Goal: Transaction & Acquisition: Purchase product/service

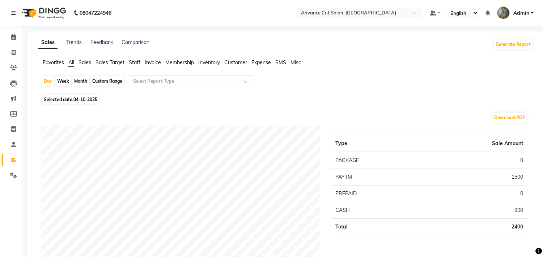
click at [81, 78] on div "Month" at bounding box center [80, 81] width 17 height 10
select select "10"
select select "2025"
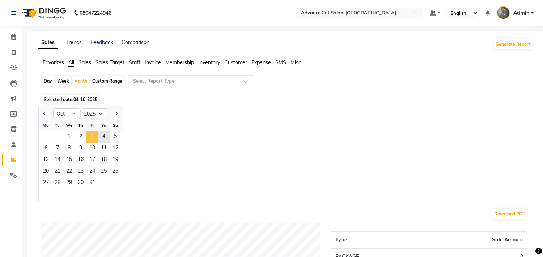
click at [94, 136] on span "3" at bounding box center [92, 138] width 12 height 12
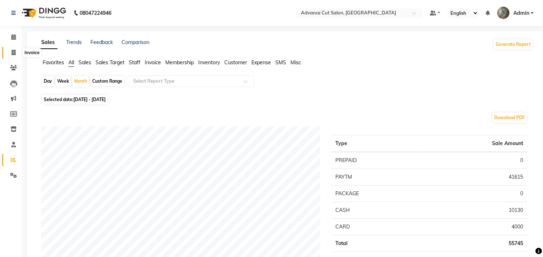
click at [15, 52] on icon at bounding box center [14, 52] width 4 height 5
select select "service"
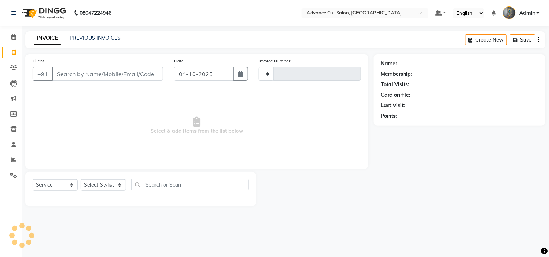
type input "4820"
select select "4939"
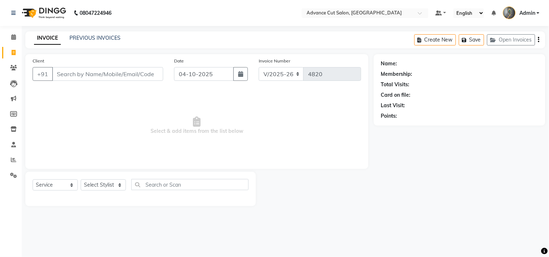
click at [108, 68] on input "Client" at bounding box center [107, 74] width 111 height 14
type input "9066886039"
click at [132, 78] on button "Add Client" at bounding box center [144, 74] width 37 height 14
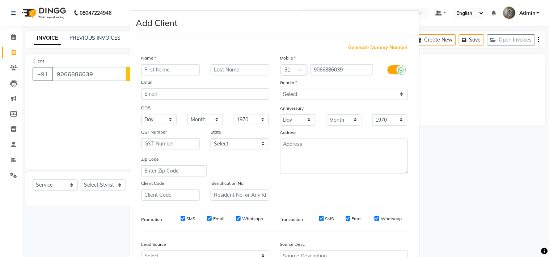
click at [151, 70] on input "text" at bounding box center [170, 69] width 59 height 11
type input "namrita"
click at [341, 96] on select "Select Male Female Other Prefer Not To Say" at bounding box center [344, 94] width 128 height 11
select select "female"
click at [280, 89] on select "Select Male Female Other Prefer Not To Say" at bounding box center [344, 94] width 128 height 11
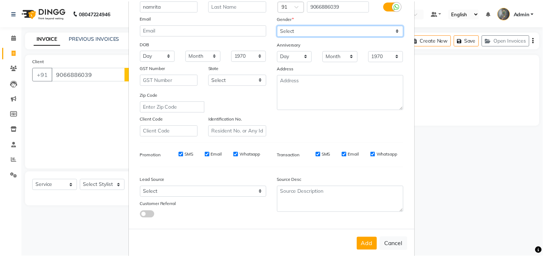
scroll to position [77, 0]
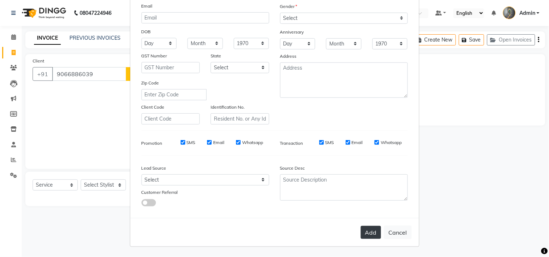
click at [367, 232] on button "Add" at bounding box center [370, 232] width 20 height 13
select select
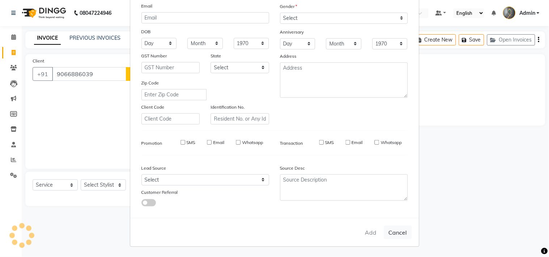
select select
checkbox input "false"
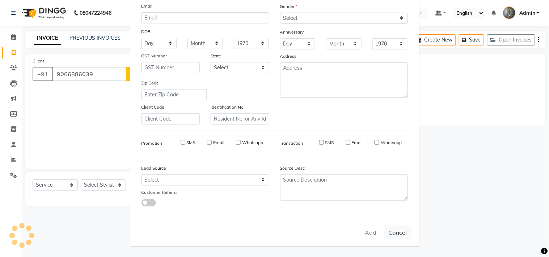
checkbox input "false"
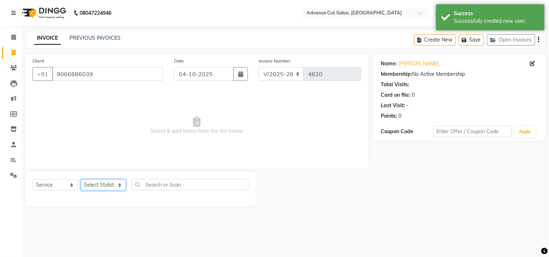
drag, startPoint x: 109, startPoint y: 185, endPoint x: 110, endPoint y: 180, distance: 5.5
click at [109, 185] on select "Select Stylist Admin chahit COUNTOR Devid hardeep mamta manisha MONISH navi NOS…" at bounding box center [103, 185] width 45 height 11
select select "58461"
click at [81, 180] on select "Select Stylist Admin chahit COUNTOR Devid hardeep mamta manisha MONISH navi NOS…" at bounding box center [103, 185] width 45 height 11
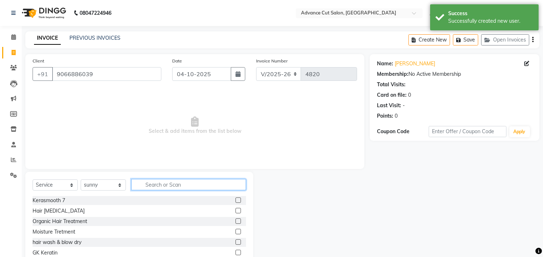
click at [171, 185] on input "text" at bounding box center [188, 184] width 115 height 11
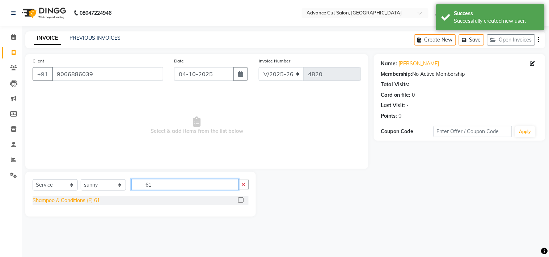
type input "61"
click at [93, 199] on div "Shampoo & Conditions (F) 61" at bounding box center [66, 201] width 67 height 8
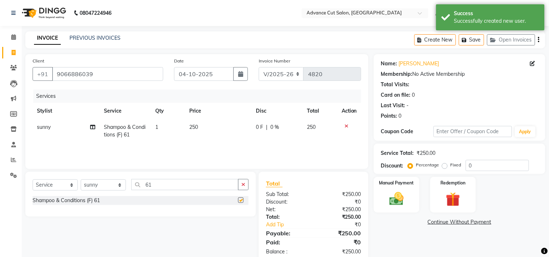
checkbox input "false"
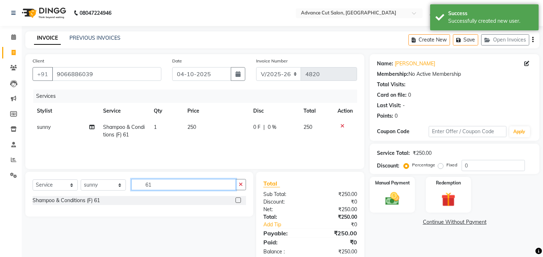
drag, startPoint x: 166, startPoint y: 185, endPoint x: 132, endPoint y: 191, distance: 33.7
click at [132, 191] on div "Select Service Product Membership Package Voucher Prepaid Gift Card Select Styl…" at bounding box center [139, 187] width 213 height 17
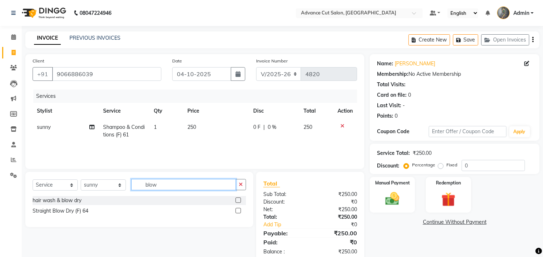
scroll to position [17, 0]
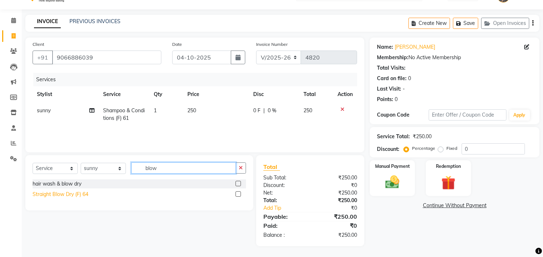
type input "blow"
click at [77, 194] on div "Straight Blow Dry (F) 64" at bounding box center [61, 195] width 56 height 8
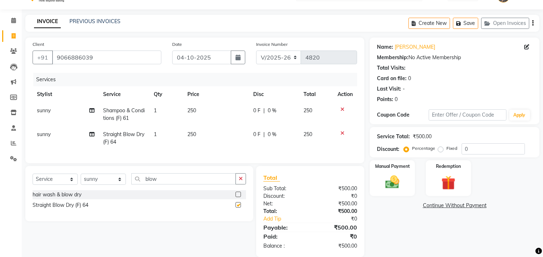
checkbox input "false"
drag, startPoint x: 106, startPoint y: 187, endPoint x: 106, endPoint y: 181, distance: 5.4
click at [106, 185] on select "Select Stylist Admin chahit COUNTOR Devid hardeep mamta manisha MONISH navi NOS…" at bounding box center [103, 179] width 45 height 11
select select "74352"
click at [81, 180] on select "Select Stylist Admin chahit COUNTOR Devid hardeep mamta manisha MONISH navi NOS…" at bounding box center [103, 179] width 45 height 11
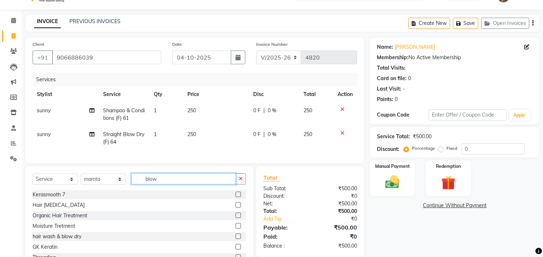
click at [122, 183] on div "Select Service Product Membership Package Voucher Prepaid Gift Card Select Styl…" at bounding box center [139, 182] width 213 height 17
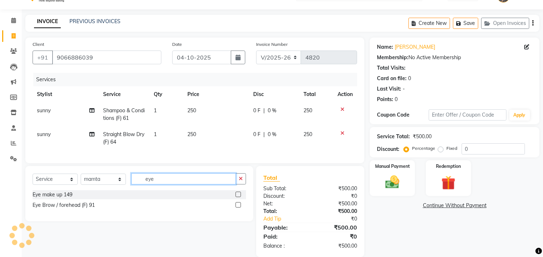
type input "eye"
click at [82, 209] on div "Eye Brow / forehead (F) 91" at bounding box center [64, 206] width 62 height 8
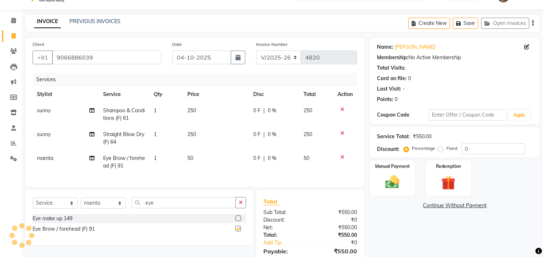
checkbox input "false"
click at [183, 160] on td "50" at bounding box center [216, 162] width 66 height 24
select select "74352"
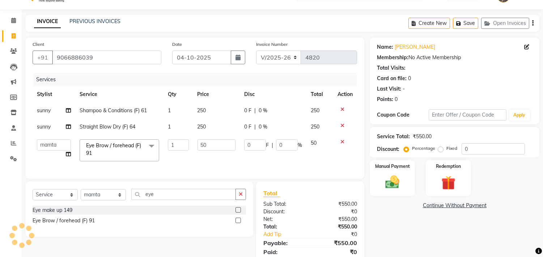
click at [390, 134] on div "Name: Namrita Membership: No Active Membership Total Visits: Card on file: 0 La…" at bounding box center [457, 155] width 175 height 235
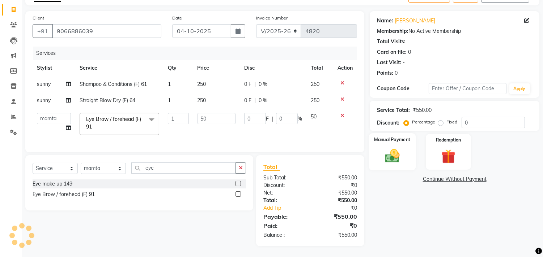
click at [401, 148] on img at bounding box center [392, 156] width 24 height 17
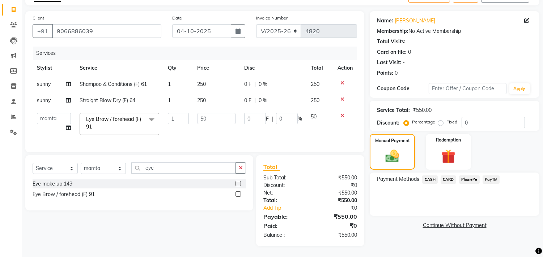
click at [494, 176] on span "PayTM" at bounding box center [490, 180] width 17 height 8
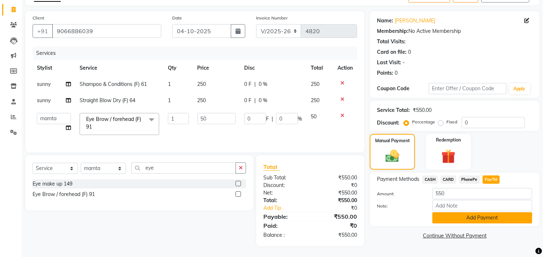
click at [480, 213] on button "Add Payment" at bounding box center [482, 218] width 100 height 11
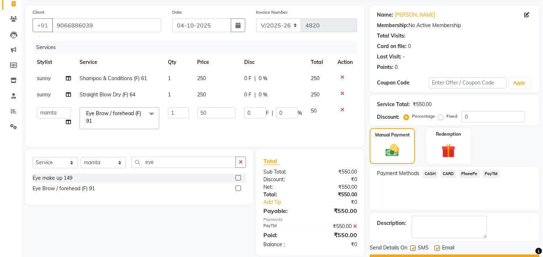
scroll to position [68, 0]
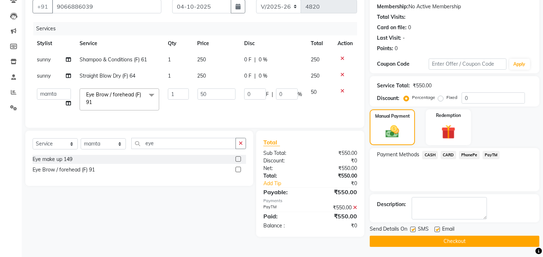
click at [471, 235] on div "Send Details On SMS Email Checkout" at bounding box center [455, 237] width 170 height 22
click at [465, 241] on button "Checkout" at bounding box center [455, 241] width 170 height 11
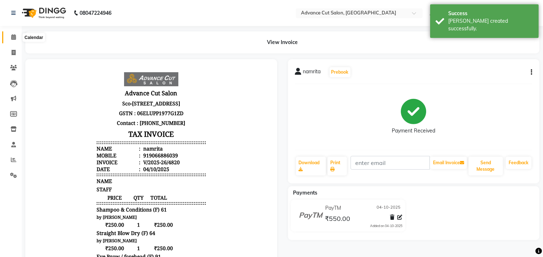
click at [15, 39] on span at bounding box center [13, 37] width 13 height 8
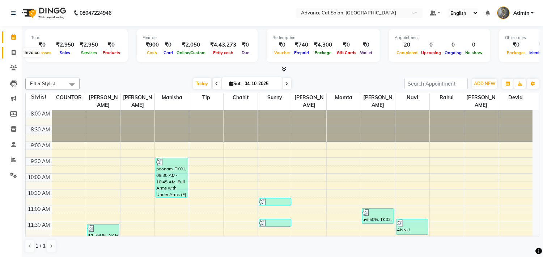
click at [12, 51] on icon at bounding box center [14, 52] width 4 height 5
select select "service"
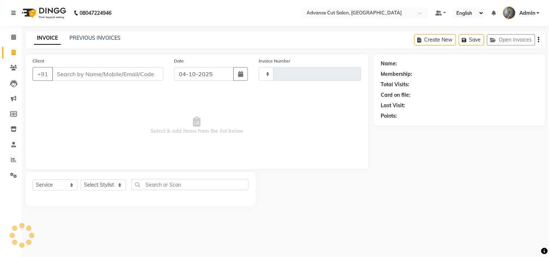
type input "4821"
select select "4939"
click at [103, 67] on div "Client +91" at bounding box center [97, 72] width 141 height 30
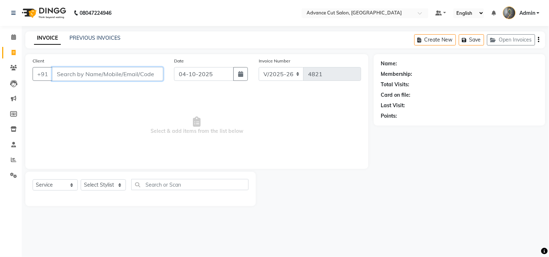
click at [87, 74] on input "Client" at bounding box center [107, 74] width 111 height 14
click at [74, 76] on input "Client" at bounding box center [107, 74] width 111 height 14
click at [97, 75] on input "Client" at bounding box center [107, 74] width 111 height 14
click at [98, 72] on input "Client" at bounding box center [107, 74] width 111 height 14
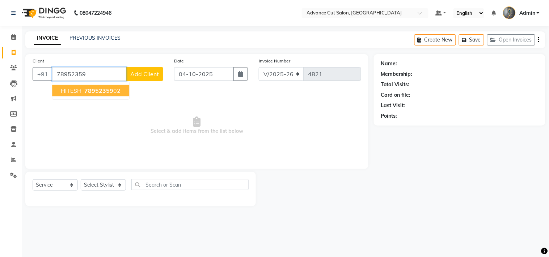
click at [113, 89] on ngb-highlight "78952359 02" at bounding box center [102, 90] width 38 height 7
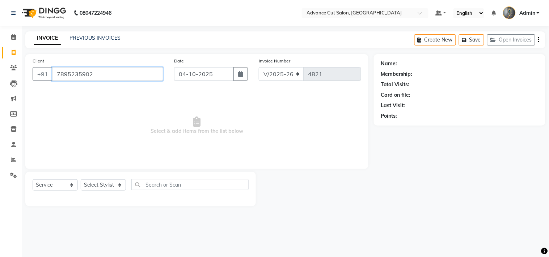
type input "7895235902"
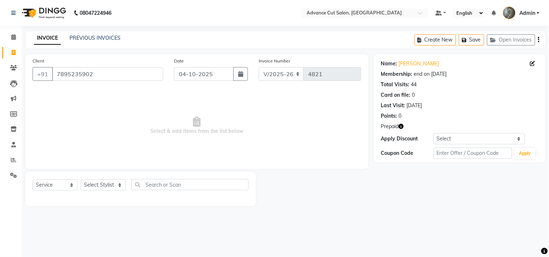
click at [402, 126] on icon "button" at bounding box center [400, 126] width 5 height 5
click at [149, 123] on span "Select & add items from the list below" at bounding box center [197, 126] width 328 height 72
click at [98, 185] on select "Select Stylist Admin chahit COUNTOR [PERSON_NAME] mamta [PERSON_NAME] navi [PER…" at bounding box center [103, 185] width 45 height 11
select select "30651"
click at [81, 180] on select "Select Stylist Admin chahit COUNTOR [PERSON_NAME] mamta [PERSON_NAME] navi [PER…" at bounding box center [103, 185] width 45 height 11
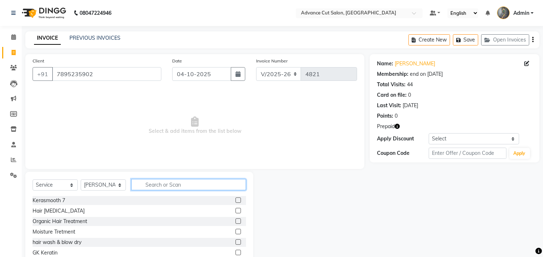
click at [158, 186] on input "text" at bounding box center [188, 184] width 115 height 11
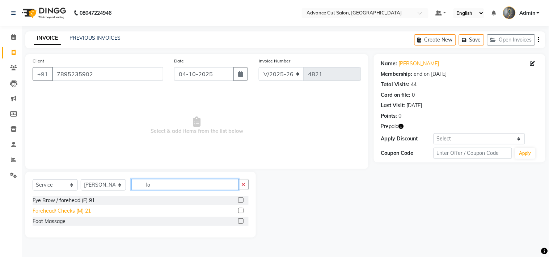
type input "fo"
click at [77, 209] on div "Forehead/ Cheeks (M) 21" at bounding box center [62, 212] width 58 height 8
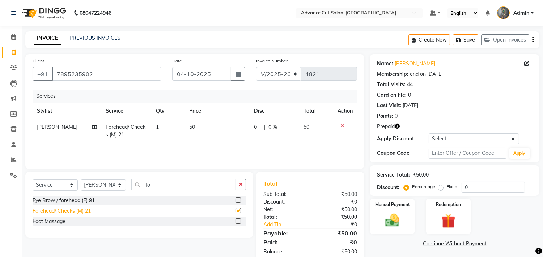
checkbox input "false"
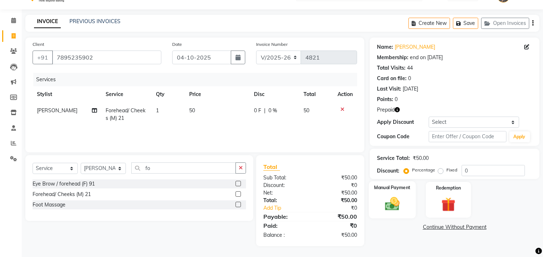
click at [399, 198] on img at bounding box center [392, 204] width 24 height 17
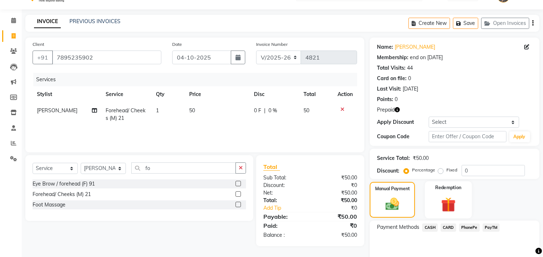
click at [456, 210] on img at bounding box center [448, 205] width 24 height 18
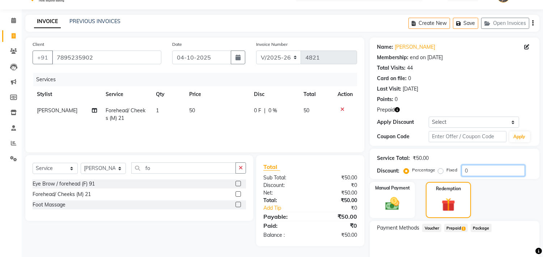
click at [478, 167] on input "0" at bounding box center [492, 170] width 63 height 11
drag, startPoint x: 478, startPoint y: 167, endPoint x: 458, endPoint y: 171, distance: 20.3
click at [458, 171] on div "Percentage Fixed 0" at bounding box center [465, 170] width 120 height 11
click at [462, 226] on span "Prepaid 1" at bounding box center [456, 228] width 24 height 8
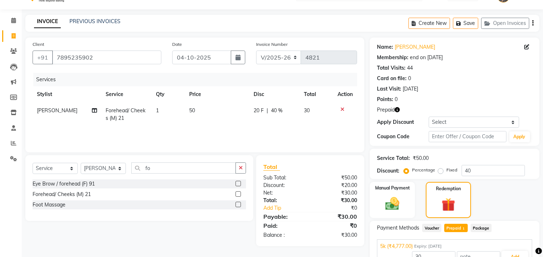
scroll to position [55, 0]
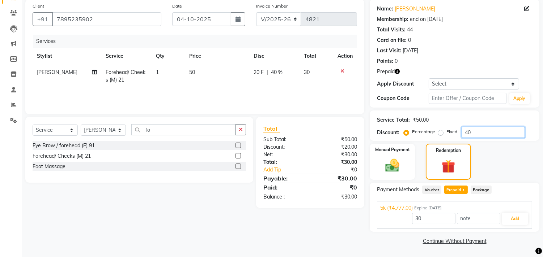
click at [477, 131] on input "40" at bounding box center [492, 132] width 63 height 11
type input "4"
type input "4777"
type input "30"
click at [489, 156] on div "Manual Payment Redemption" at bounding box center [454, 162] width 180 height 36
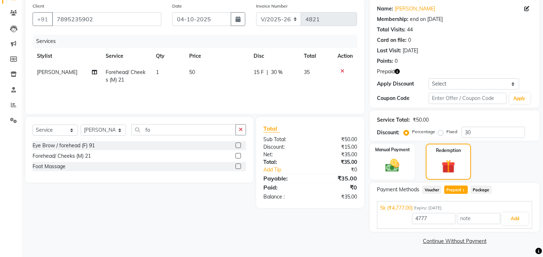
click at [475, 188] on span "Package" at bounding box center [480, 190] width 21 height 8
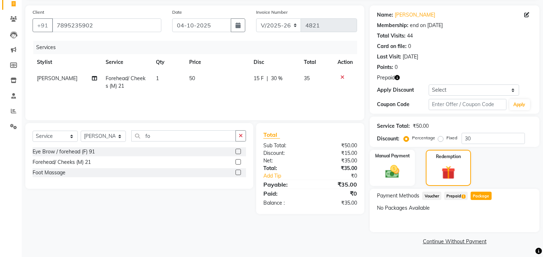
click at [451, 194] on span "Prepaid 1" at bounding box center [456, 196] width 24 height 8
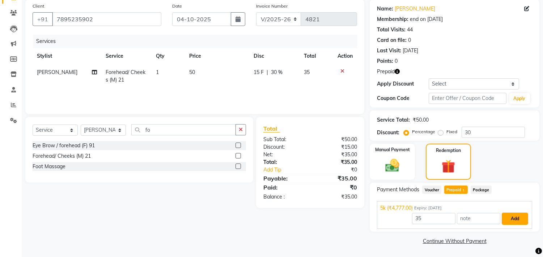
click at [512, 221] on button "Add" at bounding box center [514, 219] width 26 height 12
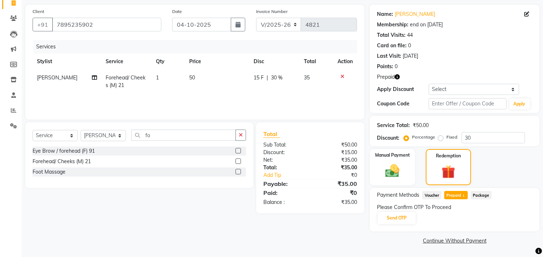
scroll to position [49, 0]
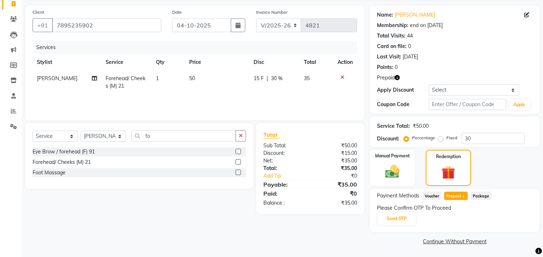
click at [385, 212] on div "Please Confirm OTP To Proceed Send OTP" at bounding box center [454, 215] width 155 height 21
click at [397, 219] on button "Send OTP" at bounding box center [396, 219] width 38 height 12
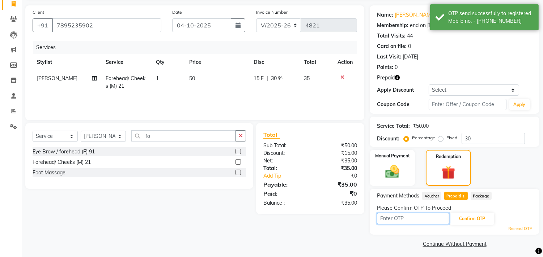
click at [417, 219] on input "text" at bounding box center [413, 218] width 72 height 11
click at [417, 218] on input "text" at bounding box center [413, 218] width 72 height 11
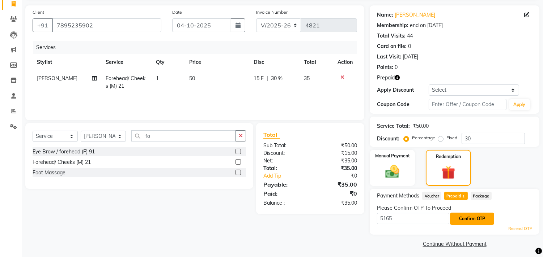
click at [469, 218] on button "Confirm OTP" at bounding box center [472, 219] width 44 height 12
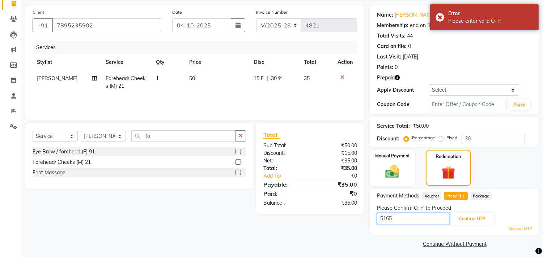
click at [414, 222] on input "5165" at bounding box center [413, 218] width 72 height 11
type input "5161"
click at [466, 222] on button "Confirm OTP" at bounding box center [472, 219] width 44 height 12
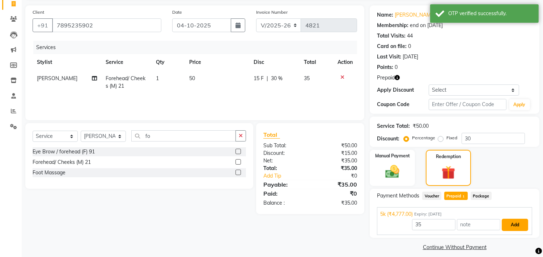
click at [517, 223] on button "Add" at bounding box center [514, 225] width 26 height 12
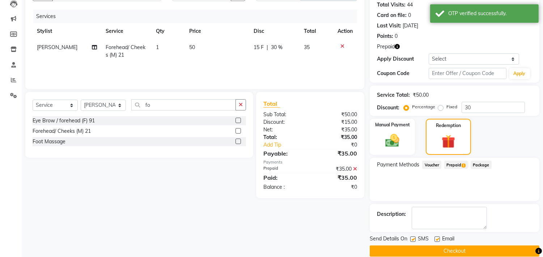
scroll to position [90, 0]
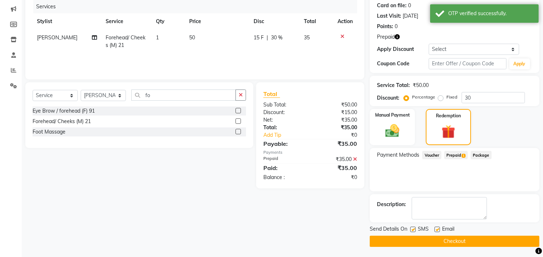
click at [431, 242] on button "Checkout" at bounding box center [455, 241] width 170 height 11
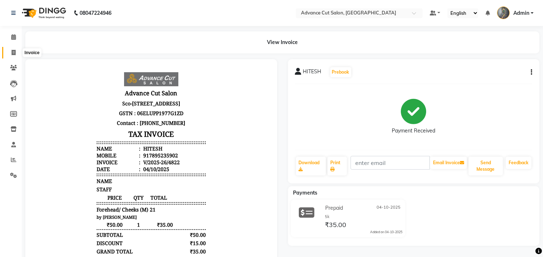
click at [13, 51] on icon at bounding box center [14, 52] width 4 height 5
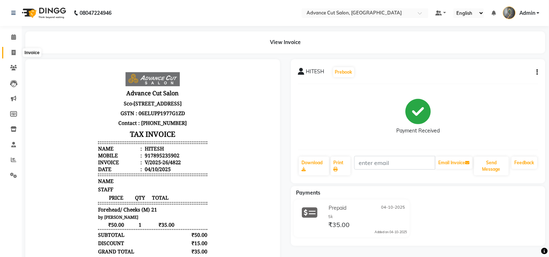
select select "service"
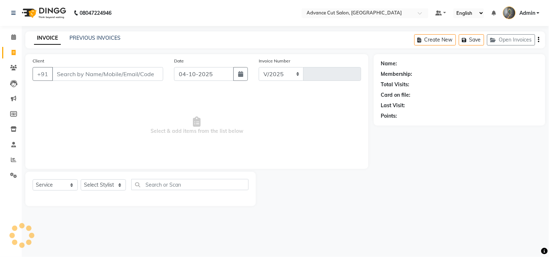
select select "4939"
type input "4823"
click at [115, 75] on input "Client" at bounding box center [107, 74] width 111 height 14
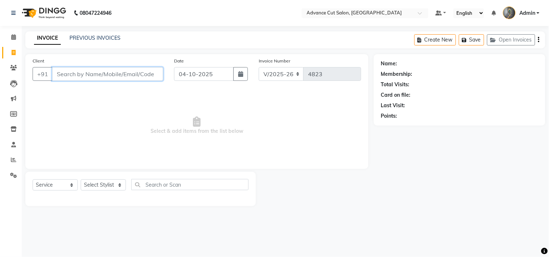
click at [106, 78] on input "Client" at bounding box center [107, 74] width 111 height 14
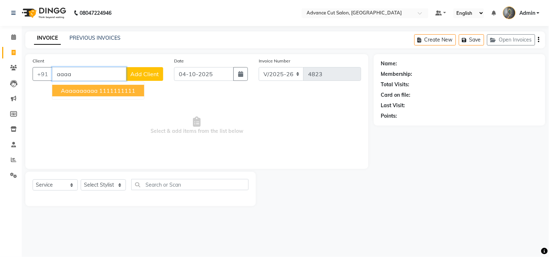
click at [81, 89] on span "aaaaaaaaaa" at bounding box center [79, 90] width 37 height 7
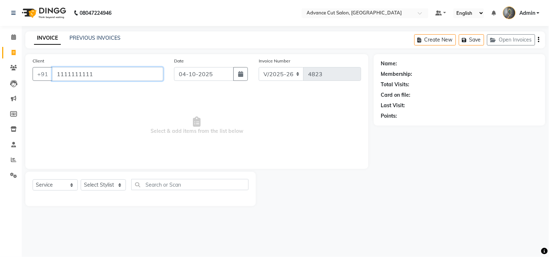
type input "1111111111"
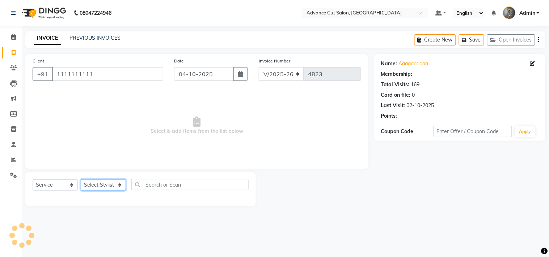
click at [99, 189] on select "Select Stylist Admin chahit COUNTOR [PERSON_NAME] mamta [PERSON_NAME] navi [PER…" at bounding box center [103, 185] width 45 height 11
select select "30646"
click at [81, 180] on select "Select Stylist Admin chahit COUNTOR [PERSON_NAME] mamta [PERSON_NAME] navi [PER…" at bounding box center [103, 185] width 45 height 11
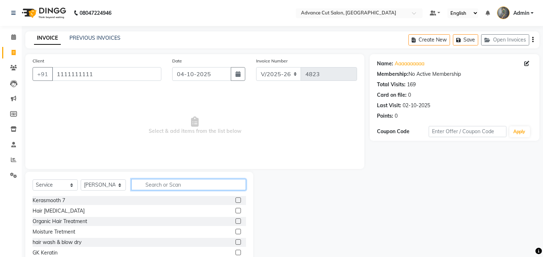
click at [184, 185] on input "text" at bounding box center [188, 184] width 115 height 11
click at [156, 186] on input "text" at bounding box center [188, 184] width 115 height 11
click at [159, 184] on input "text" at bounding box center [188, 184] width 115 height 11
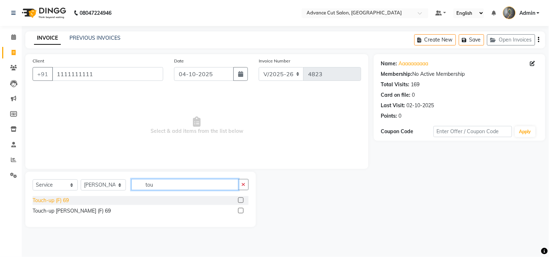
type input "tou"
click at [50, 198] on div "Touch-up (F) 69" at bounding box center [51, 201] width 36 height 8
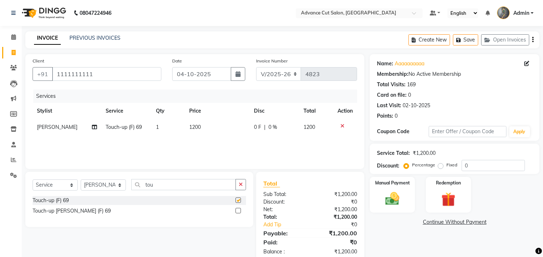
checkbox input "false"
drag, startPoint x: 159, startPoint y: 187, endPoint x: 124, endPoint y: 187, distance: 35.1
click at [124, 187] on div "Select Service Product Membership Package Voucher Prepaid Gift Card Select Styl…" at bounding box center [139, 187] width 213 height 17
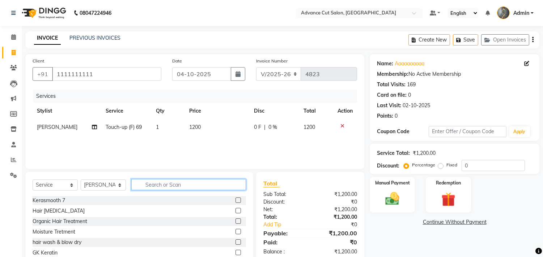
click at [167, 188] on input "text" at bounding box center [188, 184] width 115 height 11
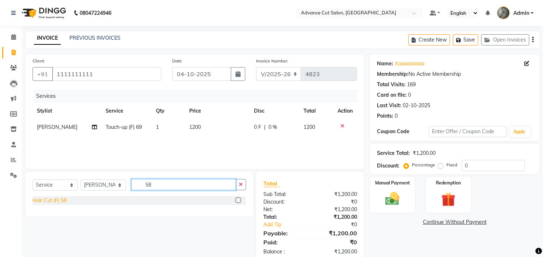
type input "58"
click at [58, 201] on div "Hair Cut (F) 58" at bounding box center [50, 201] width 34 height 8
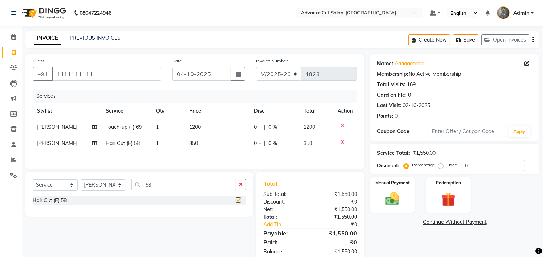
checkbox input "false"
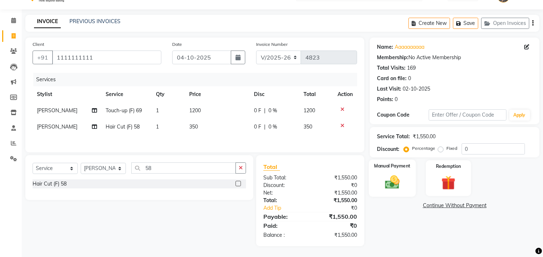
click at [402, 182] on img at bounding box center [392, 182] width 24 height 17
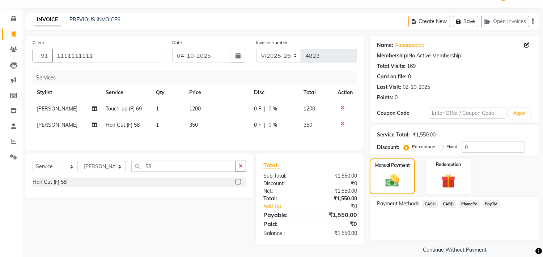
click at [449, 203] on span "CARD" at bounding box center [448, 204] width 16 height 8
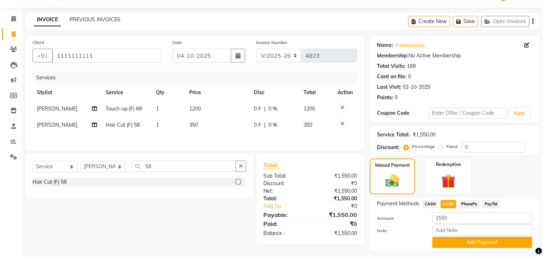
click at [450, 240] on button "Add Payment" at bounding box center [482, 242] width 100 height 11
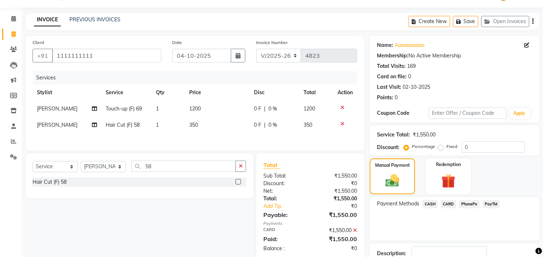
scroll to position [68, 0]
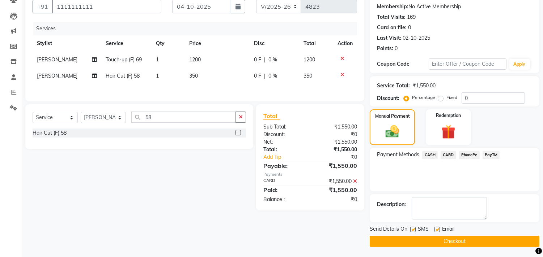
click at [439, 240] on button "Checkout" at bounding box center [455, 241] width 170 height 11
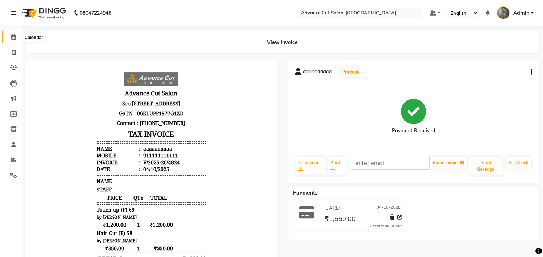
click at [13, 39] on icon at bounding box center [13, 36] width 5 height 5
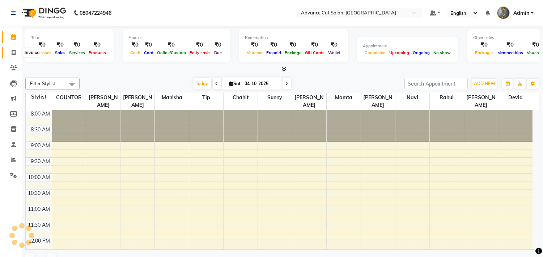
click at [13, 51] on icon at bounding box center [14, 52] width 4 height 5
select select "service"
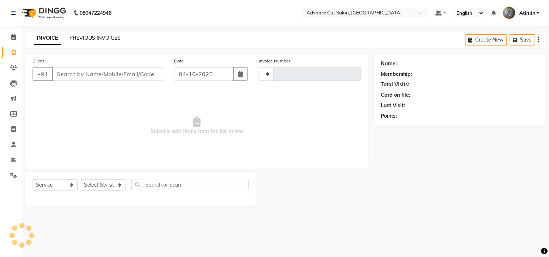
click at [89, 39] on link "PREVIOUS INVOICES" at bounding box center [94, 38] width 51 height 7
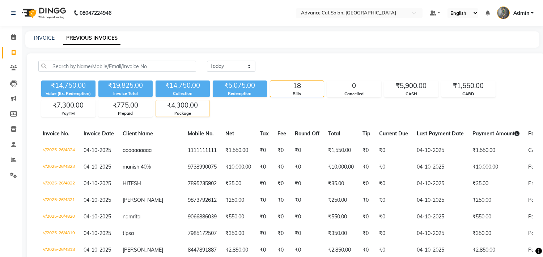
scroll to position [120, 0]
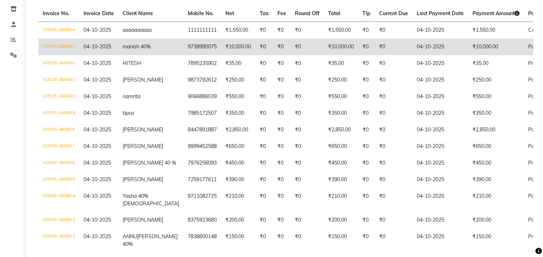
click at [71, 46] on td "V/2025-26/4823" at bounding box center [58, 47] width 41 height 17
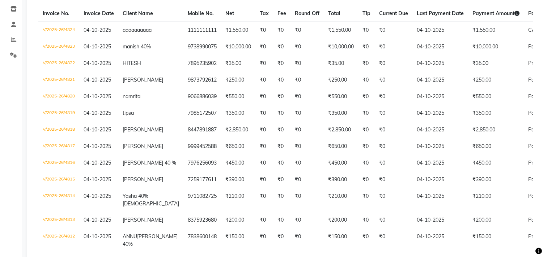
scroll to position [0, 0]
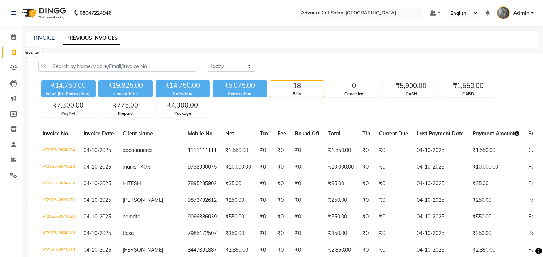
click at [16, 51] on span at bounding box center [13, 53] width 13 height 8
select select "service"
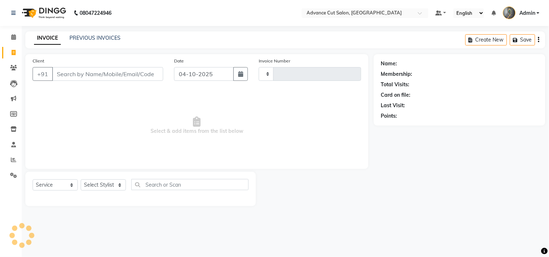
type input "4825"
select select "4939"
click at [115, 79] on input "Client" at bounding box center [107, 74] width 111 height 14
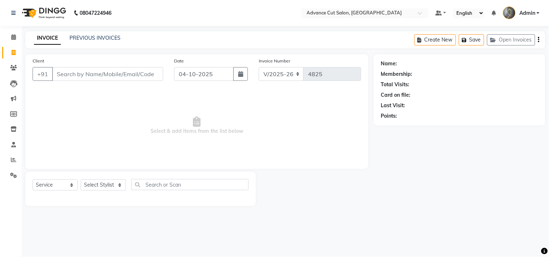
click at [99, 83] on div "Client +91" at bounding box center [97, 72] width 141 height 30
click at [103, 77] on input "Client" at bounding box center [107, 74] width 111 height 14
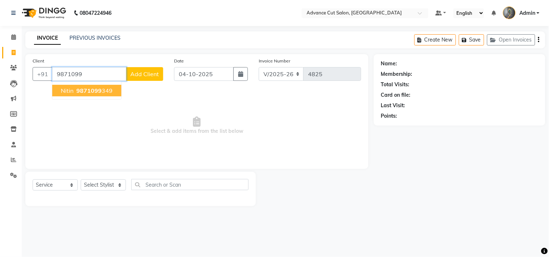
click at [107, 95] on button "Nitin 9871099 349" at bounding box center [86, 91] width 69 height 12
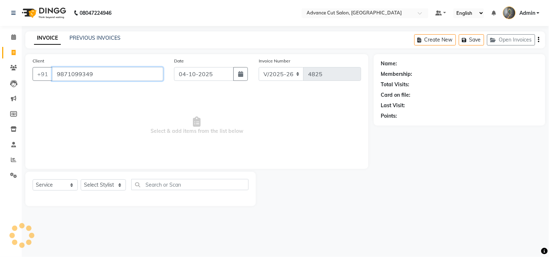
type input "9871099349"
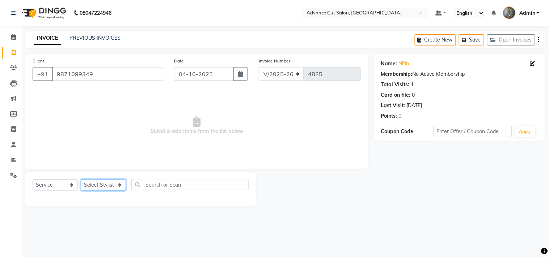
click at [106, 185] on select "Select Stylist Admin chahit COUNTOR Devid hardeep mamta manisha MONISH navi NOS…" at bounding box center [103, 185] width 45 height 11
select select "86614"
click at [81, 180] on select "Select Stylist Admin chahit COUNTOR Devid hardeep mamta manisha MONISH navi NOS…" at bounding box center [103, 185] width 45 height 11
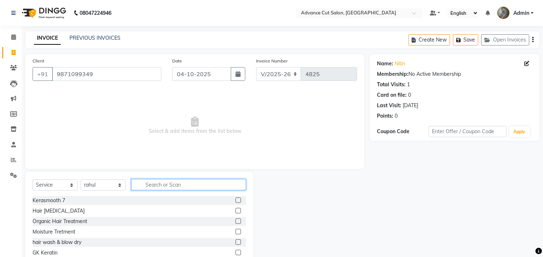
click at [157, 183] on input "text" at bounding box center [188, 184] width 115 height 11
click at [153, 183] on input "text" at bounding box center [188, 184] width 115 height 11
type input "hea"
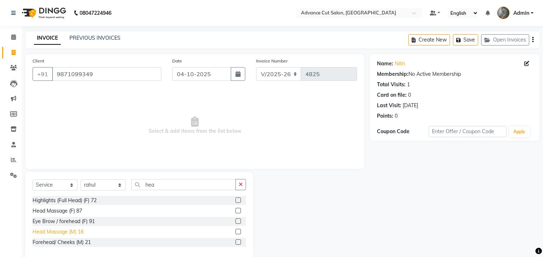
click at [78, 231] on div "Head Massage (M) 16" at bounding box center [58, 233] width 51 height 8
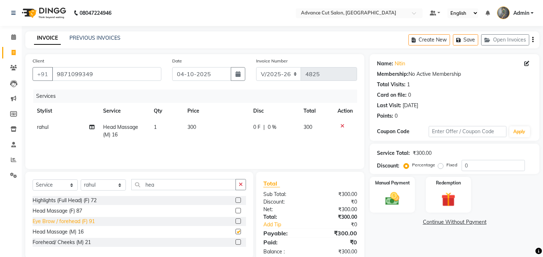
checkbox input "false"
drag, startPoint x: 164, startPoint y: 183, endPoint x: 132, endPoint y: 184, distance: 31.5
click at [135, 184] on input "hea" at bounding box center [183, 184] width 104 height 11
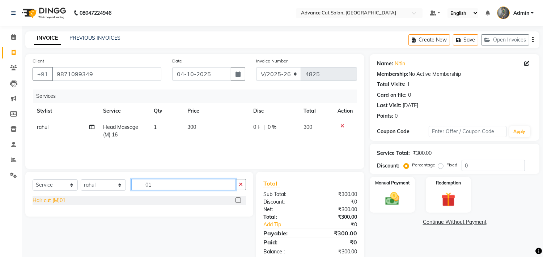
type input "01"
click at [47, 200] on div "Hair cut (M)01" at bounding box center [49, 201] width 33 height 8
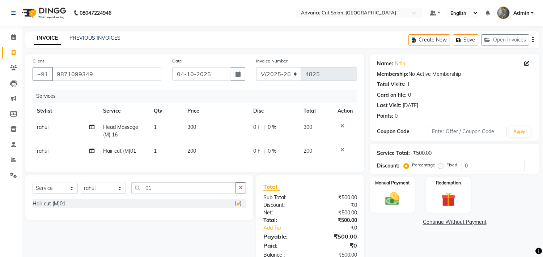
checkbox input "false"
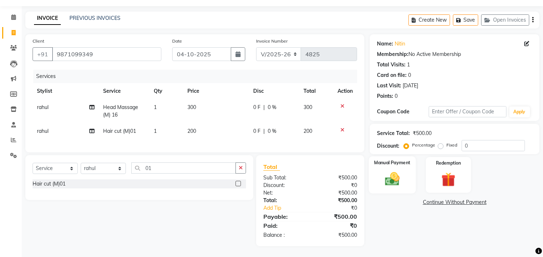
click at [402, 176] on img at bounding box center [392, 179] width 24 height 17
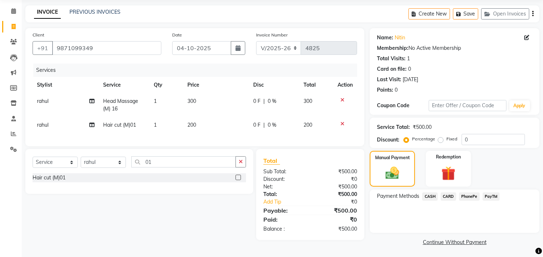
click at [497, 193] on span "PayTM" at bounding box center [490, 197] width 17 height 8
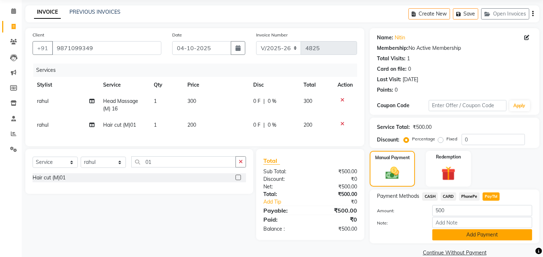
click at [468, 235] on button "Add Payment" at bounding box center [482, 235] width 100 height 11
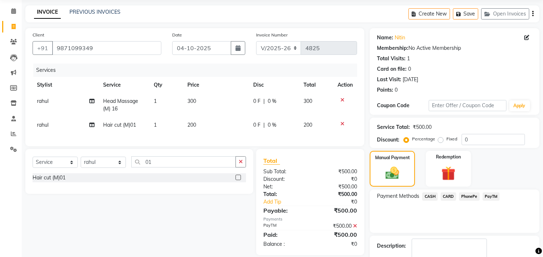
scroll to position [68, 0]
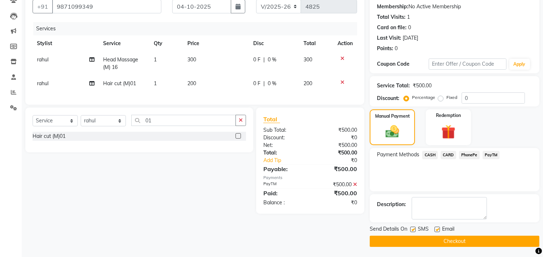
click at [459, 240] on button "Checkout" at bounding box center [455, 241] width 170 height 11
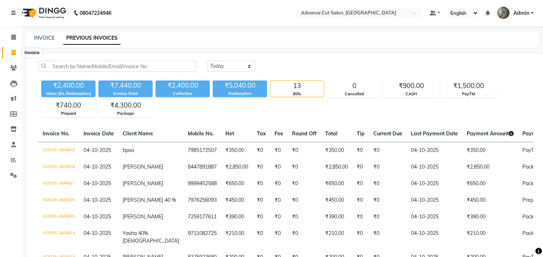
click at [11, 49] on span at bounding box center [13, 53] width 13 height 8
select select "service"
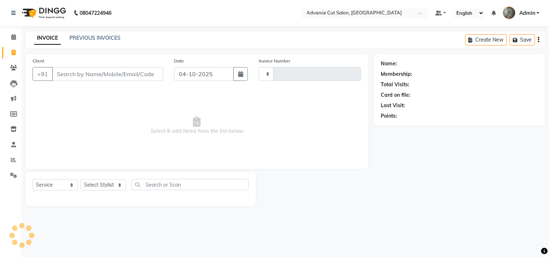
click at [132, 72] on input "Client" at bounding box center [107, 74] width 111 height 14
type input "4821"
select select "4939"
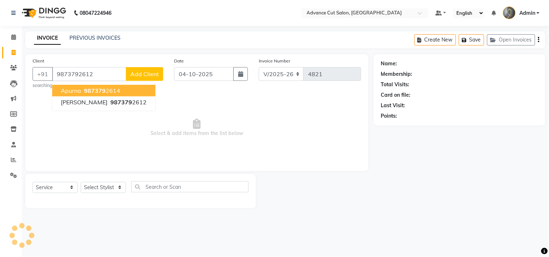
type input "9873792612"
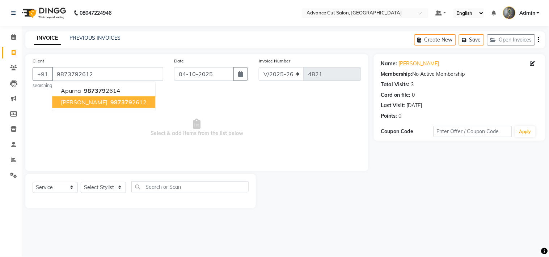
click at [109, 100] on ngb-highlight "987379 2612" at bounding box center [128, 102] width 38 height 7
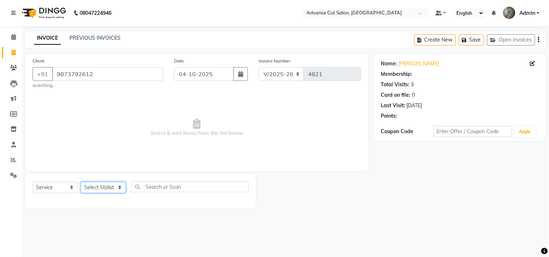
drag, startPoint x: 107, startPoint y: 187, endPoint x: 107, endPoint y: 183, distance: 4.0
click at [107, 187] on select "Select Stylist Admin chahit COUNTOR Devid hardeep mamta manisha MONISH navi NOS…" at bounding box center [103, 187] width 45 height 11
select select "78660"
click at [81, 182] on select "Select Stylist Admin chahit COUNTOR Devid hardeep mamta manisha MONISH navi NOS…" at bounding box center [103, 187] width 45 height 11
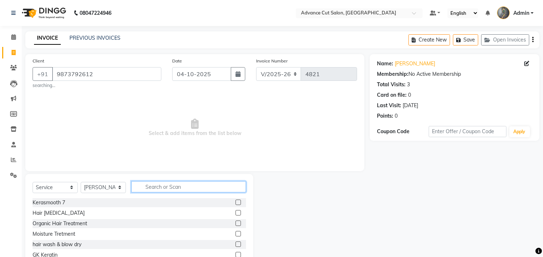
click at [176, 189] on input "text" at bounding box center [188, 187] width 115 height 11
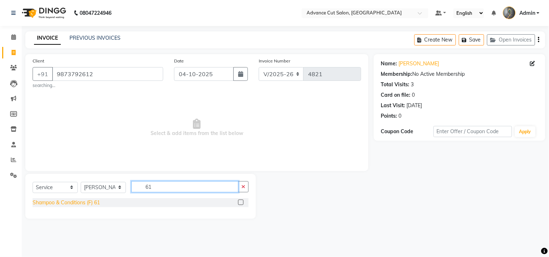
type input "61"
click at [87, 203] on div "Shampoo & Conditions (F) 61" at bounding box center [66, 203] width 67 height 8
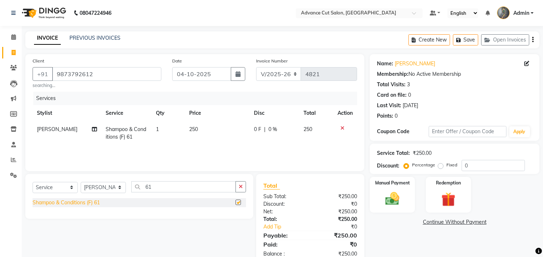
checkbox input "false"
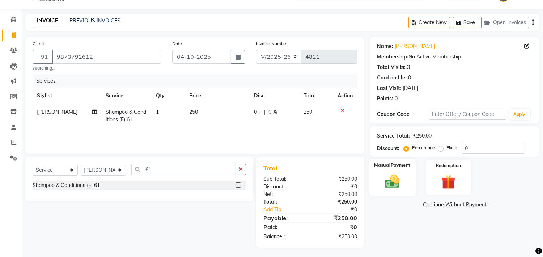
scroll to position [19, 0]
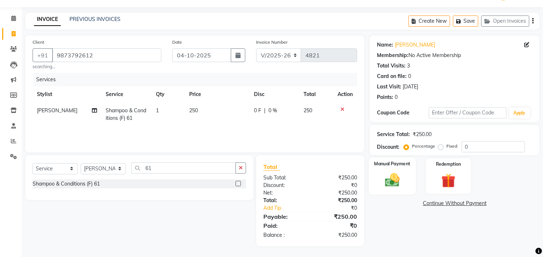
click at [393, 172] on img at bounding box center [392, 180] width 24 height 17
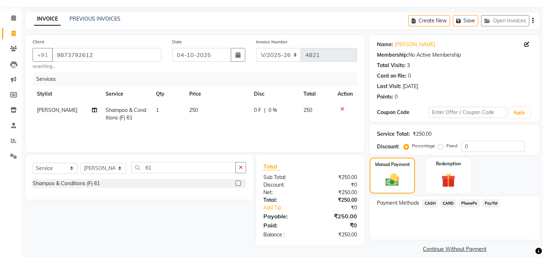
click at [489, 201] on span "PayTM" at bounding box center [490, 204] width 17 height 8
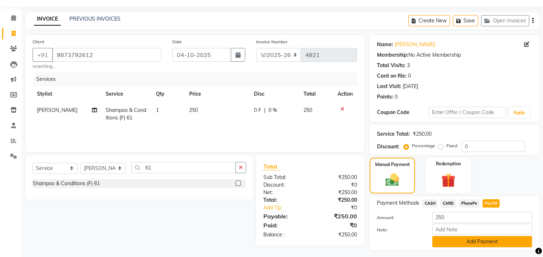
click at [468, 246] on button "Add Payment" at bounding box center [482, 241] width 100 height 11
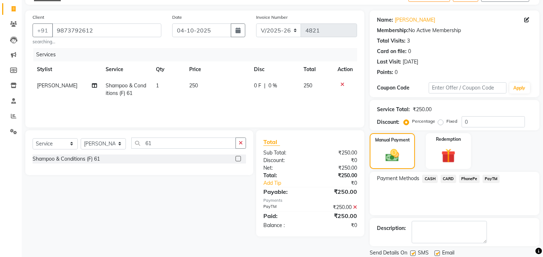
scroll to position [68, 0]
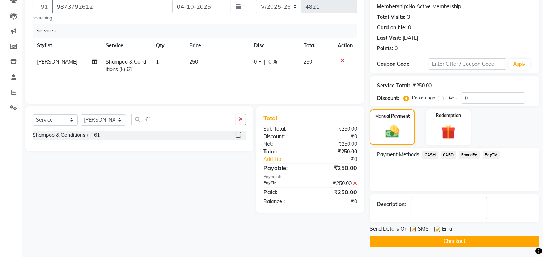
click at [467, 242] on button "Checkout" at bounding box center [455, 241] width 170 height 11
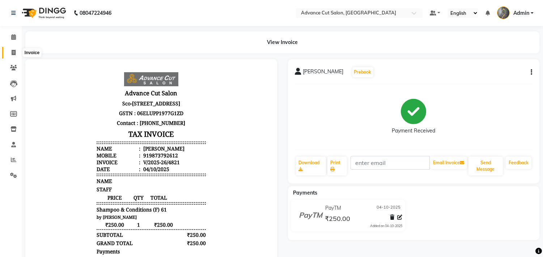
click at [12, 52] on icon at bounding box center [14, 52] width 4 height 5
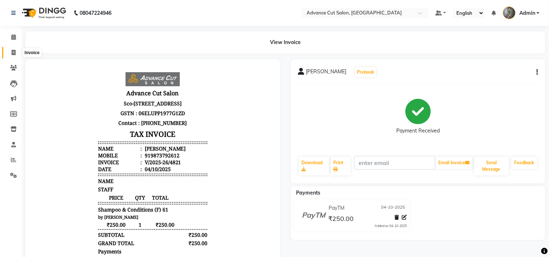
select select "service"
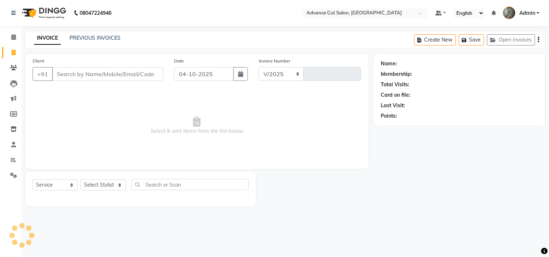
select select "4939"
type input "4822"
click at [116, 73] on input "Client" at bounding box center [107, 74] width 111 height 14
type input "8899231919"
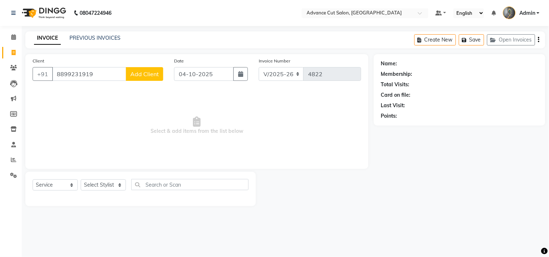
drag, startPoint x: 106, startPoint y: 74, endPoint x: 4, endPoint y: 75, distance: 102.7
click at [4, 75] on app-home "08047224946 Select Location × Advance Cut Salon, Sector 4 Gurugram Default Pane…" at bounding box center [274, 108] width 549 height 217
click at [105, 93] on ngb-highlight "9738 990075" at bounding box center [101, 90] width 38 height 7
type input "9738990075"
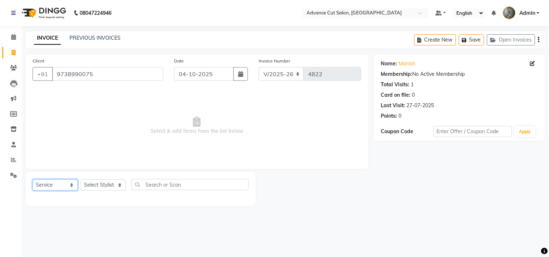
drag, startPoint x: 52, startPoint y: 184, endPoint x: 55, endPoint y: 181, distance: 4.6
click at [52, 184] on select "Select Service Product Membership Package Voucher Prepaid Gift Card" at bounding box center [55, 185] width 45 height 11
select select "P"
click at [33, 180] on select "Select Service Product Membership Package Voucher Prepaid Gift Card" at bounding box center [55, 185] width 45 height 11
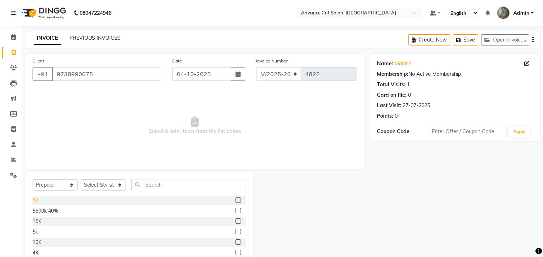
click at [34, 202] on div "5k" at bounding box center [35, 201] width 5 height 8
click at [235, 200] on label at bounding box center [237, 200] width 5 height 5
click at [235, 200] on input "checkbox" at bounding box center [237, 201] width 5 height 5
checkbox input "false"
drag, startPoint x: 113, startPoint y: 185, endPoint x: 110, endPoint y: 181, distance: 5.7
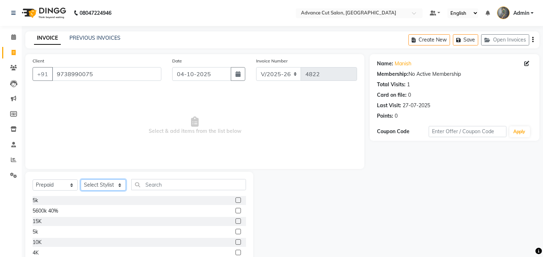
click at [113, 185] on select "Select Stylist Admin chahit COUNTOR Devid hardeep mamta manisha MONISH navi NOS…" at bounding box center [103, 185] width 45 height 11
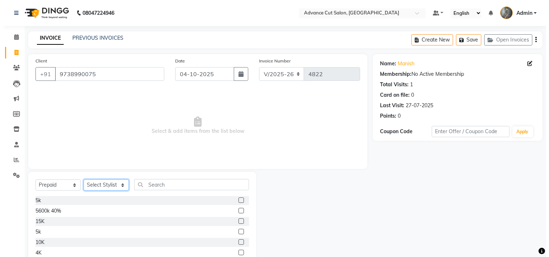
scroll to position [32, 0]
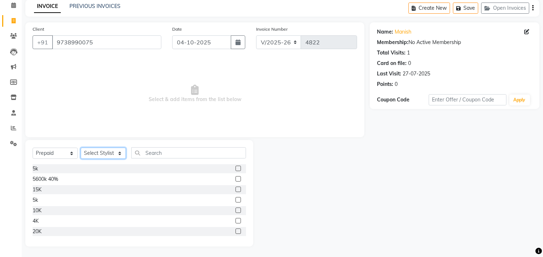
drag, startPoint x: 99, startPoint y: 154, endPoint x: 98, endPoint y: 148, distance: 5.9
click at [99, 154] on select "Select Stylist Admin chahit COUNTOR Devid hardeep mamta manisha MONISH navi NOS…" at bounding box center [103, 153] width 45 height 11
click at [40, 211] on div "10K" at bounding box center [37, 211] width 9 height 8
click at [40, 212] on div "10K" at bounding box center [37, 211] width 9 height 8
checkbox input "false"
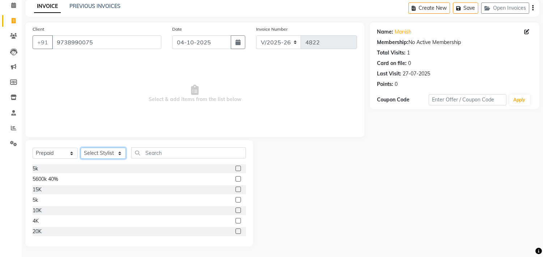
click at [103, 151] on select "Select Stylist Admin chahit COUNTOR Devid hardeep mamta manisha MONISH navi NOS…" at bounding box center [103, 153] width 45 height 11
click at [89, 155] on select "Select Stylist Admin chahit COUNTOR Devid hardeep mamta manisha MONISH navi NOS…" at bounding box center [103, 153] width 45 height 11
select select "86615"
click at [81, 148] on select "Select Stylist Admin chahit COUNTOR Devid hardeep mamta manisha MONISH navi NOS…" at bounding box center [103, 153] width 45 height 11
click at [35, 210] on div "10K" at bounding box center [37, 211] width 9 height 8
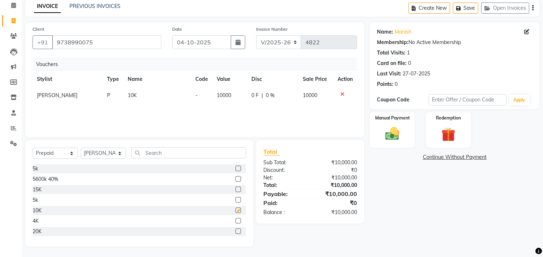
checkbox input "false"
click at [122, 40] on input "9738990075" at bounding box center [106, 42] width 109 height 14
click at [528, 30] on icon at bounding box center [526, 31] width 5 height 5
select select "[DEMOGRAPHIC_DATA]"
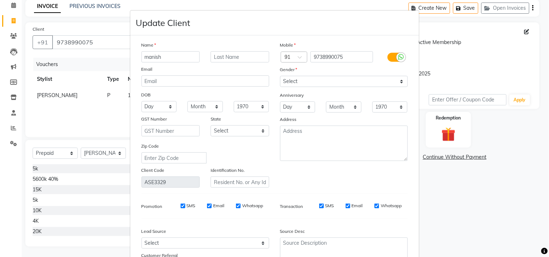
click at [163, 53] on input "manish" at bounding box center [170, 56] width 59 height 11
type input "manish 40%"
click at [234, 71] on div "Email" at bounding box center [205, 70] width 138 height 10
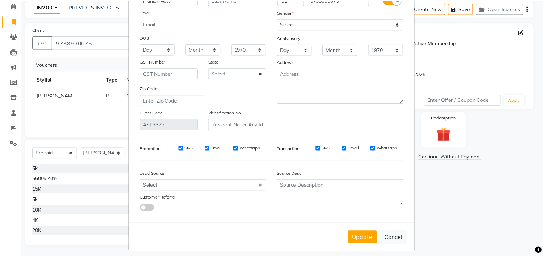
scroll to position [64, 0]
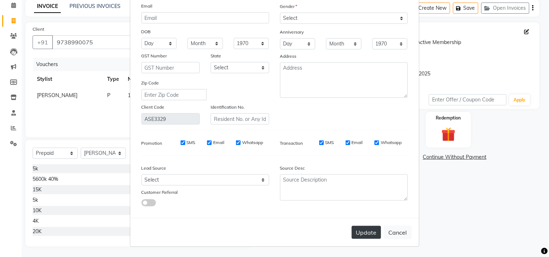
click at [359, 229] on button "Update" at bounding box center [365, 232] width 29 height 13
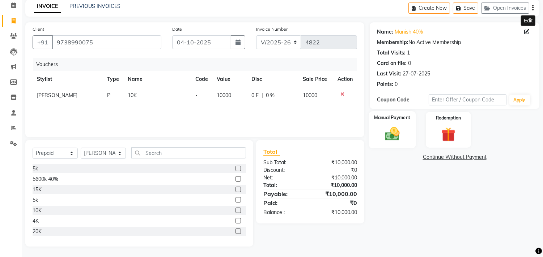
click at [402, 132] on img at bounding box center [392, 134] width 24 height 17
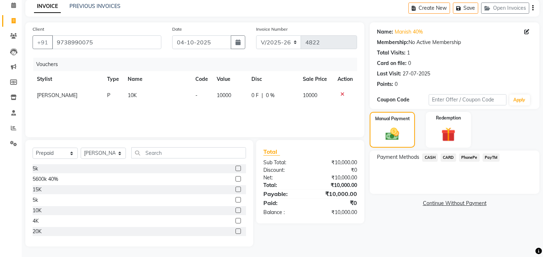
click at [427, 158] on span "CASH" at bounding box center [430, 158] width 16 height 8
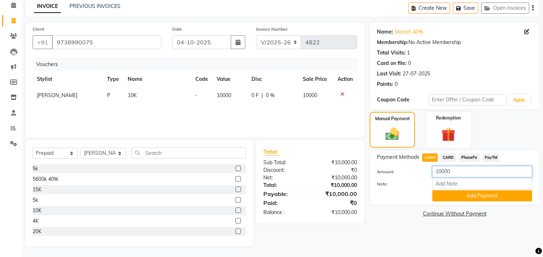
drag, startPoint x: 456, startPoint y: 170, endPoint x: 395, endPoint y: 178, distance: 61.5
click at [396, 178] on div "Amount: 10000" at bounding box center [454, 172] width 166 height 12
type input "5000"
click at [471, 199] on button "Add Payment" at bounding box center [482, 196] width 100 height 11
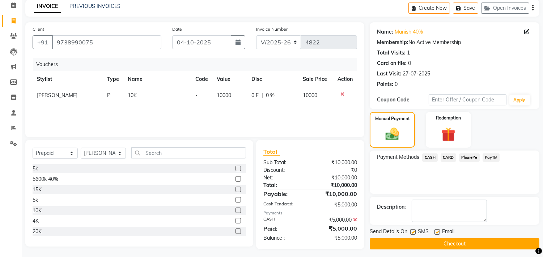
click at [489, 158] on span "PayTM" at bounding box center [490, 158] width 17 height 8
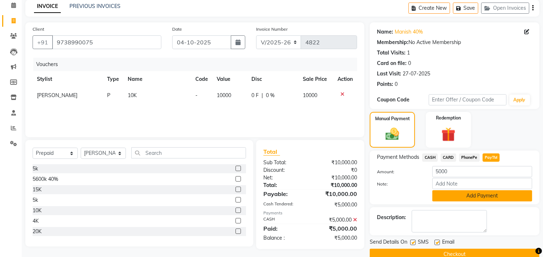
click at [480, 196] on button "Add Payment" at bounding box center [482, 196] width 100 height 11
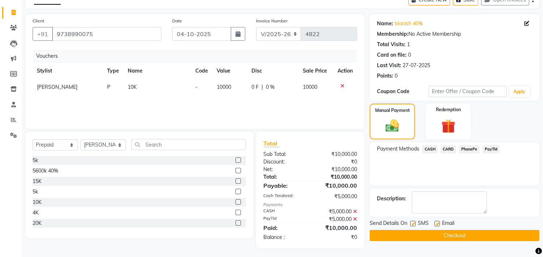
scroll to position [42, 0]
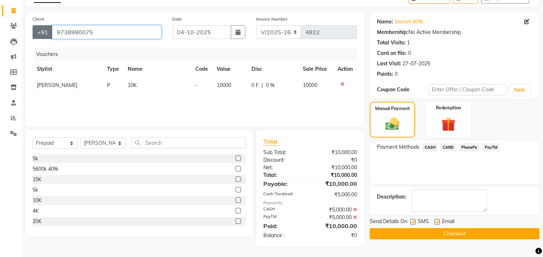
drag, startPoint x: 97, startPoint y: 29, endPoint x: 39, endPoint y: 29, distance: 57.5
click at [39, 29] on div "+91 9738990075" at bounding box center [97, 32] width 129 height 14
click at [259, 105] on div "Vouchers Stylist Type Name Code Value Disc Sale Price Action shweta singh P 10K…" at bounding box center [195, 84] width 324 height 72
click at [411, 234] on button "Checkout" at bounding box center [455, 234] width 170 height 11
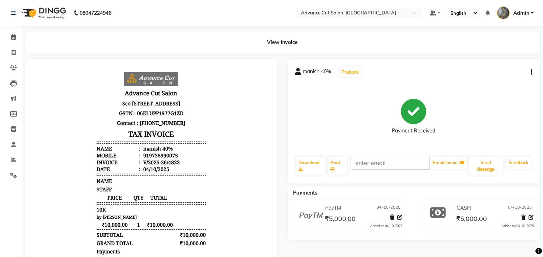
click at [532, 74] on div "manish 40% Prebook Payment Received Download Print Email Invoice Send Message F…" at bounding box center [414, 121] width 252 height 124
click at [530, 72] on button "button" at bounding box center [530, 73] width 4 height 8
click at [504, 72] on div "Edit Invoice" at bounding box center [502, 72] width 36 height 9
select select "service"
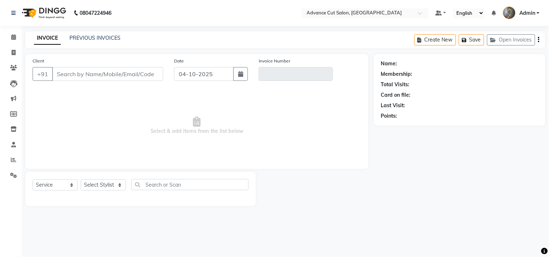
type input "9738990075"
type input "V/2025-26/4823"
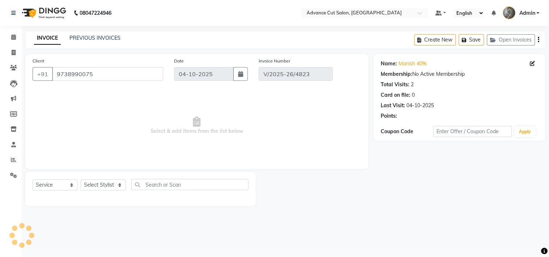
select select "select"
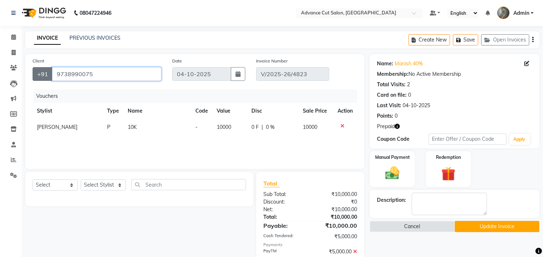
drag, startPoint x: 97, startPoint y: 74, endPoint x: 42, endPoint y: 69, distance: 55.6
click at [39, 69] on div "+91 9738990075" at bounding box center [97, 74] width 129 height 14
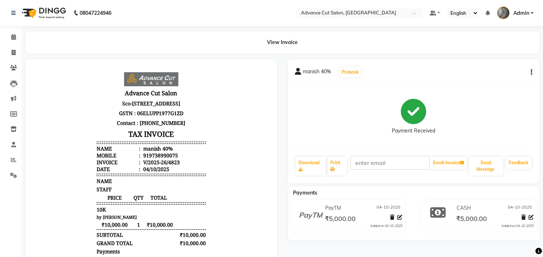
click at [528, 72] on button "button" at bounding box center [530, 73] width 4 height 8
click at [500, 72] on div "Edit Invoice" at bounding box center [502, 72] width 36 height 9
select select "service"
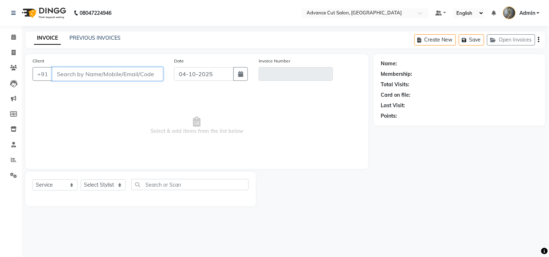
type input "9738990075"
type input "V/2025-26/4823"
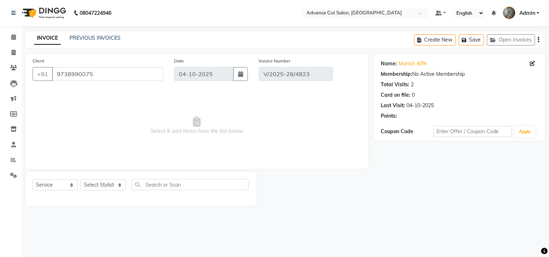
select select "select"
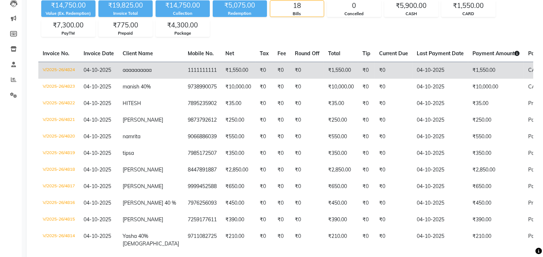
click at [78, 74] on td "V/2025-26/4824" at bounding box center [58, 70] width 41 height 17
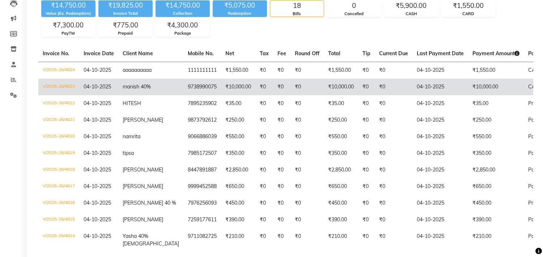
click at [528, 85] on span "CASH," at bounding box center [536, 87] width 16 height 7
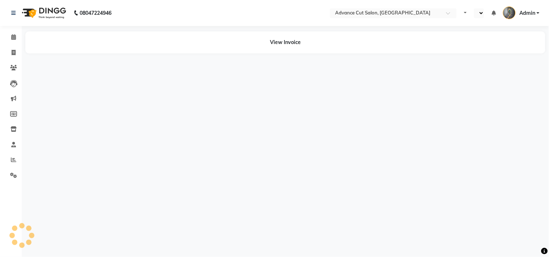
select select "en"
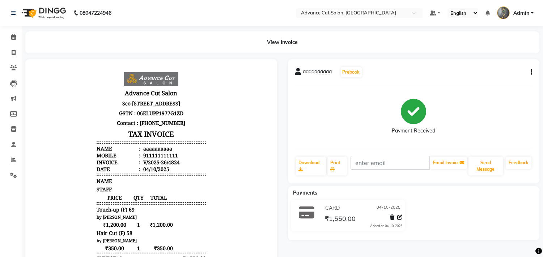
click at [531, 73] on icon "button" at bounding box center [530, 72] width 1 height 0
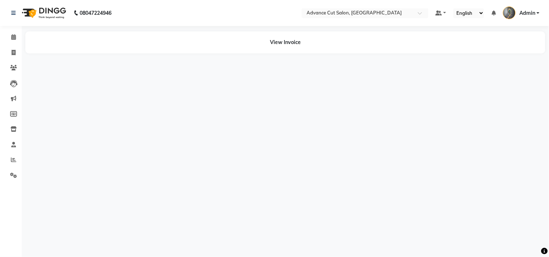
select select "en"
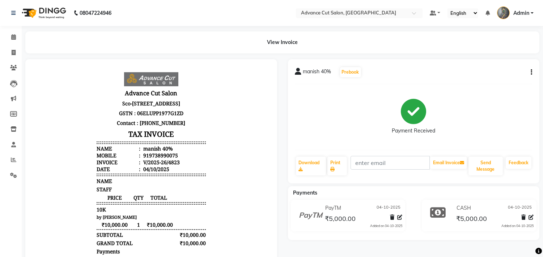
click at [532, 72] on div "manish 40% Prebook Payment Received Download Print Email Invoice Send Message F…" at bounding box center [414, 121] width 252 height 124
click at [529, 73] on button "button" at bounding box center [530, 73] width 4 height 8
click at [501, 62] on div "Cancel Invoice" at bounding box center [502, 63] width 36 height 9
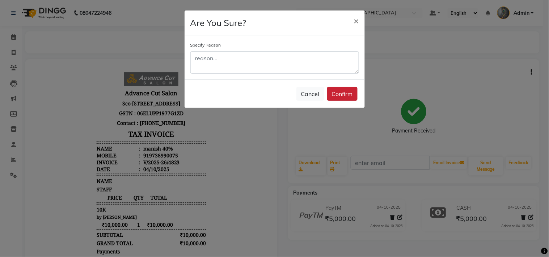
click at [338, 93] on button "Confirm" at bounding box center [342, 94] width 30 height 14
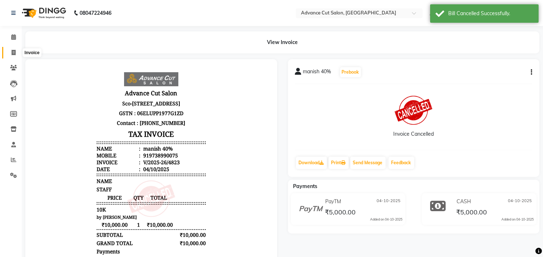
click at [12, 52] on icon at bounding box center [14, 52] width 4 height 5
select select "service"
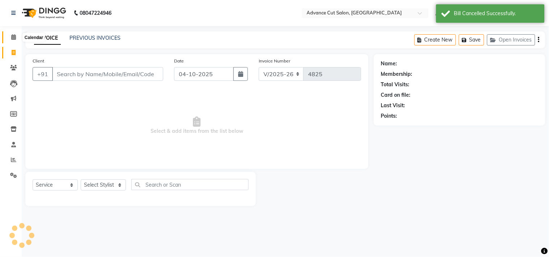
click at [15, 35] on icon at bounding box center [13, 36] width 5 height 5
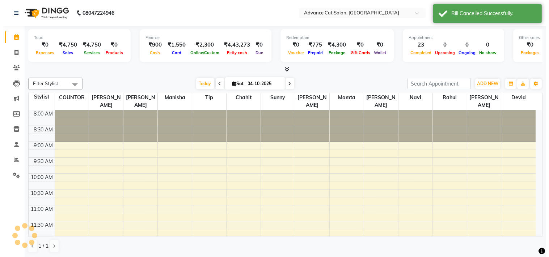
scroll to position [256, 0]
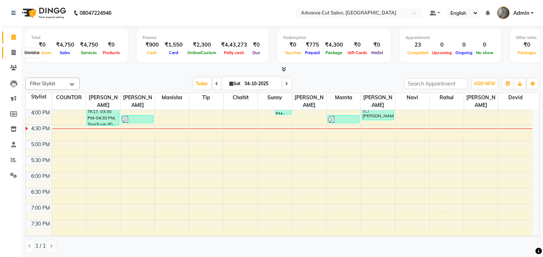
click at [13, 52] on icon at bounding box center [14, 52] width 4 height 5
select select "service"
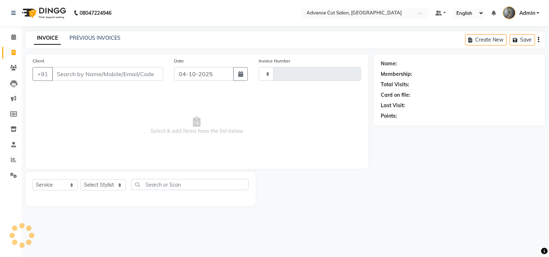
type input "4825"
select select "4939"
click at [82, 76] on input "Client" at bounding box center [107, 74] width 111 height 14
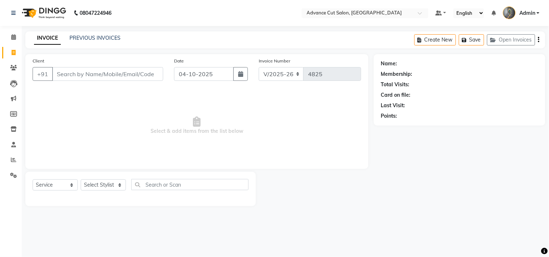
click at [74, 70] on input "Client" at bounding box center [107, 74] width 111 height 14
click at [93, 76] on input "Client" at bounding box center [107, 74] width 111 height 14
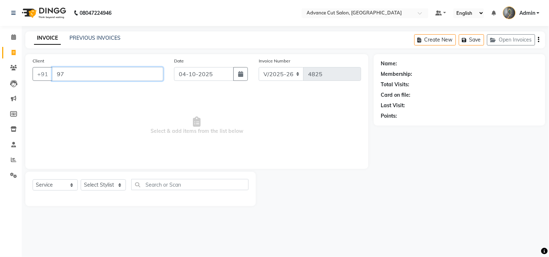
type input "9"
type input "8899231912"
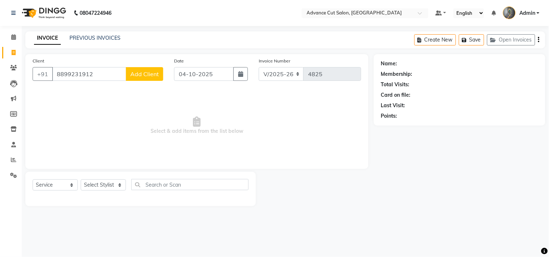
click at [157, 77] on span "Add Client" at bounding box center [144, 74] width 29 height 7
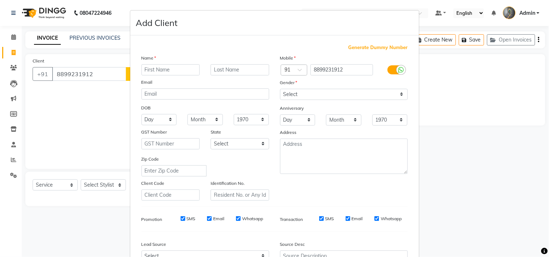
click at [157, 71] on input "text" at bounding box center [170, 69] width 59 height 11
type input "[PERSON_NAME]"
click at [285, 87] on div "Gender" at bounding box center [285, 84] width 23 height 10
click at [291, 97] on select "Select [DEMOGRAPHIC_DATA] [DEMOGRAPHIC_DATA] Other Prefer Not To Say" at bounding box center [344, 94] width 128 height 11
click at [280, 89] on select "Select [DEMOGRAPHIC_DATA] [DEMOGRAPHIC_DATA] Other Prefer Not To Say" at bounding box center [344, 94] width 128 height 11
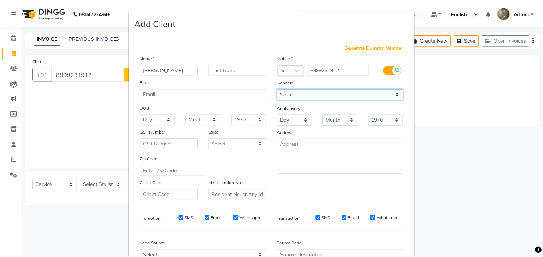
scroll to position [77, 0]
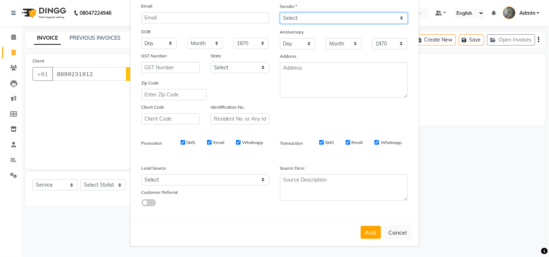
click at [321, 15] on select "Select [DEMOGRAPHIC_DATA] [DEMOGRAPHIC_DATA] Other Prefer Not To Say" at bounding box center [344, 18] width 128 height 11
select select "[DEMOGRAPHIC_DATA]"
click at [280, 13] on select "Select [DEMOGRAPHIC_DATA] [DEMOGRAPHIC_DATA] Other Prefer Not To Say" at bounding box center [344, 18] width 128 height 11
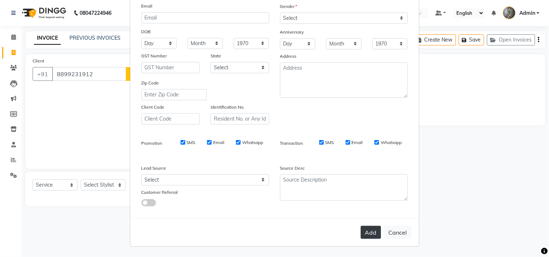
click at [370, 232] on button "Add" at bounding box center [370, 232] width 20 height 13
select select
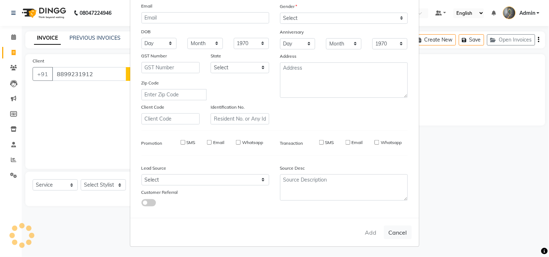
select select
checkbox input "false"
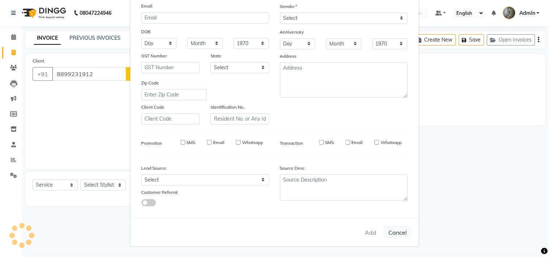
checkbox input "false"
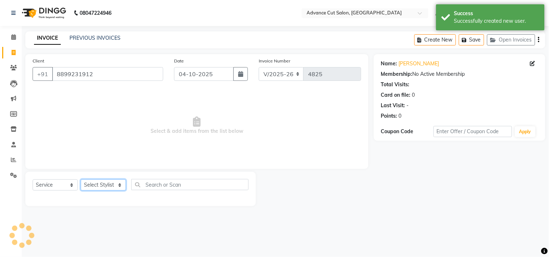
click at [99, 185] on select "Select Stylist Admin chahit COUNTOR [PERSON_NAME] mamta [PERSON_NAME] navi [PER…" at bounding box center [103, 185] width 45 height 11
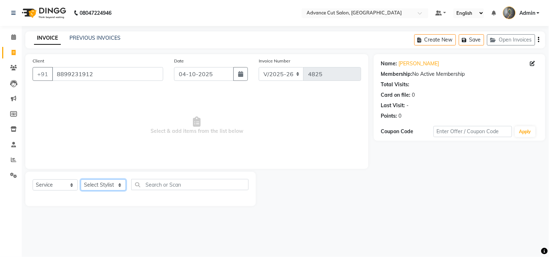
click at [86, 187] on select "Select Stylist Admin chahit COUNTOR [PERSON_NAME] mamta [PERSON_NAME] navi [PER…" at bounding box center [103, 185] width 45 height 11
select select "38522"
click at [81, 180] on select "Select Stylist Admin chahit COUNTOR [PERSON_NAME] mamta [PERSON_NAME] navi [PER…" at bounding box center [103, 185] width 45 height 11
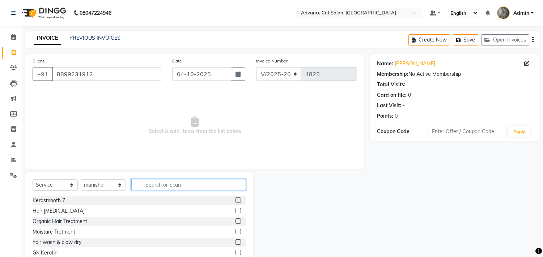
click at [159, 184] on input "text" at bounding box center [188, 184] width 115 height 11
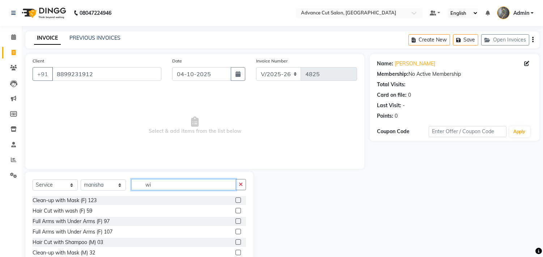
type input "w"
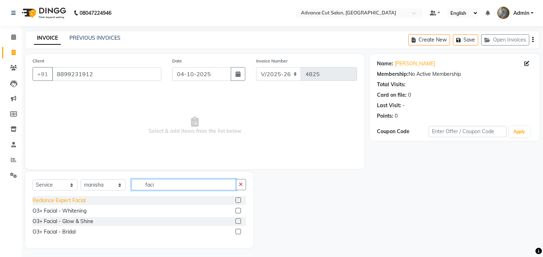
type input "faci"
click at [77, 202] on div "Rediance Expert Facial" at bounding box center [59, 201] width 53 height 8
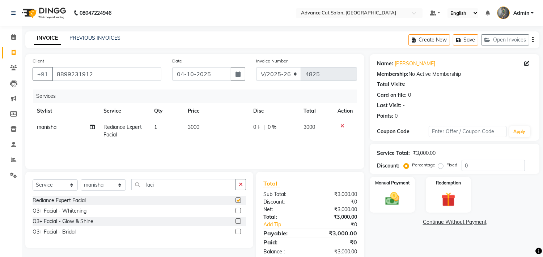
checkbox input "false"
click at [206, 128] on td "3000" at bounding box center [215, 131] width 65 height 24
select select "38522"
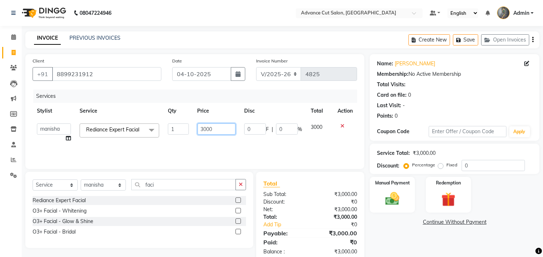
drag, startPoint x: 210, startPoint y: 127, endPoint x: 182, endPoint y: 127, distance: 28.2
click at [182, 127] on tr "Admin chahit COUNTOR Devid hardeep mamta manisha MONISH navi NOSHAD ALI rahul s…" at bounding box center [195, 132] width 324 height 27
type input "2500"
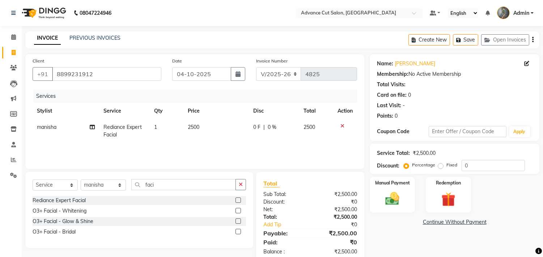
click at [196, 144] on div "Services Stylist Service Qty Price Disc Total Action manisha Rediance Expert Fa…" at bounding box center [195, 126] width 324 height 72
drag, startPoint x: 165, startPoint y: 189, endPoint x: 120, endPoint y: 189, distance: 44.5
click at [120, 189] on div "Select Service Product Membership Package Voucher Prepaid Gift Card Select Styl…" at bounding box center [139, 187] width 213 height 17
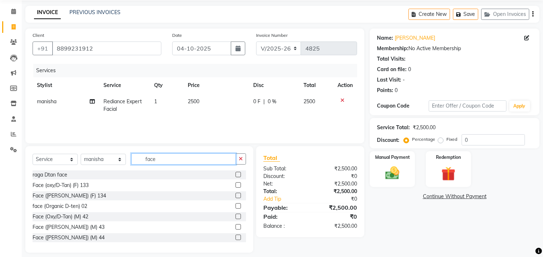
scroll to position [32, 0]
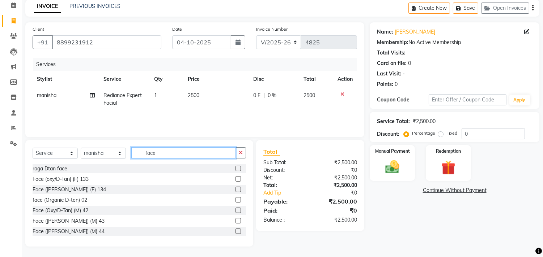
type input "face"
click at [69, 173] on div "raga Dtan face" at bounding box center [139, 169] width 213 height 9
click at [63, 172] on div "raga Dtan face" at bounding box center [139, 169] width 213 height 9
click at [63, 170] on div "raga Dtan face" at bounding box center [50, 169] width 35 height 8
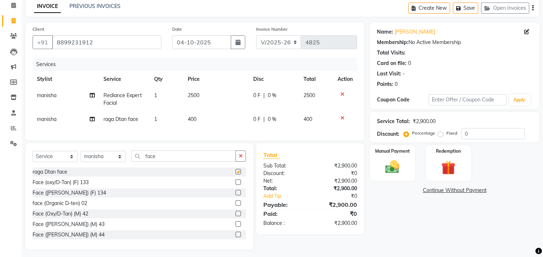
checkbox input "false"
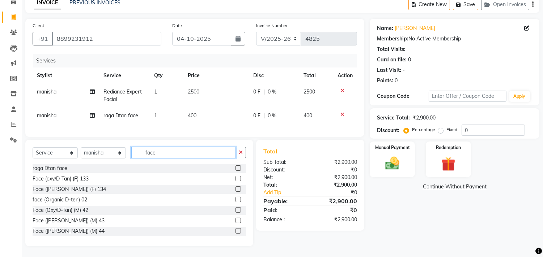
drag, startPoint x: 158, startPoint y: 154, endPoint x: 110, endPoint y: 153, distance: 48.1
click at [111, 154] on div "Select Service Product Membership Package Voucher Prepaid Gift Card Select Styl…" at bounding box center [139, 155] width 213 height 17
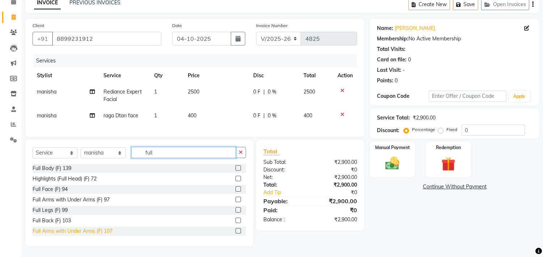
type input "full"
click at [77, 232] on div "Full Arms with Under Arms (F) 107" at bounding box center [73, 232] width 80 height 8
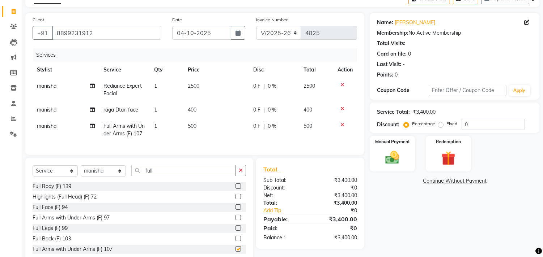
checkbox input "false"
drag, startPoint x: 156, startPoint y: 181, endPoint x: 125, endPoint y: 181, distance: 30.7
click at [125, 181] on div "Select Service Product Membership Package Voucher Prepaid Gift Card Select Styl…" at bounding box center [139, 173] width 213 height 17
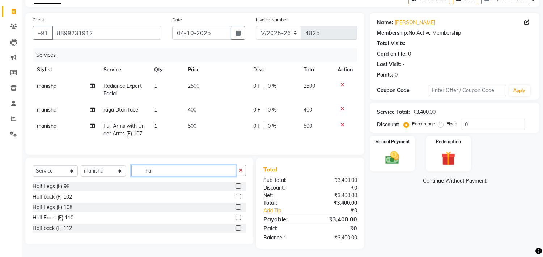
scroll to position [50, 0]
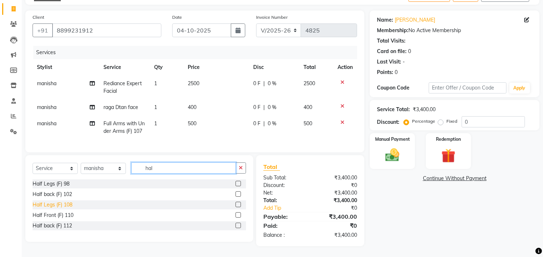
type input "hal"
click at [57, 202] on div "Half Legs (F) 108" at bounding box center [53, 205] width 40 height 8
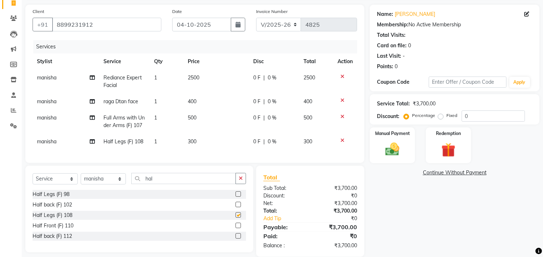
checkbox input "false"
drag, startPoint x: 195, startPoint y: 140, endPoint x: 205, endPoint y: 142, distance: 9.6
click at [196, 140] on span "300" at bounding box center [192, 141] width 9 height 7
select select "38522"
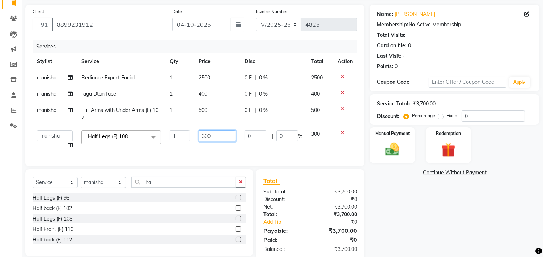
drag, startPoint x: 215, startPoint y: 136, endPoint x: 178, endPoint y: 142, distance: 37.0
click at [179, 142] on tr "Admin chahit COUNTOR Devid hardeep mamta manisha MONISH navi NOSHAD ALI rahul s…" at bounding box center [195, 139] width 324 height 27
type input "400"
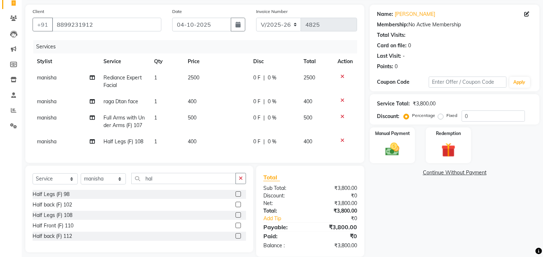
click at [218, 113] on td "500" at bounding box center [215, 122] width 65 height 24
select select "38522"
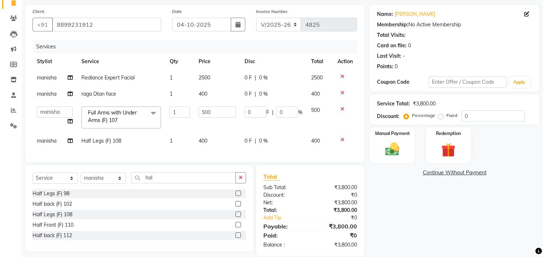
scroll to position [65, 0]
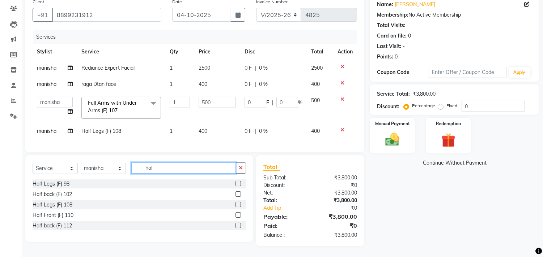
drag, startPoint x: 117, startPoint y: 170, endPoint x: 104, endPoint y: 170, distance: 12.7
click at [106, 170] on div "Select Service Product Membership Package Voucher Prepaid Gift Card Select Styl…" at bounding box center [139, 171] width 213 height 17
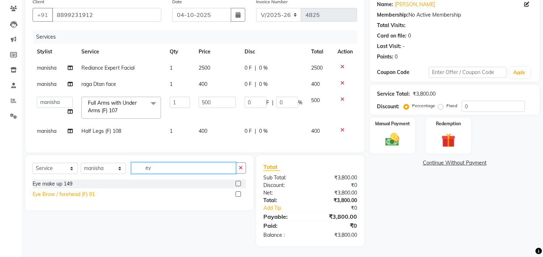
type input "ey"
click at [70, 193] on div "Eye Brow / forehead (F) 91" at bounding box center [64, 195] width 62 height 8
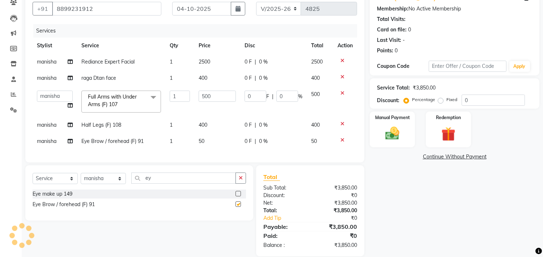
checkbox input "false"
click at [221, 137] on td "50" at bounding box center [217, 141] width 46 height 16
select select "38522"
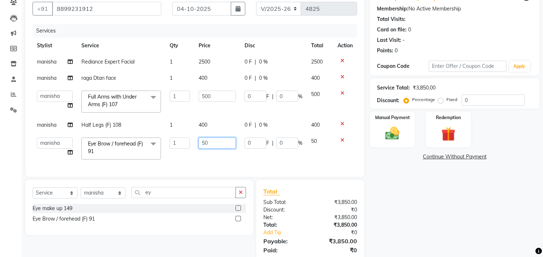
drag, startPoint x: 172, startPoint y: 149, endPoint x: 140, endPoint y: 154, distance: 33.4
click at [140, 154] on tr "Admin chahit COUNTOR Devid [PERSON_NAME] mamta [PERSON_NAME] navi [PERSON_NAME]…" at bounding box center [195, 148] width 324 height 31
type input "100"
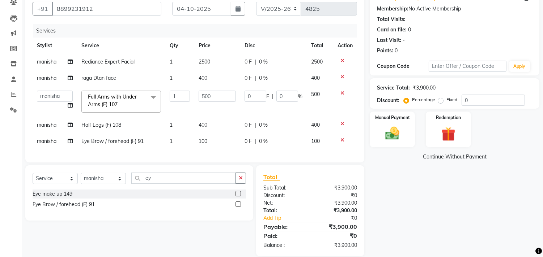
click at [181, 163] on div "Client +91 8899231912 Date 04-10-2025 Invoice Number V/2025 V/2025-26 4825 Serv…" at bounding box center [194, 76] width 339 height 174
drag, startPoint x: 159, startPoint y: 184, endPoint x: 118, endPoint y: 184, distance: 41.6
click at [118, 184] on div "Select Service Product Membership Package Voucher Prepaid Gift Card Select Styl…" at bounding box center [139, 181] width 213 height 17
type input "chin"
click at [52, 209] on div "Chin (F) 116" at bounding box center [47, 205] width 28 height 8
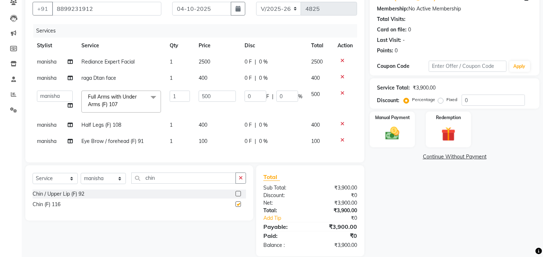
checkbox input "false"
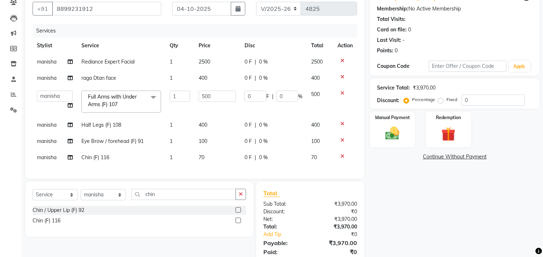
click at [205, 158] on td "70" at bounding box center [217, 158] width 46 height 16
select select "38522"
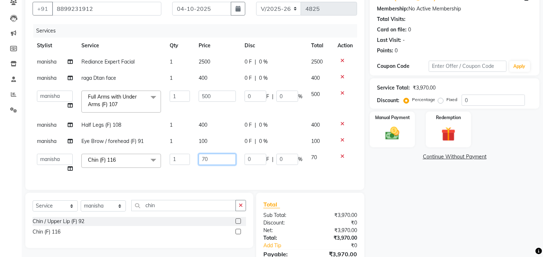
drag, startPoint x: 216, startPoint y: 155, endPoint x: 180, endPoint y: 164, distance: 37.5
click at [182, 163] on tr "Admin chahit COUNTOR Devid hardeep mamta manisha MONISH navi NOSHAD ALI rahul s…" at bounding box center [195, 163] width 324 height 27
type input "140"
click at [183, 181] on div "Client +91 8899231912 Date 04-10-2025 Invoice Number V/2025 V/2025-26 4825 Serv…" at bounding box center [194, 89] width 339 height 201
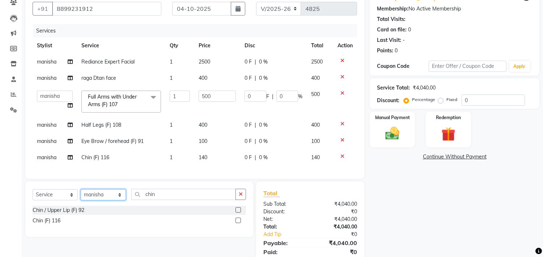
click at [96, 200] on select "Select Stylist Admin chahit COUNTOR [PERSON_NAME] mamta [PERSON_NAME] navi [PER…" at bounding box center [103, 194] width 45 height 11
select select "86614"
click at [81, 196] on select "Select Stylist Admin chahit COUNTOR [PERSON_NAME] mamta [PERSON_NAME] navi [PER…" at bounding box center [103, 194] width 45 height 11
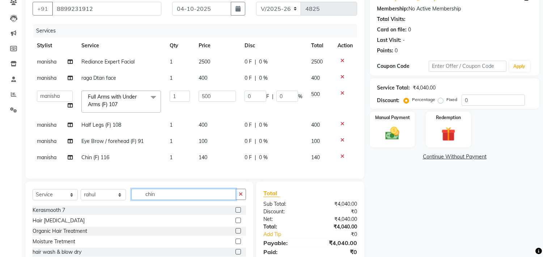
drag, startPoint x: 157, startPoint y: 197, endPoint x: 110, endPoint y: 198, distance: 47.0
click at [110, 198] on div "Select Service Product Membership Package Voucher Prepaid Gift Card Select Styl…" at bounding box center [139, 197] width 213 height 17
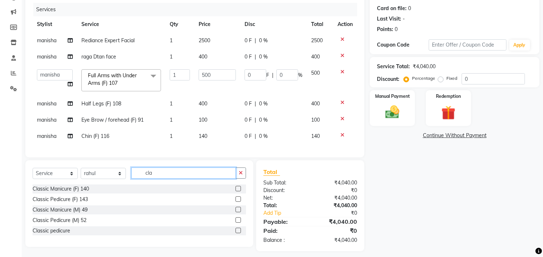
scroll to position [98, 0]
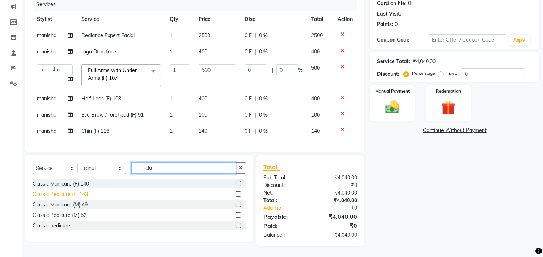
type input "cla"
click at [81, 193] on div "Classic Pedicure (F) 143" at bounding box center [60, 195] width 55 height 8
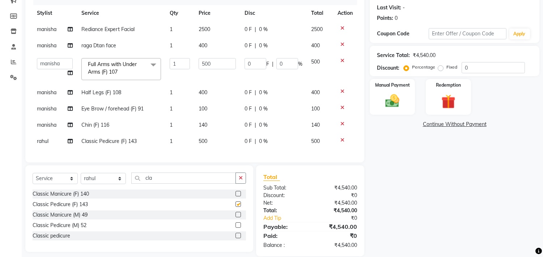
checkbox input "false"
click at [475, 66] on input "0" at bounding box center [492, 67] width 63 height 11
drag, startPoint x: 475, startPoint y: 66, endPoint x: 454, endPoint y: 68, distance: 21.8
click at [454, 68] on div "Percentage Fixed 0" at bounding box center [465, 67] width 120 height 11
type input "1"
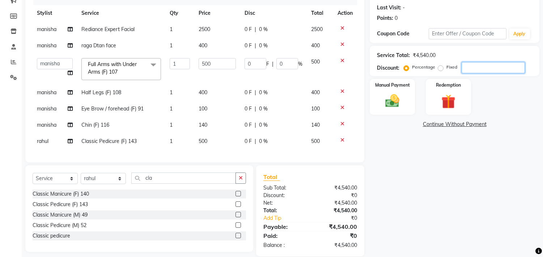
type input "5"
type input "1"
type input "15"
type input "75"
type input "15"
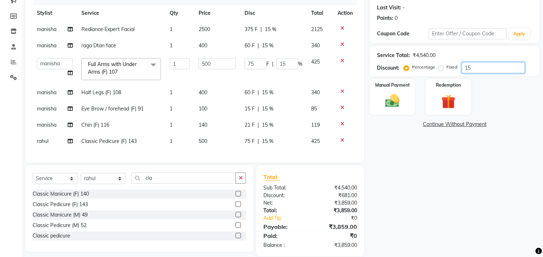
type input "15"
click at [497, 100] on div "Manual Payment Redemption" at bounding box center [454, 97] width 180 height 36
click at [400, 99] on img at bounding box center [392, 101] width 24 height 17
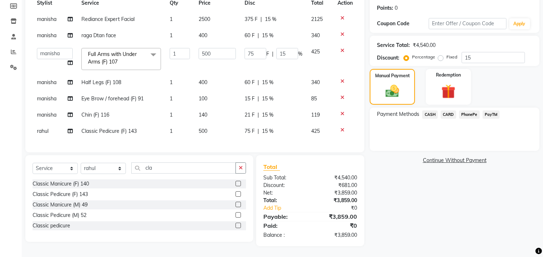
scroll to position [114, 0]
click at [432, 111] on span "CASH" at bounding box center [430, 115] width 16 height 8
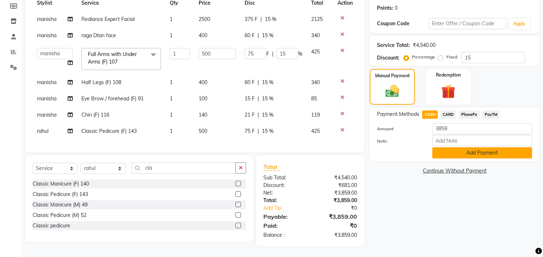
click at [451, 148] on button "Add Payment" at bounding box center [482, 153] width 100 height 11
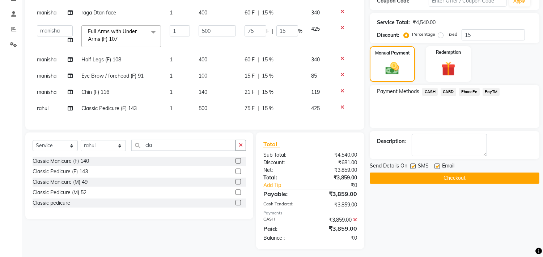
scroll to position [140, 0]
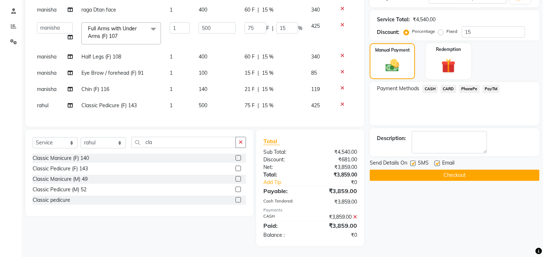
click at [426, 170] on button "Checkout" at bounding box center [455, 175] width 170 height 11
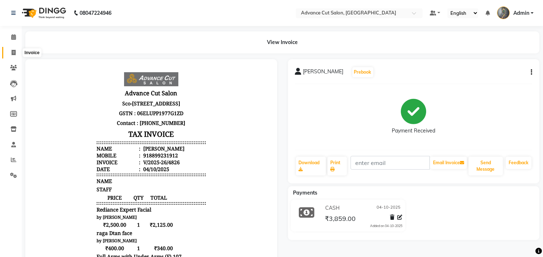
click at [12, 52] on icon at bounding box center [14, 52] width 4 height 5
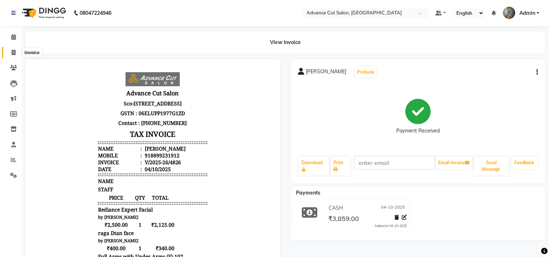
select select "service"
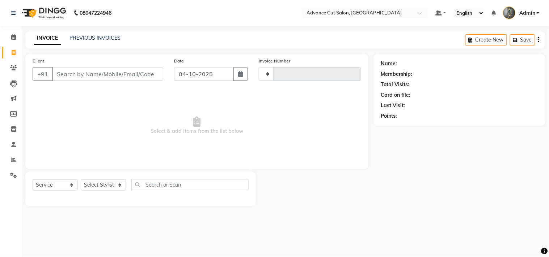
type input "4827"
select select "4939"
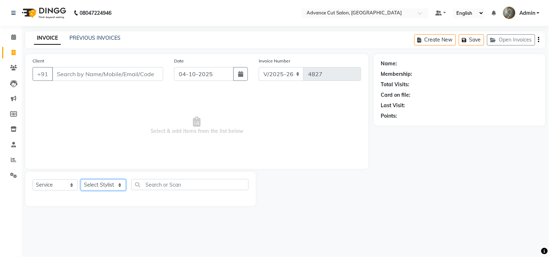
click at [110, 186] on select "Select Stylist" at bounding box center [103, 185] width 45 height 11
select select "30646"
click at [81, 180] on select "Select Stylist Admin chahit COUNTOR [PERSON_NAME] mamta [PERSON_NAME] navi [PER…" at bounding box center [103, 185] width 45 height 11
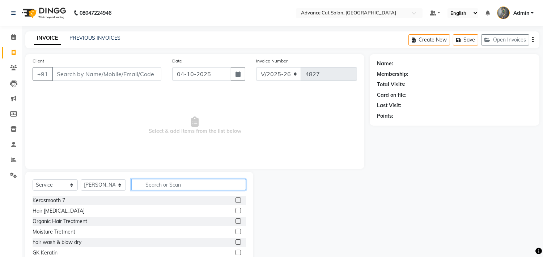
click at [148, 187] on input "text" at bounding box center [188, 184] width 115 height 11
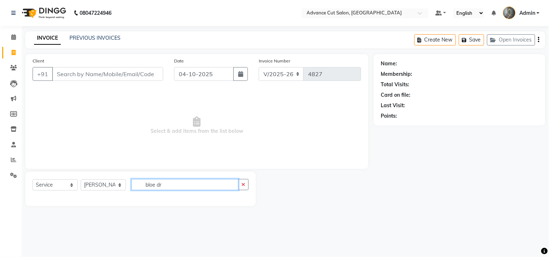
click at [155, 183] on input "bloe dr" at bounding box center [184, 184] width 107 height 11
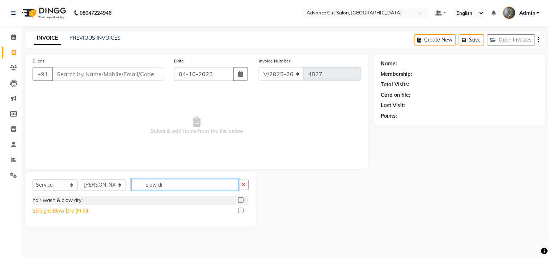
type input "blow dr"
click at [56, 209] on div "Straight Blow Dry (F) 64" at bounding box center [61, 212] width 56 height 8
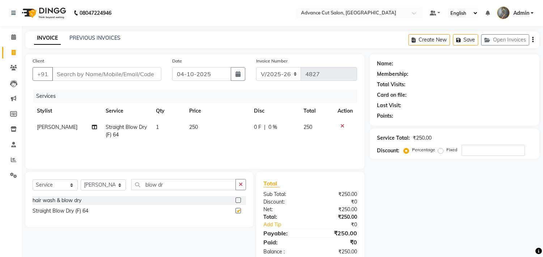
checkbox input "false"
click at [192, 118] on th "Price" at bounding box center [217, 111] width 65 height 16
click at [193, 128] on span "250" at bounding box center [193, 127] width 9 height 7
select select "30646"
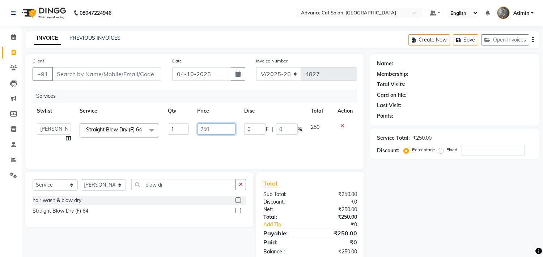
click at [204, 129] on input "250" at bounding box center [216, 129] width 38 height 11
type input "350"
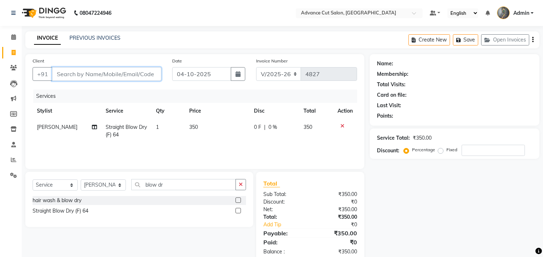
click at [80, 71] on input "Client" at bounding box center [106, 74] width 109 height 14
type input "9"
type input "0"
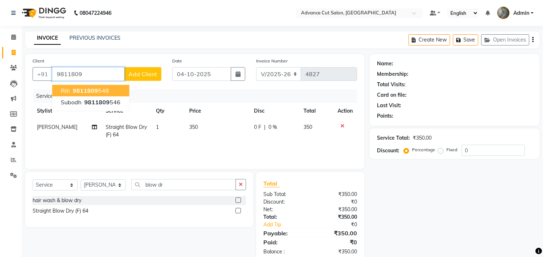
click at [118, 93] on button "riti 9811809 548" at bounding box center [90, 91] width 77 height 12
type input "9811809548"
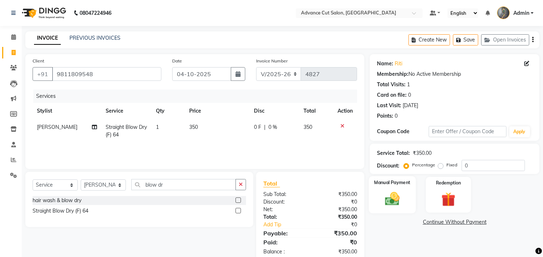
click at [392, 200] on img at bounding box center [392, 199] width 24 height 17
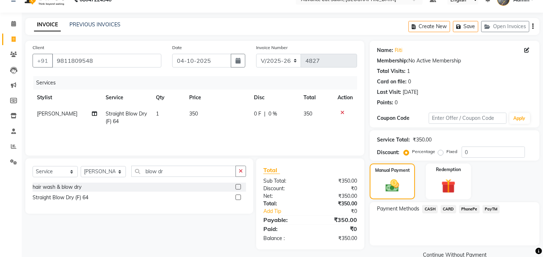
scroll to position [27, 0]
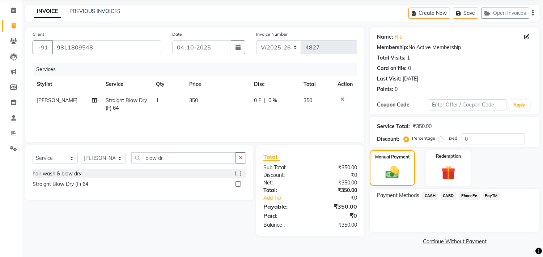
click at [493, 198] on span "PayTM" at bounding box center [490, 196] width 17 height 8
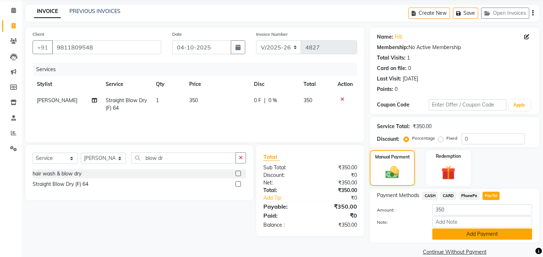
click at [474, 234] on button "Add Payment" at bounding box center [482, 234] width 100 height 11
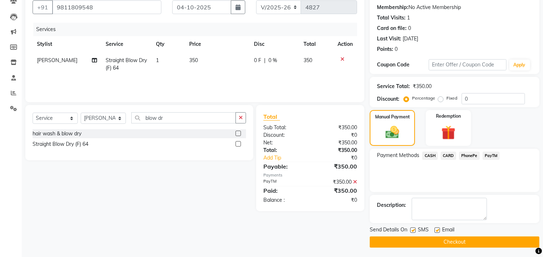
scroll to position [68, 0]
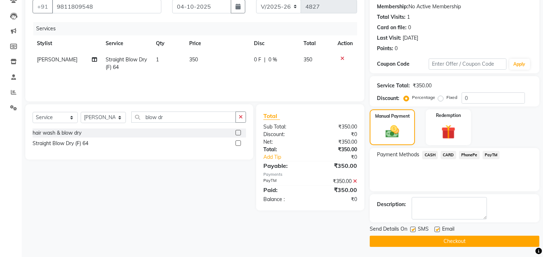
click at [454, 240] on button "Checkout" at bounding box center [455, 241] width 170 height 11
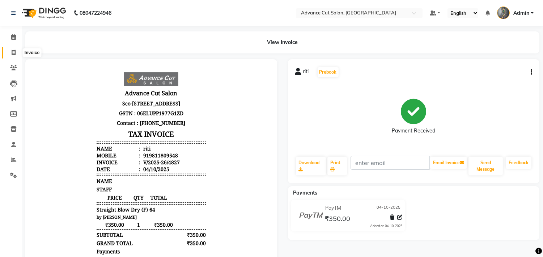
click at [15, 56] on span at bounding box center [13, 53] width 13 height 8
select select "service"
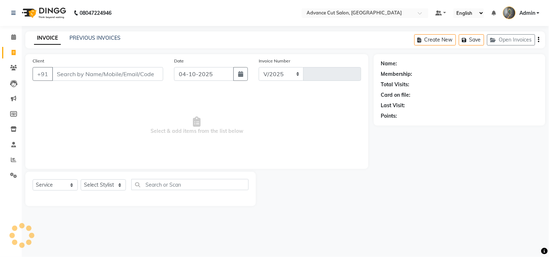
select select "4939"
type input "4828"
click at [100, 40] on link "PREVIOUS INVOICES" at bounding box center [94, 38] width 51 height 7
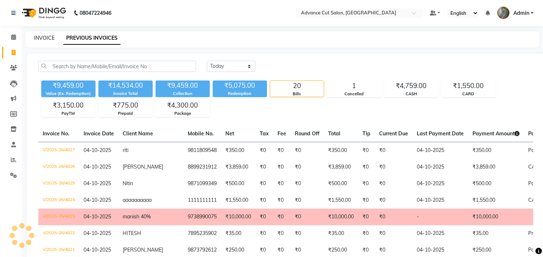
click at [39, 38] on link "INVOICE" at bounding box center [44, 38] width 21 height 7
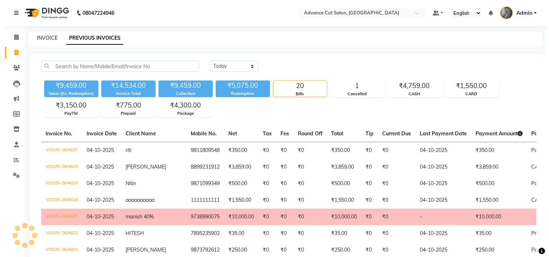
select select "service"
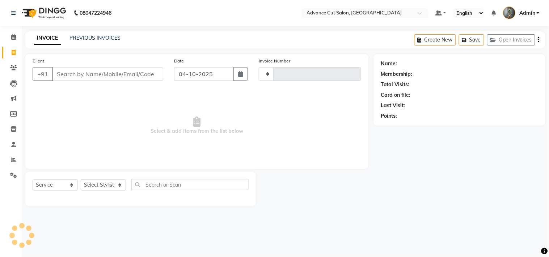
type input "4828"
select select "4939"
click at [94, 185] on select "Select Stylist" at bounding box center [103, 185] width 45 height 11
click at [174, 137] on span "Select & add items from the list below" at bounding box center [197, 126] width 328 height 72
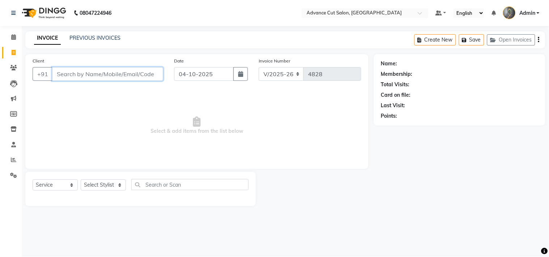
click at [81, 74] on input "Client" at bounding box center [107, 74] width 111 height 14
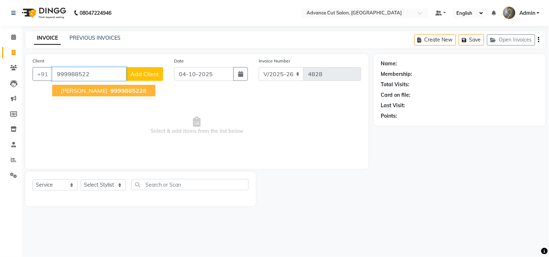
click at [91, 93] on span "LOKESH KUMAR" at bounding box center [84, 90] width 47 height 7
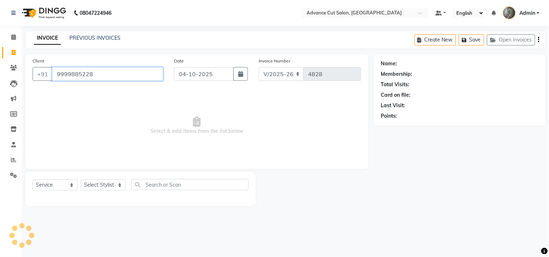
type input "9999885228"
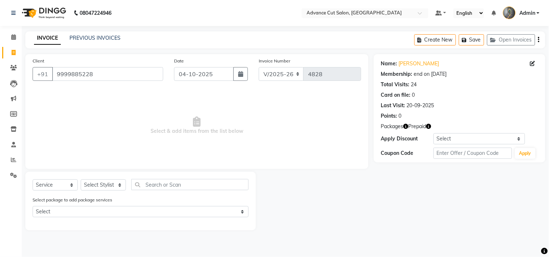
click at [414, 69] on div "Name: Lokesh Kumar Membership: end on 31-12-2025 Total Visits: 24 Card on file:…" at bounding box center [459, 88] width 157 height 63
click at [414, 66] on link "Lokesh Kumar" at bounding box center [418, 64] width 40 height 8
click at [404, 64] on link "Lokesh Kumar" at bounding box center [418, 64] width 40 height 8
click at [532, 63] on icon at bounding box center [532, 63] width 5 height 5
select select "male"
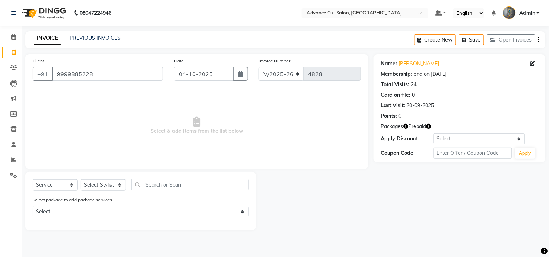
select select
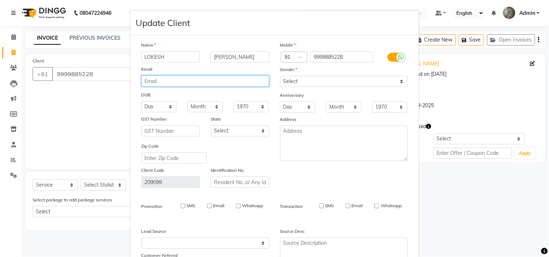
click at [172, 78] on input "email" at bounding box center [205, 81] width 128 height 11
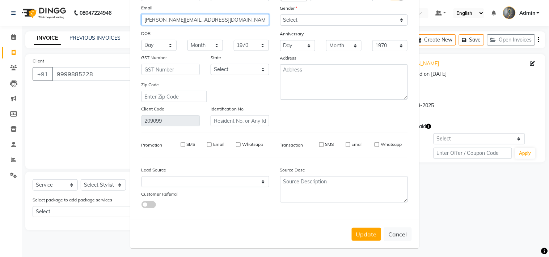
scroll to position [64, 0]
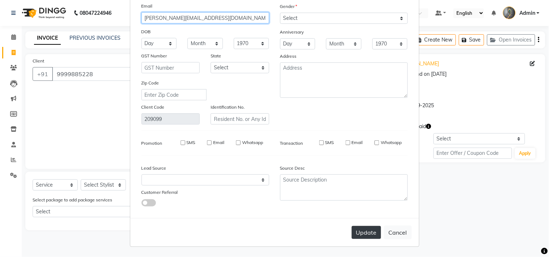
type input "lokesh.kumar16@gmail.com"
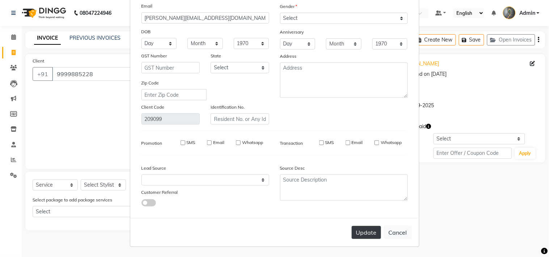
click at [359, 234] on button "Update" at bounding box center [365, 232] width 29 height 13
select select
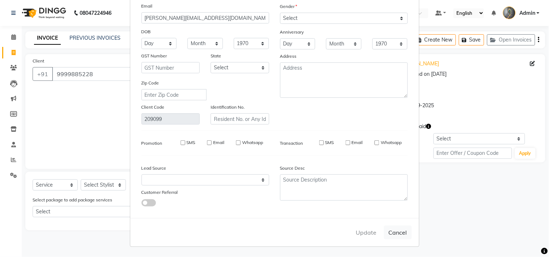
select select
checkbox input "false"
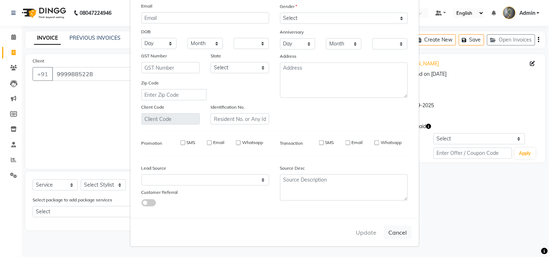
checkbox input "false"
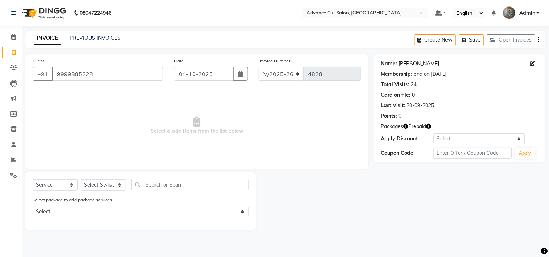
click at [418, 65] on link "Lokesh Kumar" at bounding box center [418, 64] width 40 height 8
click at [408, 63] on link "Lokesh Kumar" at bounding box center [418, 64] width 40 height 8
click at [419, 63] on link "Lokesh Kumar" at bounding box center [418, 64] width 40 height 8
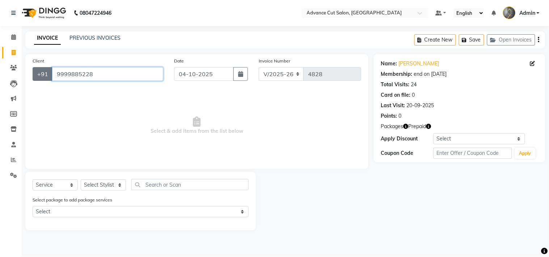
drag, startPoint x: 95, startPoint y: 77, endPoint x: 35, endPoint y: 77, distance: 60.0
click at [39, 77] on div "+91 9999885228" at bounding box center [98, 74] width 131 height 14
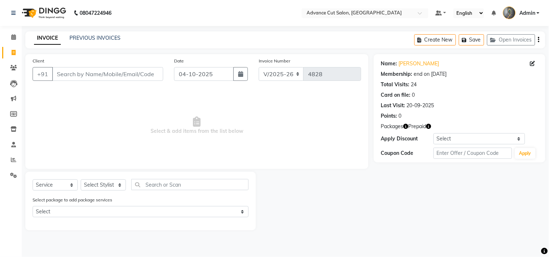
click at [7, 51] on span at bounding box center [13, 53] width 13 height 8
select select "service"
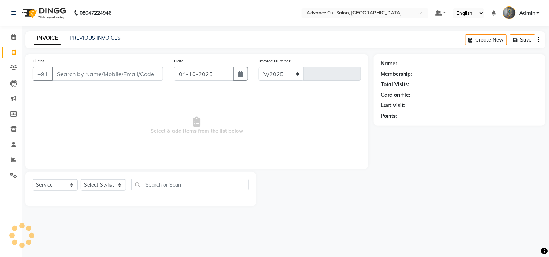
select select "4939"
type input "4830"
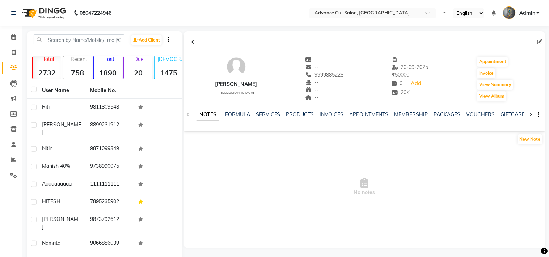
select select "en"
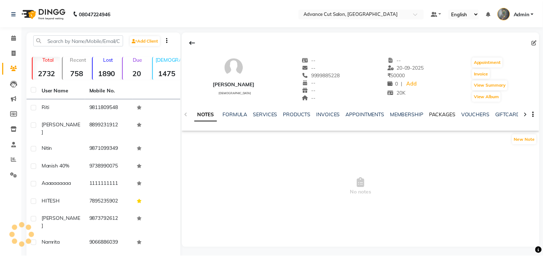
scroll to position [13, 0]
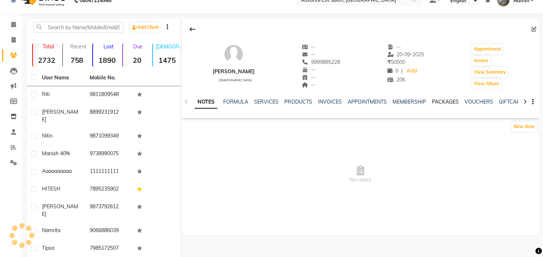
click at [453, 102] on link "PACKAGES" at bounding box center [445, 102] width 27 height 7
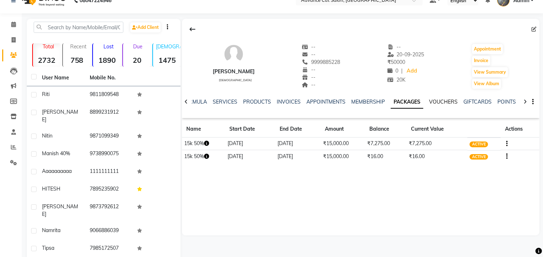
click at [449, 103] on link "VOUCHERS" at bounding box center [443, 102] width 29 height 7
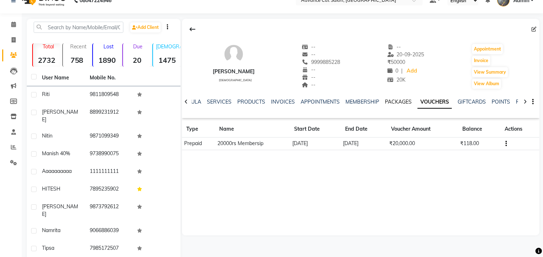
click at [392, 99] on link "PACKAGES" at bounding box center [398, 102] width 27 height 7
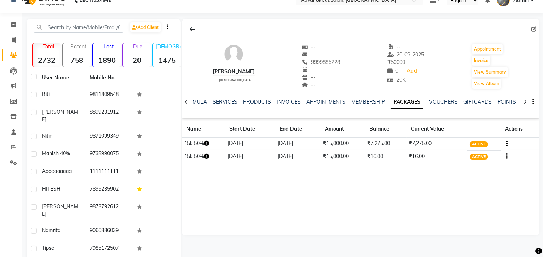
click at [507, 157] on icon "button" at bounding box center [506, 157] width 1 height 0
click at [421, 172] on div "[PERSON_NAME] [DEMOGRAPHIC_DATA] -- -- 9999885228 -- -- -- -- [DATE] ₹ 50000 0 …" at bounding box center [360, 127] width 357 height 217
click at [225, 102] on link "SERVICES" at bounding box center [225, 102] width 25 height 7
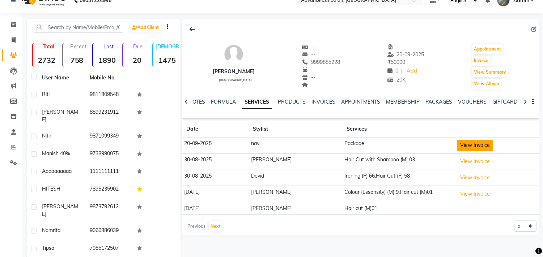
click at [461, 146] on button "View Invoice" at bounding box center [475, 145] width 36 height 11
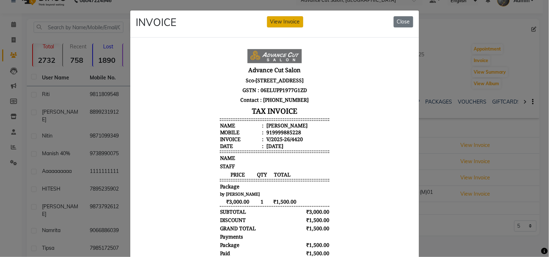
click at [281, 19] on button "View Invoice" at bounding box center [285, 21] width 36 height 11
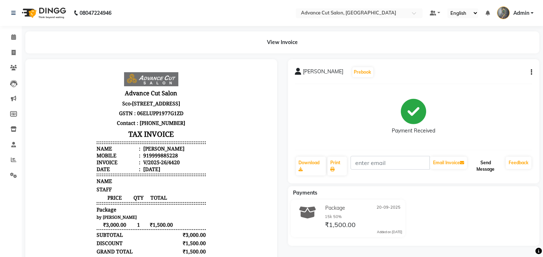
click at [489, 171] on button "Send Message" at bounding box center [485, 166] width 34 height 19
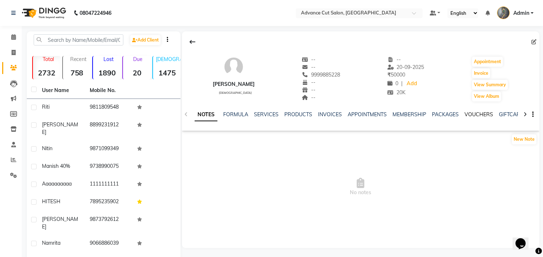
click at [464, 114] on link "VOUCHERS" at bounding box center [478, 114] width 29 height 7
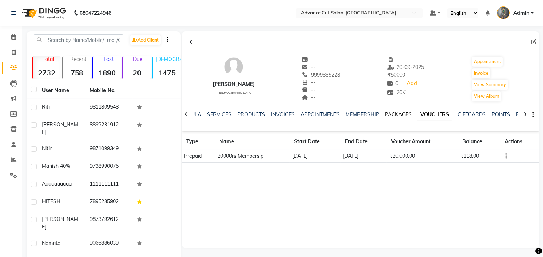
click at [388, 114] on link "PACKAGES" at bounding box center [398, 114] width 27 height 7
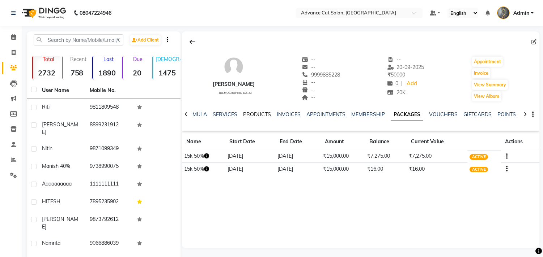
click at [252, 116] on link "PRODUCTS" at bounding box center [257, 114] width 28 height 7
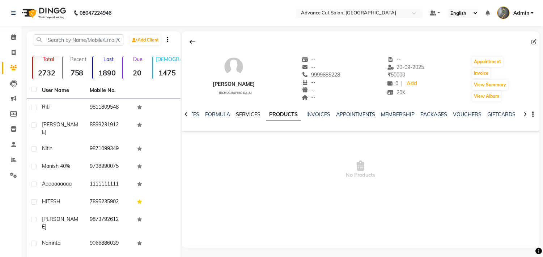
click at [244, 115] on link "SERVICES" at bounding box center [248, 114] width 25 height 7
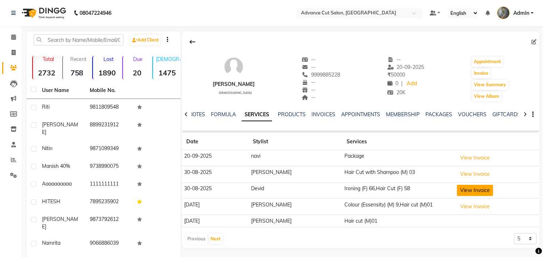
click at [458, 187] on button "View Invoice" at bounding box center [475, 190] width 36 height 11
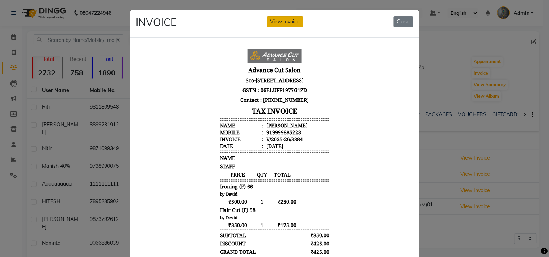
click at [273, 22] on button "View Invoice" at bounding box center [285, 21] width 36 height 11
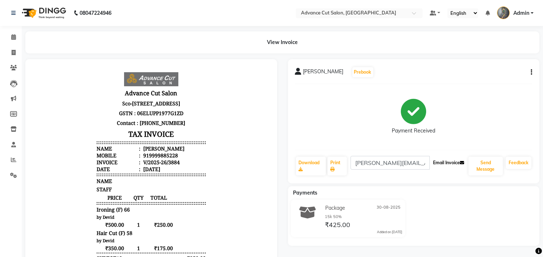
click at [456, 167] on button "Email Invoice" at bounding box center [448, 163] width 37 height 12
click at [446, 164] on button "Email Invoice" at bounding box center [448, 163] width 37 height 12
click at [449, 164] on button "Email Invoice" at bounding box center [448, 163] width 37 height 12
click at [443, 165] on button "Email Invoice" at bounding box center [448, 163] width 37 height 12
click at [487, 169] on button "Send Message" at bounding box center [485, 166] width 34 height 19
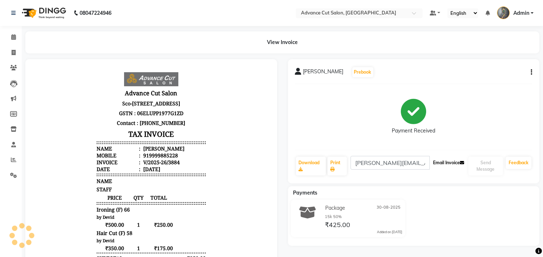
click at [451, 165] on button "Email Invoice" at bounding box center [448, 163] width 37 height 12
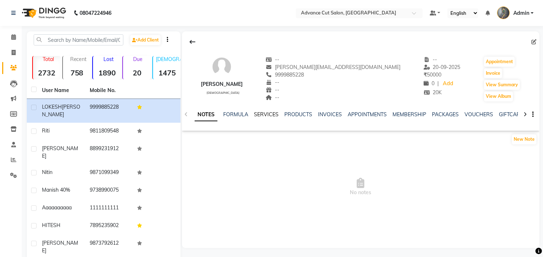
click at [257, 114] on link "SERVICES" at bounding box center [266, 114] width 25 height 7
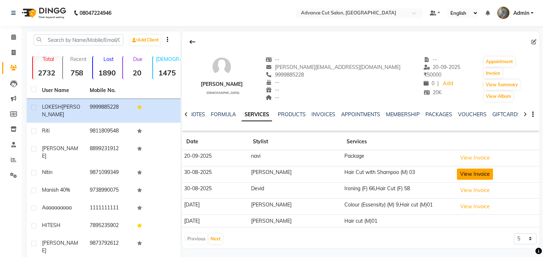
click at [463, 174] on button "View Invoice" at bounding box center [475, 174] width 36 height 11
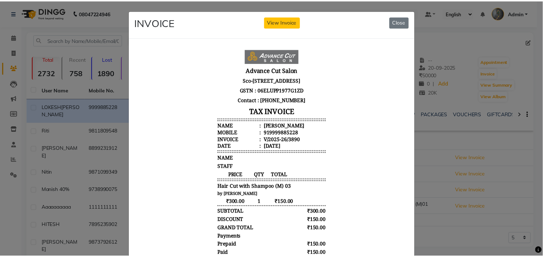
scroll to position [6, 0]
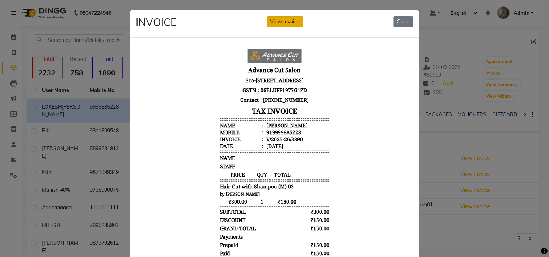
click at [290, 24] on button "View Invoice" at bounding box center [285, 21] width 36 height 11
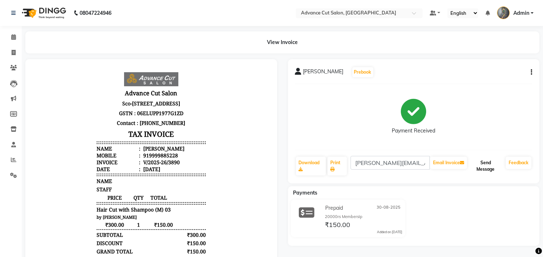
click at [477, 169] on button "Send Message" at bounding box center [485, 166] width 34 height 19
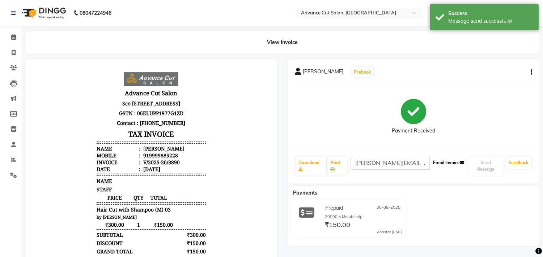
click at [442, 164] on button "Email Invoice" at bounding box center [448, 163] width 37 height 12
click at [444, 164] on button "Email Invoice" at bounding box center [448, 163] width 37 height 12
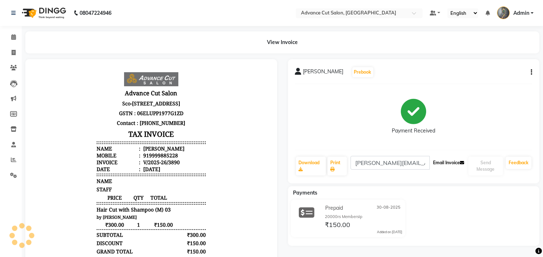
click at [444, 164] on button "Email Invoice" at bounding box center [448, 163] width 37 height 12
drag, startPoint x: 353, startPoint y: 162, endPoint x: 428, endPoint y: 166, distance: 76.1
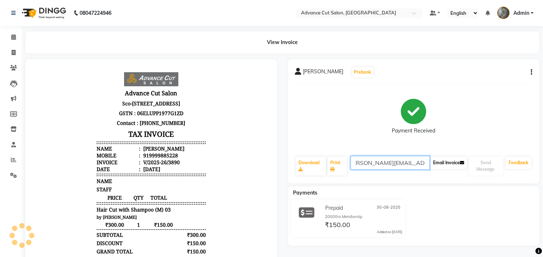
click at [428, 166] on div "[PERSON_NAME][EMAIL_ADDRESS][DOMAIN_NAME] Email Invoice" at bounding box center [408, 166] width 117 height 20
paste input "[PERSON_NAME][EMAIL_ADDRESS][DOMAIN_NAME]"
type input "[PERSON_NAME][EMAIL_ADDRESS][DOMAIN_NAME]"
click at [442, 164] on button "Email Invoice" at bounding box center [448, 163] width 37 height 12
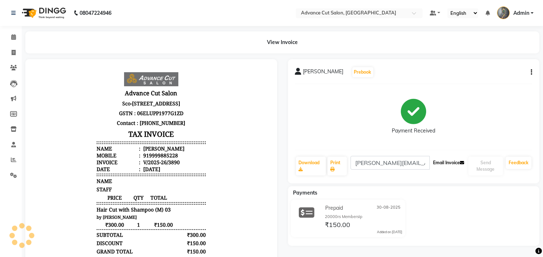
click at [453, 167] on button "Email Invoice" at bounding box center [448, 163] width 37 height 12
click at [451, 162] on button "Email Invoice" at bounding box center [448, 163] width 37 height 12
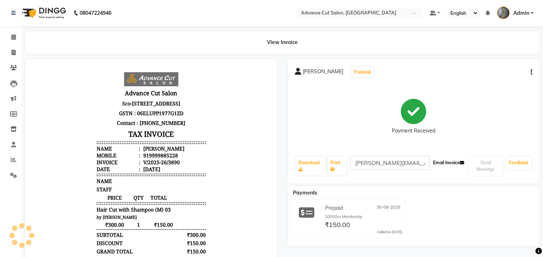
click at [451, 162] on button "Email Invoice" at bounding box center [448, 163] width 37 height 12
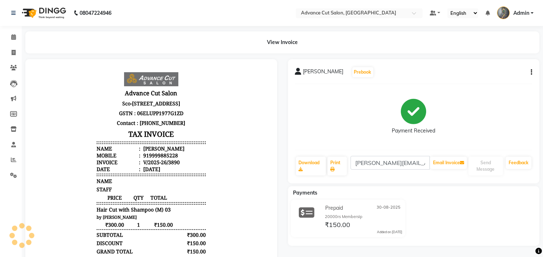
drag, startPoint x: 451, startPoint y: 161, endPoint x: 468, endPoint y: 129, distance: 36.4
click at [468, 129] on div "Payment Received" at bounding box center [413, 117] width 237 height 54
click at [453, 156] on div "Email Invoice" at bounding box center [448, 166] width 38 height 20
click at [452, 165] on button "Email Invoice" at bounding box center [448, 163] width 37 height 12
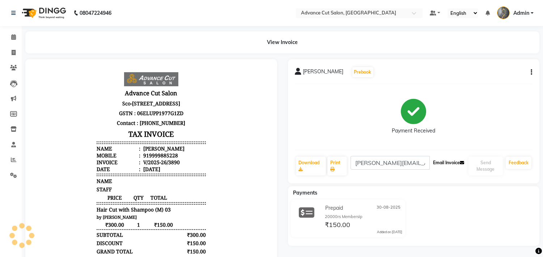
click at [452, 165] on button "Email Invoice" at bounding box center [448, 163] width 37 height 12
click at [13, 50] on icon at bounding box center [14, 52] width 4 height 5
select select "service"
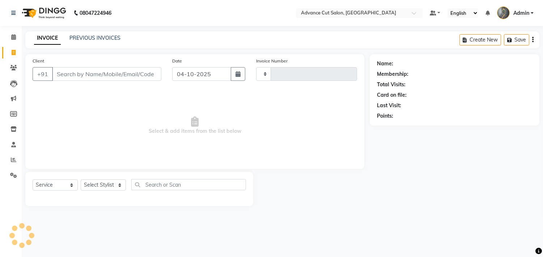
type input "4828"
select select "4939"
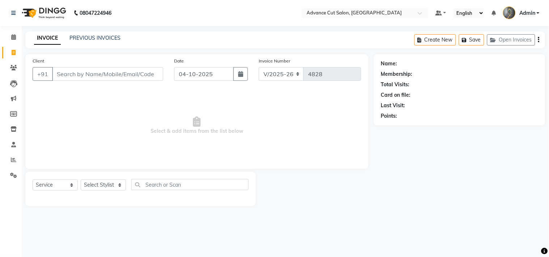
click at [107, 76] on input "Client" at bounding box center [107, 74] width 111 height 14
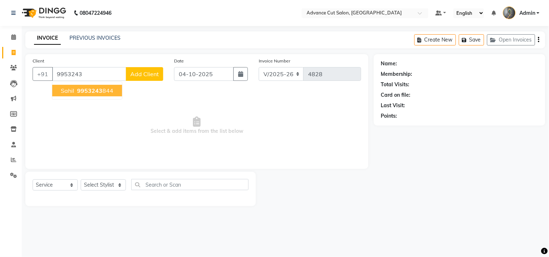
click at [106, 89] on ngb-highlight "9953243 844" at bounding box center [95, 90] width 38 height 7
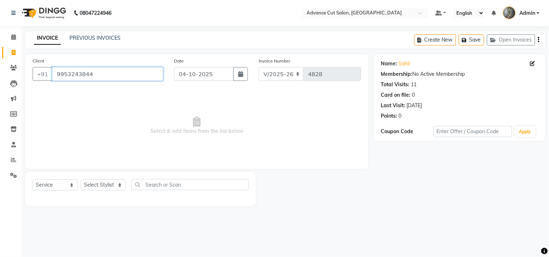
click at [82, 74] on input "9953243844" at bounding box center [107, 74] width 111 height 14
type input "995324844"
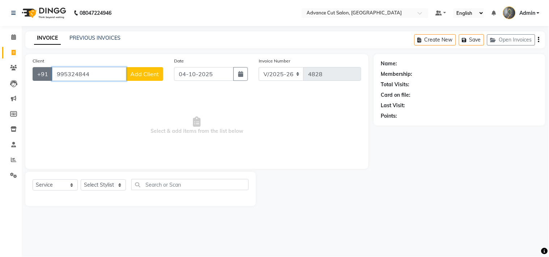
drag, startPoint x: 102, startPoint y: 73, endPoint x: 44, endPoint y: 76, distance: 57.9
click at [44, 76] on div "+91 995324844 Add Client" at bounding box center [98, 74] width 131 height 14
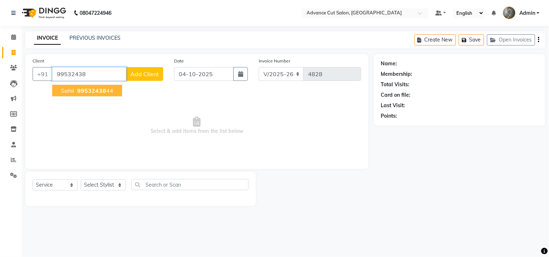
click at [86, 93] on span "99532438" at bounding box center [91, 90] width 29 height 7
type input "9953243844"
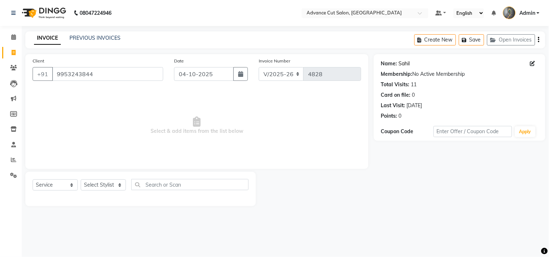
click at [404, 62] on link "Sahil" at bounding box center [403, 64] width 11 height 8
click at [106, 183] on select "Select Stylist Admin chahit COUNTOR Devid hardeep mamta manisha MONISH navi NOS…" at bounding box center [103, 185] width 45 height 11
click at [112, 183] on select "Select Stylist Admin chahit COUNTOR Devid hardeep mamta manisha MONISH navi NOS…" at bounding box center [103, 185] width 45 height 11
click at [162, 102] on span "Select & add items from the list below" at bounding box center [197, 126] width 328 height 72
drag, startPoint x: 103, startPoint y: 77, endPoint x: 49, endPoint y: 76, distance: 53.9
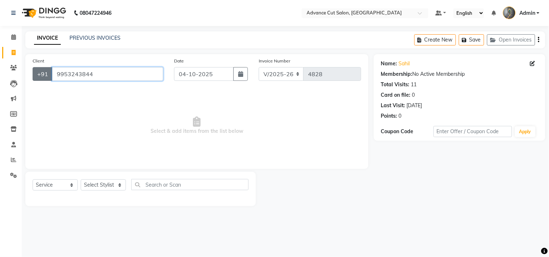
click at [49, 76] on div "+91 9953243844" at bounding box center [98, 74] width 131 height 14
click at [14, 51] on icon at bounding box center [14, 52] width 4 height 5
select select "service"
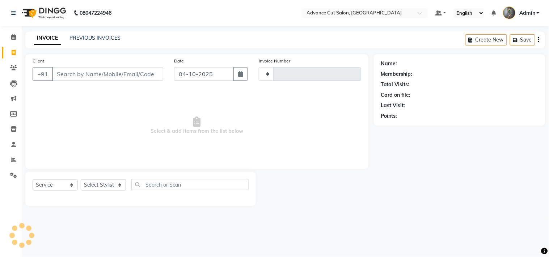
type input "4828"
select select "4939"
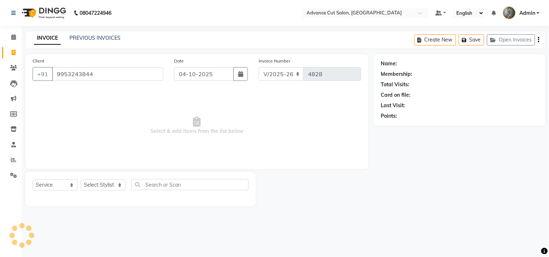
type input "9953243844"
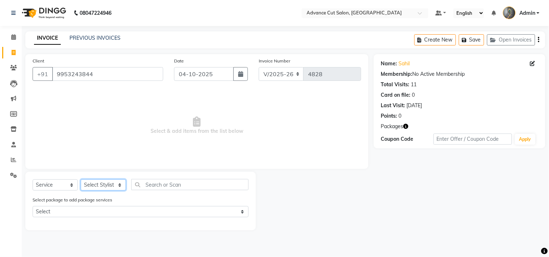
click at [108, 187] on select "Select Stylist Admin chahit COUNTOR Devid hardeep mamta manisha MONISH navi NOS…" at bounding box center [103, 185] width 45 height 11
select select "30651"
click at [81, 180] on select "Select Stylist Admin chahit COUNTOR Devid hardeep mamta manisha MONISH navi NOS…" at bounding box center [103, 185] width 45 height 11
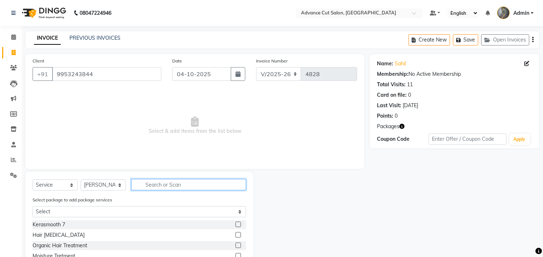
click at [176, 185] on input "text" at bounding box center [188, 184] width 115 height 11
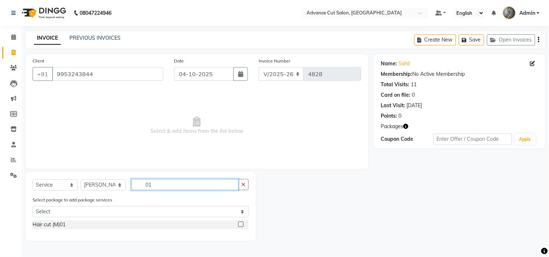
type input "01"
click at [42, 221] on div "Select Service Product Membership Package Voucher Prepaid Gift Card Select Styl…" at bounding box center [140, 206] width 230 height 69
click at [42, 222] on div "Hair cut (M)01" at bounding box center [141, 225] width 216 height 9
click at [50, 225] on div "Hair cut (M)01" at bounding box center [49, 225] width 33 height 8
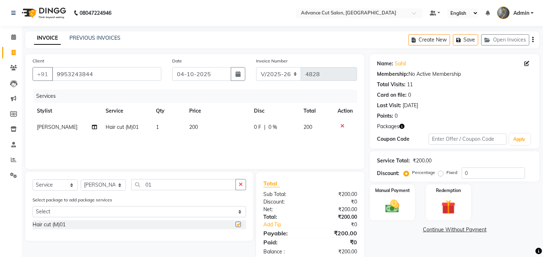
checkbox input "false"
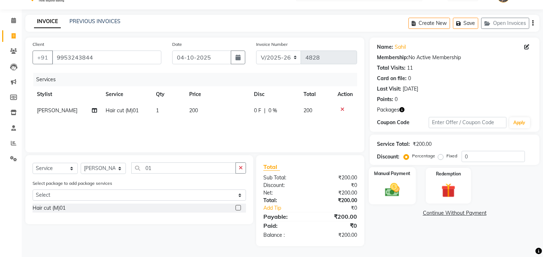
click at [391, 182] on img at bounding box center [392, 190] width 24 height 17
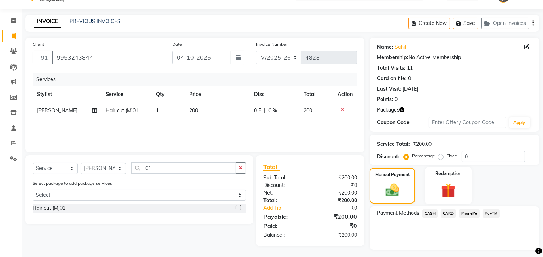
click at [456, 193] on img at bounding box center [448, 191] width 24 height 18
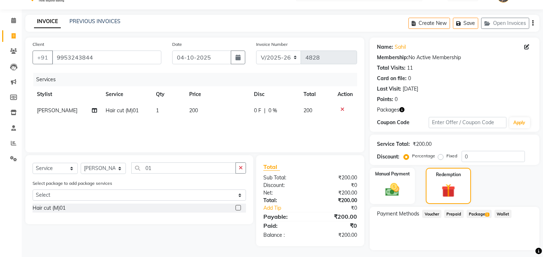
click at [482, 213] on span "Package 1" at bounding box center [478, 214] width 25 height 8
click at [509, 241] on button "Apply" at bounding box center [513, 243] width 30 height 12
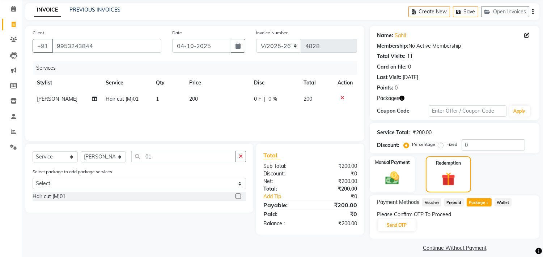
scroll to position [35, 0]
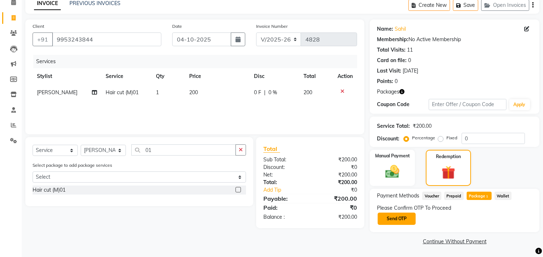
click at [398, 219] on button "Send OTP" at bounding box center [396, 219] width 38 height 12
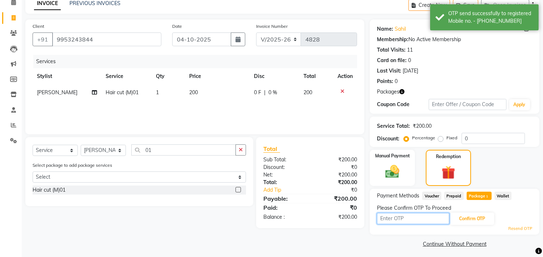
drag, startPoint x: 402, startPoint y: 217, endPoint x: 409, endPoint y: 212, distance: 8.2
click at [402, 217] on input "text" at bounding box center [413, 218] width 72 height 11
type input "9993"
click at [464, 221] on button "Confirm OTP" at bounding box center [472, 219] width 44 height 12
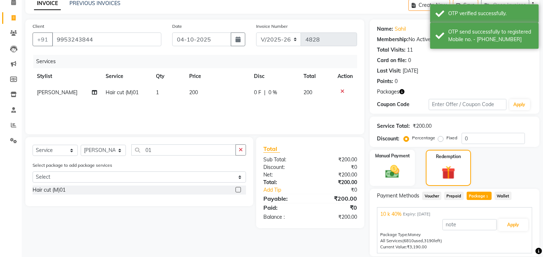
scroll to position [37, 0]
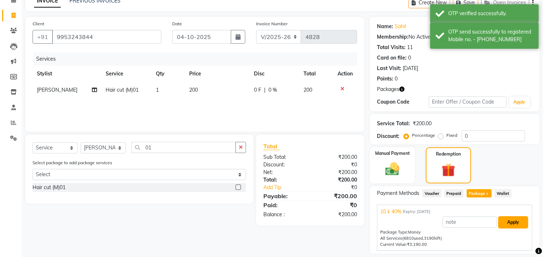
click at [504, 225] on button "Apply" at bounding box center [513, 223] width 30 height 12
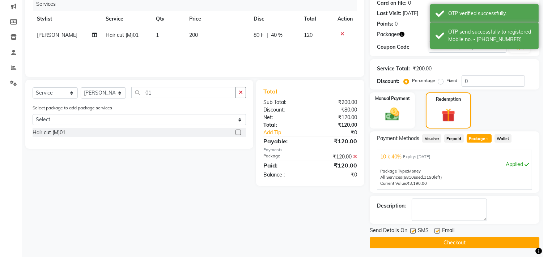
scroll to position [94, 0]
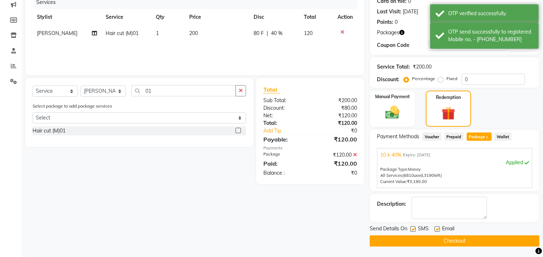
click at [429, 237] on button "Checkout" at bounding box center [455, 241] width 170 height 11
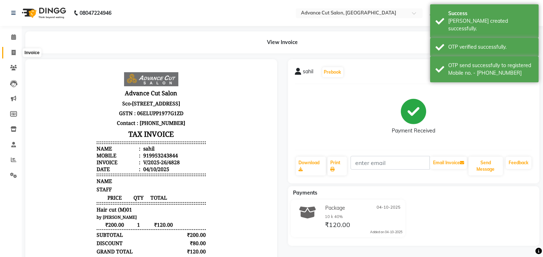
click at [9, 52] on span at bounding box center [13, 53] width 13 height 8
select select "service"
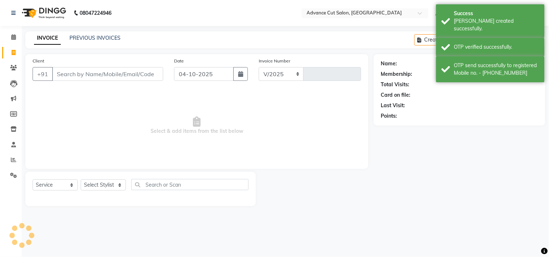
select select "4939"
type input "4829"
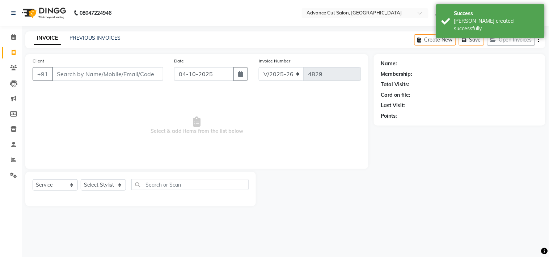
drag, startPoint x: 74, startPoint y: 68, endPoint x: 60, endPoint y: 76, distance: 15.9
click at [60, 76] on input "Client" at bounding box center [107, 74] width 111 height 14
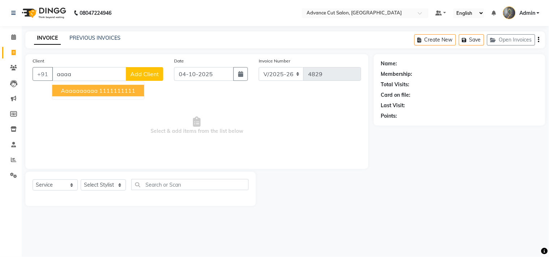
click at [91, 89] on span "aaaaaaaaaa" at bounding box center [79, 90] width 37 height 7
type input "1111111111"
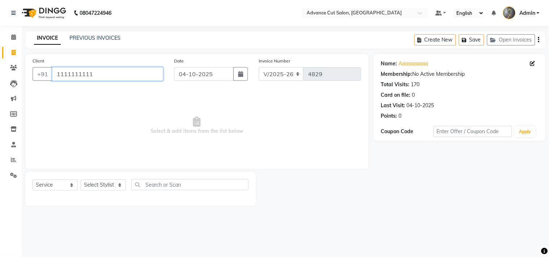
drag, startPoint x: 111, startPoint y: 75, endPoint x: 31, endPoint y: 78, distance: 80.7
click at [31, 78] on div "Client +91 1111111111" at bounding box center [97, 72] width 141 height 30
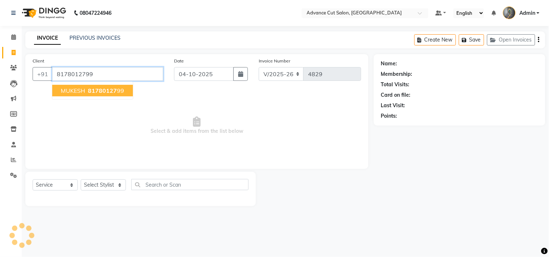
type input "8178012799"
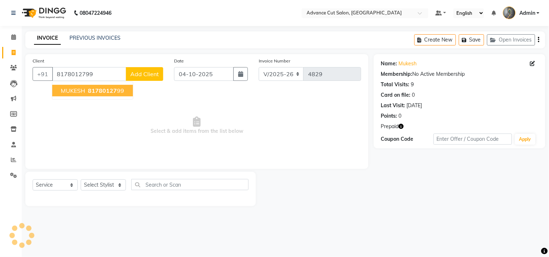
click at [95, 87] on span "81780127" at bounding box center [102, 90] width 29 height 7
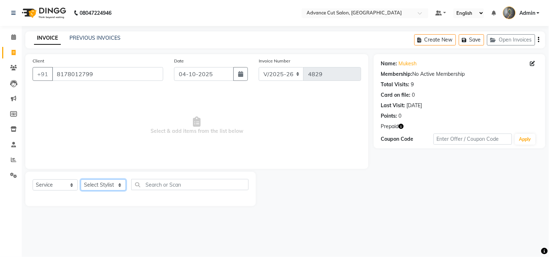
click at [96, 183] on select "Select Stylist Admin chahit COUNTOR [PERSON_NAME] mamta [PERSON_NAME] navi [PER…" at bounding box center [103, 185] width 45 height 11
select select "30646"
click at [81, 180] on select "Select Stylist Admin chahit COUNTOR [PERSON_NAME] mamta [PERSON_NAME] navi [PER…" at bounding box center [103, 185] width 45 height 11
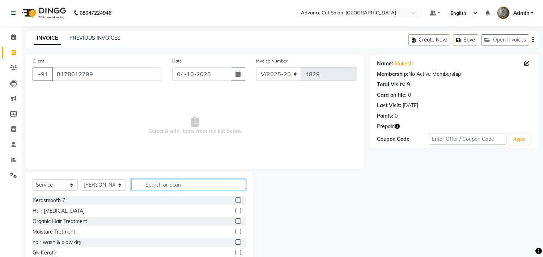
click at [167, 179] on input "text" at bounding box center [188, 184] width 115 height 11
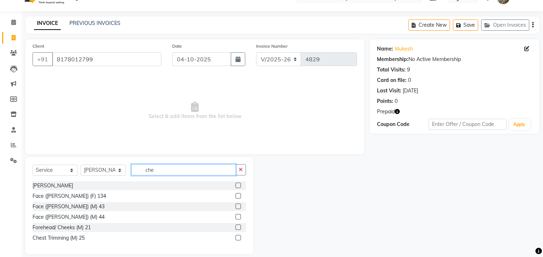
scroll to position [23, 0]
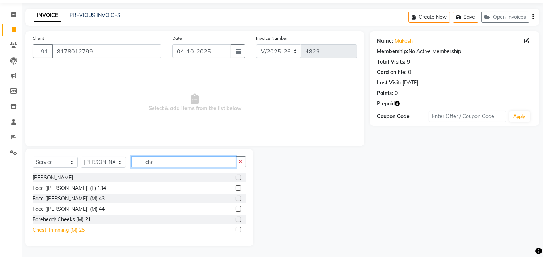
type input "che"
click at [71, 231] on div "Chest Trimming (M) 25" at bounding box center [59, 231] width 52 height 8
checkbox input "false"
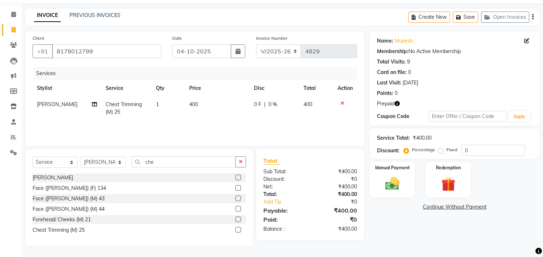
click at [219, 95] on th "Price" at bounding box center [217, 88] width 65 height 16
click at [211, 106] on td "400" at bounding box center [217, 109] width 65 height 24
select select "30646"
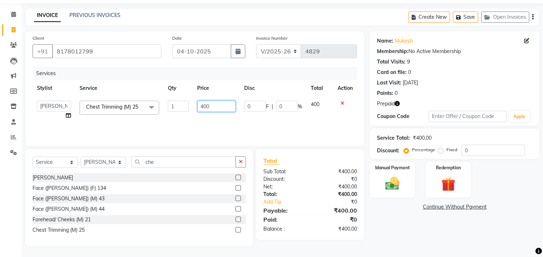
drag, startPoint x: 217, startPoint y: 105, endPoint x: 187, endPoint y: 107, distance: 30.1
click at [189, 107] on tr "Admin chahit COUNTOR Devid hardeep mamta manisha MONISH navi NOSHAD ALI rahul s…" at bounding box center [195, 110] width 324 height 27
type input "600"
click at [399, 178] on img at bounding box center [392, 184] width 24 height 17
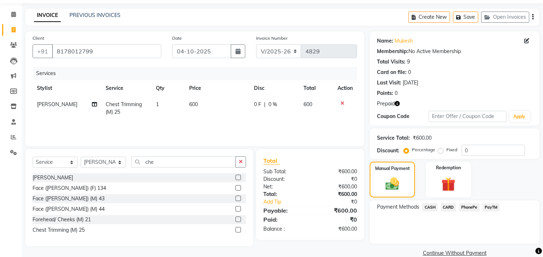
click at [485, 205] on span "PayTM" at bounding box center [490, 208] width 17 height 8
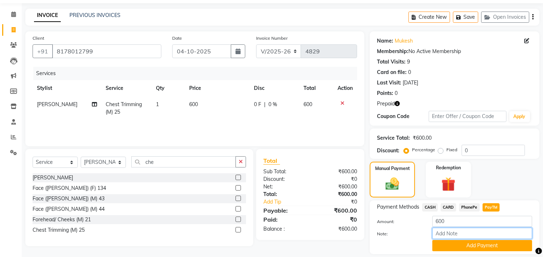
click at [466, 239] on input "Note:" at bounding box center [482, 233] width 100 height 11
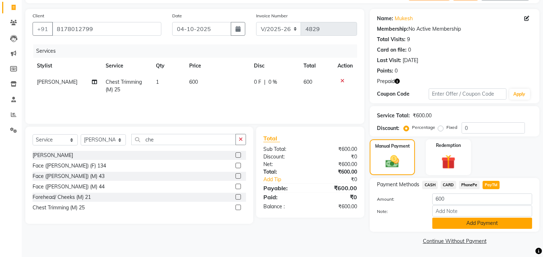
click at [471, 221] on button "Add Payment" at bounding box center [482, 223] width 100 height 11
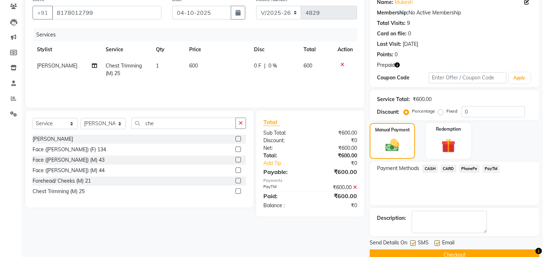
scroll to position [75, 0]
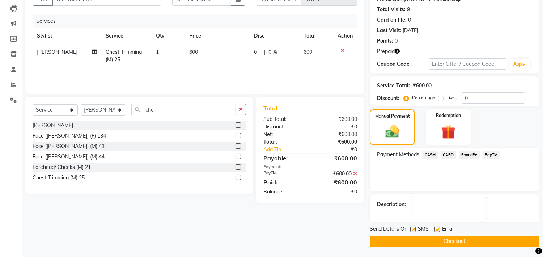
click at [449, 236] on button "Checkout" at bounding box center [455, 241] width 170 height 11
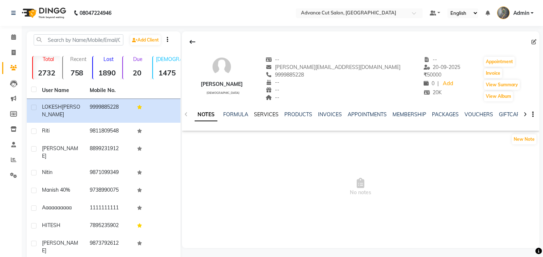
click at [273, 117] on link "SERVICES" at bounding box center [266, 114] width 25 height 7
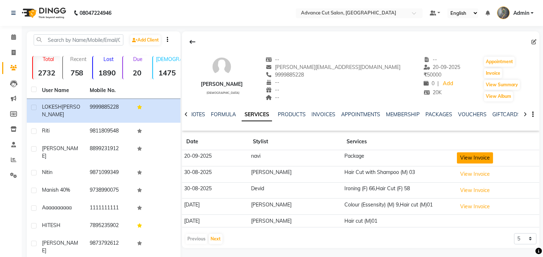
click at [462, 158] on button "View Invoice" at bounding box center [475, 158] width 36 height 11
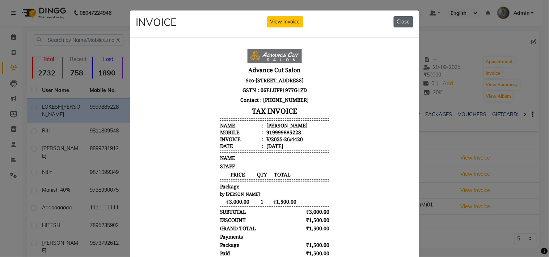
click at [402, 21] on button "Close" at bounding box center [403, 21] width 20 height 11
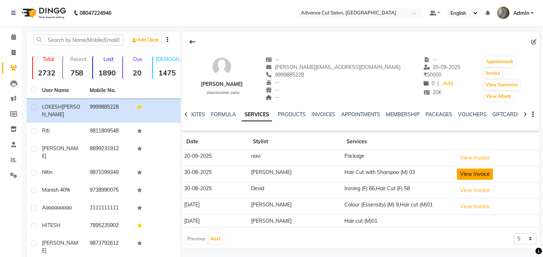
click at [473, 172] on button "View Invoice" at bounding box center [475, 174] width 36 height 11
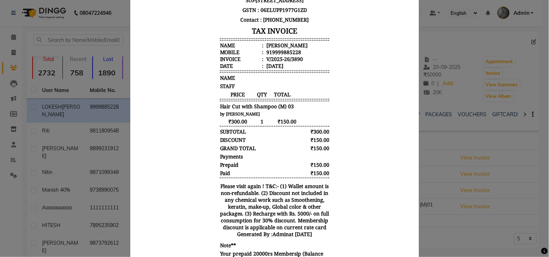
scroll to position [120, 0]
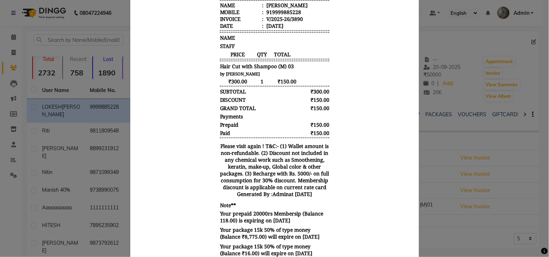
click at [440, 222] on ngb-modal-window "INVOICE View Invoice Close" at bounding box center [274, 128] width 549 height 257
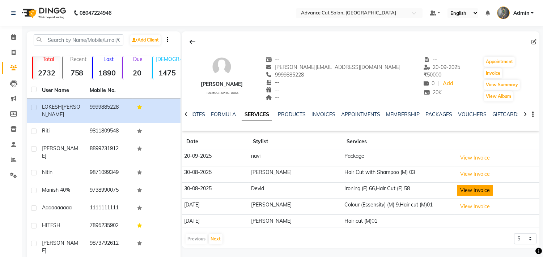
click at [470, 193] on button "View Invoice" at bounding box center [475, 190] width 36 height 11
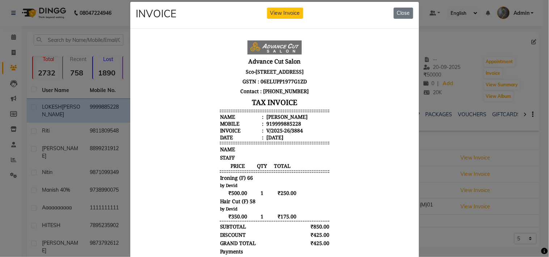
scroll to position [0, 0]
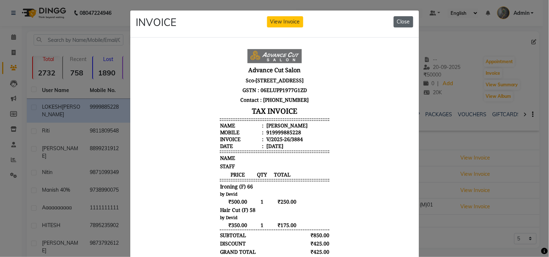
click at [402, 22] on button "Close" at bounding box center [403, 21] width 20 height 11
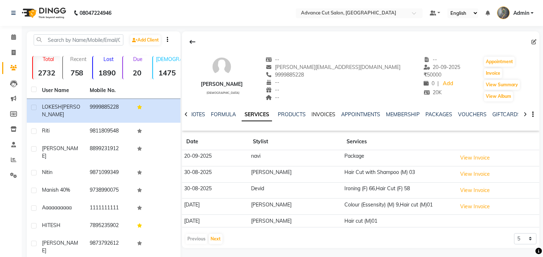
click at [328, 116] on link "INVOICES" at bounding box center [323, 114] width 24 height 7
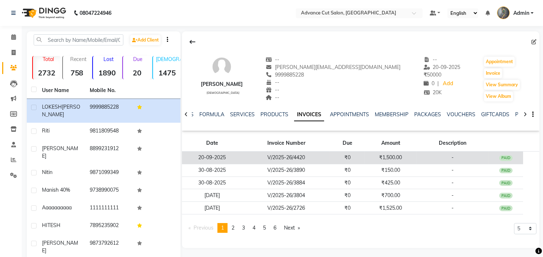
click at [391, 155] on td "₹1,500.00" at bounding box center [390, 158] width 52 height 13
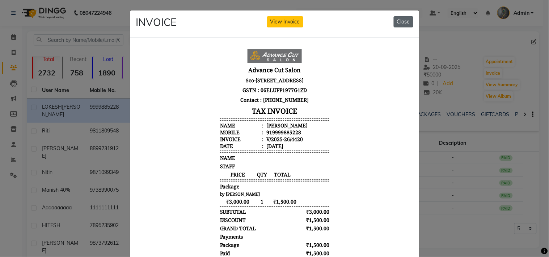
click at [399, 19] on button "Close" at bounding box center [403, 21] width 20 height 11
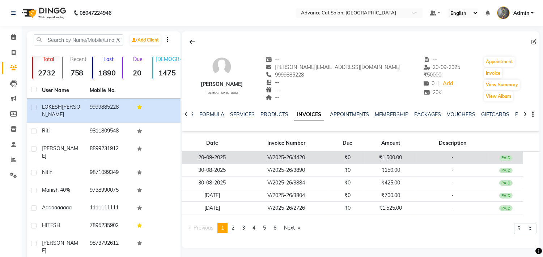
click at [414, 158] on td "₹1,500.00" at bounding box center [390, 158] width 52 height 13
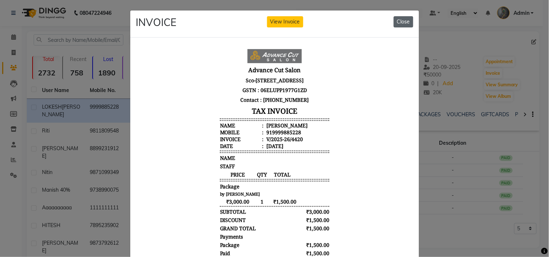
click at [397, 23] on button "Close" at bounding box center [403, 21] width 20 height 11
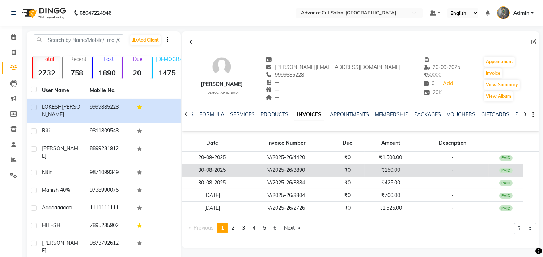
click at [386, 175] on td "₹150.00" at bounding box center [390, 170] width 52 height 13
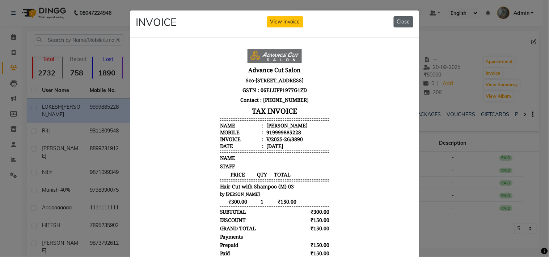
click at [396, 21] on button "Close" at bounding box center [403, 21] width 20 height 11
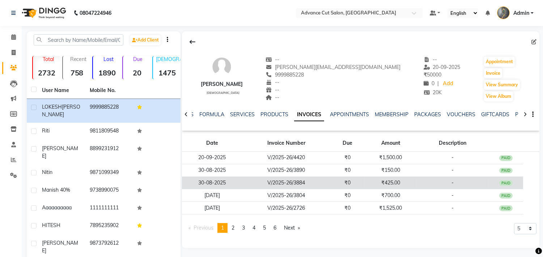
click at [388, 186] on td "₹425.00" at bounding box center [390, 183] width 52 height 13
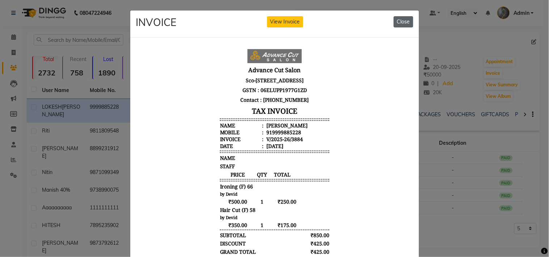
click at [396, 22] on button "Close" at bounding box center [403, 21] width 20 height 11
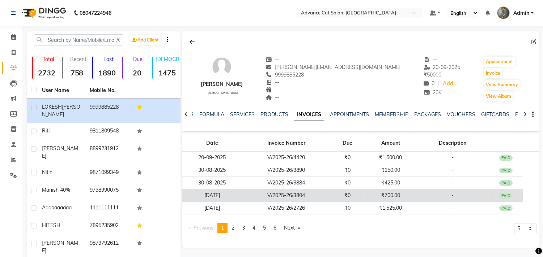
click at [394, 196] on td "₹700.00" at bounding box center [390, 195] width 52 height 13
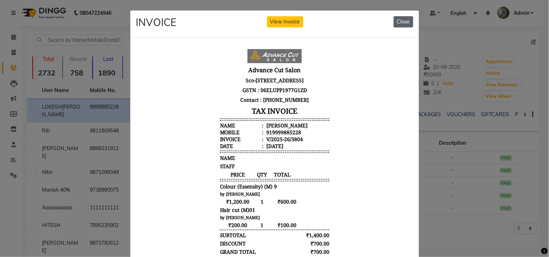
click at [406, 19] on button "Close" at bounding box center [403, 21] width 20 height 11
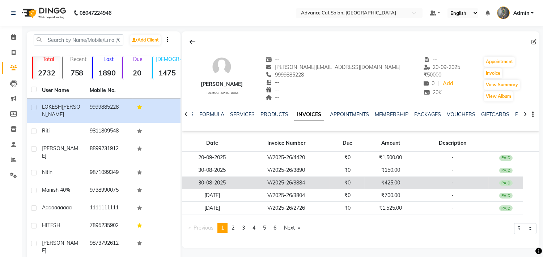
click at [398, 183] on td "₹425.00" at bounding box center [390, 183] width 52 height 13
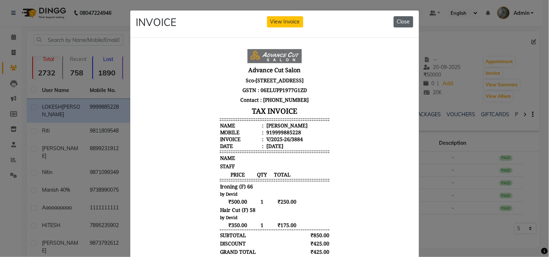
click at [396, 22] on button "Close" at bounding box center [403, 21] width 20 height 11
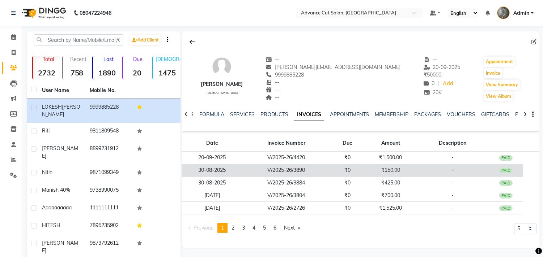
click at [388, 171] on td "₹150.00" at bounding box center [390, 170] width 52 height 13
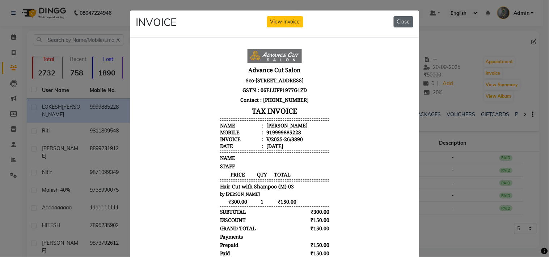
click at [400, 20] on button "Close" at bounding box center [403, 21] width 20 height 11
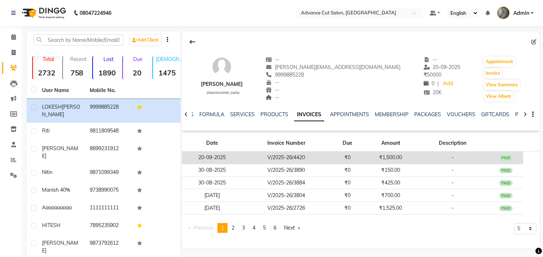
click at [394, 160] on td "₹1,500.00" at bounding box center [390, 158] width 52 height 13
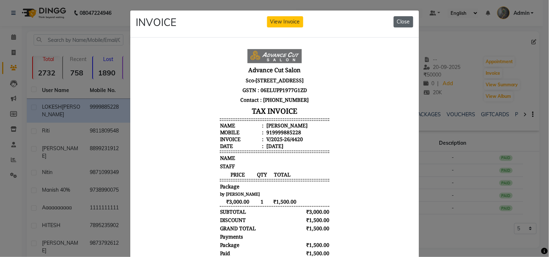
click at [407, 20] on button "Close" at bounding box center [403, 21] width 20 height 11
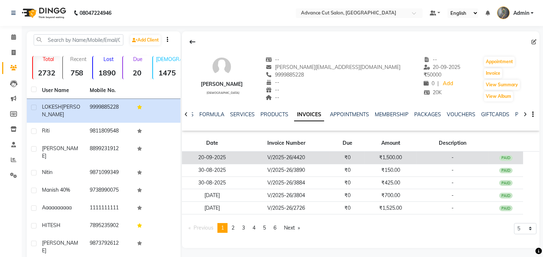
click at [398, 154] on td "₹1,500.00" at bounding box center [390, 158] width 52 height 13
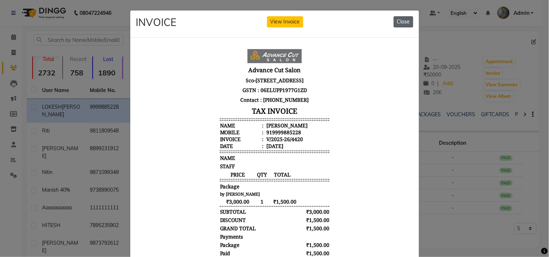
click at [402, 19] on button "Close" at bounding box center [403, 21] width 20 height 11
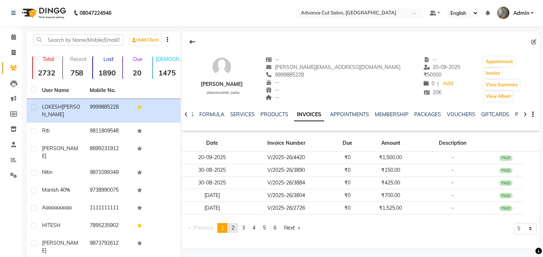
click at [236, 228] on link "page 2" at bounding box center [233, 228] width 10 height 10
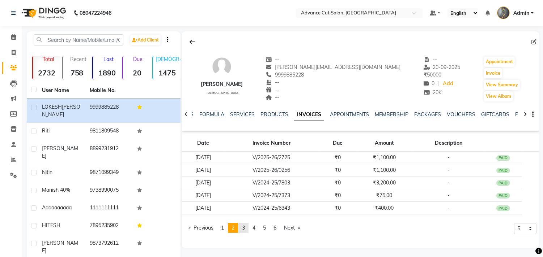
click at [245, 229] on span "3" at bounding box center [243, 228] width 3 height 7
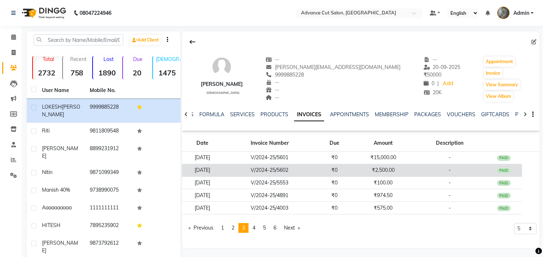
click at [389, 172] on td "₹2,500.00" at bounding box center [383, 170] width 60 height 13
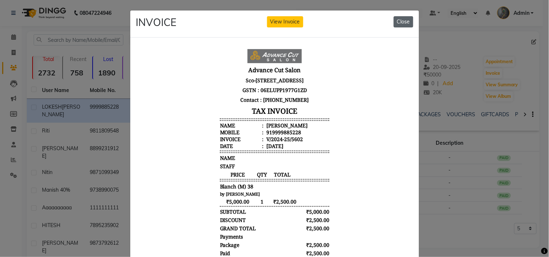
click at [395, 22] on button "Close" at bounding box center [403, 21] width 20 height 11
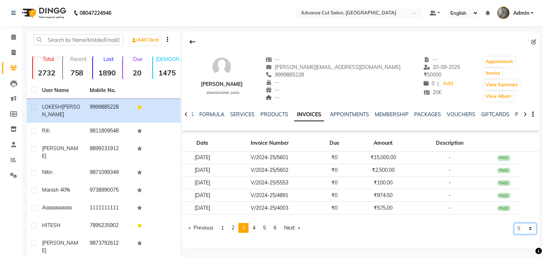
click at [530, 228] on select "5 10 50 100 500" at bounding box center [525, 228] width 22 height 11
select select "100"
click at [514, 223] on select "5 10 50 100 500" at bounding box center [525, 228] width 22 height 11
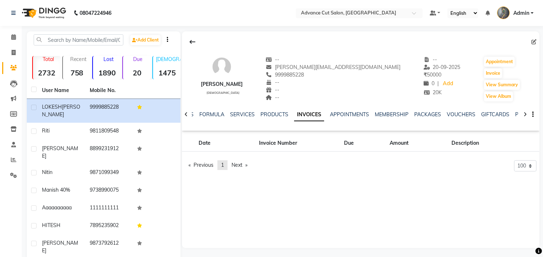
click at [221, 163] on link "page 1" at bounding box center [222, 166] width 10 height 10
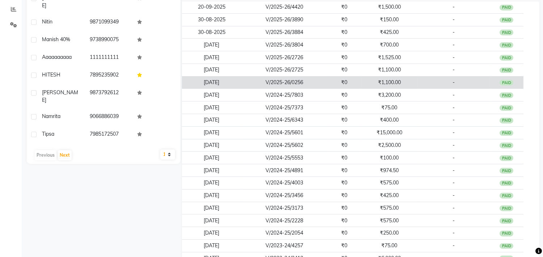
scroll to position [165, 0]
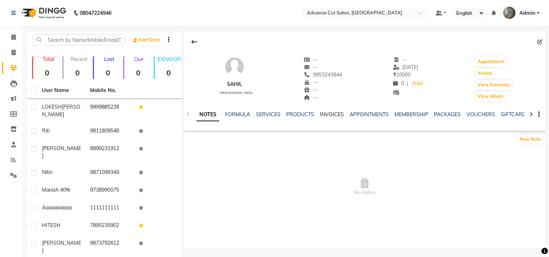
click at [330, 115] on link "INVOICES" at bounding box center [332, 114] width 24 height 7
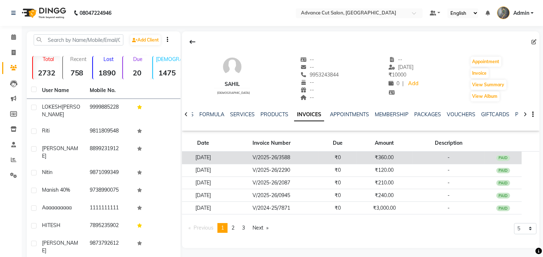
click at [389, 161] on td "₹360.00" at bounding box center [384, 158] width 56 height 13
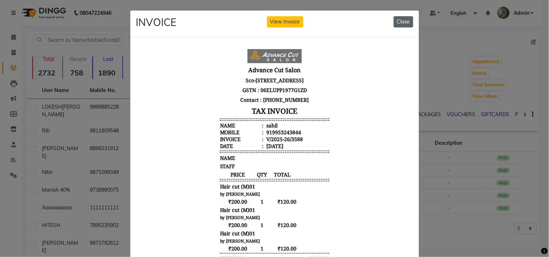
click at [406, 20] on button "Close" at bounding box center [403, 21] width 20 height 11
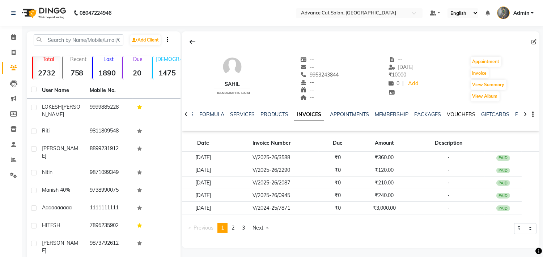
click at [457, 115] on link "VOUCHERS" at bounding box center [461, 114] width 29 height 7
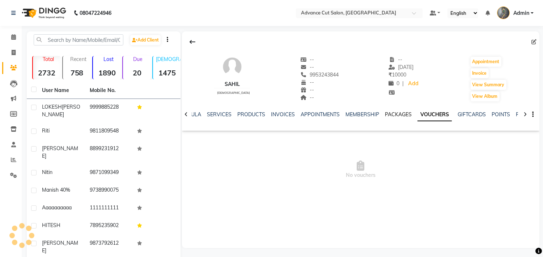
click at [393, 115] on link "PACKAGES" at bounding box center [398, 114] width 27 height 7
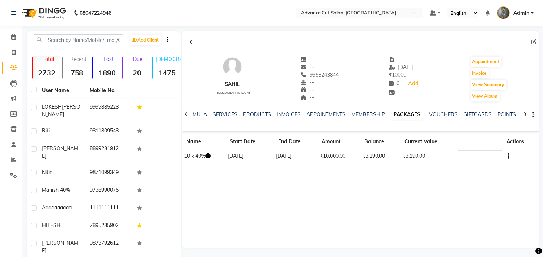
click at [506, 154] on button "button" at bounding box center [506, 157] width 4 height 8
click at [466, 157] on div "Edit" at bounding box center [473, 156] width 47 height 9
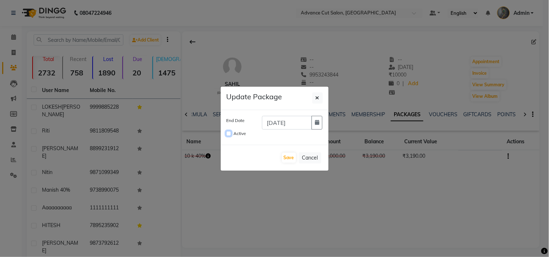
click at [229, 133] on input "Active" at bounding box center [228, 133] width 5 height 5
checkbox input "true"
click at [288, 155] on button "Save" at bounding box center [289, 158] width 14 height 10
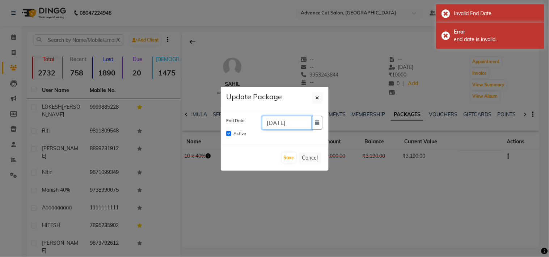
click at [302, 122] on input "[DATE]" at bounding box center [287, 123] width 50 height 14
click at [313, 124] on button "button" at bounding box center [316, 123] width 11 height 14
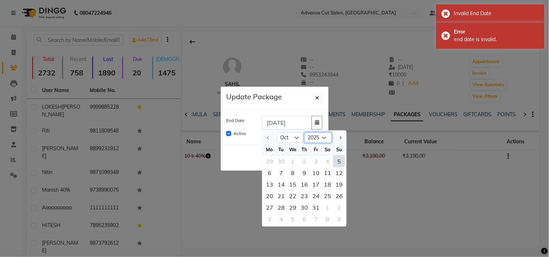
click at [326, 136] on select "2025 2026 2027 2028 2029 2030 2031 2032 2033 2034 2035" at bounding box center [317, 138] width 27 height 11
select select "2026"
click at [304, 133] on select "2025 2026 2027 2028 2029 2030 2031 2032 2033 2034 2035" at bounding box center [317, 138] width 27 height 11
click at [384, 175] on ngb-modal-window "Update Package End Date 03-09-2025 Jan Feb Mar Apr May Jun Jul Aug Sep Oct Nov …" at bounding box center [274, 128] width 549 height 257
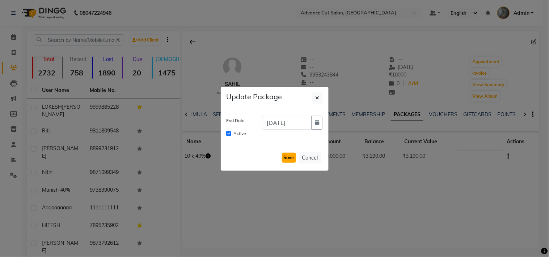
click at [295, 155] on button "Save" at bounding box center [289, 158] width 14 height 10
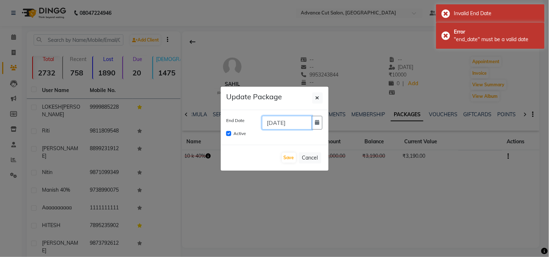
click at [279, 122] on input "03-09-2025" at bounding box center [287, 123] width 50 height 14
click at [295, 125] on input "03-09-2025" at bounding box center [287, 123] width 50 height 14
click at [285, 122] on input "03-09-2025" at bounding box center [287, 123] width 50 height 14
click at [283, 122] on input "03-09-2025" at bounding box center [287, 123] width 50 height 14
click at [276, 125] on input "03-02-2025" at bounding box center [287, 123] width 50 height 14
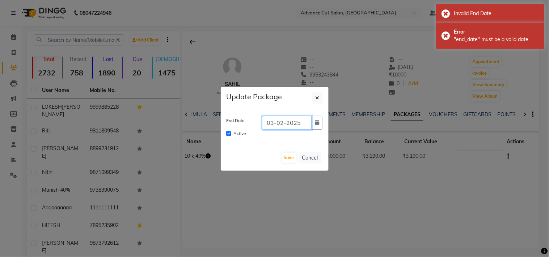
click at [276, 125] on input "03-02-2025" at bounding box center [287, 123] width 50 height 14
click at [276, 121] on input "03-02-2025" at bounding box center [287, 123] width 50 height 14
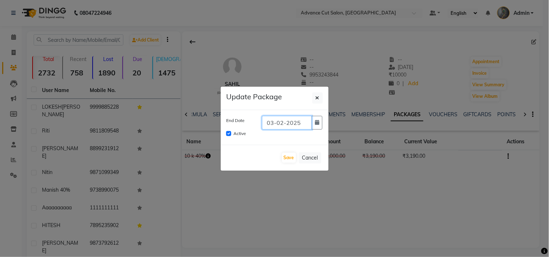
click at [273, 121] on input "03-02-2025" at bounding box center [287, 123] width 50 height 14
type input "01-02-2025"
click at [321, 124] on button "button" at bounding box center [316, 123] width 11 height 14
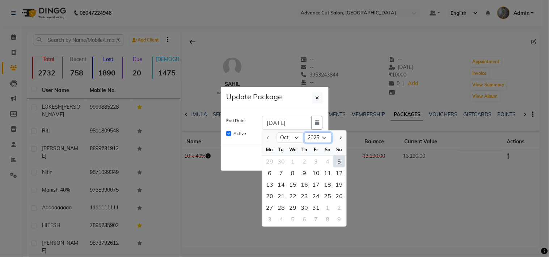
click at [326, 137] on select "2025 2026 2027 2028 2029 2030 2031 2032 2033 2034 2035" at bounding box center [317, 138] width 27 height 11
select select "2026"
click at [304, 133] on select "2025 2026 2027 2028 2029 2030 2031 2032 2033 2034 2035" at bounding box center [317, 138] width 27 height 11
click at [329, 172] on div "10" at bounding box center [327, 173] width 12 height 12
type input "10-10-2026"
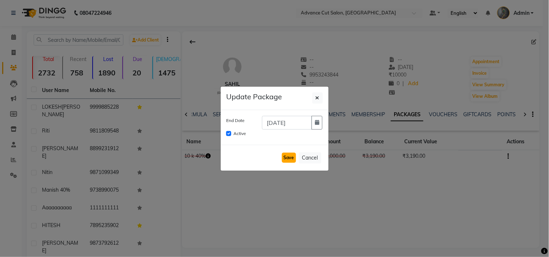
click at [289, 158] on button "Save" at bounding box center [289, 158] width 14 height 10
checkbox input "false"
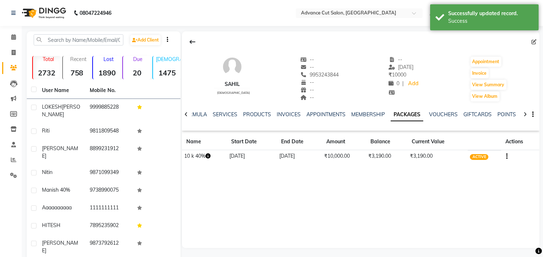
click at [505, 157] on button "button" at bounding box center [505, 157] width 4 height 8
click at [456, 163] on div "Edit" at bounding box center [471, 161] width 47 height 9
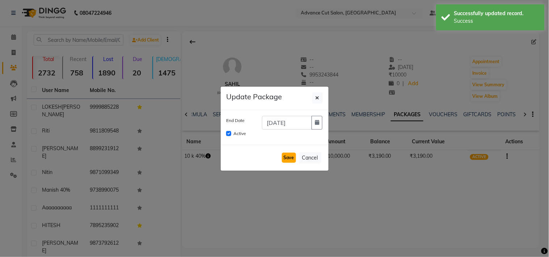
click at [283, 162] on button "Save" at bounding box center [289, 158] width 14 height 10
checkbox input "false"
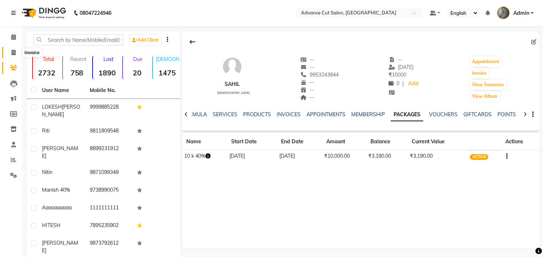
click at [12, 55] on icon at bounding box center [14, 52] width 4 height 5
select select "service"
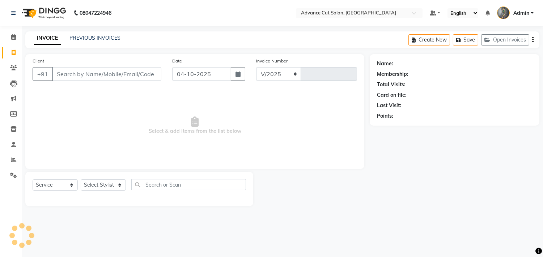
click at [69, 72] on input "Client" at bounding box center [106, 74] width 109 height 14
select select "4939"
type input "4830"
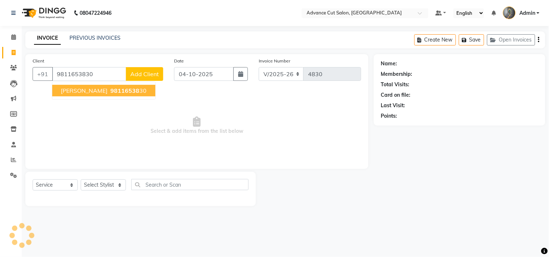
type input "9811653830"
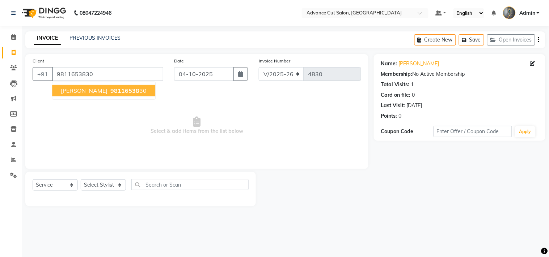
click at [110, 91] on span "98116538" at bounding box center [124, 90] width 29 height 7
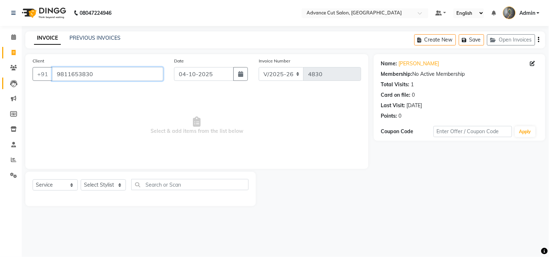
drag, startPoint x: 101, startPoint y: 72, endPoint x: 3, endPoint y: 88, distance: 99.9
click at [3, 88] on app-home "08047224946 Select Location × Advance Cut Salon, Sector 4 Gurugram Default Pane…" at bounding box center [274, 108] width 549 height 217
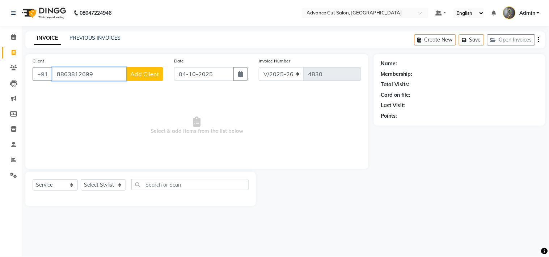
type input "8863812699"
click at [148, 72] on span "Add Client" at bounding box center [144, 74] width 29 height 7
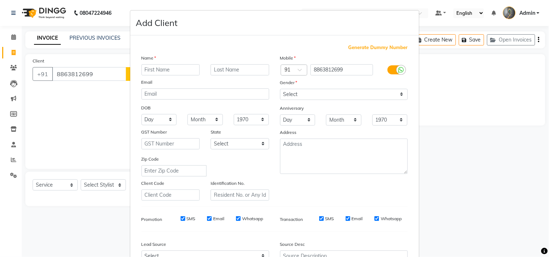
click at [150, 69] on input "text" at bounding box center [170, 69] width 59 height 11
type input "ankush"
click at [324, 94] on select "Select Male Female Other Prefer Not To Say" at bounding box center [344, 94] width 128 height 11
select select "[DEMOGRAPHIC_DATA]"
click at [280, 89] on select "Select Male Female Other Prefer Not To Say" at bounding box center [344, 94] width 128 height 11
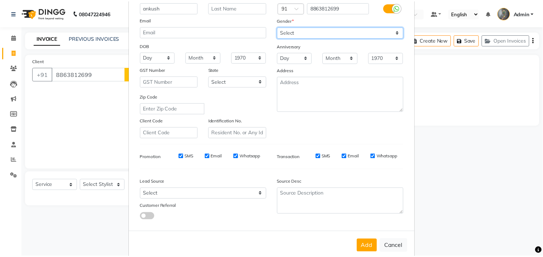
scroll to position [77, 0]
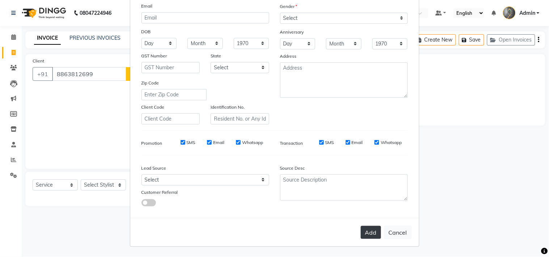
click at [363, 229] on button "Add" at bounding box center [370, 232] width 20 height 13
select select
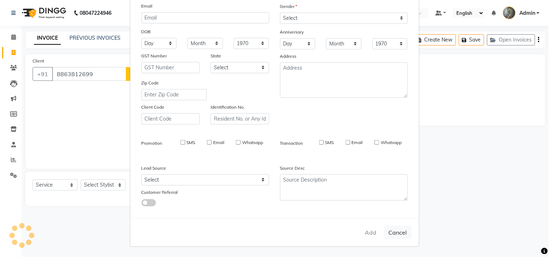
select select
checkbox input "false"
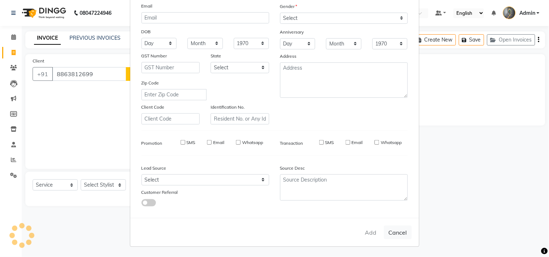
checkbox input "false"
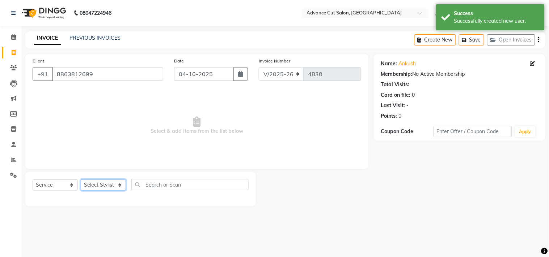
click at [102, 185] on select "Select Stylist Admin chahit COUNTOR Devid hardeep mamta manisha MONISH navi NOS…" at bounding box center [103, 185] width 45 height 11
select select "78660"
click at [81, 180] on select "Select Stylist Admin chahit COUNTOR Devid hardeep mamta manisha MONISH navi NOS…" at bounding box center [103, 185] width 45 height 11
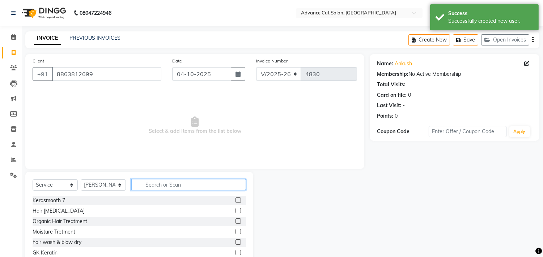
click at [158, 190] on input "text" at bounding box center [188, 184] width 115 height 11
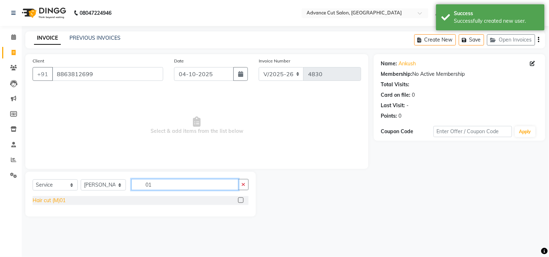
type input "01"
click at [52, 201] on div "Hair cut (M)01" at bounding box center [49, 201] width 33 height 8
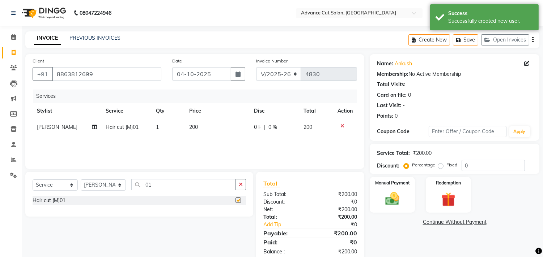
checkbox input "false"
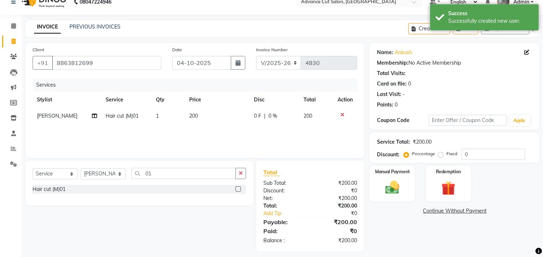
scroll to position [17, 0]
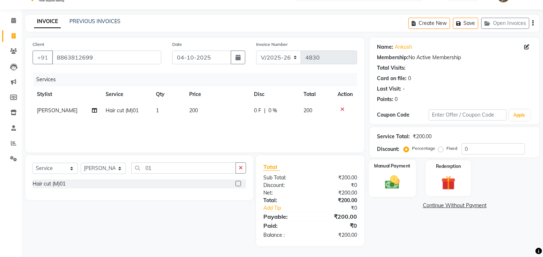
click at [390, 188] on img at bounding box center [392, 182] width 24 height 17
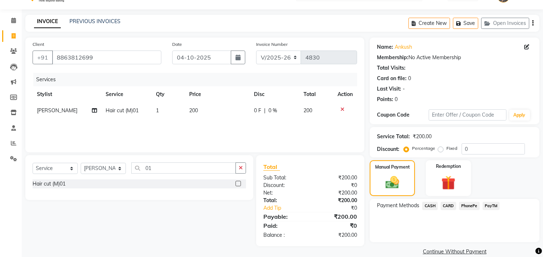
click at [428, 208] on span "CASH" at bounding box center [430, 206] width 16 height 8
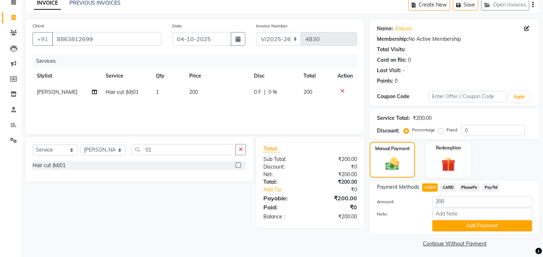
scroll to position [38, 0]
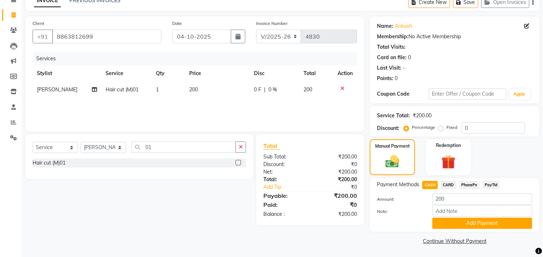
drag, startPoint x: 447, startPoint y: 222, endPoint x: 440, endPoint y: 220, distance: 7.3
click at [446, 222] on button "Add Payment" at bounding box center [482, 223] width 100 height 11
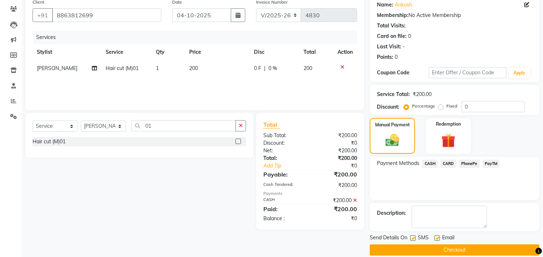
scroll to position [68, 0]
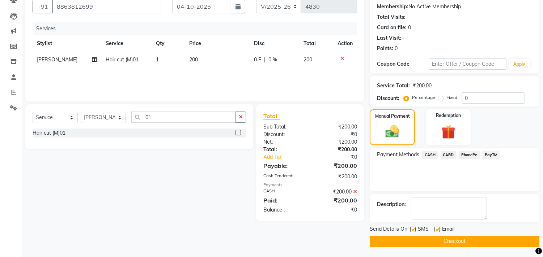
click at [417, 239] on button "Checkout" at bounding box center [455, 241] width 170 height 11
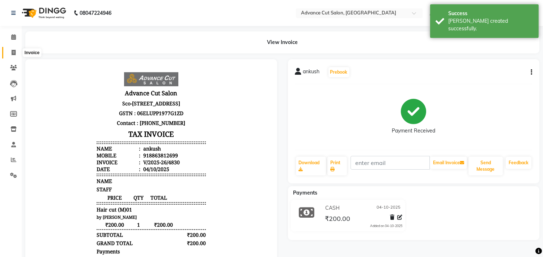
click at [13, 51] on icon at bounding box center [14, 52] width 4 height 5
select select "service"
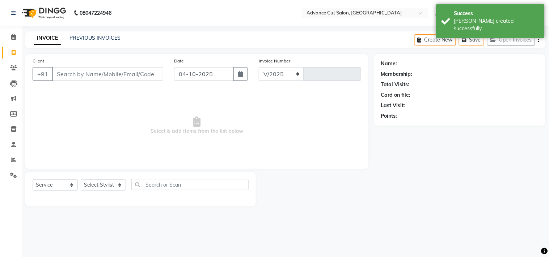
select select "4939"
type input "4831"
click at [67, 71] on input "Client" at bounding box center [107, 74] width 111 height 14
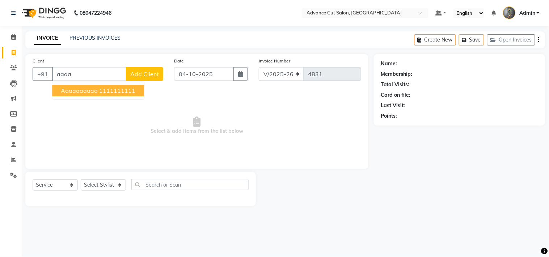
click at [70, 89] on span "aaaaaaaaaa" at bounding box center [79, 90] width 37 height 7
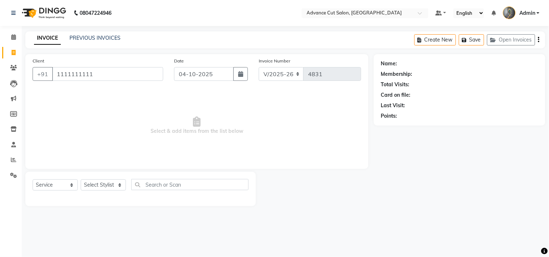
type input "1111111111"
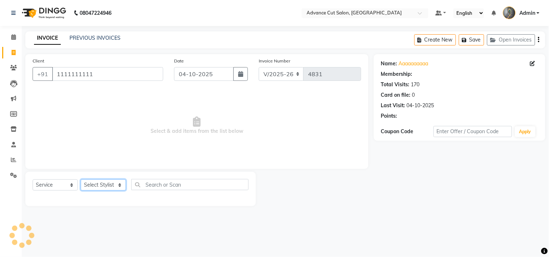
click at [100, 184] on select "Select Stylist Admin chahit COUNTOR Devid hardeep mamta manisha MONISH navi NOS…" at bounding box center [103, 185] width 45 height 11
select select "58461"
click at [81, 180] on select "Select Stylist Admin chahit COUNTOR Devid hardeep mamta manisha MONISH navi NOS…" at bounding box center [103, 185] width 45 height 11
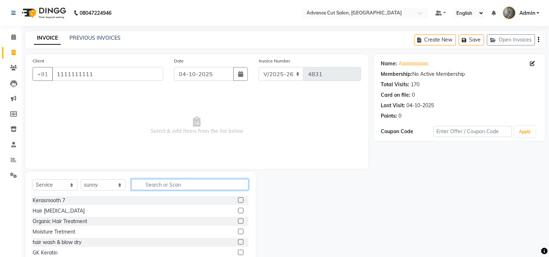
click at [158, 183] on input "text" at bounding box center [189, 184] width 117 height 11
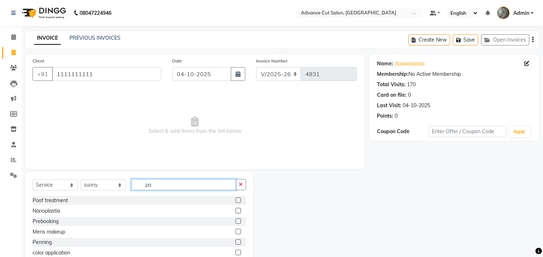
type input "pac"
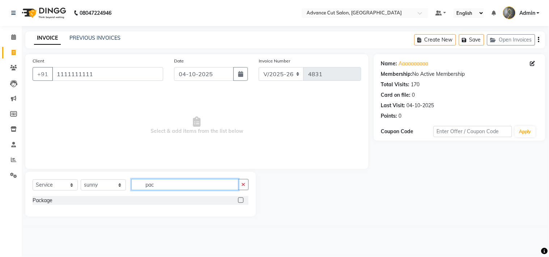
drag, startPoint x: 166, startPoint y: 187, endPoint x: 121, endPoint y: 183, distance: 45.4
click at [121, 183] on div "Select Service Product Membership Package Voucher Prepaid Gift Card Select Styl…" at bounding box center [141, 187] width 216 height 17
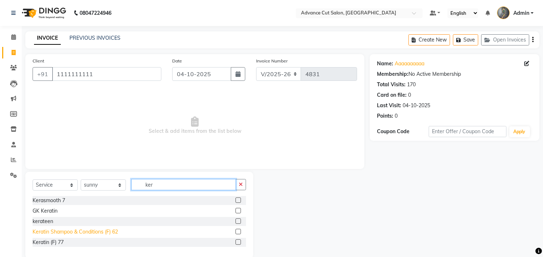
type input "ker"
click at [73, 230] on div "Keratin Shampoo & Conditions (F) 62" at bounding box center [75, 233] width 85 height 8
checkbox input "false"
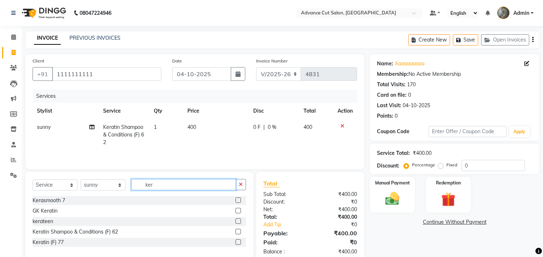
drag, startPoint x: 130, startPoint y: 185, endPoint x: 104, endPoint y: 185, distance: 26.0
click at [107, 185] on div "Select Service Product Membership Package Voucher Prepaid Gift Card Select Styl…" at bounding box center [139, 187] width 213 height 17
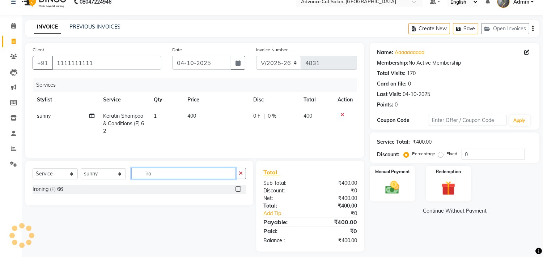
scroll to position [17, 0]
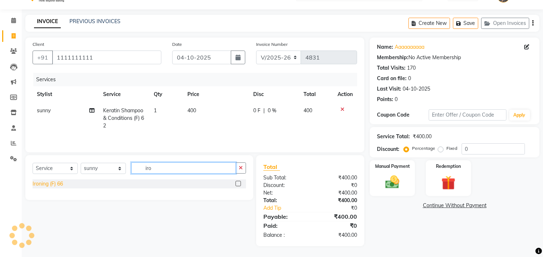
type input "iro"
click at [60, 183] on div "Ironing (F) 66" at bounding box center [48, 184] width 30 height 8
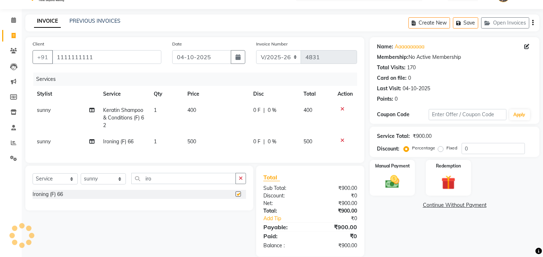
checkbox input "false"
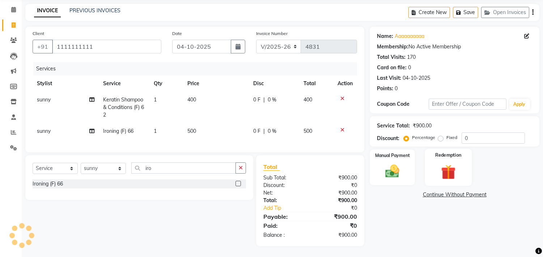
scroll to position [33, 0]
click at [396, 167] on img at bounding box center [392, 171] width 24 height 17
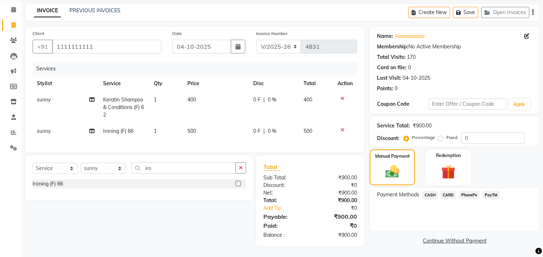
click at [428, 191] on span "CASH" at bounding box center [430, 195] width 16 height 8
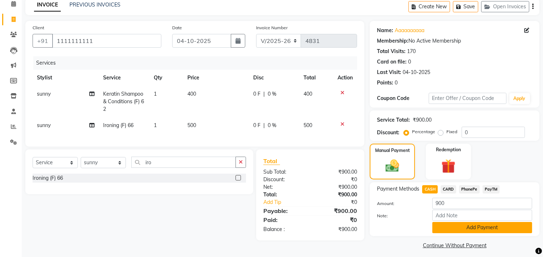
click at [440, 230] on button "Add Payment" at bounding box center [482, 227] width 100 height 11
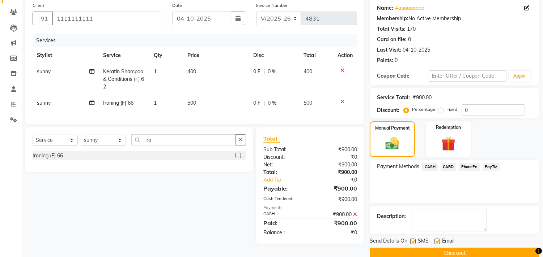
scroll to position [68, 0]
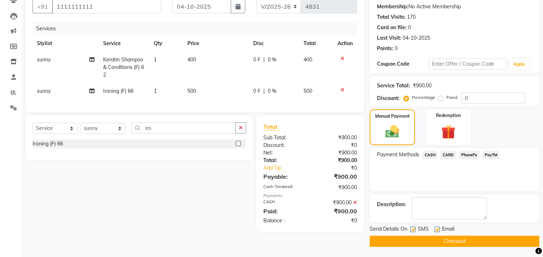
click at [435, 240] on button "Checkout" at bounding box center [455, 241] width 170 height 11
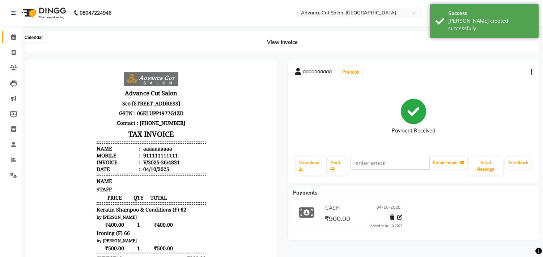
click at [13, 33] on span at bounding box center [13, 37] width 13 height 8
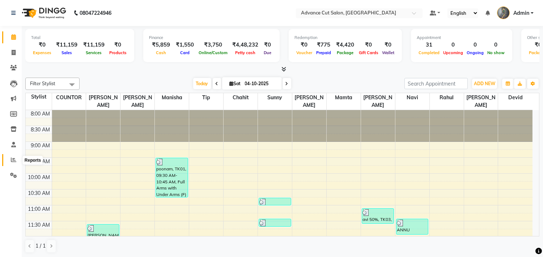
click at [14, 160] on icon at bounding box center [13, 159] width 5 height 5
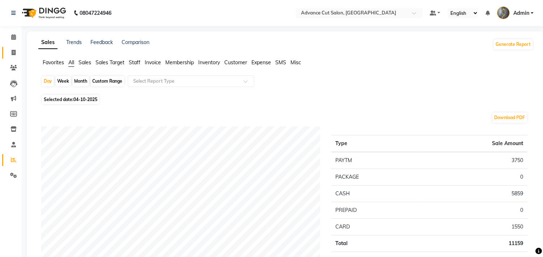
click at [12, 48] on link "Invoice" at bounding box center [10, 53] width 17 height 12
select select "service"
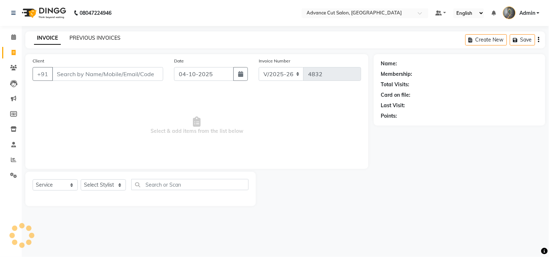
click at [79, 38] on link "PREVIOUS INVOICES" at bounding box center [94, 38] width 51 height 7
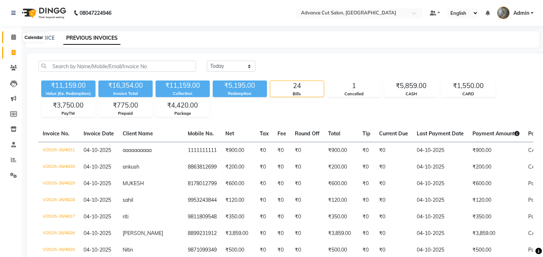
click at [11, 35] on icon at bounding box center [13, 36] width 5 height 5
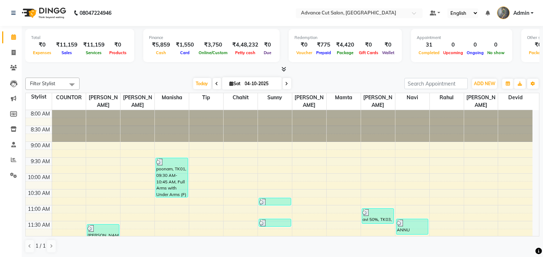
drag, startPoint x: 10, startPoint y: 35, endPoint x: 2, endPoint y: 4, distance: 31.7
click at [9, 35] on span at bounding box center [13, 37] width 13 height 8
click at [15, 51] on icon at bounding box center [14, 52] width 4 height 5
select select "service"
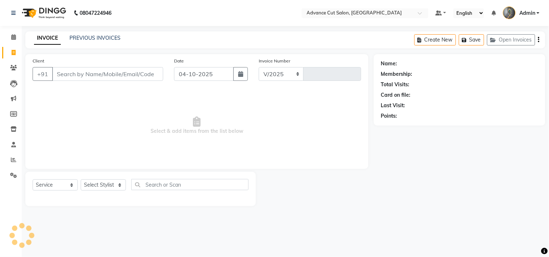
select select "4939"
type input "4832"
click at [114, 76] on input "Client" at bounding box center [107, 74] width 111 height 14
click at [85, 73] on input "Client" at bounding box center [107, 74] width 111 height 14
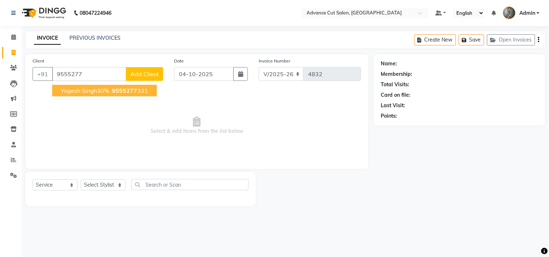
click at [136, 89] on ngb-highlight "9555277 331" at bounding box center [129, 90] width 38 height 7
type input "9555277331"
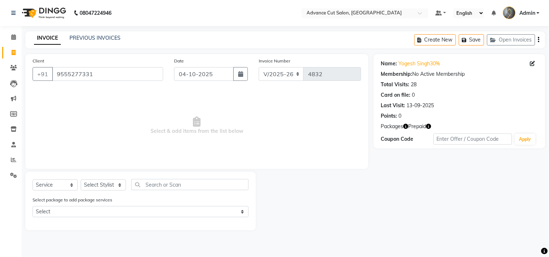
click at [431, 128] on icon "button" at bounding box center [428, 126] width 5 height 5
click at [353, 122] on span "Select & add items from the list below" at bounding box center [197, 126] width 328 height 72
click at [99, 187] on select "Select Stylist Admin chahit COUNTOR Devid hardeep mamta manisha MONISH navi NOS…" at bounding box center [103, 185] width 45 height 11
select select "38522"
click at [81, 180] on select "Select Stylist Admin chahit COUNTOR Devid hardeep mamta manisha MONISH navi NOS…" at bounding box center [103, 185] width 45 height 11
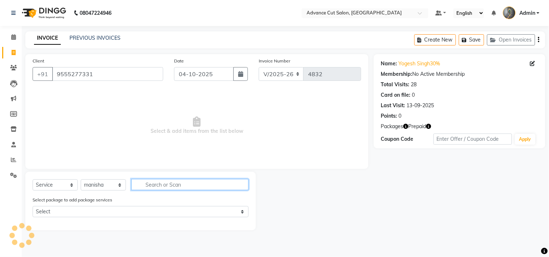
click at [153, 185] on input "text" at bounding box center [189, 184] width 117 height 11
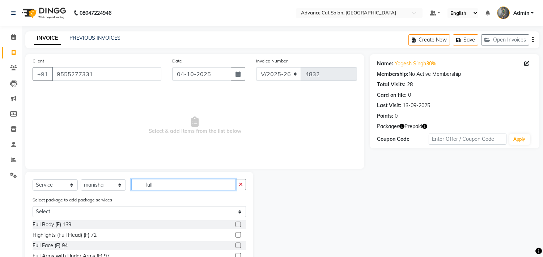
scroll to position [56, 0]
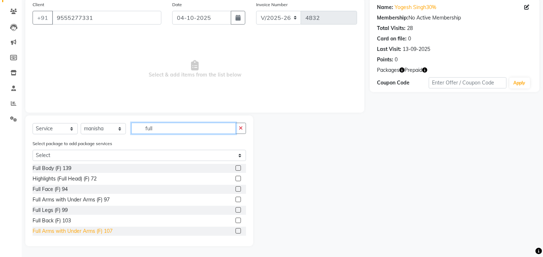
type input "full"
click at [81, 233] on div "Full Arms with Under Arms (F) 107" at bounding box center [73, 232] width 80 height 8
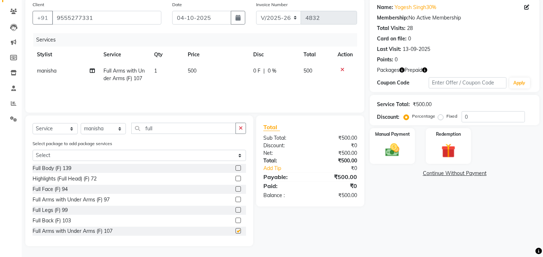
checkbox input "false"
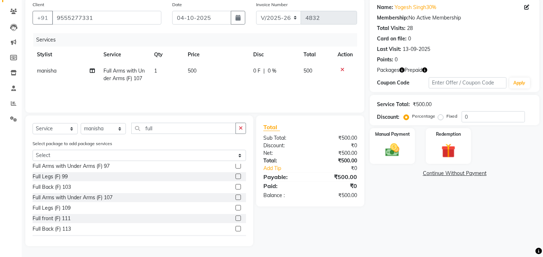
scroll to position [74, 0]
click at [63, 168] on div "Full Legs (F) 109" at bounding box center [52, 168] width 38 height 8
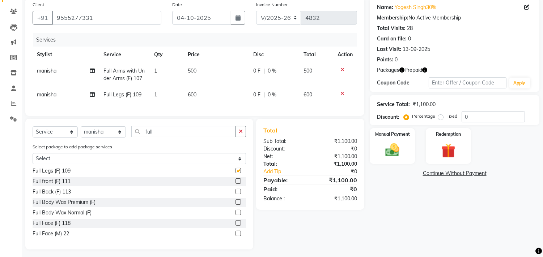
checkbox input "false"
drag, startPoint x: 162, startPoint y: 132, endPoint x: 118, endPoint y: 133, distance: 44.5
click at [118, 133] on div "Select Service Product Membership Package Voucher Prepaid Gift Card Select Styl…" at bounding box center [139, 134] width 213 height 17
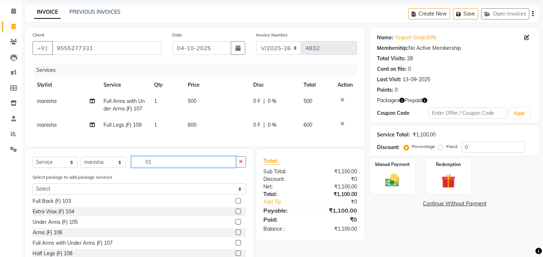
scroll to position [0, 0]
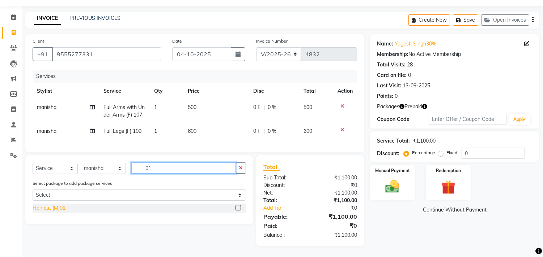
type input "01"
click at [61, 207] on div "Hair cut (M)01" at bounding box center [49, 209] width 33 height 8
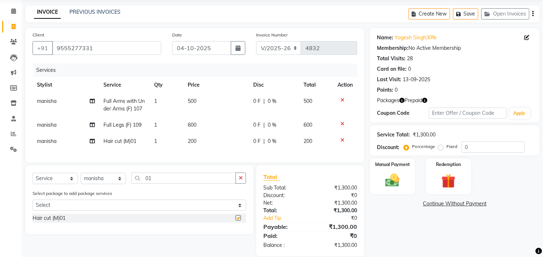
checkbox input "false"
click at [59, 142] on td "manisha" at bounding box center [66, 141] width 67 height 16
select select "38522"
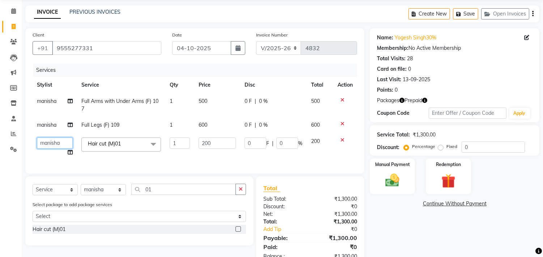
drag, startPoint x: 60, startPoint y: 143, endPoint x: 60, endPoint y: 138, distance: 4.8
click at [60, 143] on select "Admin chahit COUNTOR [PERSON_NAME] mamta [PERSON_NAME] navi [PERSON_NAME] [PERS…" at bounding box center [55, 143] width 36 height 11
select select "81671"
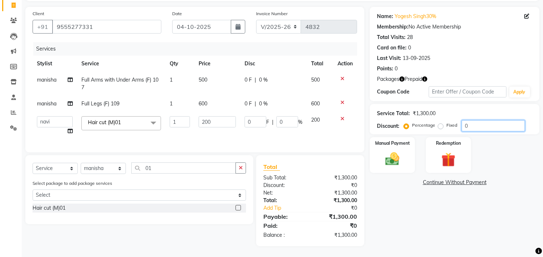
click at [475, 120] on input "0" at bounding box center [492, 125] width 63 height 11
drag, startPoint x: 474, startPoint y: 117, endPoint x: 447, endPoint y: 121, distance: 27.2
click at [450, 121] on div "Percentage Fixed 0" at bounding box center [465, 125] width 120 height 11
type input "3"
type input "6"
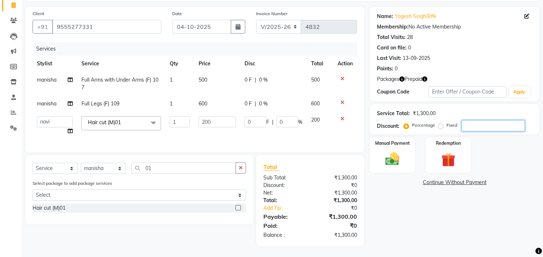
type input "3"
type input "30"
type input "60"
type input "30"
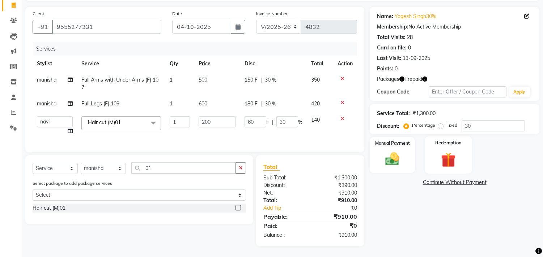
click at [436, 152] on img at bounding box center [448, 160] width 24 height 18
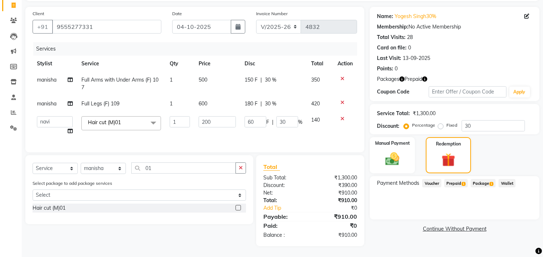
click at [461, 179] on span "Prepaid 1" at bounding box center [456, 183] width 24 height 8
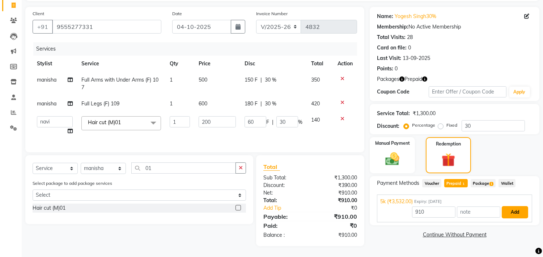
click at [514, 210] on button "Add" at bounding box center [514, 212] width 26 height 12
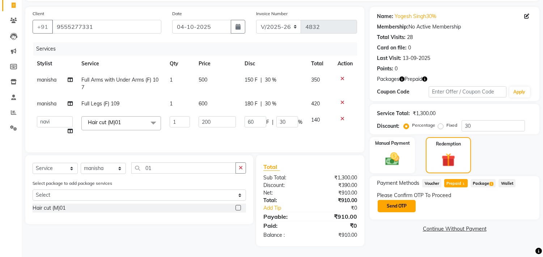
click at [407, 200] on button "Send OTP" at bounding box center [396, 206] width 38 height 12
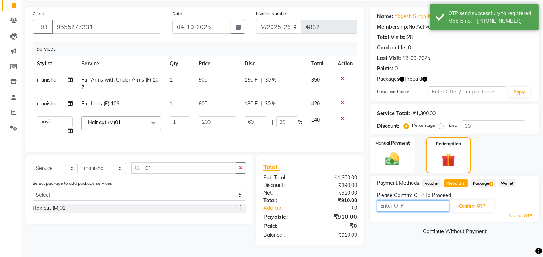
click at [411, 201] on input "text" at bounding box center [413, 206] width 72 height 11
click at [340, 156] on div "Total Sub Total: ₹1,300.00 Discount: ₹390.00 Net: ₹910.00 Total: ₹910.00 Add Ti…" at bounding box center [310, 200] width 108 height 91
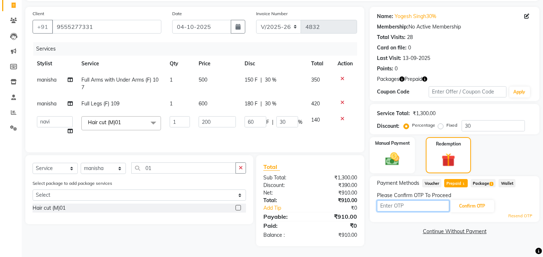
click at [385, 201] on input "text" at bounding box center [413, 206] width 72 height 11
type input "1235"
click at [466, 200] on button "Confirm OTP" at bounding box center [472, 206] width 44 height 12
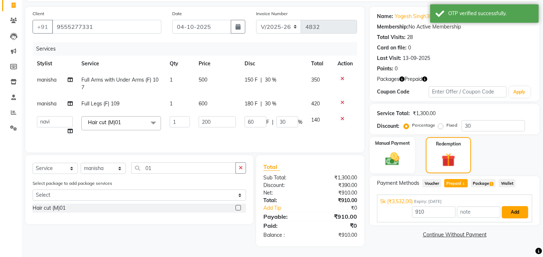
click at [511, 207] on button "Add" at bounding box center [514, 212] width 26 height 12
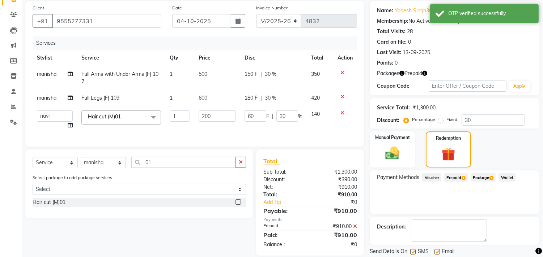
scroll to position [76, 0]
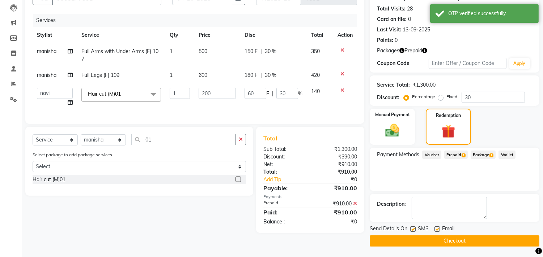
click at [467, 239] on button "Checkout" at bounding box center [455, 241] width 170 height 11
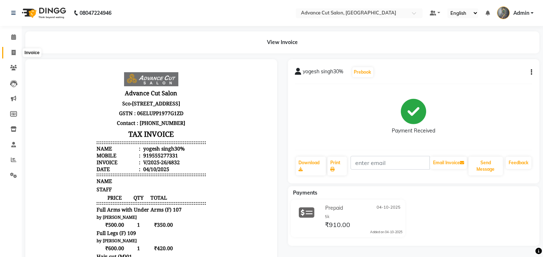
click at [9, 51] on span at bounding box center [13, 53] width 13 height 8
select select "service"
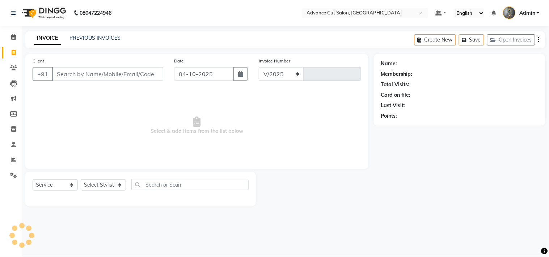
select select "4939"
type input "4833"
type input "9953243844"
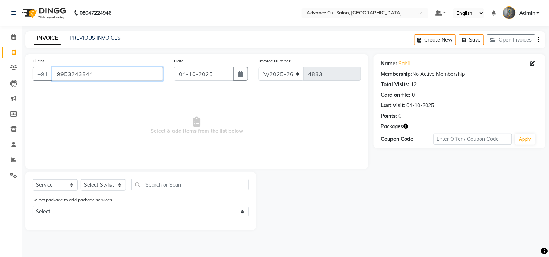
drag, startPoint x: 105, startPoint y: 69, endPoint x: 0, endPoint y: 73, distance: 105.3
click at [0, 73] on app-home "08047224946 Select Location × Advance Cut Salon, Sector 4 Gurugram Default Pane…" at bounding box center [274, 121] width 549 height 242
click at [84, 72] on input "Client" at bounding box center [107, 74] width 111 height 14
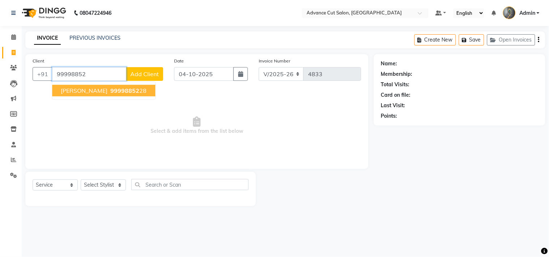
click at [110, 88] on span "99998852" at bounding box center [124, 90] width 29 height 7
type input "9999885228"
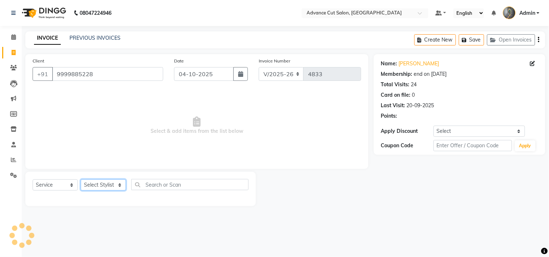
click at [106, 184] on select "Select Stylist Admin chahit COUNTOR [PERSON_NAME] mamta [PERSON_NAME] navi [PER…" at bounding box center [103, 185] width 45 height 11
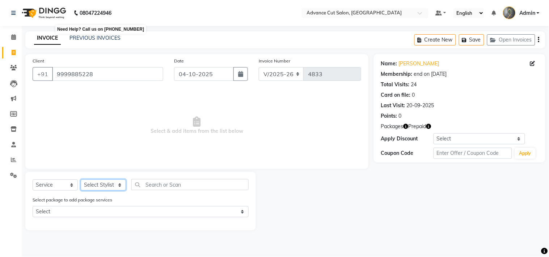
select select "30651"
click at [81, 180] on select "Select Stylist Admin chahit COUNTOR [PERSON_NAME] mamta [PERSON_NAME] navi [PER…" at bounding box center [103, 185] width 45 height 11
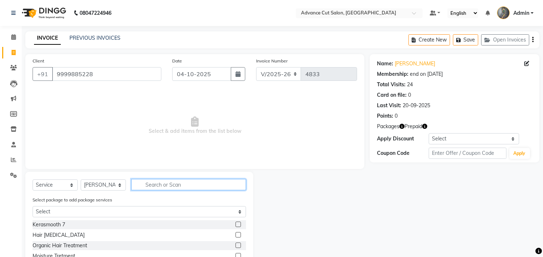
click at [168, 187] on input "text" at bounding box center [188, 184] width 115 height 11
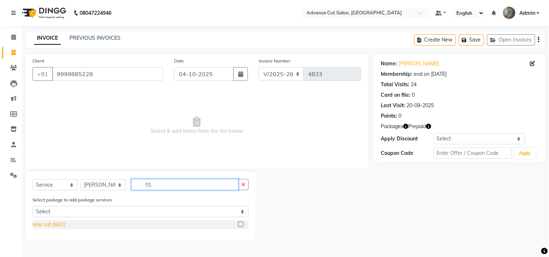
type input "01"
click at [55, 229] on div "Hair cut (M)01" at bounding box center [49, 225] width 33 height 8
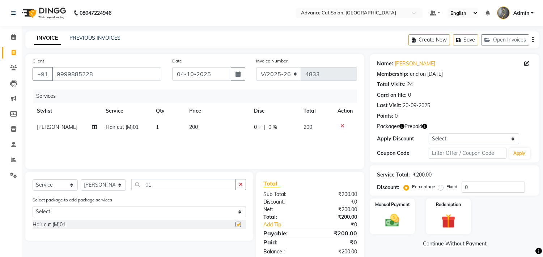
checkbox input "false"
drag, startPoint x: 160, startPoint y: 185, endPoint x: 117, endPoint y: 186, distance: 42.7
click at [117, 186] on div "Select Service Product Membership Package Voucher Prepaid Gift Card Select Styl…" at bounding box center [139, 187] width 213 height 17
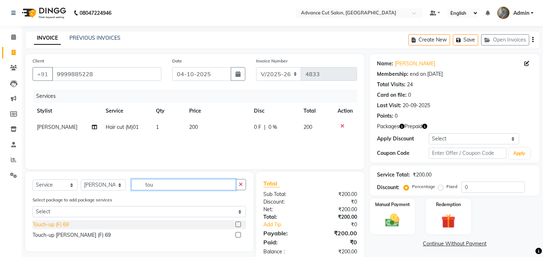
type input "tou"
click at [50, 226] on div "Touch-up (F) 69" at bounding box center [51, 225] width 36 height 8
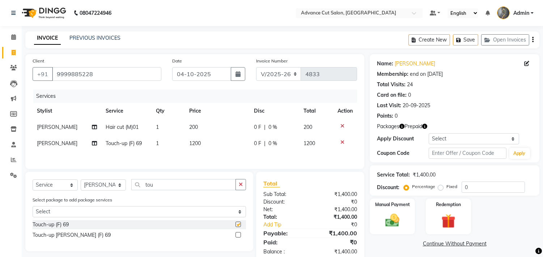
checkbox input "false"
click at [106, 187] on select "Select Stylist Admin chahit COUNTOR [PERSON_NAME] mamta [PERSON_NAME] navi [PER…" at bounding box center [103, 185] width 45 height 11
select select "78660"
click at [81, 182] on select "Select Stylist Admin chahit COUNTOR [PERSON_NAME] mamta [PERSON_NAME] navi [PER…" at bounding box center [103, 185] width 45 height 11
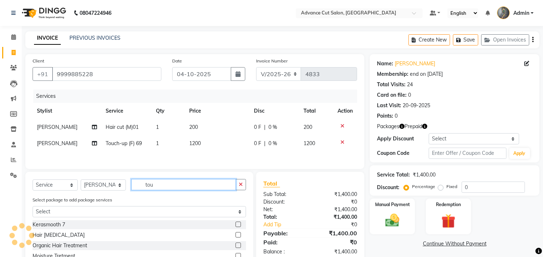
click at [122, 191] on div "Select Service Product Membership Package Voucher Prepaid Gift Card Select Styl…" at bounding box center [139, 187] width 213 height 17
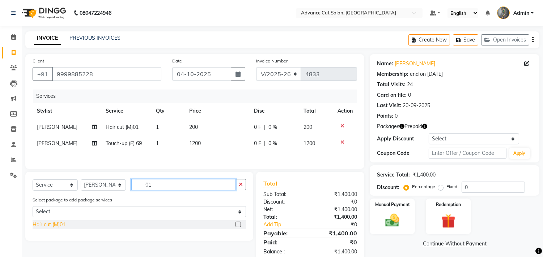
type input "01"
click at [53, 228] on div "Hair cut (M)01" at bounding box center [49, 225] width 33 height 8
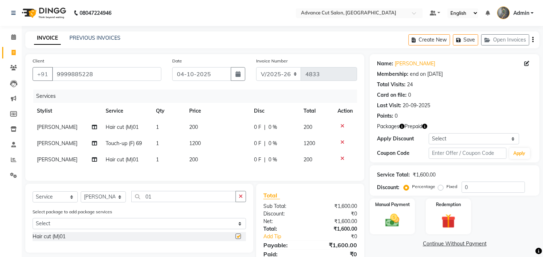
checkbox input "false"
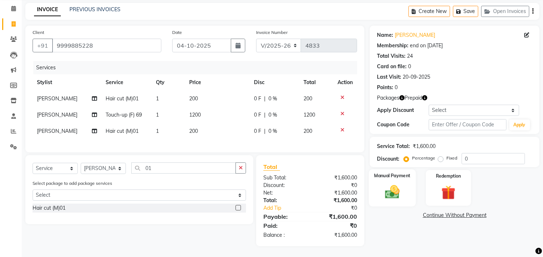
click at [400, 187] on img at bounding box center [392, 192] width 24 height 17
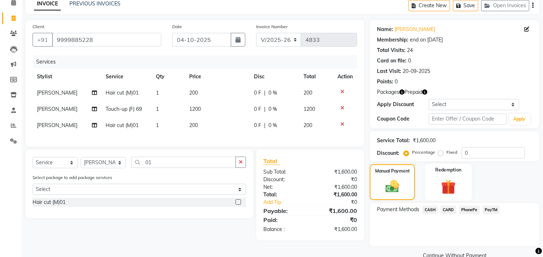
click at [447, 188] on img at bounding box center [448, 187] width 24 height 18
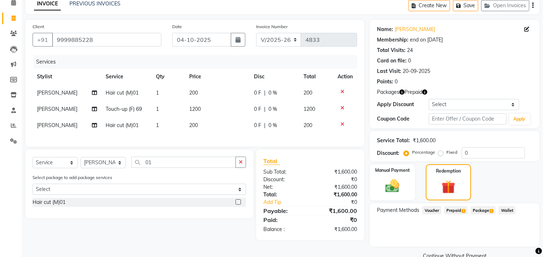
click at [481, 212] on span "Package 2" at bounding box center [482, 210] width 25 height 8
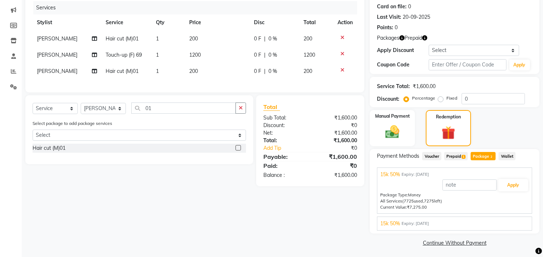
scroll to position [90, 0]
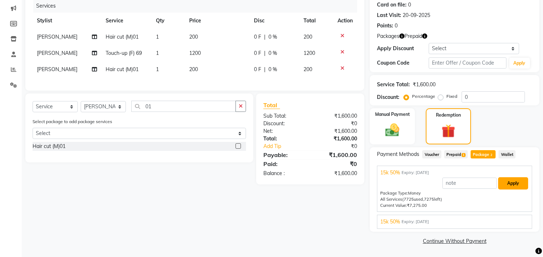
click at [511, 186] on button "Apply" at bounding box center [513, 184] width 30 height 12
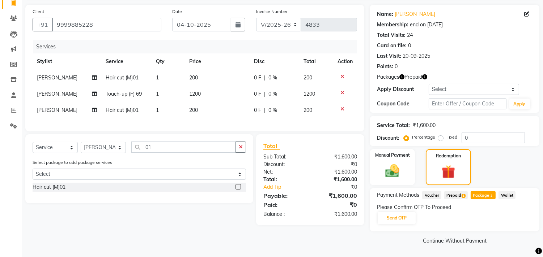
scroll to position [49, 0]
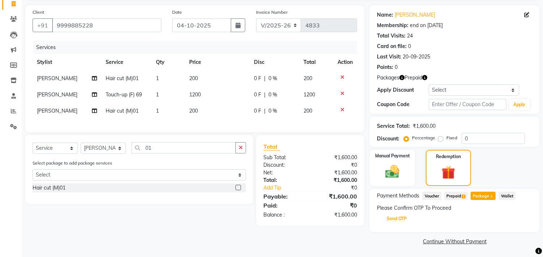
click at [396, 219] on button "Send OTP" at bounding box center [396, 219] width 38 height 12
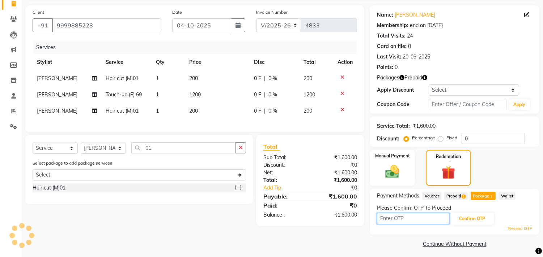
click at [415, 219] on input "text" at bounding box center [413, 218] width 72 height 11
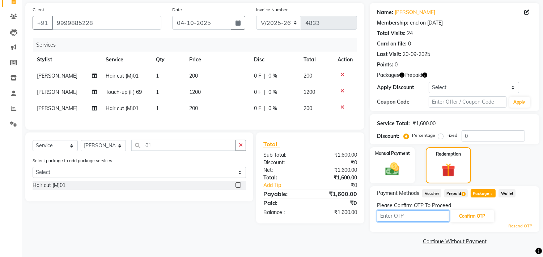
scroll to position [52, 0]
click at [420, 221] on input "text" at bounding box center [413, 215] width 72 height 11
type input "9993"
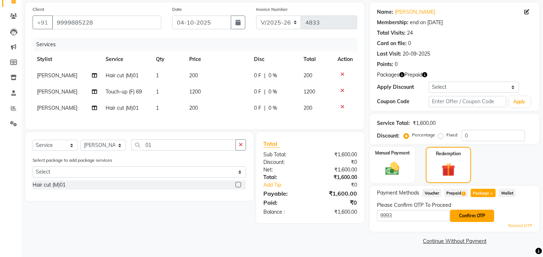
click at [470, 220] on button "Confirm OTP" at bounding box center [472, 216] width 44 height 12
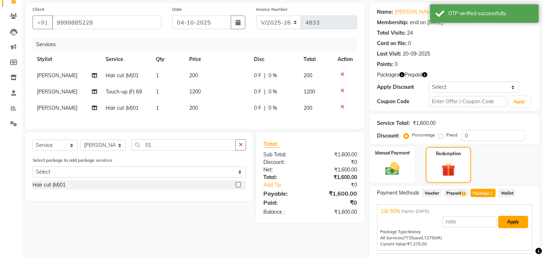
click at [505, 222] on button "Apply" at bounding box center [513, 222] width 30 height 12
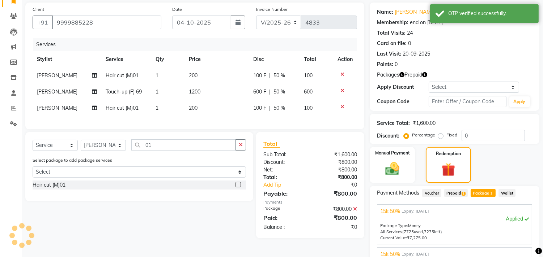
scroll to position [125, 0]
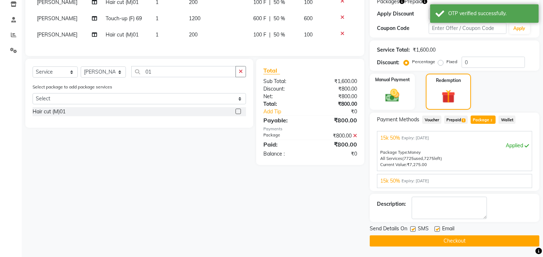
click at [445, 237] on button "Checkout" at bounding box center [455, 241] width 170 height 11
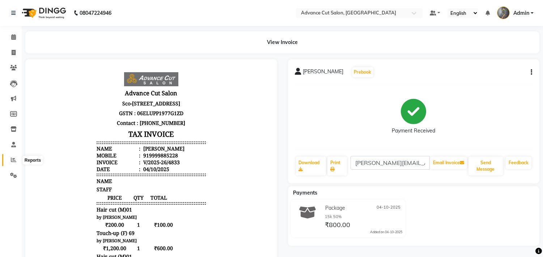
click at [9, 158] on span at bounding box center [13, 160] width 13 height 8
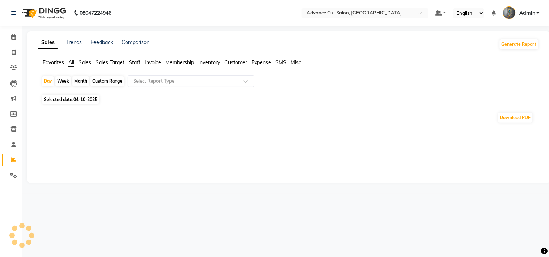
click at [137, 64] on span "Staff" at bounding box center [135, 62] width 12 height 7
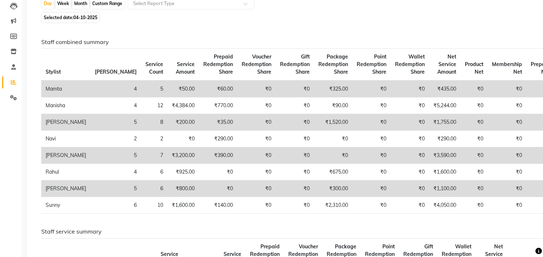
scroll to position [80, 0]
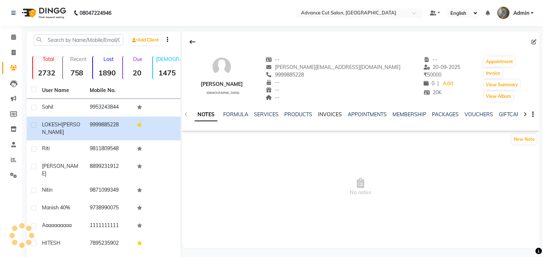
click at [330, 116] on link "INVOICES" at bounding box center [330, 114] width 24 height 7
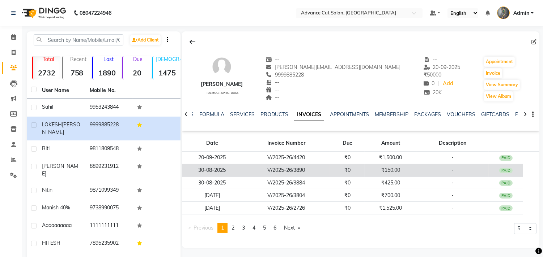
click at [393, 170] on td "₹150.00" at bounding box center [390, 170] width 52 height 13
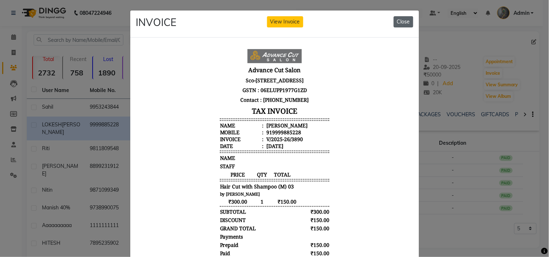
click at [401, 22] on button "Close" at bounding box center [403, 21] width 20 height 11
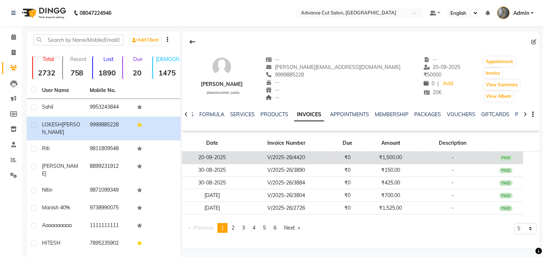
click at [391, 157] on td "₹1,500.00" at bounding box center [390, 158] width 52 height 13
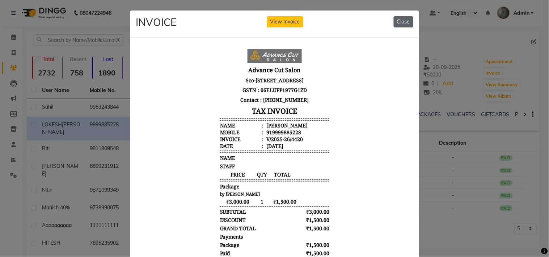
click at [405, 20] on button "Close" at bounding box center [403, 21] width 20 height 11
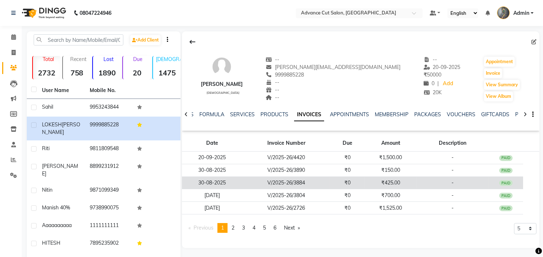
click at [396, 184] on td "₹425.00" at bounding box center [390, 183] width 52 height 13
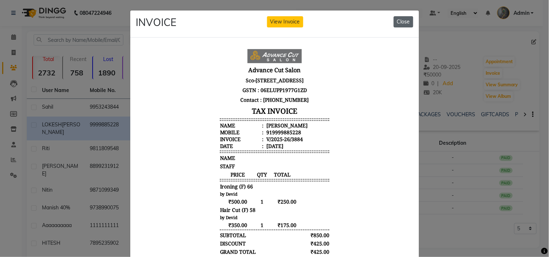
click at [404, 20] on button "Close" at bounding box center [403, 21] width 20 height 11
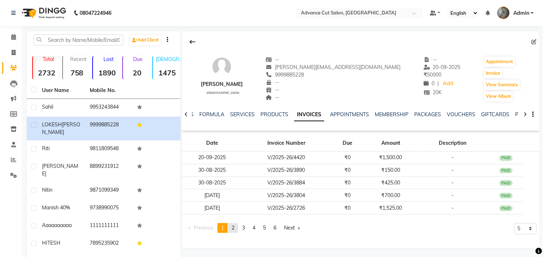
click at [233, 227] on span "2" at bounding box center [232, 228] width 3 height 7
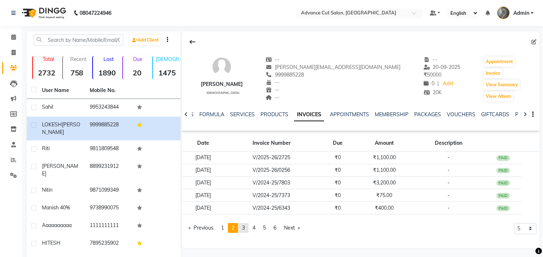
click at [244, 229] on span "3" at bounding box center [243, 228] width 3 height 7
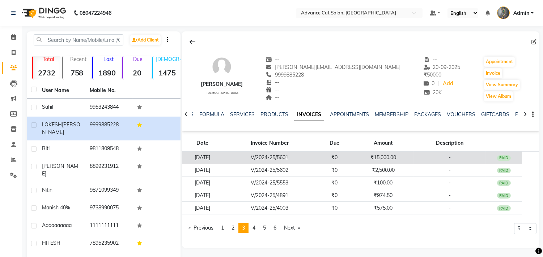
click at [381, 157] on td "₹15,000.00" at bounding box center [383, 158] width 60 height 13
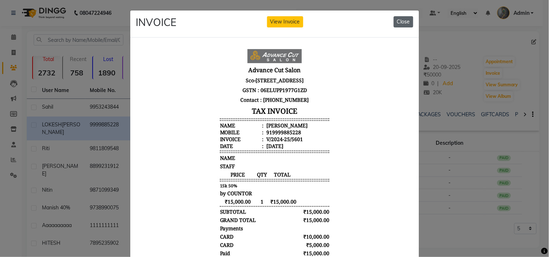
click at [398, 20] on button "Close" at bounding box center [403, 21] width 20 height 11
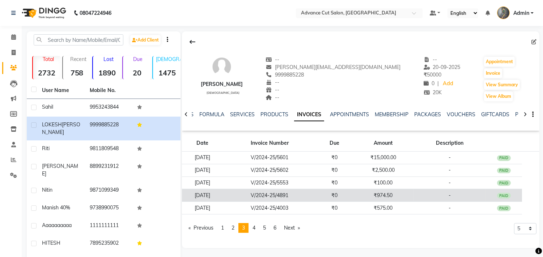
click at [390, 196] on td "₹974.50" at bounding box center [383, 195] width 60 height 13
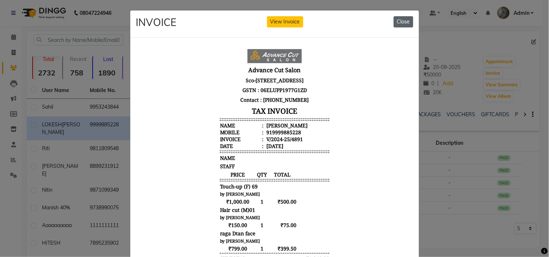
click at [393, 22] on button "Close" at bounding box center [403, 21] width 20 height 11
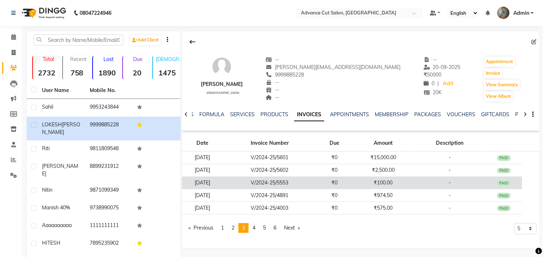
click at [392, 181] on td "₹100.00" at bounding box center [383, 183] width 60 height 13
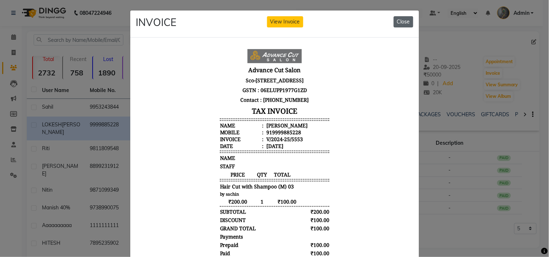
click at [400, 16] on button "Close" at bounding box center [403, 21] width 20 height 11
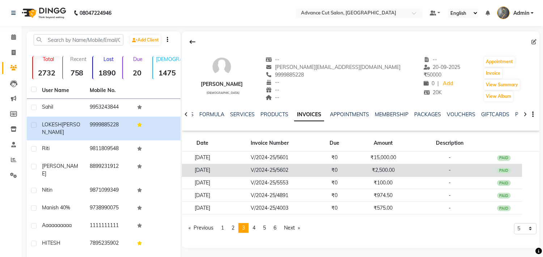
click at [388, 170] on td "₹2,500.00" at bounding box center [383, 170] width 60 height 13
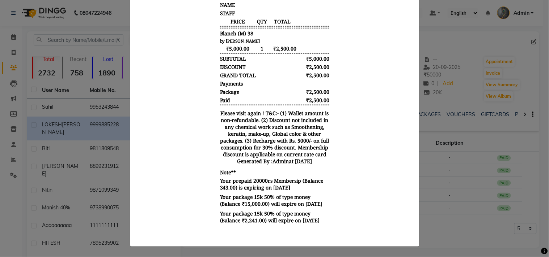
scroll to position [1, 0]
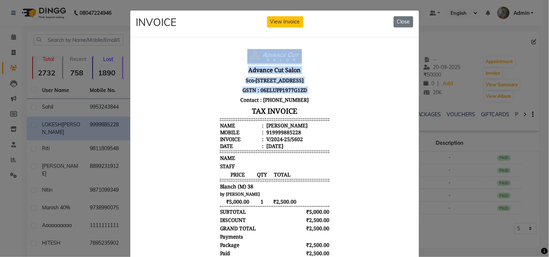
drag, startPoint x: 248, startPoint y: 89, endPoint x: 471, endPoint y: 1, distance: 239.9
click at [413, 43] on html "Advance Cut Salon [STREET_ADDRESS] GSTN : 06ELUPP1977G1ZD Contact : [PHONE_NUMB…" at bounding box center [274, 214] width 277 height 342
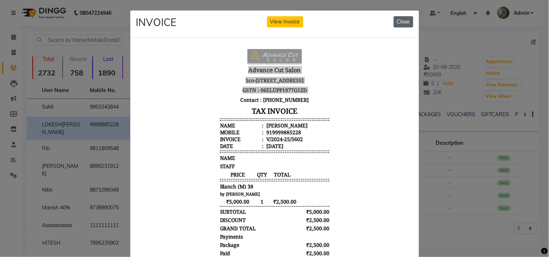
click at [402, 24] on button "Close" at bounding box center [403, 21] width 20 height 11
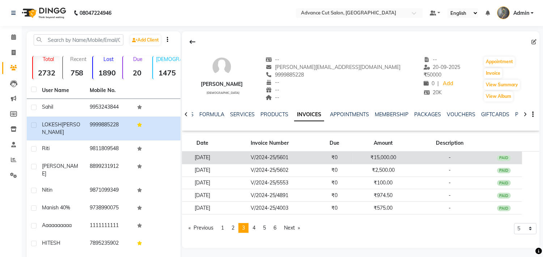
click at [396, 158] on td "₹15,000.00" at bounding box center [383, 158] width 60 height 13
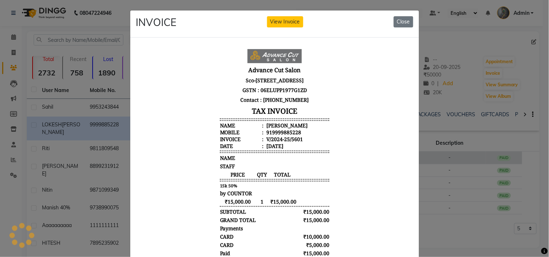
scroll to position [0, 0]
click at [406, 22] on button "Close" at bounding box center [403, 21] width 20 height 11
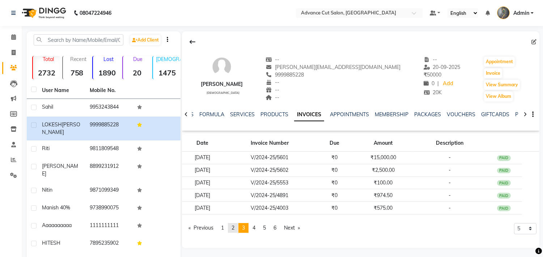
click at [234, 228] on span "2" at bounding box center [232, 228] width 3 height 7
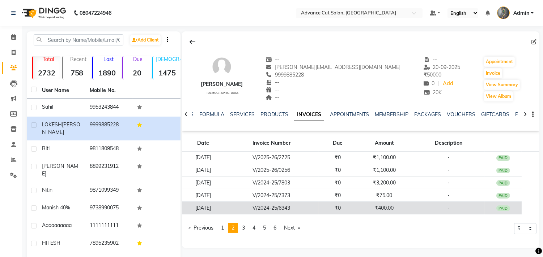
click at [384, 208] on td "₹400.00" at bounding box center [384, 208] width 56 height 13
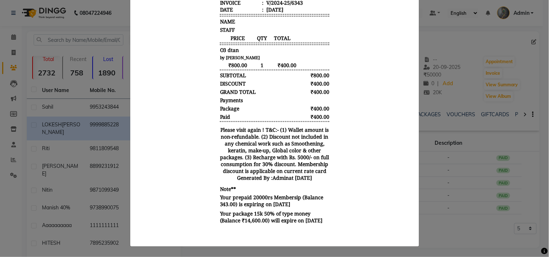
scroll to position [59, 0]
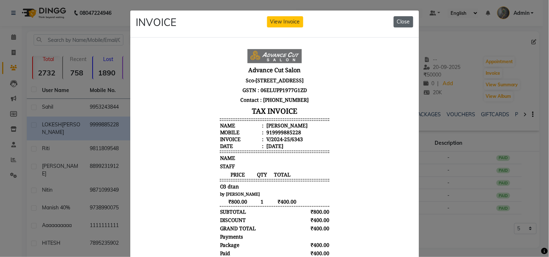
click at [401, 20] on button "Close" at bounding box center [403, 21] width 20 height 11
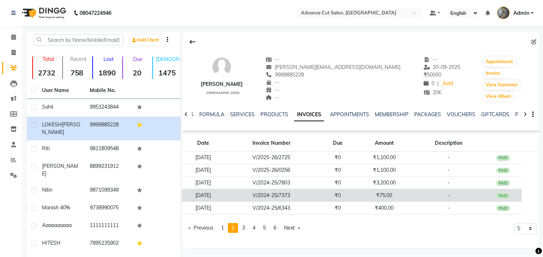
click at [393, 197] on td "₹75.00" at bounding box center [384, 195] width 56 height 13
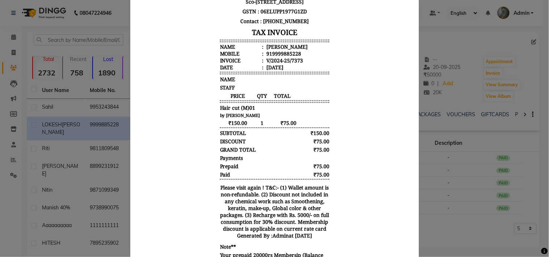
scroll to position [0, 0]
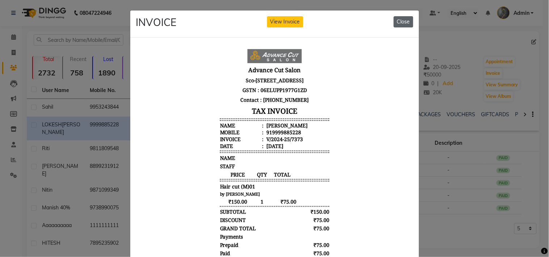
click at [399, 20] on button "Close" at bounding box center [403, 21] width 20 height 11
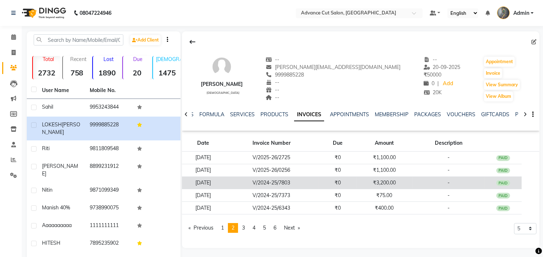
click at [392, 178] on td "₹3,200.00" at bounding box center [384, 183] width 56 height 13
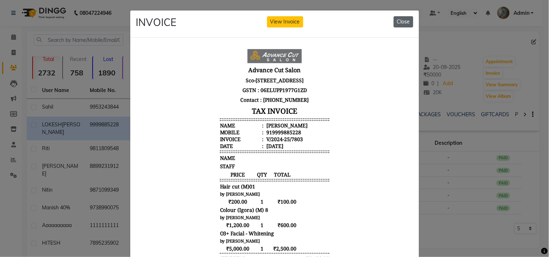
click at [393, 21] on button "Close" at bounding box center [403, 21] width 20 height 11
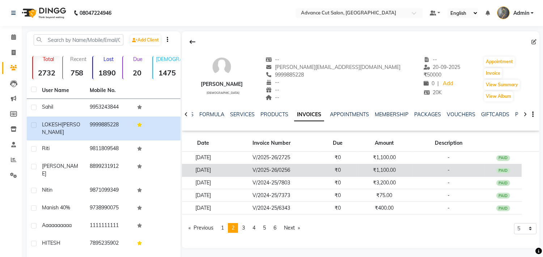
click at [385, 169] on td "₹1,100.00" at bounding box center [384, 170] width 56 height 13
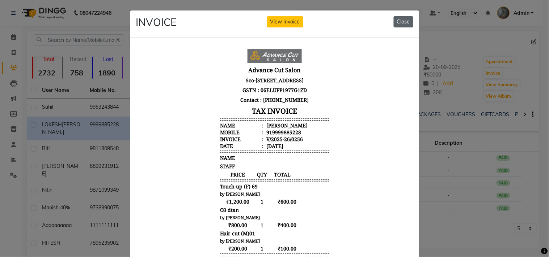
click at [402, 20] on button "Close" at bounding box center [403, 21] width 20 height 11
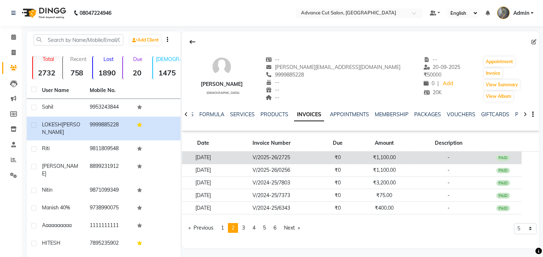
click at [394, 157] on td "₹1,100.00" at bounding box center [384, 158] width 56 height 13
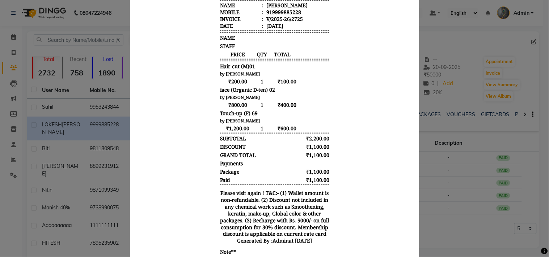
scroll to position [1, 0]
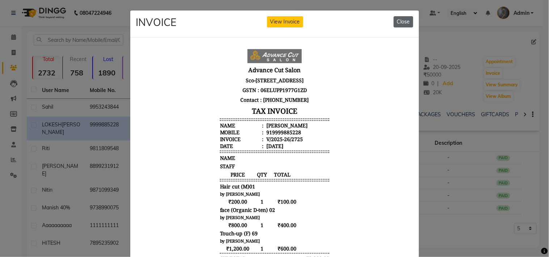
click at [394, 21] on button "Close" at bounding box center [403, 21] width 20 height 11
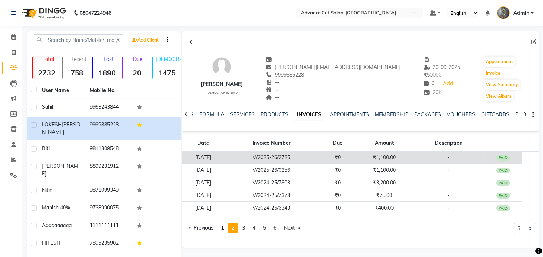
click at [386, 158] on td "₹1,100.00" at bounding box center [384, 158] width 56 height 13
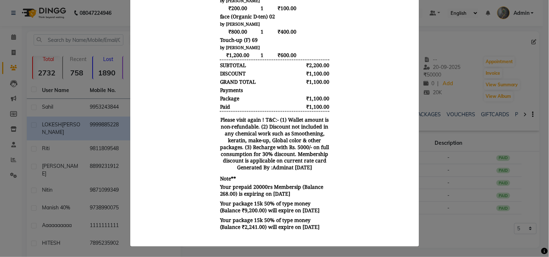
scroll to position [0, 0]
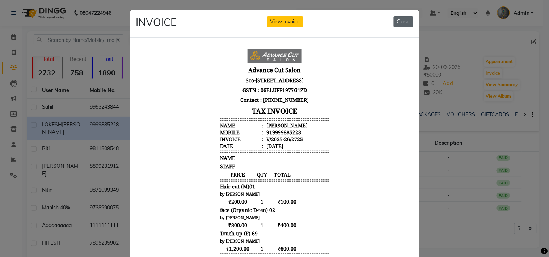
click at [395, 20] on button "Close" at bounding box center [403, 21] width 20 height 11
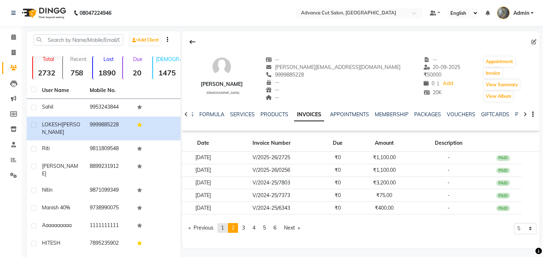
click at [223, 228] on span "1" at bounding box center [222, 228] width 3 height 7
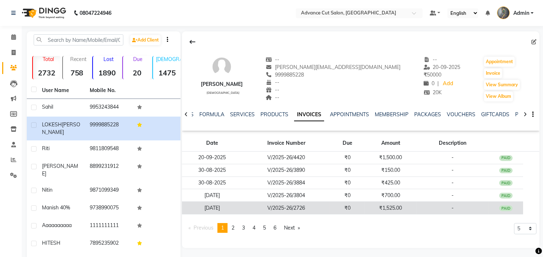
click at [387, 207] on td "₹1,525.00" at bounding box center [390, 208] width 52 height 13
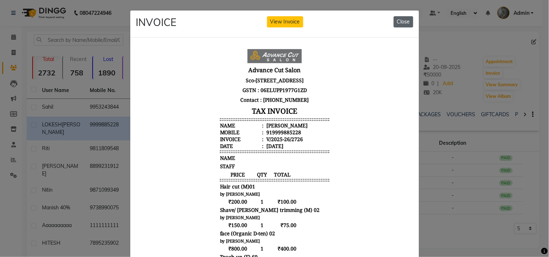
click at [398, 22] on button "Close" at bounding box center [403, 21] width 20 height 11
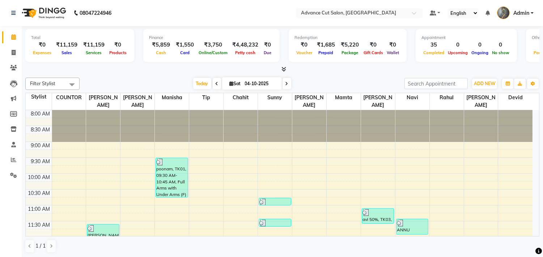
scroll to position [275, 0]
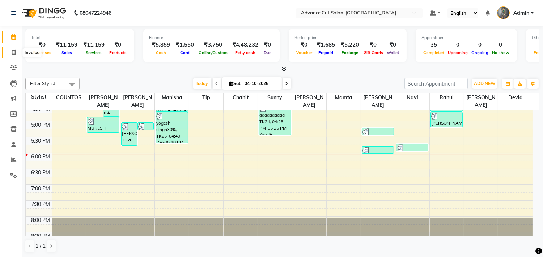
click at [13, 52] on icon at bounding box center [14, 52] width 4 height 5
select select "service"
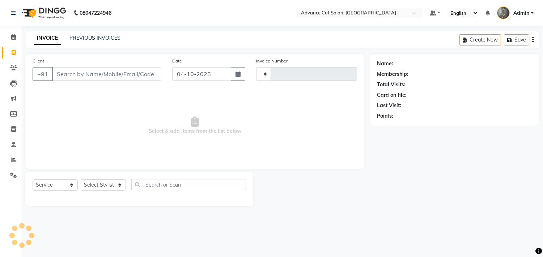
click at [87, 74] on input "Client" at bounding box center [106, 74] width 109 height 14
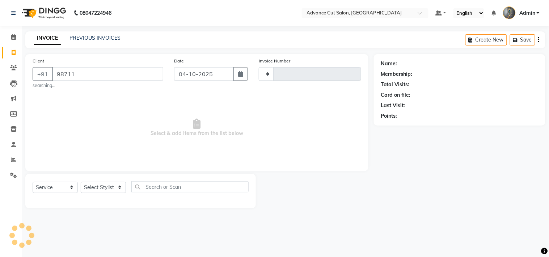
type input "987111"
type input "4834"
select select "4939"
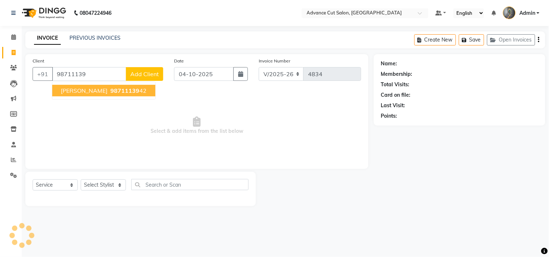
click at [110, 91] on span "98711139" at bounding box center [124, 90] width 29 height 7
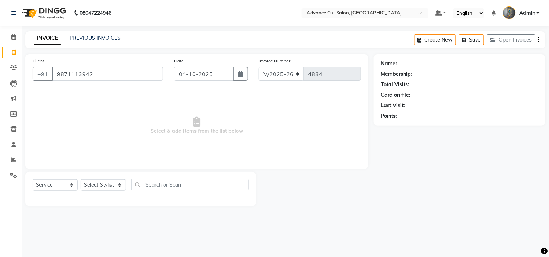
type input "9871113942"
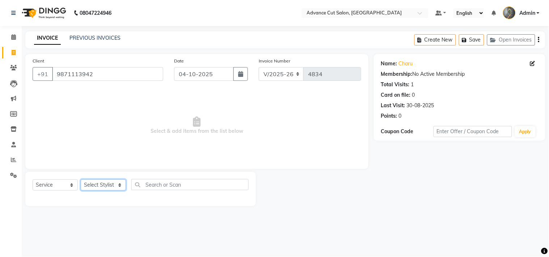
click at [94, 187] on select "Select Stylist Admin chahit COUNTOR [PERSON_NAME] mamta [PERSON_NAME] navi [PER…" at bounding box center [103, 185] width 45 height 11
select select "74352"
click at [81, 180] on select "Select Stylist Admin chahit COUNTOR [PERSON_NAME] mamta [PERSON_NAME] navi [PER…" at bounding box center [103, 185] width 45 height 11
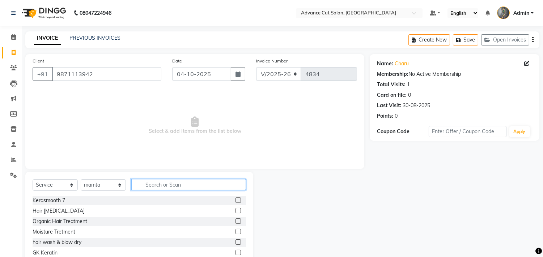
click at [160, 183] on input "text" at bounding box center [188, 184] width 115 height 11
type input "cl"
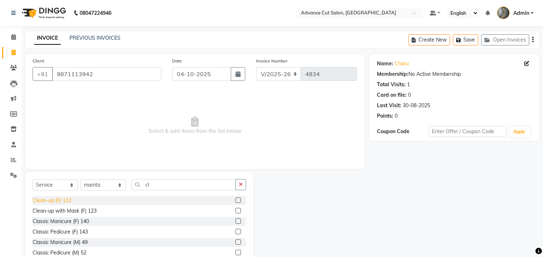
click at [61, 198] on div "Clean-up (F) 122" at bounding box center [52, 201] width 39 height 8
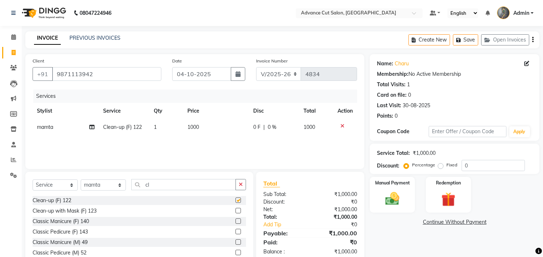
checkbox input "false"
click at [192, 129] on span "1000" at bounding box center [193, 127] width 12 height 7
select select "74352"
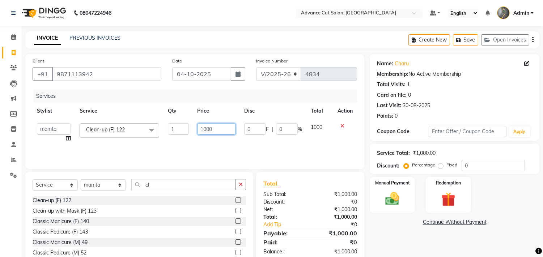
drag, startPoint x: 211, startPoint y: 130, endPoint x: 191, endPoint y: 130, distance: 20.6
click at [191, 130] on tr "Admin chahit COUNTOR Devid [PERSON_NAME] mamta [PERSON_NAME] navi [PERSON_NAME]…" at bounding box center [195, 132] width 324 height 27
type input "1500"
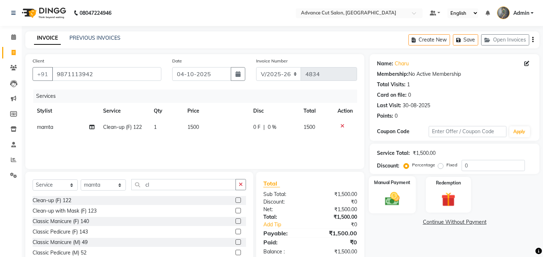
click at [394, 187] on div "Manual Payment" at bounding box center [392, 194] width 47 height 37
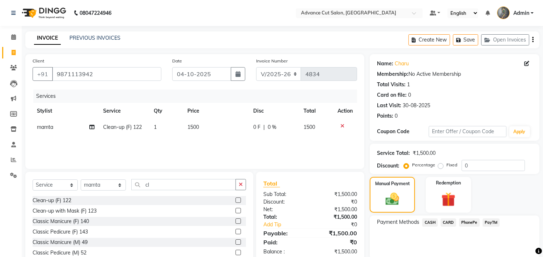
click at [438, 227] on div "CARD" at bounding box center [446, 224] width 18 height 10
click at [433, 222] on span "CASH" at bounding box center [430, 223] width 16 height 8
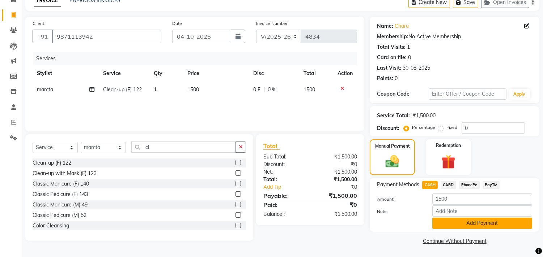
click at [454, 222] on button "Add Payment" at bounding box center [482, 223] width 100 height 11
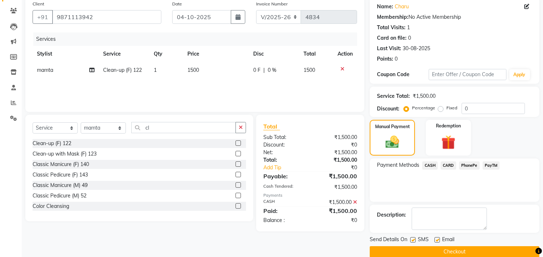
scroll to position [68, 0]
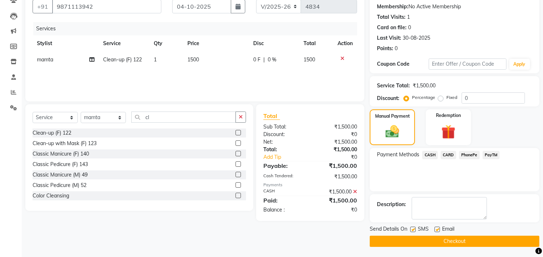
click at [450, 238] on button "Checkout" at bounding box center [455, 241] width 170 height 11
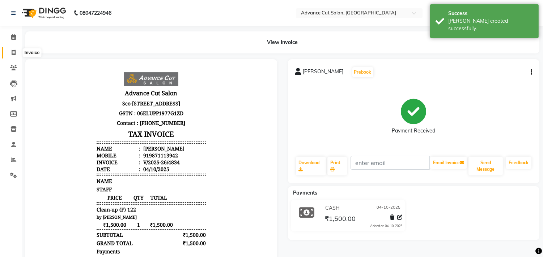
click at [15, 52] on icon at bounding box center [14, 52] width 4 height 5
select select "service"
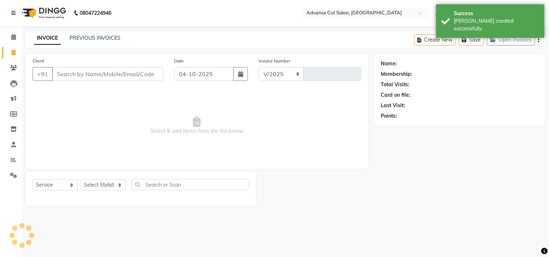
select select "4939"
type input "4835"
click at [73, 70] on input "Client" at bounding box center [107, 74] width 111 height 14
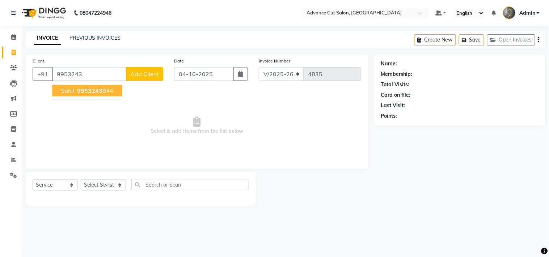
click at [98, 91] on span "9953243" at bounding box center [89, 90] width 25 height 7
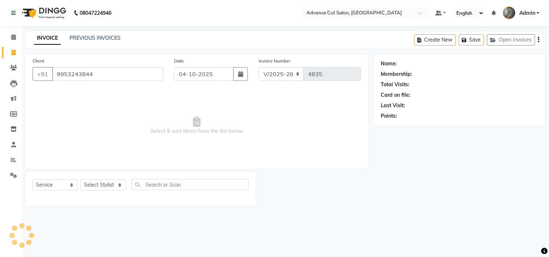
type input "9953243844"
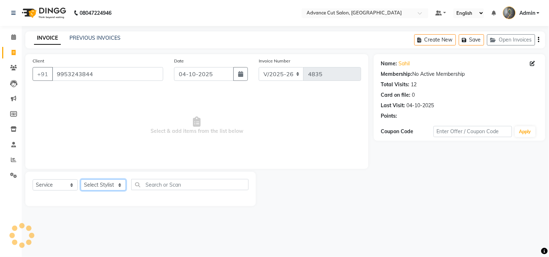
click at [95, 182] on select "Select Stylist Admin chahit COUNTOR [PERSON_NAME] mamta [PERSON_NAME] navi [PER…" at bounding box center [103, 185] width 45 height 11
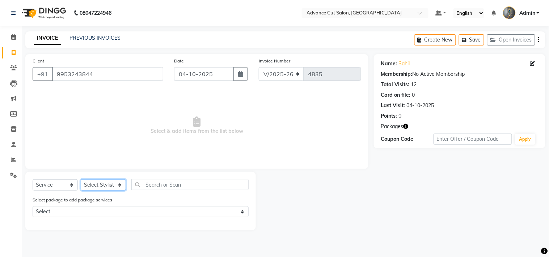
select select "30651"
click at [81, 180] on select "Select Stylist Admin chahit COUNTOR [PERSON_NAME] mamta [PERSON_NAME] navi [PER…" at bounding box center [103, 185] width 45 height 11
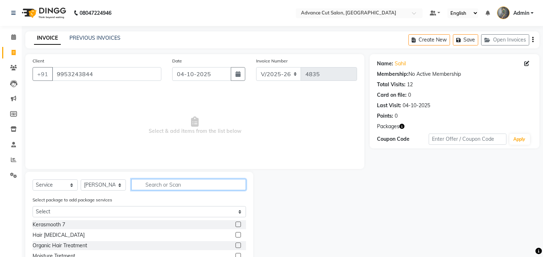
click at [171, 186] on input "text" at bounding box center [188, 184] width 115 height 11
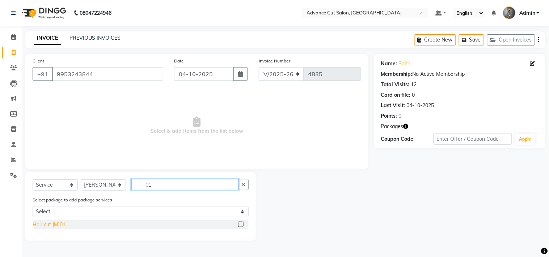
type input "01"
drag, startPoint x: 48, startPoint y: 225, endPoint x: 55, endPoint y: 220, distance: 8.3
click at [48, 225] on div "Hair cut (M)01" at bounding box center [49, 225] width 33 height 8
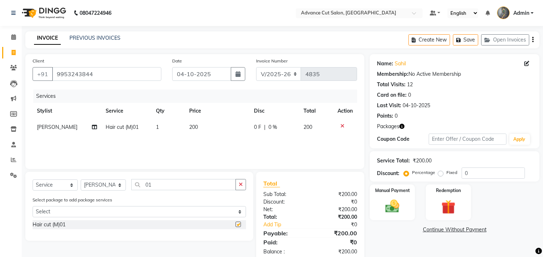
checkbox input "false"
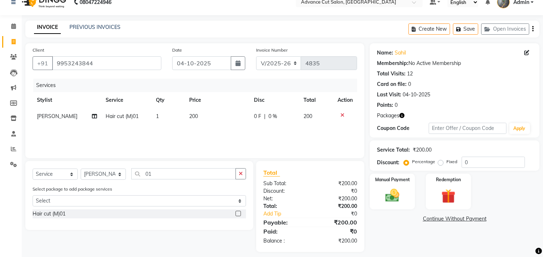
scroll to position [17, 0]
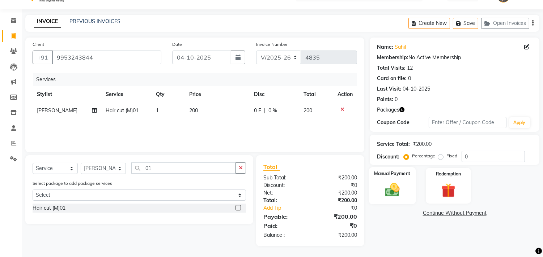
click at [404, 187] on div "Manual Payment" at bounding box center [392, 185] width 47 height 37
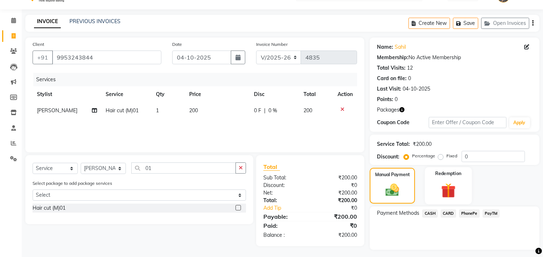
click at [461, 188] on div "Redemption" at bounding box center [447, 185] width 47 height 37
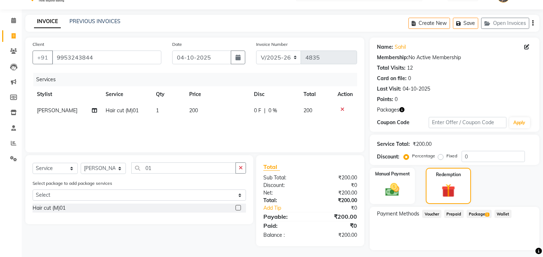
click at [483, 213] on span "Package 1" at bounding box center [478, 214] width 25 height 8
click at [509, 241] on button "Apply" at bounding box center [513, 243] width 30 height 12
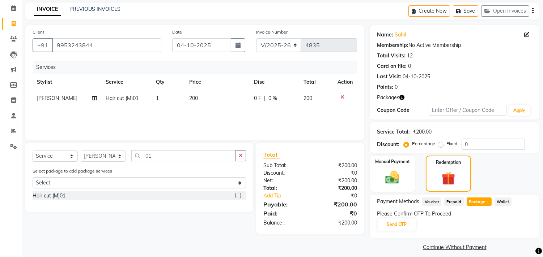
scroll to position [35, 0]
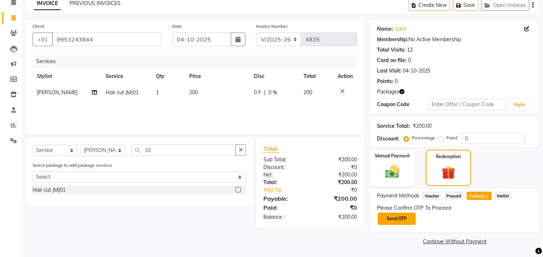
click at [404, 216] on button "Send OTP" at bounding box center [396, 219] width 38 height 12
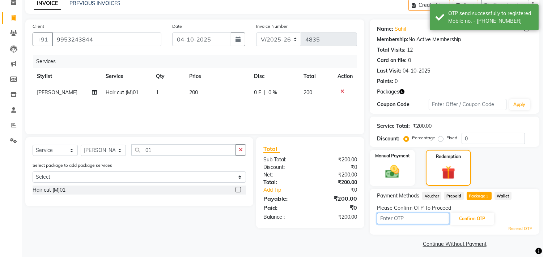
click at [416, 219] on input "text" at bounding box center [413, 218] width 72 height 11
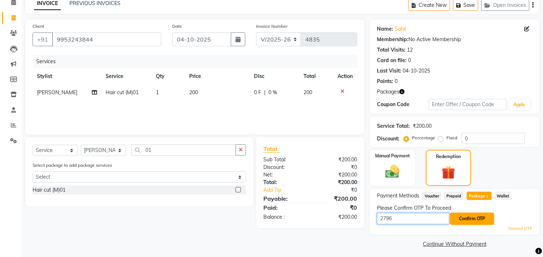
type input "2796"
click at [475, 221] on button "Confirm OTP" at bounding box center [472, 219] width 44 height 12
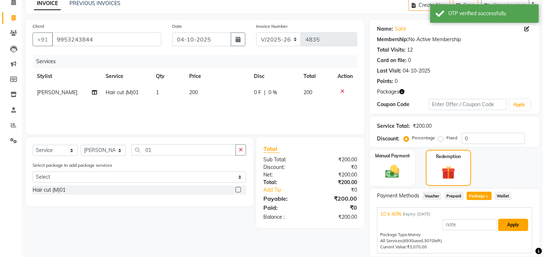
click at [512, 222] on button "Apply" at bounding box center [513, 225] width 30 height 12
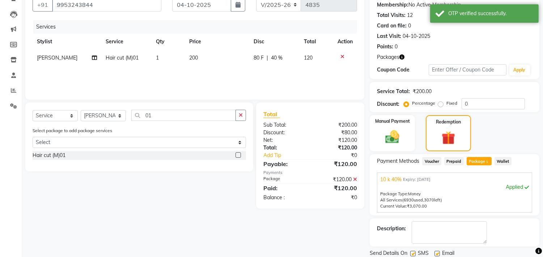
scroll to position [94, 0]
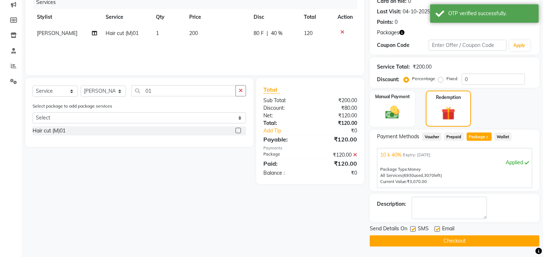
click at [413, 239] on button "Checkout" at bounding box center [455, 241] width 170 height 11
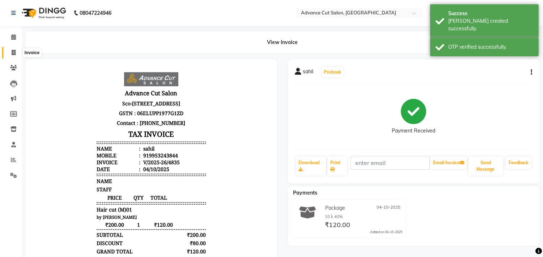
click at [12, 51] on icon at bounding box center [14, 52] width 4 height 5
select select "service"
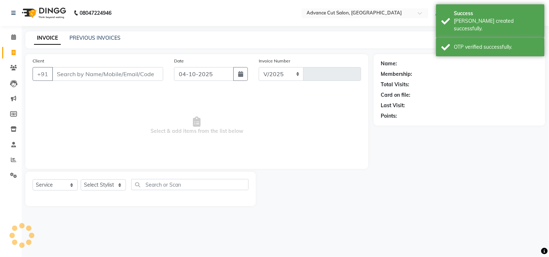
select select "4939"
type input "4836"
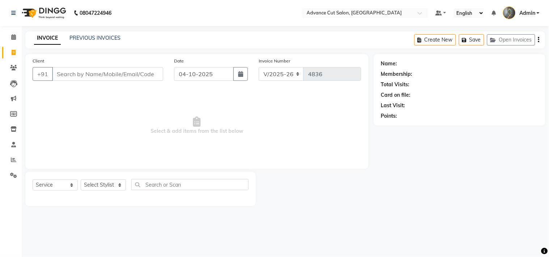
click at [69, 76] on input "Client" at bounding box center [107, 74] width 111 height 14
type input "9643073468"
click at [146, 75] on span "Add Client" at bounding box center [144, 74] width 29 height 7
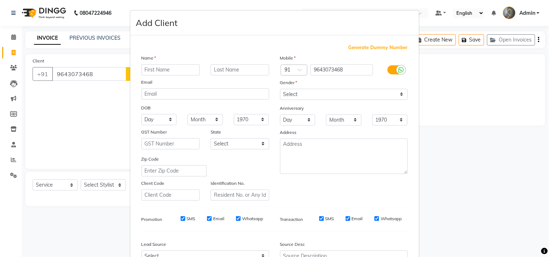
click at [151, 70] on input "text" at bounding box center [170, 69] width 59 height 11
click at [151, 69] on input "[PERSON_NAME]" at bounding box center [170, 69] width 59 height 11
type input "vidisha"
click at [312, 97] on select "Select [DEMOGRAPHIC_DATA] [DEMOGRAPHIC_DATA] Other Prefer Not To Say" at bounding box center [344, 94] width 128 height 11
select select "[DEMOGRAPHIC_DATA]"
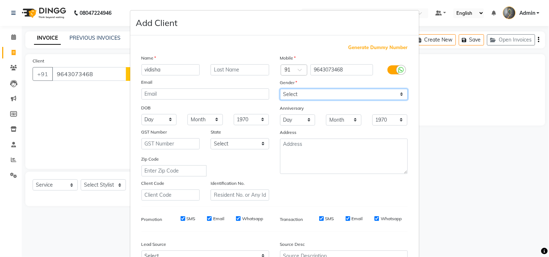
click at [280, 89] on select "Select [DEMOGRAPHIC_DATA] [DEMOGRAPHIC_DATA] Other Prefer Not To Say" at bounding box center [344, 94] width 128 height 11
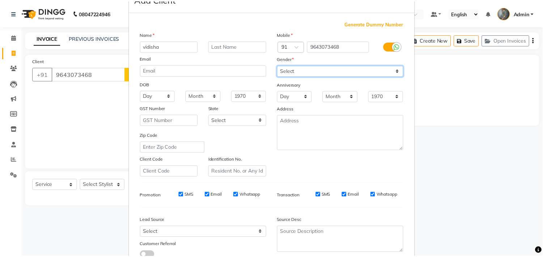
scroll to position [77, 0]
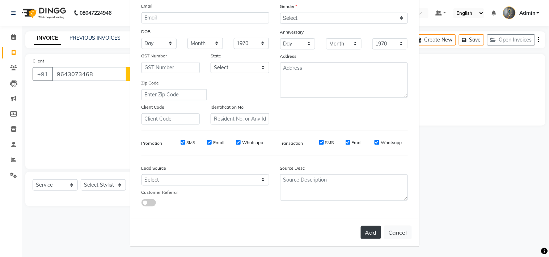
click at [367, 233] on button "Add" at bounding box center [370, 232] width 20 height 13
select select
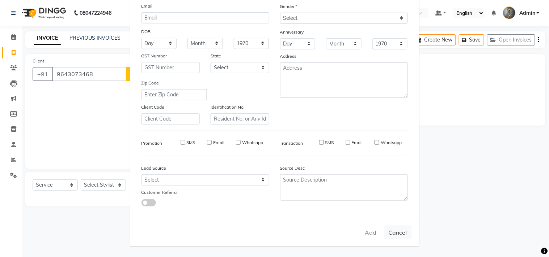
select select
checkbox input "false"
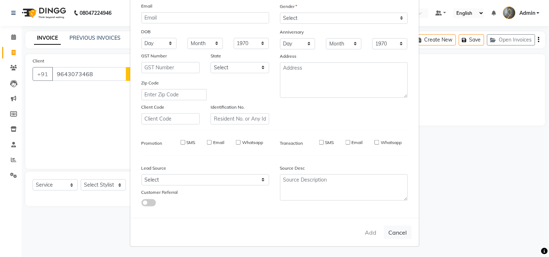
checkbox input "false"
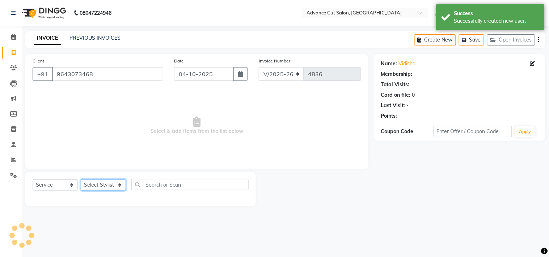
drag, startPoint x: 110, startPoint y: 185, endPoint x: 110, endPoint y: 180, distance: 5.8
click at [110, 185] on select "Select Stylist Admin chahit COUNTOR [PERSON_NAME] mamta [PERSON_NAME] navi [PER…" at bounding box center [103, 185] width 45 height 11
select select "86614"
click at [81, 180] on select "Select Stylist Admin chahit COUNTOR [PERSON_NAME] mamta [PERSON_NAME] navi [PER…" at bounding box center [103, 185] width 45 height 11
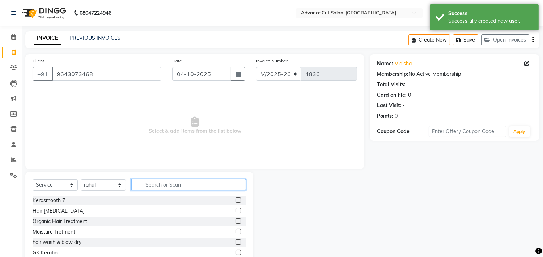
click at [161, 188] on input "text" at bounding box center [188, 184] width 115 height 11
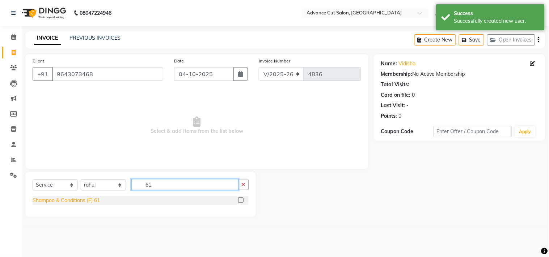
type input "61"
drag, startPoint x: 96, startPoint y: 197, endPoint x: 92, endPoint y: 200, distance: 5.1
click at [95, 197] on div "Shampoo & Conditions (F) 61" at bounding box center [66, 201] width 67 height 8
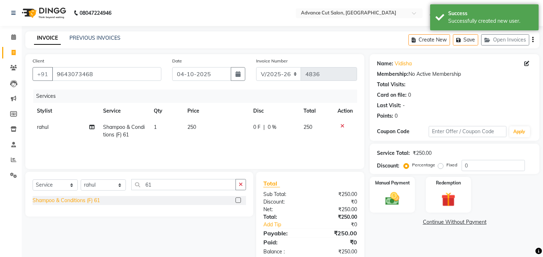
click at [92, 200] on div "Shampoo & Conditions (F) 61" at bounding box center [66, 201] width 67 height 8
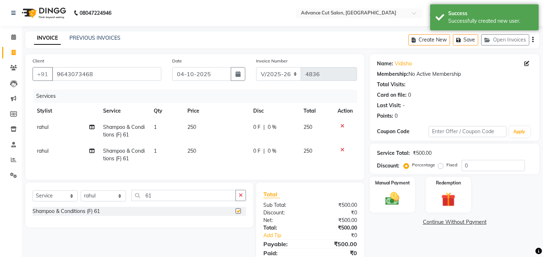
checkbox input "false"
click at [46, 152] on span "rahul" at bounding box center [43, 151] width 12 height 7
select select "86614"
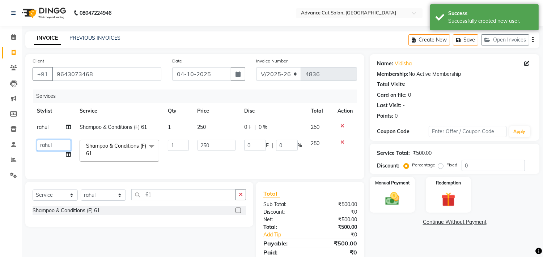
click at [52, 144] on select "Admin chahit COUNTOR [PERSON_NAME] mamta [PERSON_NAME] navi [PERSON_NAME] [PERS…" at bounding box center [54, 145] width 34 height 11
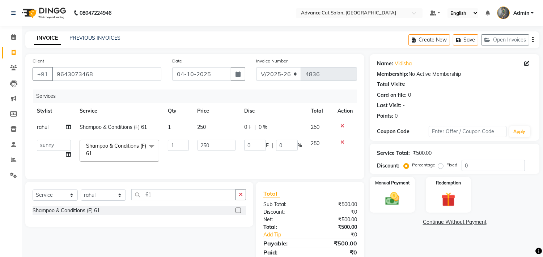
select select "58461"
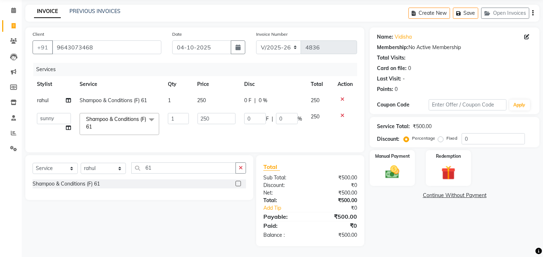
scroll to position [33, 0]
click at [399, 170] on img at bounding box center [392, 172] width 24 height 17
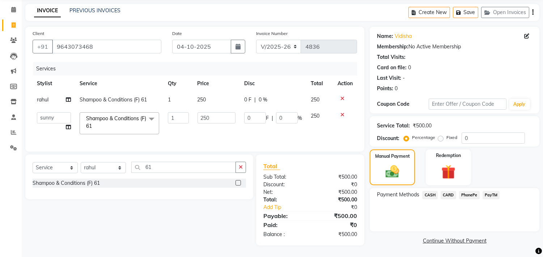
click at [483, 191] on span "PayTM" at bounding box center [490, 195] width 17 height 8
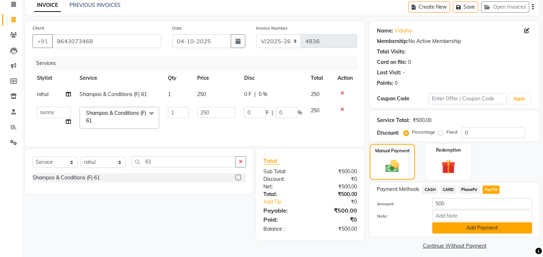
click at [475, 229] on button "Add Payment" at bounding box center [482, 228] width 100 height 11
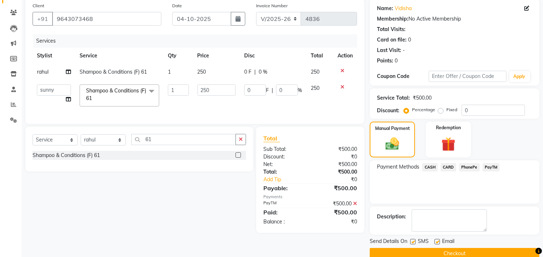
scroll to position [68, 0]
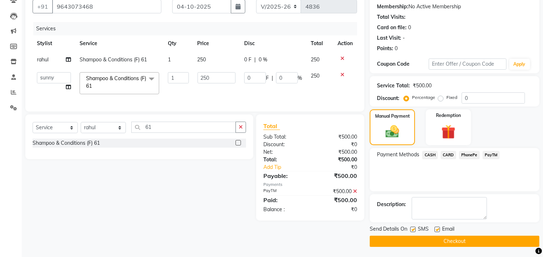
click at [462, 240] on button "Checkout" at bounding box center [455, 241] width 170 height 11
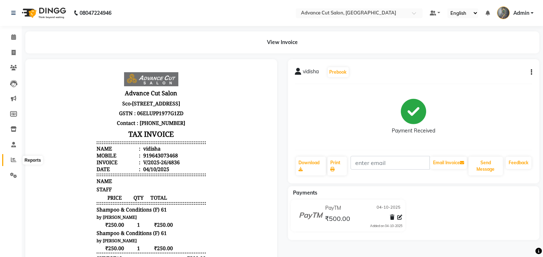
click at [16, 159] on icon at bounding box center [13, 159] width 5 height 5
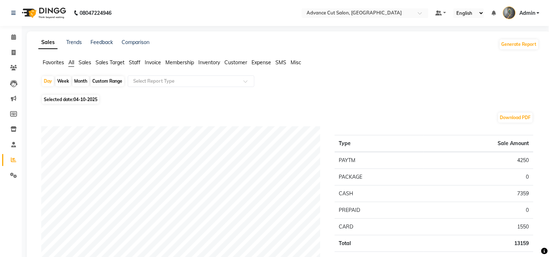
click at [135, 62] on span "Staff" at bounding box center [135, 62] width 12 height 7
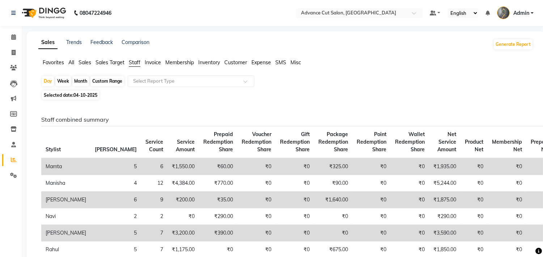
click at [67, 62] on ul "Favorites All Sales Sales Target Staff Invoice Membership Inventory Customer Ex…" at bounding box center [285, 63] width 495 height 8
click at [74, 63] on span "All" at bounding box center [71, 62] width 6 height 7
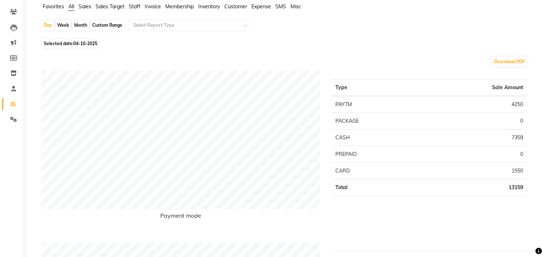
scroll to position [40, 0]
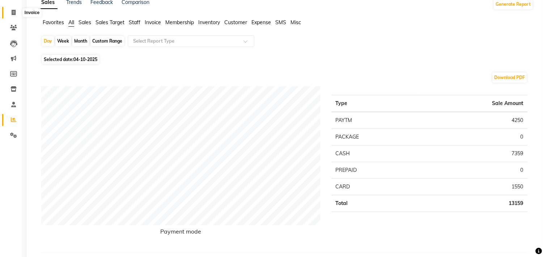
click at [14, 12] on icon at bounding box center [14, 12] width 4 height 5
select select "service"
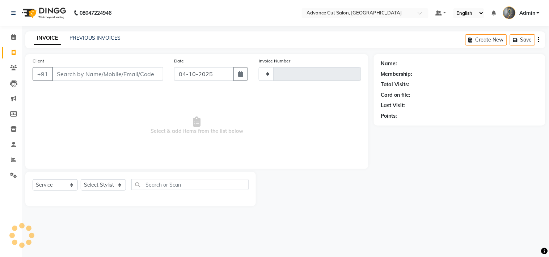
type input "4837"
select select "4939"
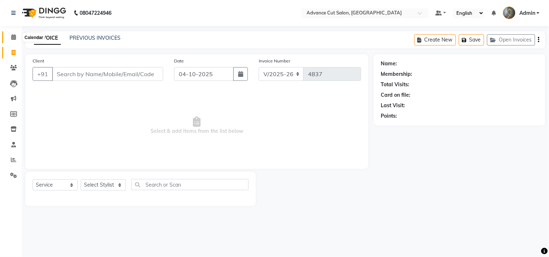
click at [11, 37] on icon at bounding box center [13, 36] width 5 height 5
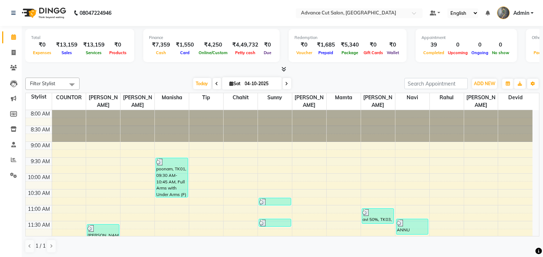
click at [283, 72] on icon at bounding box center [283, 69] width 5 height 5
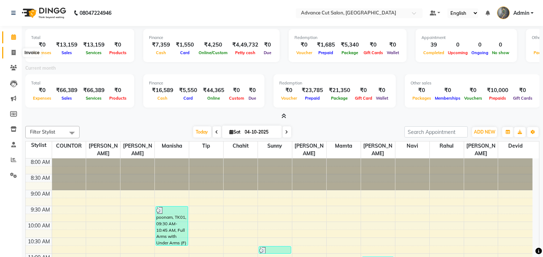
click at [17, 52] on span at bounding box center [13, 53] width 13 height 8
select select "service"
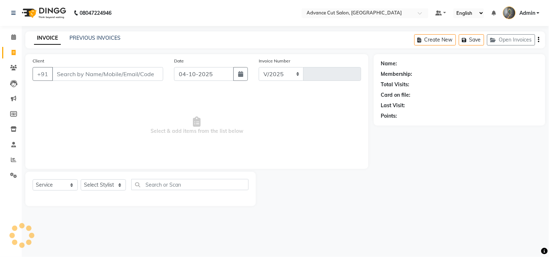
select select "4939"
type input "4837"
click at [16, 44] on li "Calendar" at bounding box center [11, 38] width 22 height 16
click at [11, 34] on span at bounding box center [13, 37] width 13 height 8
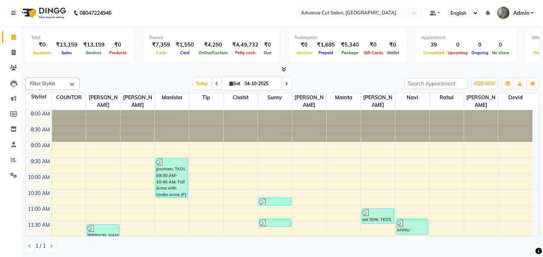
click at [281, 70] on span at bounding box center [282, 70] width 8 height 8
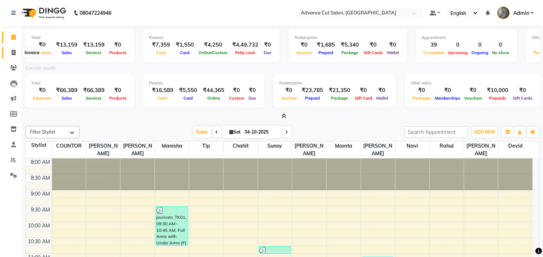
click at [13, 51] on icon at bounding box center [14, 52] width 4 height 5
select select "service"
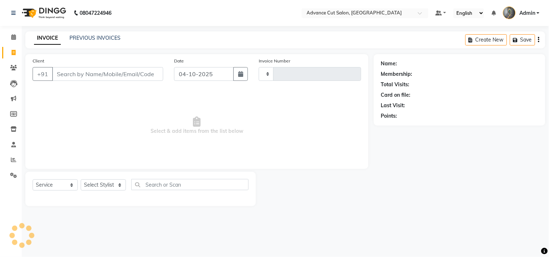
type input "4837"
select select "4939"
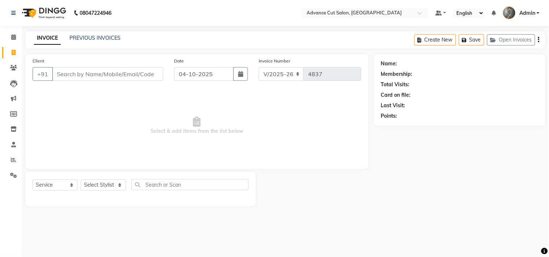
click at [98, 76] on input "Client" at bounding box center [107, 74] width 111 height 14
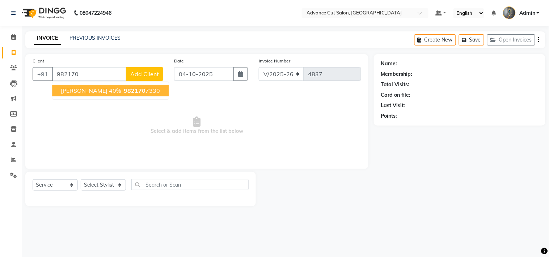
click at [122, 93] on ngb-highlight "982170 7330" at bounding box center [141, 90] width 38 height 7
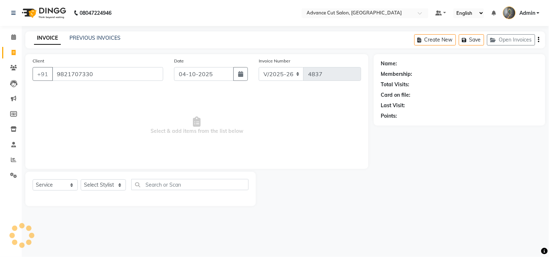
type input "9821707330"
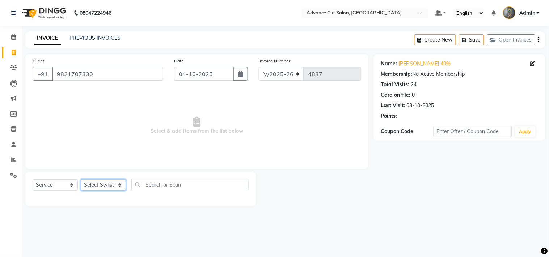
click at [108, 182] on select "Select Stylist Admin chahit COUNTOR [PERSON_NAME] mamta [PERSON_NAME] navi [PER…" at bounding box center [103, 185] width 45 height 11
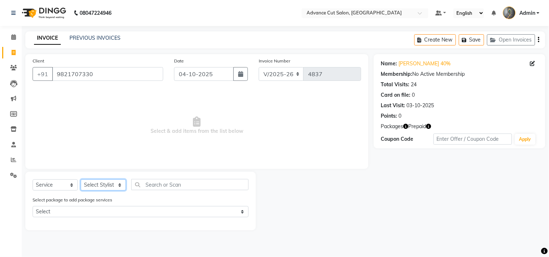
select select "74352"
click at [81, 180] on select "Select Stylist Admin chahit COUNTOR [PERSON_NAME] mamta [PERSON_NAME] navi [PER…" at bounding box center [103, 185] width 45 height 11
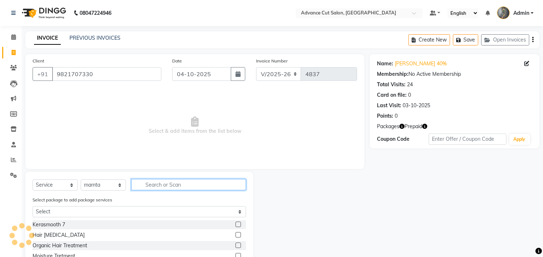
click at [161, 188] on input "text" at bounding box center [188, 184] width 115 height 11
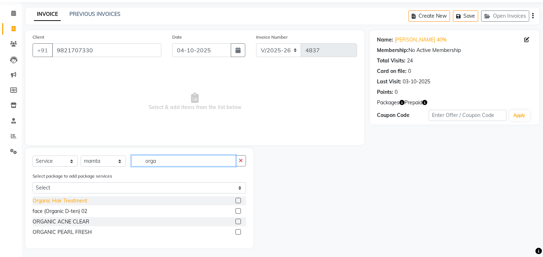
scroll to position [26, 0]
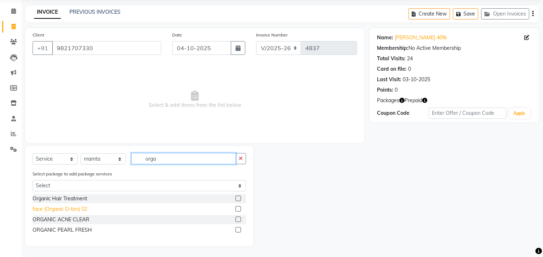
type input "orga"
click at [71, 210] on div "face (Organic D-ten) 02" at bounding box center [60, 210] width 55 height 8
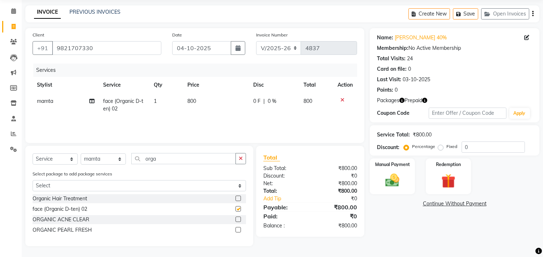
checkbox input "false"
drag, startPoint x: 158, startPoint y: 157, endPoint x: 108, endPoint y: 158, distance: 49.9
click at [108, 158] on div "Select Service Product Membership Package Voucher Prepaid Gift Card Select Styl…" at bounding box center [139, 161] width 213 height 17
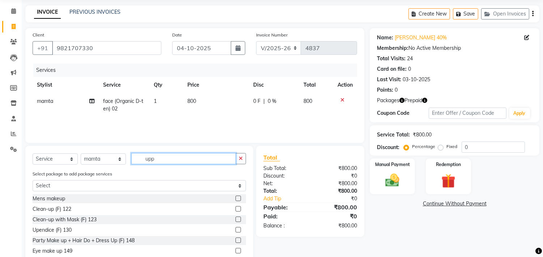
scroll to position [17, 0]
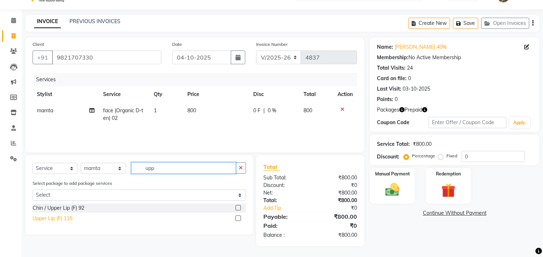
type input "upp"
click at [54, 218] on div "Upper Lip (F) 115" at bounding box center [53, 219] width 40 height 8
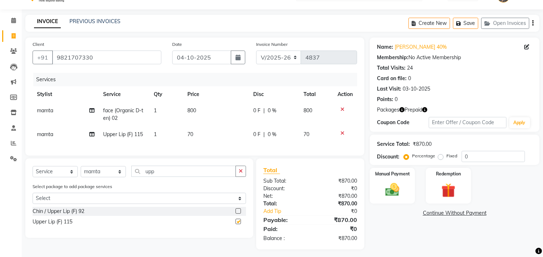
checkbox input "false"
drag, startPoint x: 190, startPoint y: 139, endPoint x: 199, endPoint y: 138, distance: 9.0
click at [191, 139] on td "70" at bounding box center [216, 135] width 66 height 16
select select "74352"
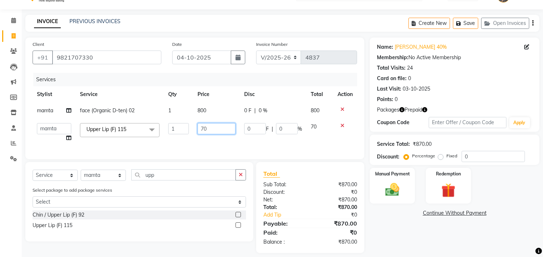
click at [192, 128] on tr "Admin chahit COUNTOR Devid [PERSON_NAME] mamta [PERSON_NAME] navi [PERSON_NAME]…" at bounding box center [195, 132] width 324 height 27
type input "120"
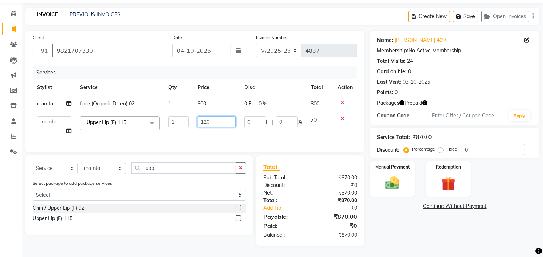
scroll to position [30, 0]
click at [198, 131] on td "120" at bounding box center [216, 125] width 47 height 27
select select "74352"
click at [397, 178] on img at bounding box center [392, 183] width 24 height 17
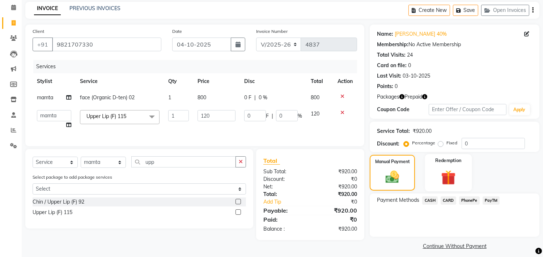
click at [451, 181] on img at bounding box center [448, 178] width 24 height 18
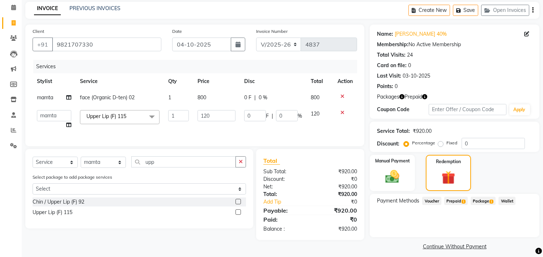
click at [425, 95] on icon "button" at bounding box center [424, 96] width 5 height 5
click at [452, 93] on div "Packages Prepaid" at bounding box center [454, 97] width 155 height 8
click at [481, 199] on span "Package 1" at bounding box center [482, 201] width 25 height 8
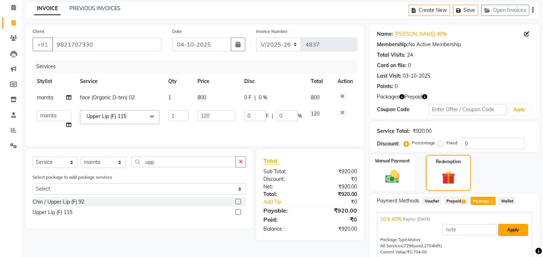
click at [515, 232] on button "Apply" at bounding box center [513, 230] width 30 height 12
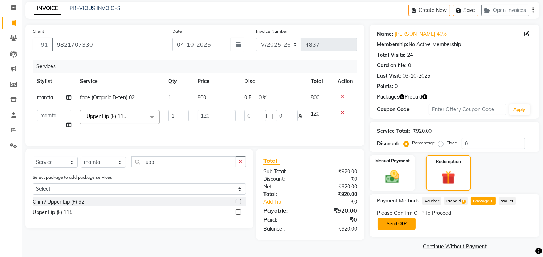
click at [404, 223] on button "Send OTP" at bounding box center [396, 224] width 38 height 12
click at [404, 223] on div "Please Confirm OTP To Proceed Send OTP" at bounding box center [454, 220] width 155 height 21
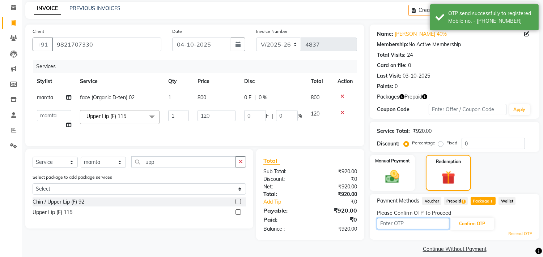
click at [409, 223] on input "text" at bounding box center [413, 223] width 72 height 11
click at [446, 226] on input "9364" at bounding box center [413, 223] width 72 height 11
type input "9364"
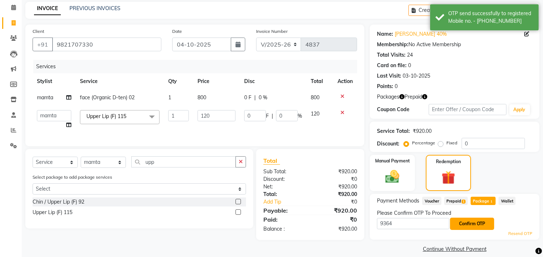
click at [458, 223] on button "Confirm OTP" at bounding box center [472, 224] width 44 height 12
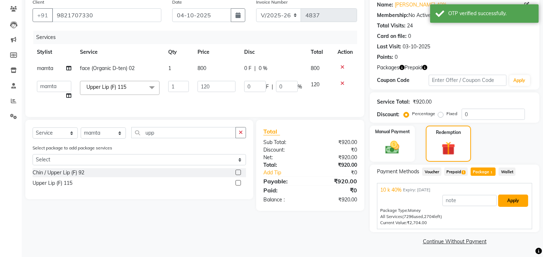
click at [520, 205] on button "Apply" at bounding box center [513, 201] width 30 height 12
type input "48"
type input "40"
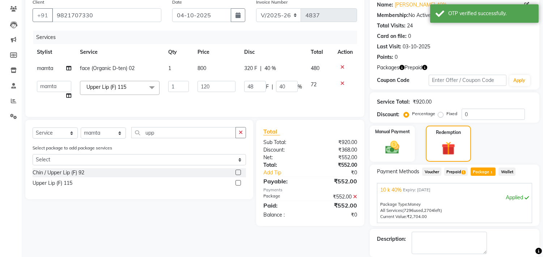
scroll to position [94, 0]
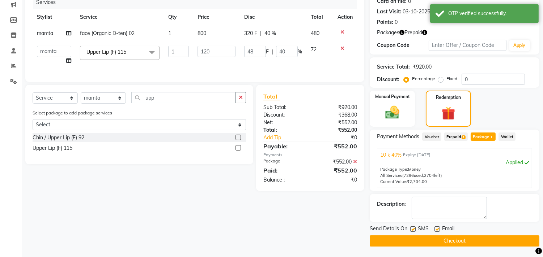
click at [464, 247] on main "INVOICE PREVIOUS INVOICES Create New Save Open Invoices Client [PHONE_NUMBER] D…" at bounding box center [282, 97] width 521 height 320
click at [465, 241] on button "Checkout" at bounding box center [455, 241] width 170 height 11
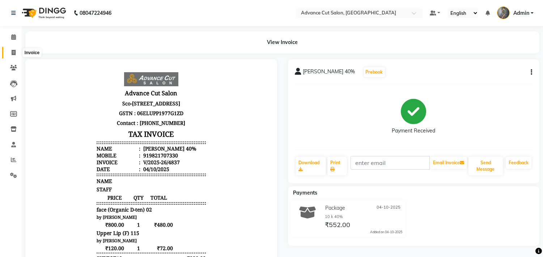
click at [15, 54] on icon at bounding box center [14, 52] width 4 height 5
select select "service"
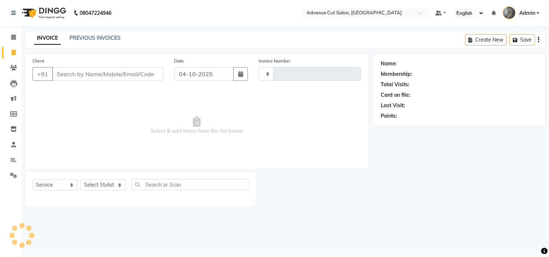
click at [77, 77] on input "Client" at bounding box center [107, 74] width 111 height 14
select select "4939"
type input "4838"
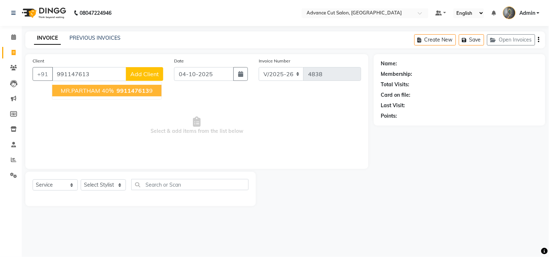
click at [130, 93] on span "991147613" at bounding box center [132, 90] width 33 height 7
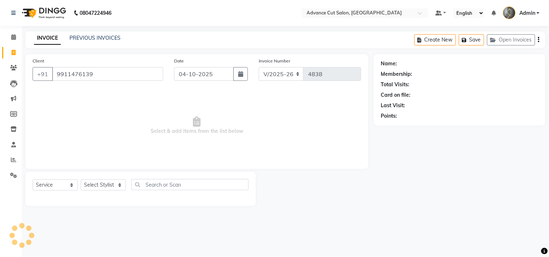
type input "9911476139"
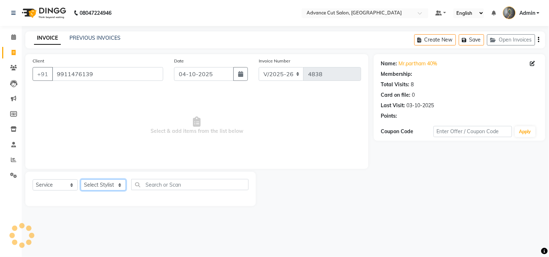
click at [108, 185] on select "Select Stylist Admin chahit COUNTOR [PERSON_NAME] mamta [PERSON_NAME] navi [PER…" at bounding box center [103, 185] width 45 height 11
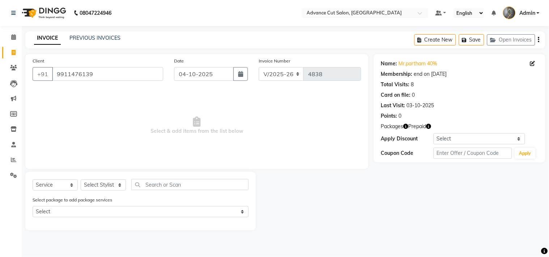
click at [428, 125] on icon "button" at bounding box center [428, 126] width 5 height 5
click at [342, 127] on span "Select & add items from the list below" at bounding box center [197, 126] width 328 height 72
click at [406, 127] on icon "button" at bounding box center [405, 126] width 5 height 5
click at [305, 133] on span "Select & add items from the list below" at bounding box center [197, 126] width 328 height 72
click at [106, 189] on select "Select Stylist Admin chahit COUNTOR [PERSON_NAME] mamta [PERSON_NAME] navi [PER…" at bounding box center [103, 185] width 45 height 11
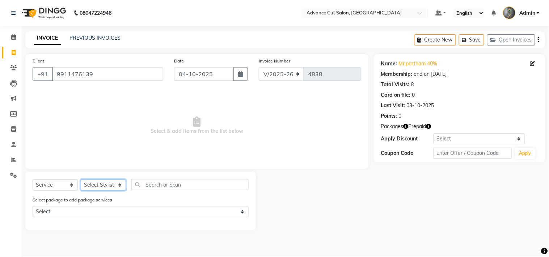
select select "78660"
click at [81, 180] on select "Select Stylist Admin chahit COUNTOR [PERSON_NAME] mamta [PERSON_NAME] navi [PER…" at bounding box center [103, 185] width 45 height 11
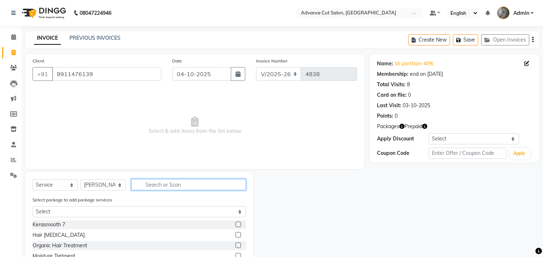
click at [158, 186] on input "text" at bounding box center [188, 184] width 115 height 11
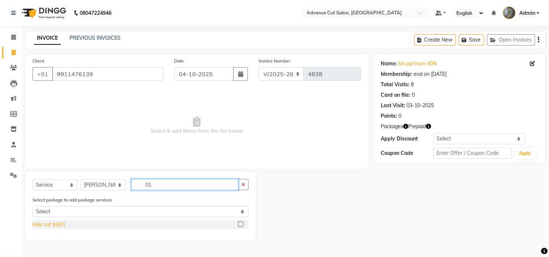
type input "01"
click at [46, 223] on div "Hair cut (M)01" at bounding box center [49, 225] width 33 height 8
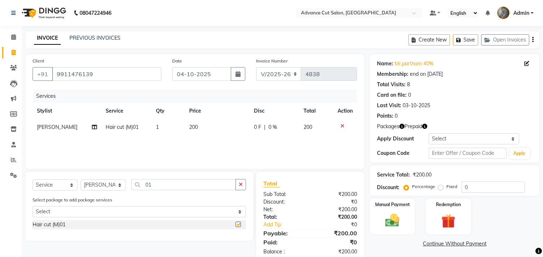
checkbox input "false"
drag, startPoint x: 171, startPoint y: 187, endPoint x: 108, endPoint y: 185, distance: 62.6
click at [113, 186] on div "Select Service Product Membership Package Voucher Prepaid Gift Card Select Styl…" at bounding box center [139, 187] width 213 height 17
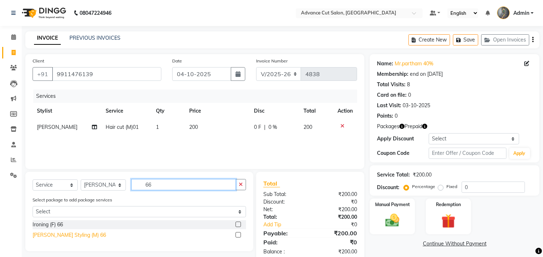
type input "66"
click at [63, 236] on div "[PERSON_NAME] Styling (M) 66" at bounding box center [69, 236] width 73 height 8
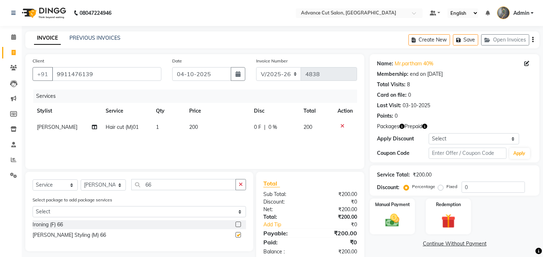
checkbox input "false"
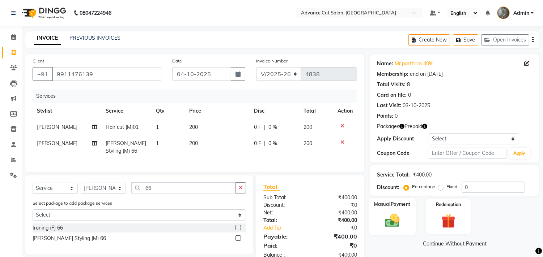
scroll to position [26, 0]
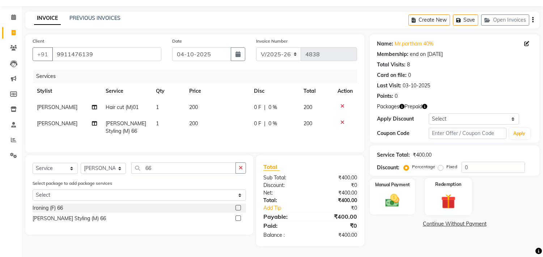
click at [451, 193] on img at bounding box center [448, 202] width 24 height 18
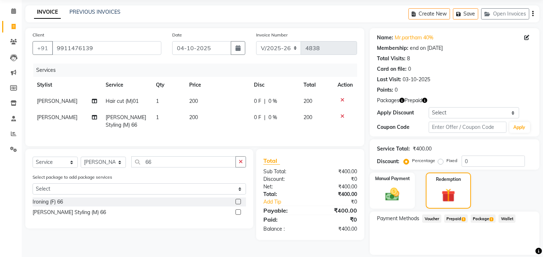
click at [478, 218] on span "Package 1" at bounding box center [482, 219] width 25 height 8
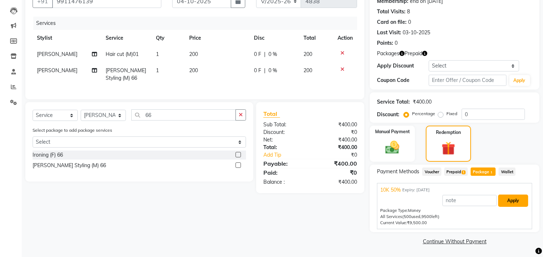
click at [511, 201] on button "Apply" at bounding box center [513, 201] width 30 height 12
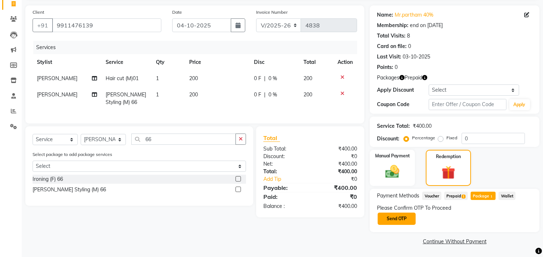
click at [390, 222] on button "Send OTP" at bounding box center [396, 219] width 38 height 12
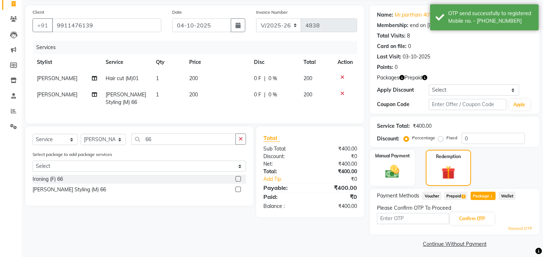
click at [412, 221] on input "text" at bounding box center [413, 218] width 72 height 11
type input "1476"
click at [478, 219] on button "Confirm OTP" at bounding box center [472, 219] width 44 height 12
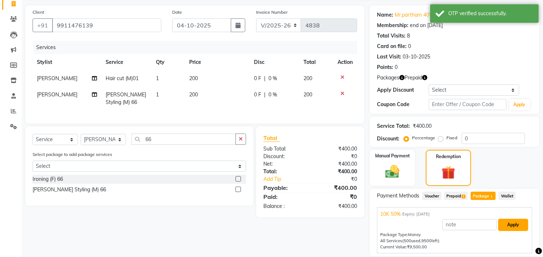
click at [507, 223] on button "Apply" at bounding box center [513, 225] width 30 height 12
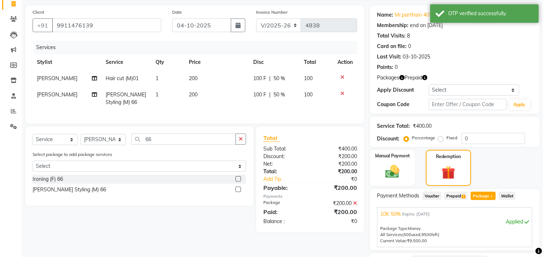
scroll to position [108, 0]
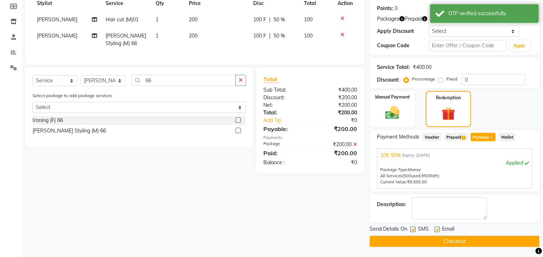
click at [457, 242] on button "Checkout" at bounding box center [455, 241] width 170 height 11
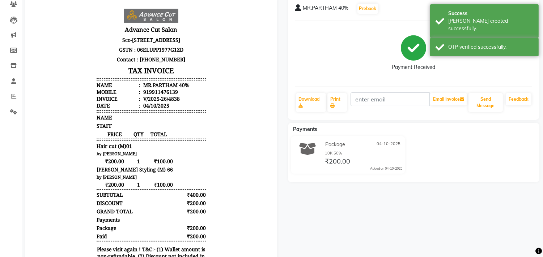
scroll to position [184, 0]
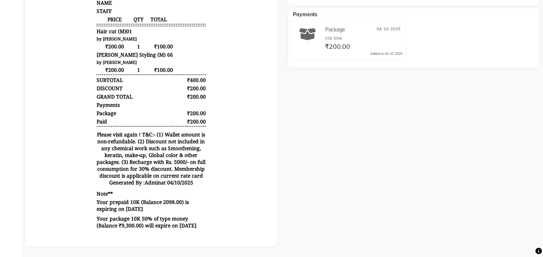
click at [108, 104] on div "Payments" at bounding box center [108, 105] width 23 height 7
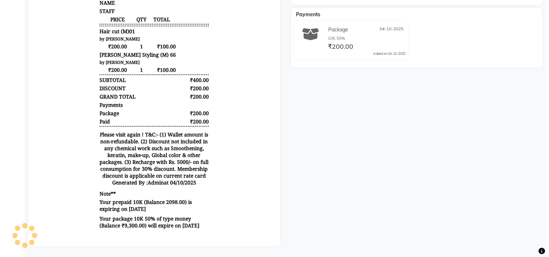
scroll to position [0, 0]
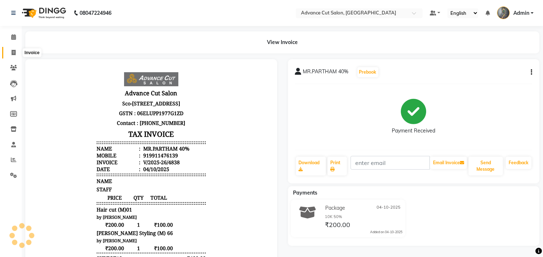
click at [12, 53] on icon at bounding box center [14, 52] width 4 height 5
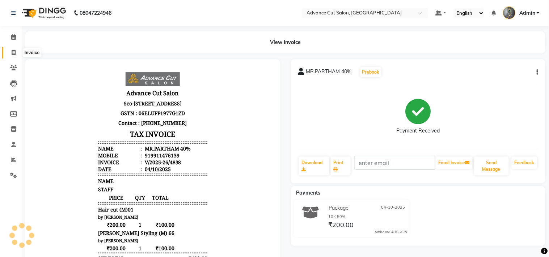
select select "service"
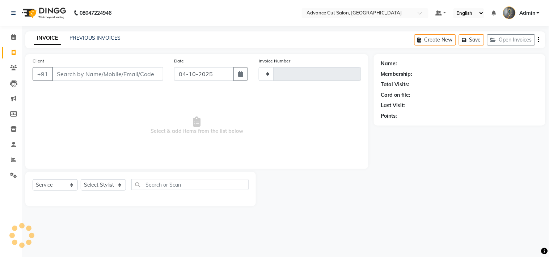
click at [69, 72] on input "Client" at bounding box center [107, 74] width 111 height 14
type input "4839"
select select "4939"
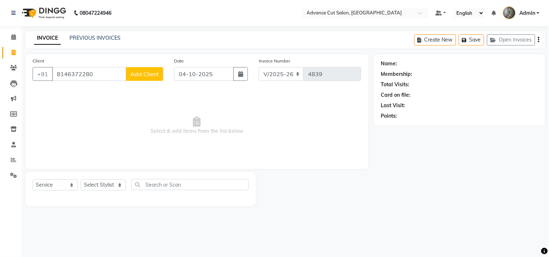
type input "8146372280"
click at [154, 73] on span "Add Client" at bounding box center [144, 74] width 29 height 7
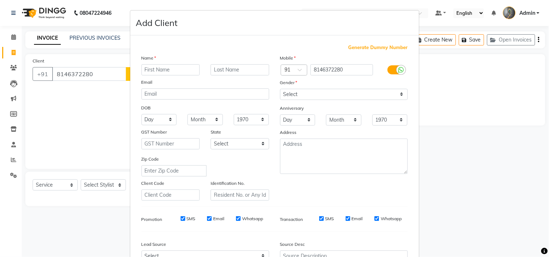
click at [149, 71] on input "text" at bounding box center [170, 69] width 59 height 11
type input "[PERSON_NAME]"
click at [309, 93] on select "Select [DEMOGRAPHIC_DATA] [DEMOGRAPHIC_DATA] Other Prefer Not To Say" at bounding box center [344, 94] width 128 height 11
select select "[DEMOGRAPHIC_DATA]"
click at [280, 89] on select "Select [DEMOGRAPHIC_DATA] [DEMOGRAPHIC_DATA] Other Prefer Not To Say" at bounding box center [344, 94] width 128 height 11
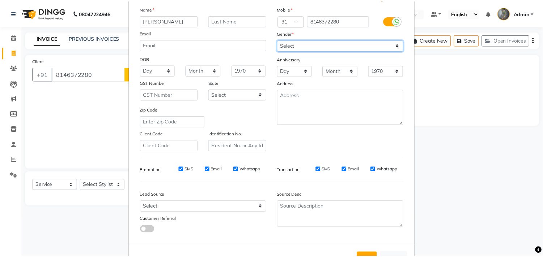
scroll to position [77, 0]
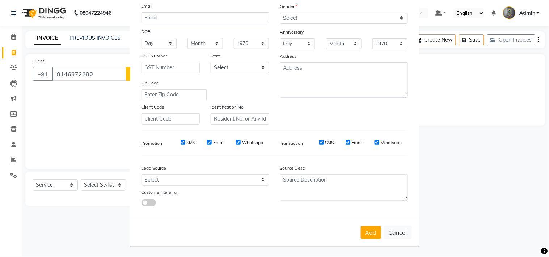
click at [369, 225] on div "Add Cancel" at bounding box center [274, 232] width 289 height 29
click at [368, 232] on button "Add" at bounding box center [370, 232] width 20 height 13
select select
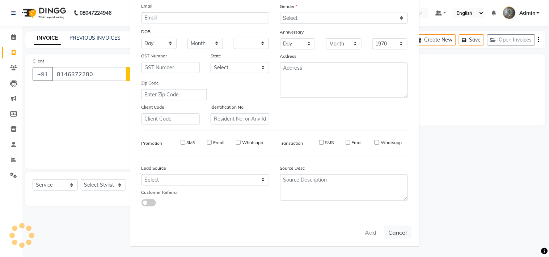
select select
checkbox input "false"
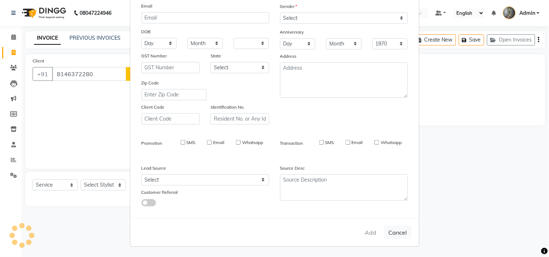
checkbox input "false"
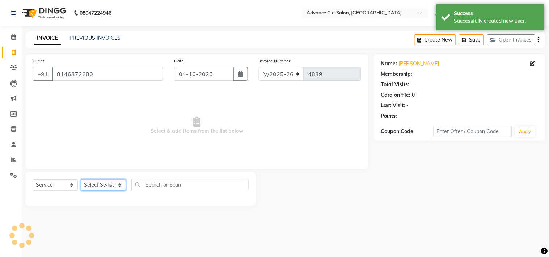
click at [108, 183] on select "Select Stylist Admin chahit COUNTOR [PERSON_NAME] mamta [PERSON_NAME] navi [PER…" at bounding box center [103, 185] width 45 height 11
select select "74352"
click at [81, 180] on select "Select Stylist Admin chahit COUNTOR [PERSON_NAME] mamta [PERSON_NAME] navi [PER…" at bounding box center [103, 185] width 45 height 11
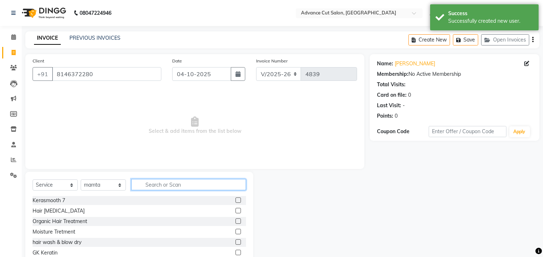
click at [163, 189] on input "text" at bounding box center [188, 184] width 115 height 11
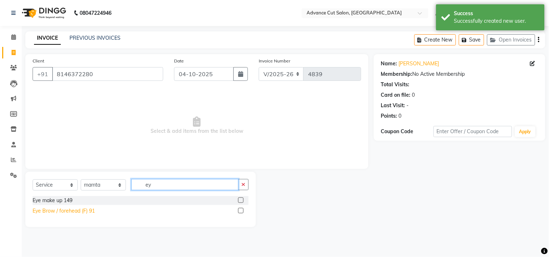
type input "ey"
click at [71, 213] on div "Eye Brow / forehead (F) 91" at bounding box center [64, 212] width 62 height 8
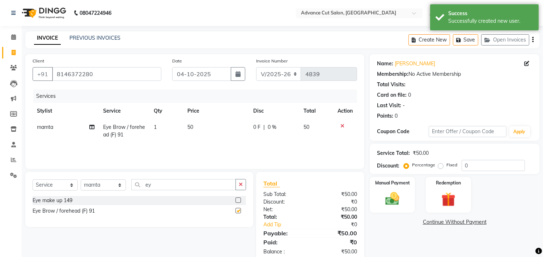
checkbox input "false"
click at [177, 129] on td "1" at bounding box center [166, 131] width 34 height 24
select select "74352"
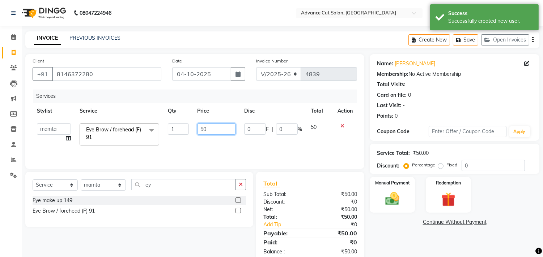
drag, startPoint x: 208, startPoint y: 131, endPoint x: 174, endPoint y: 132, distance: 34.4
click at [175, 132] on tr "Admin chahit COUNTOR Devid [PERSON_NAME] mamta [PERSON_NAME] navi [PERSON_NAME]…" at bounding box center [195, 134] width 324 height 31
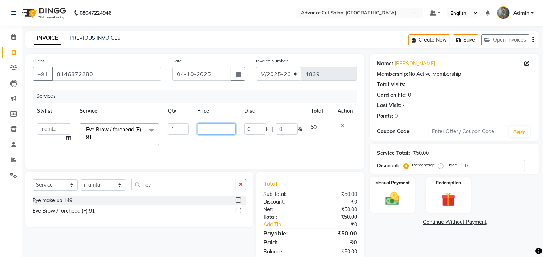
type input "4"
type input "100"
click at [404, 192] on img at bounding box center [392, 199] width 24 height 17
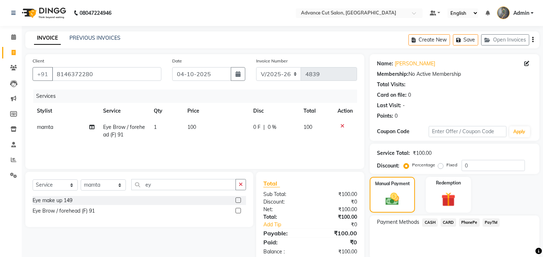
click at [487, 223] on span "PayTM" at bounding box center [490, 223] width 17 height 8
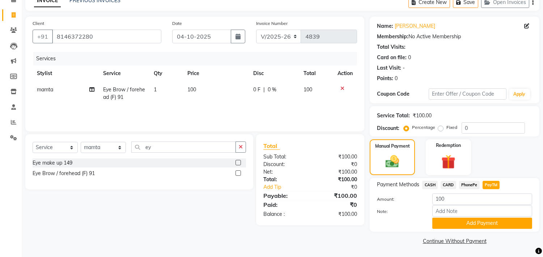
click at [448, 229] on div "Payment Methods CASH CARD PhonePe PayTM Amount: 100 Note: Add Payment" at bounding box center [455, 205] width 170 height 54
click at [447, 226] on button "Add Payment" at bounding box center [482, 223] width 100 height 11
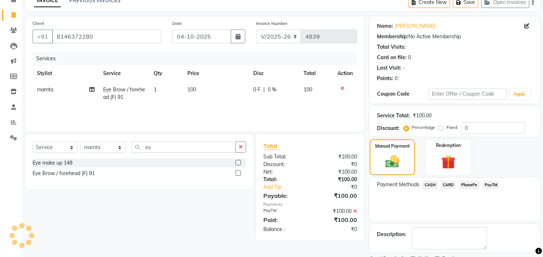
scroll to position [68, 0]
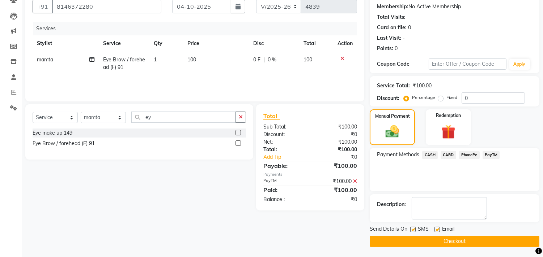
click at [444, 237] on button "Checkout" at bounding box center [455, 241] width 170 height 11
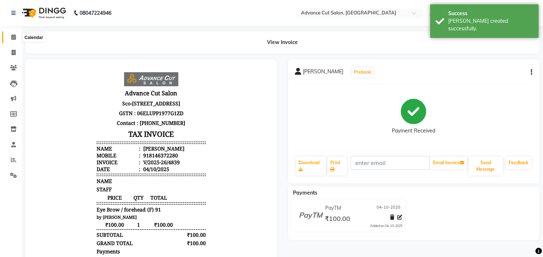
click at [10, 39] on span at bounding box center [13, 37] width 13 height 8
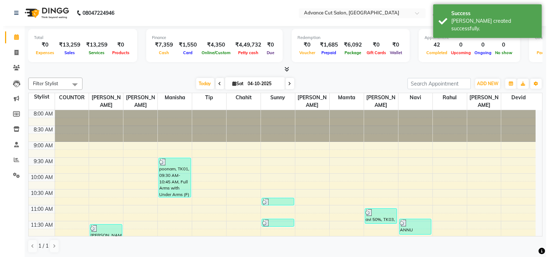
scroll to position [275, 0]
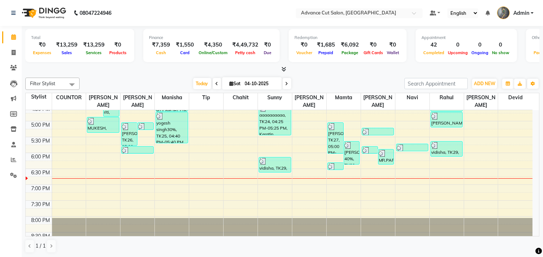
click at [10, 39] on span at bounding box center [13, 37] width 13 height 8
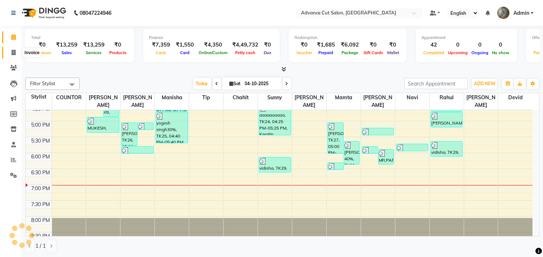
click at [16, 52] on span at bounding box center [13, 53] width 13 height 8
select select "service"
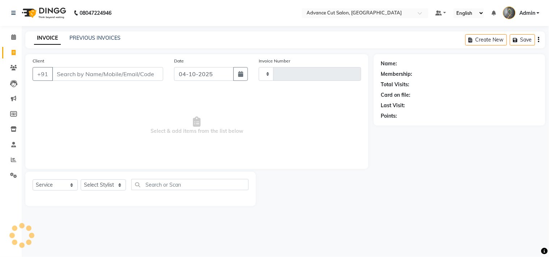
type input "4840"
select select "4939"
click at [116, 73] on input "Client" at bounding box center [107, 74] width 111 height 14
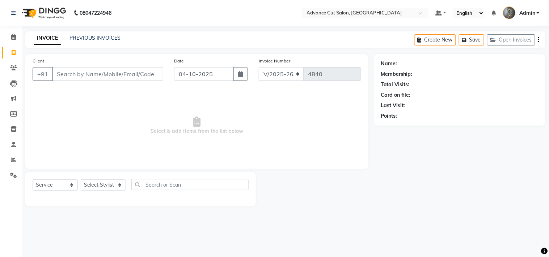
click at [112, 74] on input "Client" at bounding box center [107, 74] width 111 height 14
type input "7982074751"
click at [132, 74] on span "Add Client" at bounding box center [144, 74] width 29 height 7
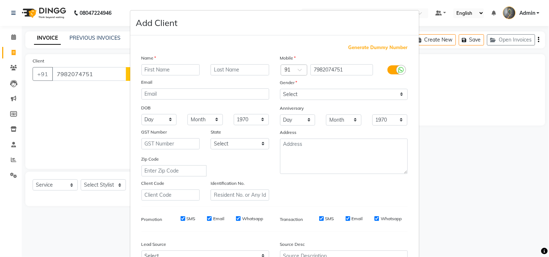
click at [147, 69] on input "text" at bounding box center [170, 69] width 59 height 11
type input "[PERSON_NAME]"
click at [285, 93] on select "Select [DEMOGRAPHIC_DATA] [DEMOGRAPHIC_DATA] Other Prefer Not To Say" at bounding box center [344, 94] width 128 height 11
select select "[DEMOGRAPHIC_DATA]"
click at [280, 89] on select "Select [DEMOGRAPHIC_DATA] [DEMOGRAPHIC_DATA] Other Prefer Not To Say" at bounding box center [344, 94] width 128 height 11
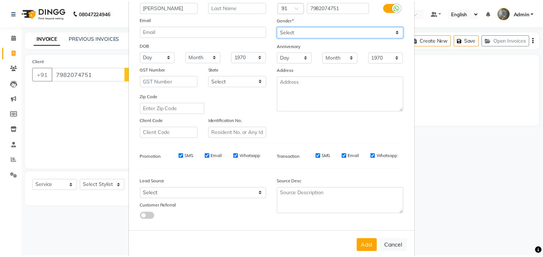
scroll to position [77, 0]
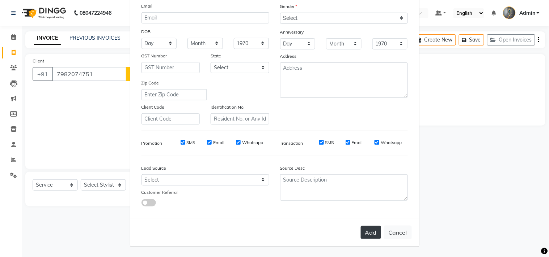
click at [367, 230] on button "Add" at bounding box center [370, 232] width 20 height 13
select select
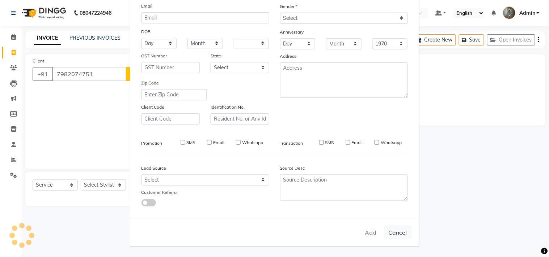
select select
checkbox input "false"
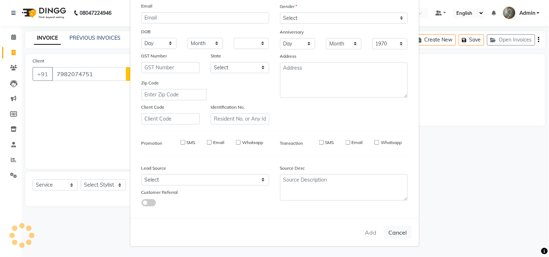
checkbox input "false"
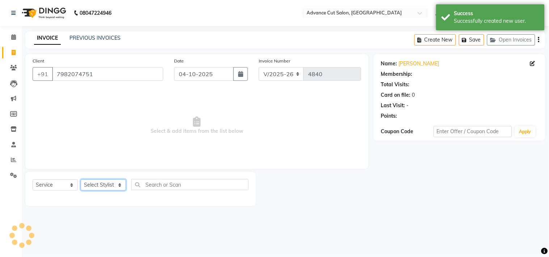
click at [102, 182] on select "Select Stylist Admin chahit COUNTOR [PERSON_NAME] mamta [PERSON_NAME] navi [PER…" at bounding box center [103, 185] width 45 height 11
select select "30646"
click at [81, 180] on select "Select Stylist Admin chahit COUNTOR [PERSON_NAME] mamta [PERSON_NAME] navi [PER…" at bounding box center [103, 185] width 45 height 11
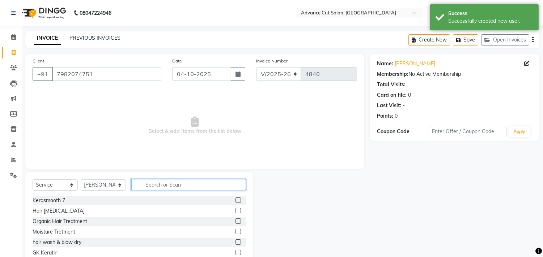
click at [158, 181] on input "text" at bounding box center [188, 184] width 115 height 11
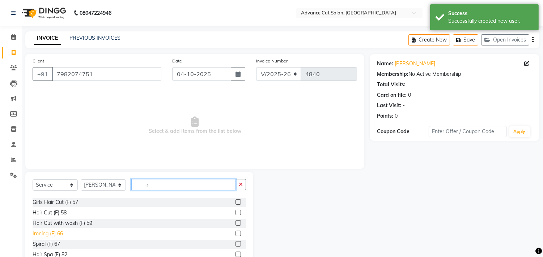
type input "ir"
click at [55, 231] on div "Ironing (F) 66" at bounding box center [48, 234] width 30 height 8
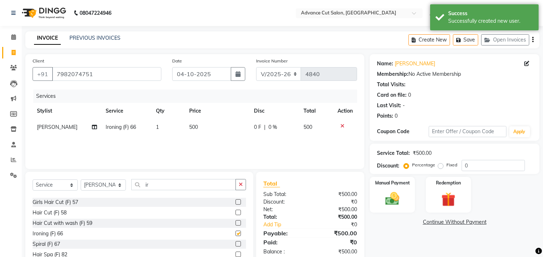
checkbox input "false"
click at [106, 184] on select "Select Stylist Admin chahit COUNTOR [PERSON_NAME] mamta [PERSON_NAME] navi [PER…" at bounding box center [103, 185] width 45 height 11
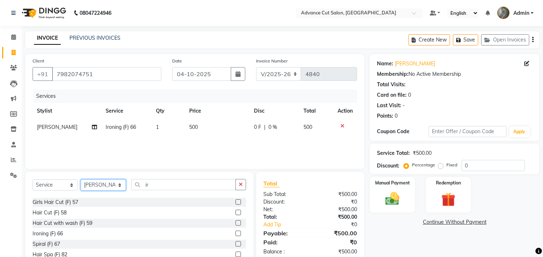
select select "78660"
click at [81, 180] on select "Select Stylist Admin chahit COUNTOR [PERSON_NAME] mamta [PERSON_NAME] navi [PER…" at bounding box center [103, 185] width 45 height 11
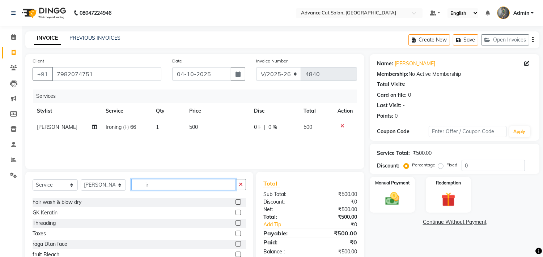
click at [122, 186] on div "Select Service Product Membership Package Voucher Prepaid Gift Card Select Styl…" at bounding box center [139, 187] width 213 height 17
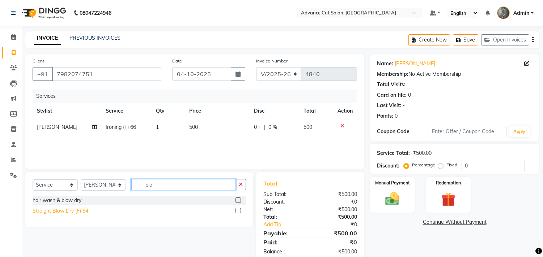
type input "blo"
click at [63, 210] on div "Straight Blow Dry (F) 64" at bounding box center [61, 212] width 56 height 8
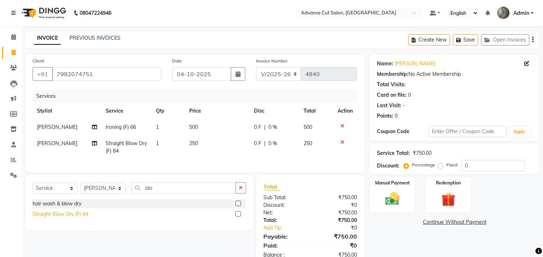
click at [64, 218] on div "Straight Blow Dry (F) 64" at bounding box center [61, 215] width 56 height 8
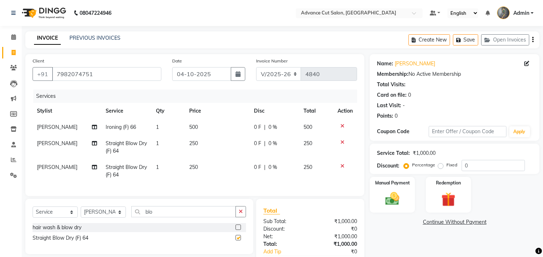
checkbox input "false"
click at [48, 167] on span "[PERSON_NAME]" at bounding box center [57, 167] width 40 height 7
select select "78660"
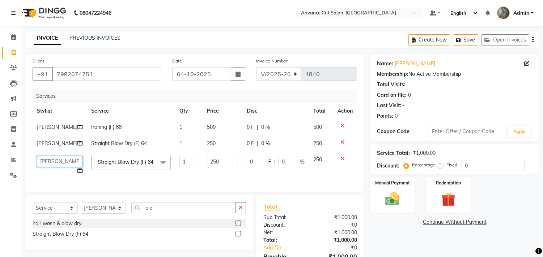
drag, startPoint x: 49, startPoint y: 162, endPoint x: 50, endPoint y: 157, distance: 5.5
click at [49, 162] on select "Admin chahit COUNTOR [PERSON_NAME] mamta [PERSON_NAME] navi [PERSON_NAME] [PERS…" at bounding box center [60, 161] width 46 height 11
select select "58461"
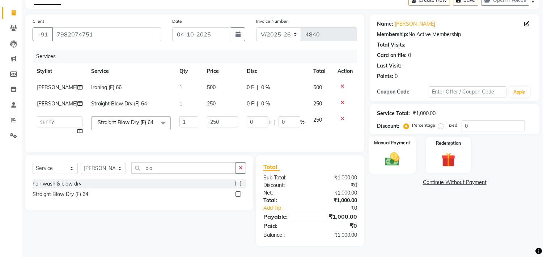
click at [406, 146] on div "Manual Payment" at bounding box center [392, 155] width 47 height 37
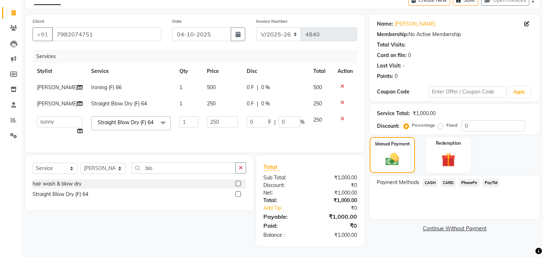
click at [434, 179] on span "CASH" at bounding box center [430, 183] width 16 height 8
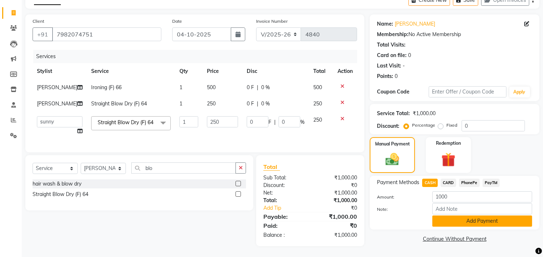
click at [452, 216] on button "Add Payment" at bounding box center [482, 221] width 100 height 11
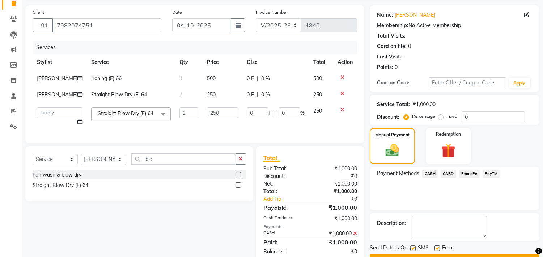
scroll to position [74, 0]
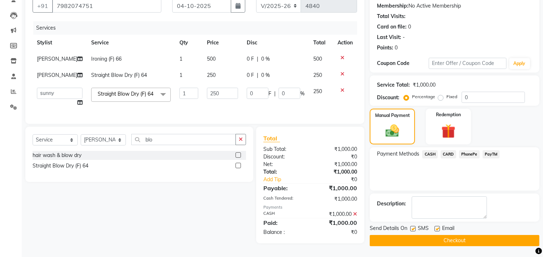
click at [447, 238] on button "Checkout" at bounding box center [455, 240] width 170 height 11
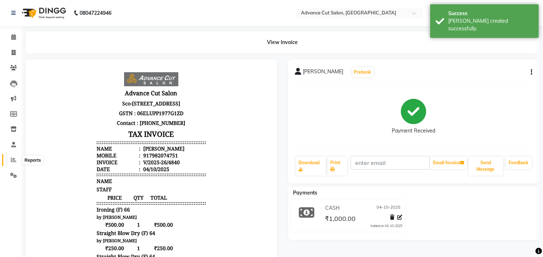
click at [15, 157] on icon at bounding box center [13, 159] width 5 height 5
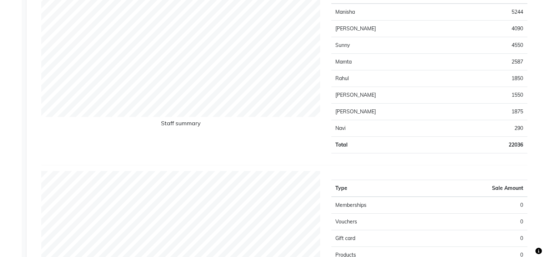
scroll to position [40, 0]
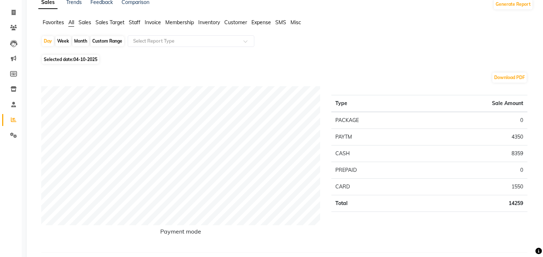
click at [132, 22] on span "Staff" at bounding box center [135, 22] width 12 height 7
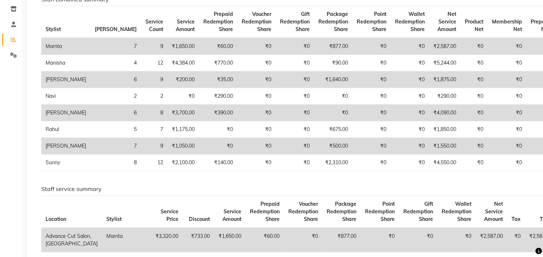
scroll to position [0, 0]
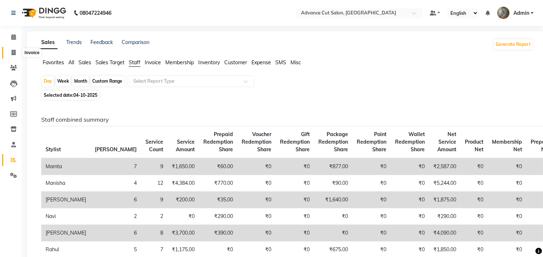
click at [13, 53] on icon at bounding box center [14, 52] width 4 height 5
select select "service"
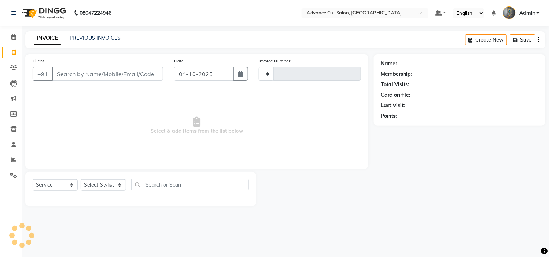
type input "4841"
select select "4939"
click at [70, 75] on input "Client" at bounding box center [107, 74] width 111 height 14
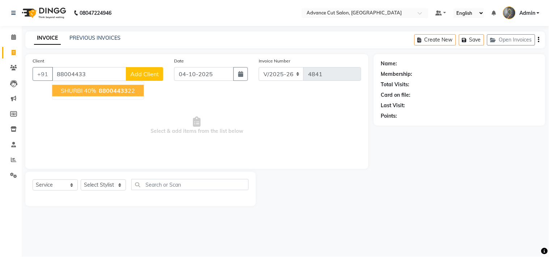
click at [78, 84] on ngb-typeahead-window "SHURBI 40% 88004433 22" at bounding box center [98, 91] width 92 height 18
click at [78, 90] on span "SHURBI 40%" at bounding box center [78, 90] width 35 height 7
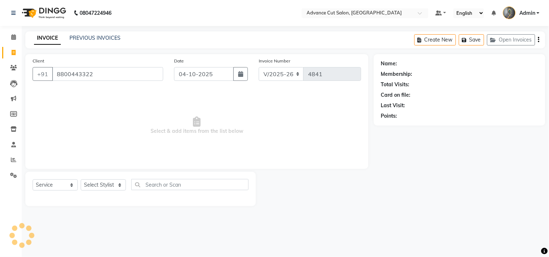
type input "8800443322"
click at [110, 188] on select "Select Stylist Admin chahit COUNTOR [PERSON_NAME] mamta [PERSON_NAME] navi [PER…" at bounding box center [103, 185] width 45 height 11
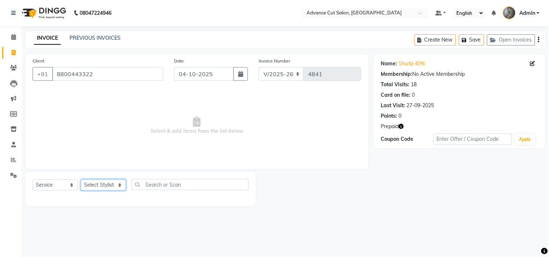
select select "38522"
click at [81, 180] on select "Select Stylist Admin chahit COUNTOR [PERSON_NAME] mamta [PERSON_NAME] navi [PER…" at bounding box center [103, 185] width 45 height 11
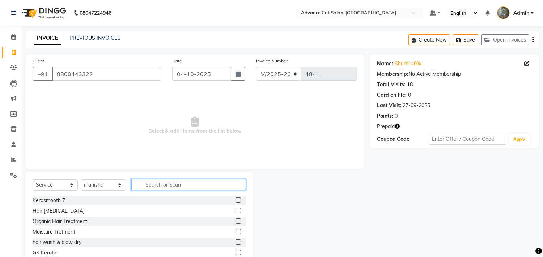
click at [150, 186] on input "text" at bounding box center [188, 184] width 115 height 11
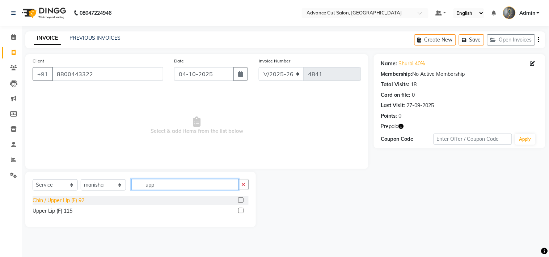
type input "upp"
click at [76, 202] on div "Chin / Upper Lip (F) 92" at bounding box center [59, 201] width 52 height 8
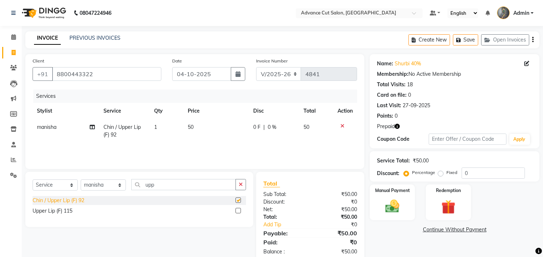
checkbox input "false"
click at [163, 129] on td "1" at bounding box center [167, 131] width 34 height 24
select select "38522"
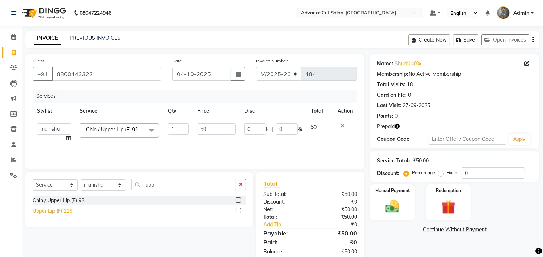
click at [70, 210] on div "Upper Lip (F) 115" at bounding box center [53, 212] width 40 height 8
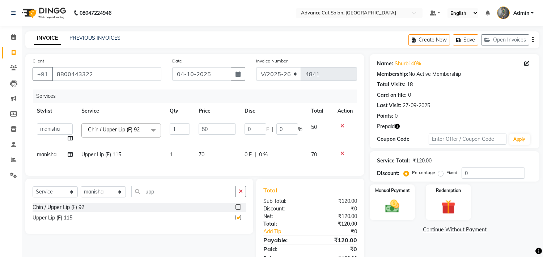
checkbox input "false"
click at [185, 154] on td "1" at bounding box center [179, 155] width 29 height 16
select select "38522"
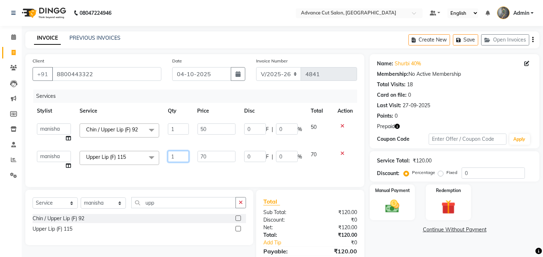
click at [178, 155] on input "1" at bounding box center [178, 156] width 21 height 11
type input "2"
click at [338, 126] on div at bounding box center [344, 126] width 15 height 5
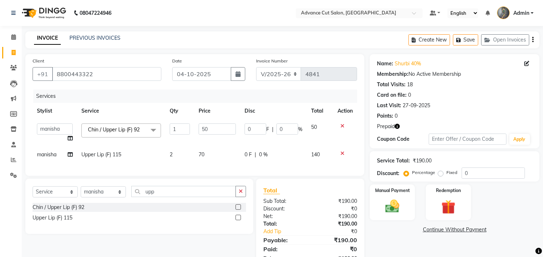
click at [341, 124] on icon at bounding box center [342, 126] width 4 height 5
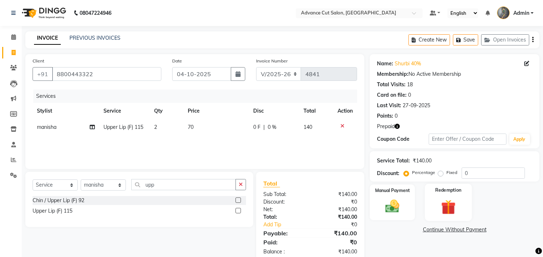
scroll to position [17, 0]
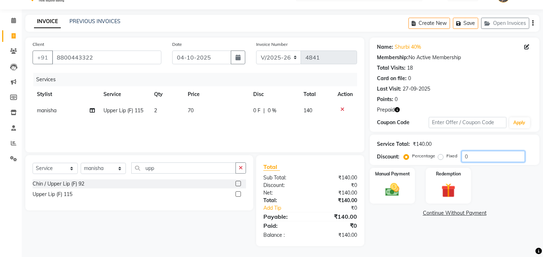
click at [463, 152] on input "0" at bounding box center [492, 156] width 63 height 11
type input "40"
click at [450, 187] on img at bounding box center [448, 191] width 24 height 18
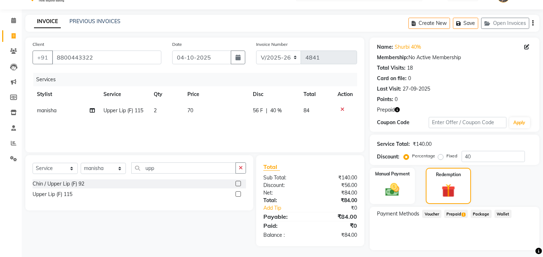
click at [454, 215] on span "Prepaid 1" at bounding box center [456, 214] width 24 height 8
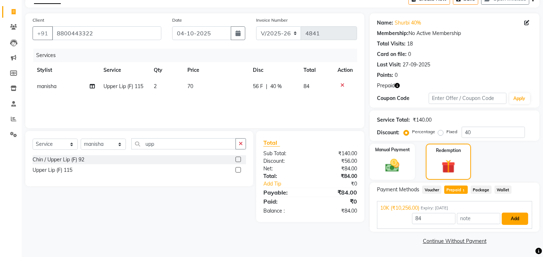
click at [505, 216] on button "Add" at bounding box center [514, 219] width 26 height 12
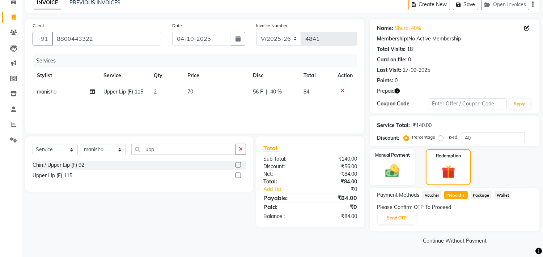
scroll to position [35, 0]
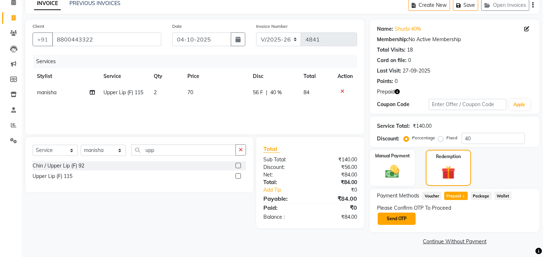
click at [400, 219] on button "Send OTP" at bounding box center [396, 219] width 38 height 12
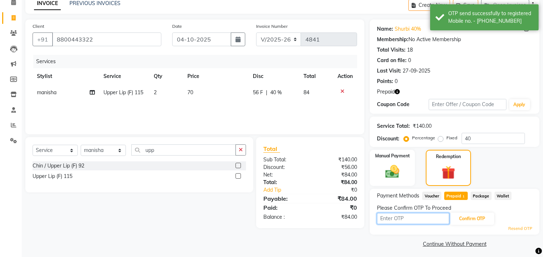
click at [396, 217] on input "text" at bounding box center [413, 218] width 72 height 11
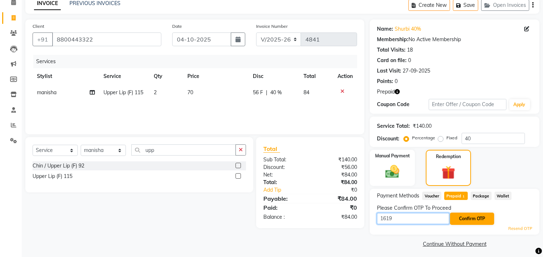
type input "1619"
click at [465, 217] on button "Confirm OTP" at bounding box center [472, 219] width 44 height 12
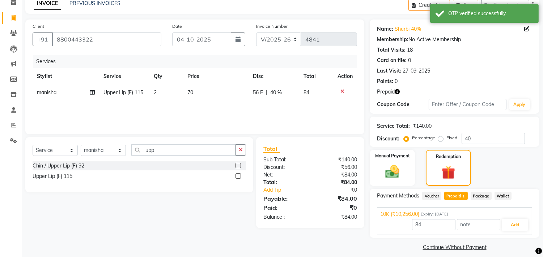
scroll to position [41, 0]
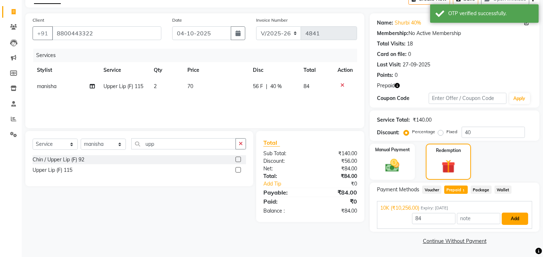
click at [512, 218] on button "Add" at bounding box center [514, 219] width 26 height 12
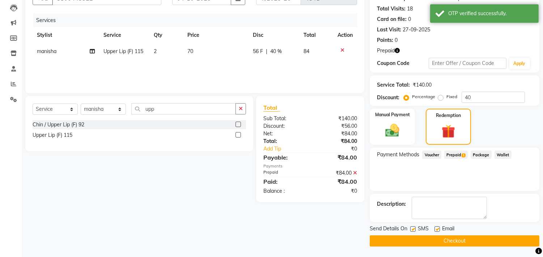
scroll to position [0, 0]
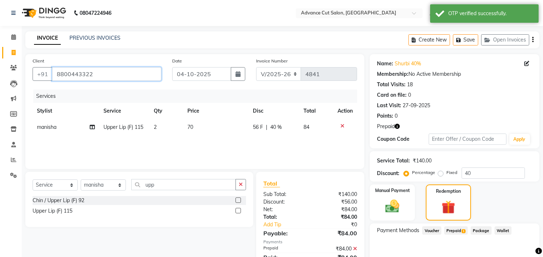
drag, startPoint x: 95, startPoint y: 71, endPoint x: 52, endPoint y: 80, distance: 44.7
click at [52, 80] on input "8800443322" at bounding box center [106, 74] width 109 height 14
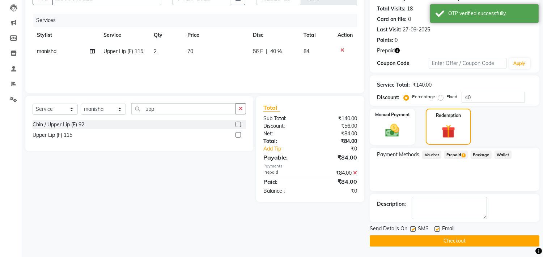
click at [423, 240] on button "Checkout" at bounding box center [455, 241] width 170 height 11
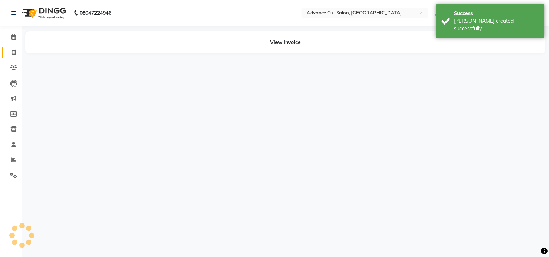
click at [10, 51] on span at bounding box center [13, 53] width 13 height 8
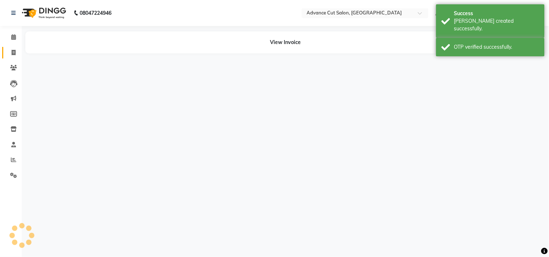
select select "service"
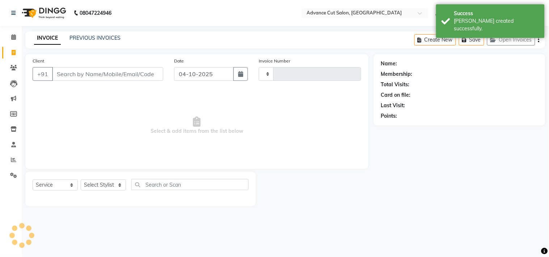
type input "4842"
click at [62, 71] on input "Client" at bounding box center [107, 74] width 111 height 14
select select "4939"
type input "8800443322"
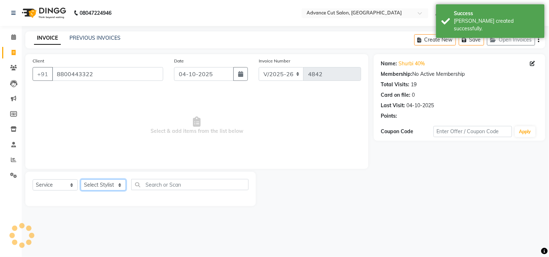
click at [104, 185] on select "Select Stylist Admin chahit COUNTOR [PERSON_NAME] mamta [PERSON_NAME] navi [PER…" at bounding box center [103, 185] width 45 height 11
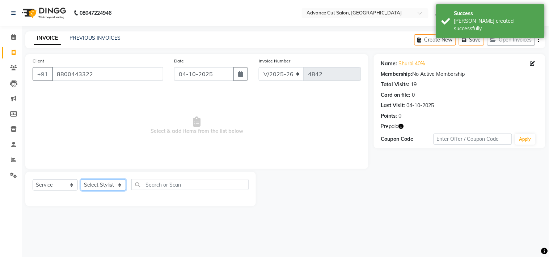
select select "38522"
click at [81, 180] on select "Select Stylist Admin chahit COUNTOR [PERSON_NAME] mamta [PERSON_NAME] navi [PER…" at bounding box center [103, 185] width 45 height 11
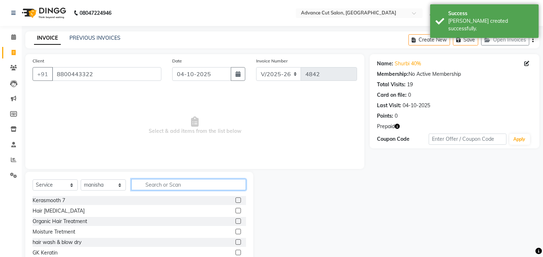
click at [147, 187] on input "text" at bounding box center [188, 184] width 115 height 11
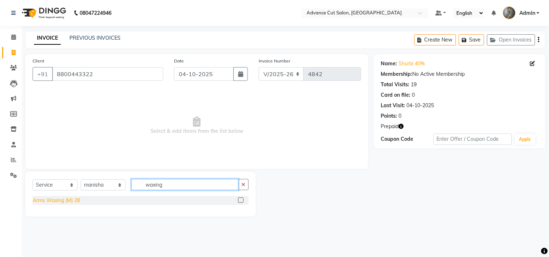
type input "waxing"
click at [46, 198] on div "Arms Waxing (M) 28" at bounding box center [56, 201] width 47 height 8
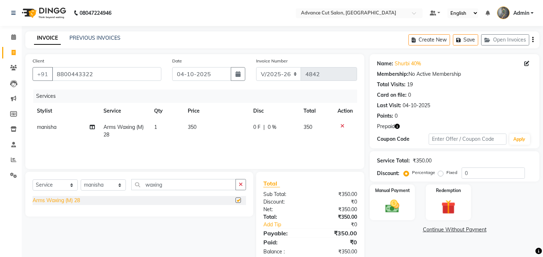
checkbox input "false"
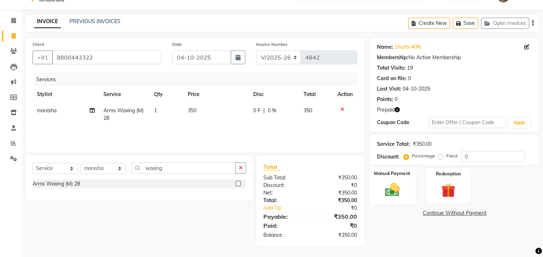
click at [407, 182] on div "Manual Payment" at bounding box center [392, 185] width 47 height 37
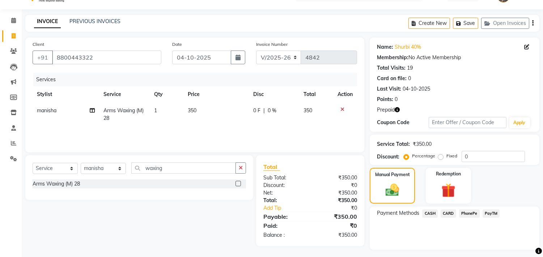
scroll to position [34, 0]
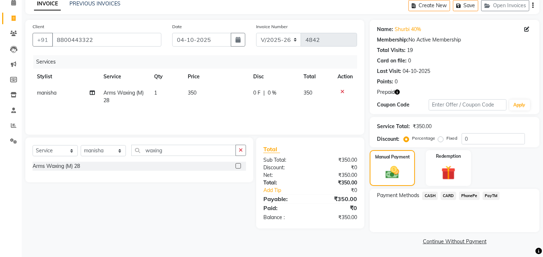
click at [433, 194] on span "CASH" at bounding box center [430, 196] width 16 height 8
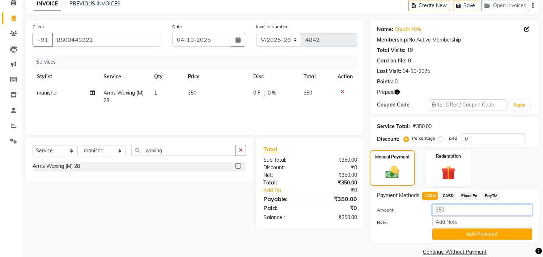
drag, startPoint x: 447, startPoint y: 210, endPoint x: 411, endPoint y: 212, distance: 35.9
click at [411, 212] on div "Amount: 350" at bounding box center [454, 211] width 166 height 12
type input "0"
click at [193, 95] on span "350" at bounding box center [192, 93] width 9 height 7
select select "38522"
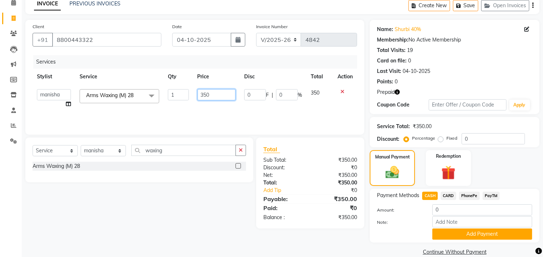
drag, startPoint x: 194, startPoint y: 95, endPoint x: 179, endPoint y: 100, distance: 15.9
click at [179, 100] on tr "Admin chahit COUNTOR Devid [PERSON_NAME] mamta [PERSON_NAME] navi [PERSON_NAME]…" at bounding box center [195, 98] width 324 height 27
type input "0"
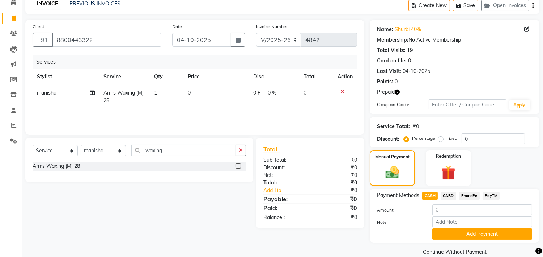
drag, startPoint x: 195, startPoint y: 208, endPoint x: 276, endPoint y: 216, distance: 80.7
click at [204, 209] on div "Select Service Product Membership Package Voucher Prepaid Gift Card Select Styl…" at bounding box center [136, 183] width 233 height 91
click at [422, 193] on span "CASH" at bounding box center [430, 196] width 16 height 8
click at [454, 232] on button "Add Payment" at bounding box center [482, 234] width 100 height 11
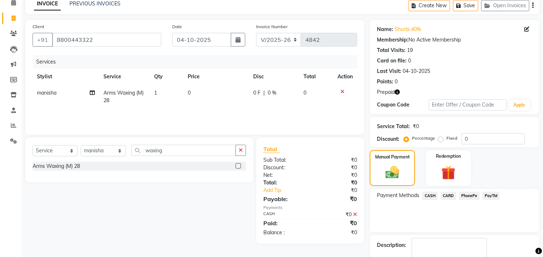
scroll to position [75, 0]
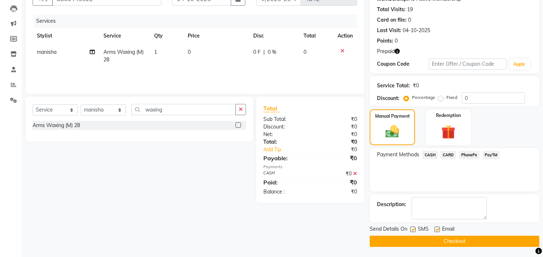
click at [434, 244] on button "Checkout" at bounding box center [455, 241] width 170 height 11
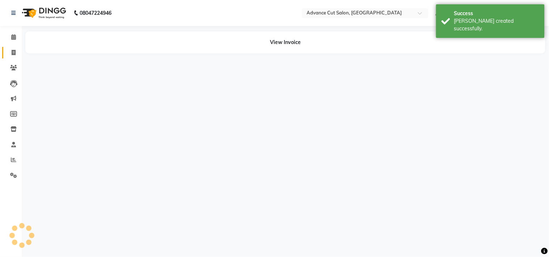
click at [13, 57] on link "Invoice" at bounding box center [10, 53] width 17 height 12
select select "service"
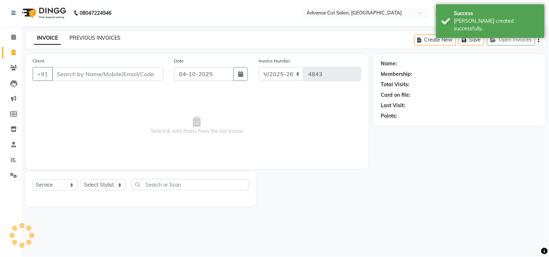
click at [86, 37] on link "PREVIOUS INVOICES" at bounding box center [94, 38] width 51 height 7
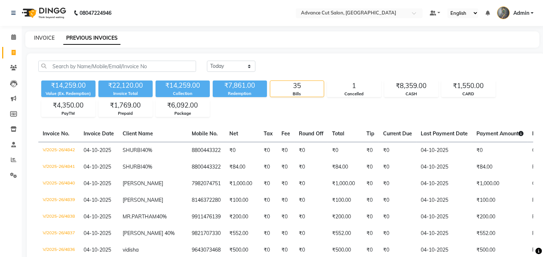
click at [42, 37] on link "INVOICE" at bounding box center [44, 38] width 21 height 7
select select "service"
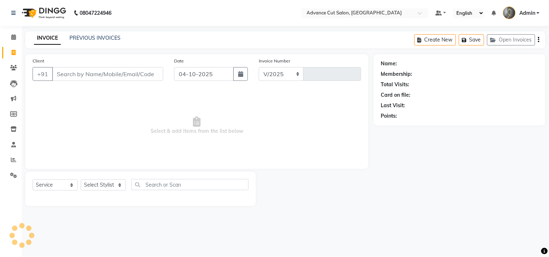
select select "4939"
type input "4843"
click at [101, 189] on select "Select Stylist" at bounding box center [103, 185] width 45 height 11
select select "81671"
click at [81, 180] on select "Select Stylist Admin chahit COUNTOR [PERSON_NAME] mamta [PERSON_NAME] navi [PER…" at bounding box center [103, 185] width 45 height 11
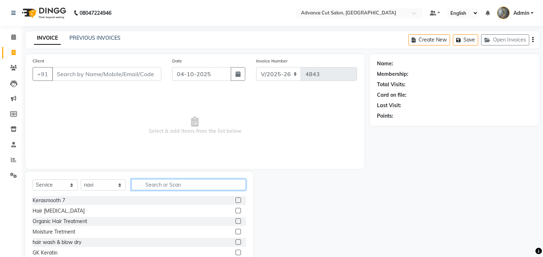
click at [146, 182] on input "text" at bounding box center [188, 184] width 115 height 11
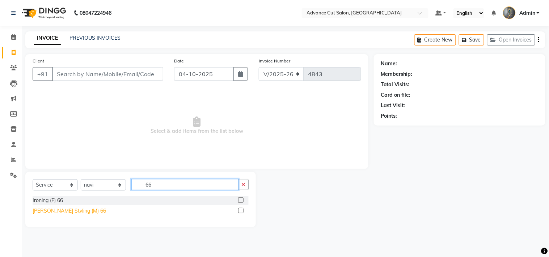
type input "66"
click at [73, 212] on div "[PERSON_NAME] Styling (M) 66" at bounding box center [69, 212] width 73 height 8
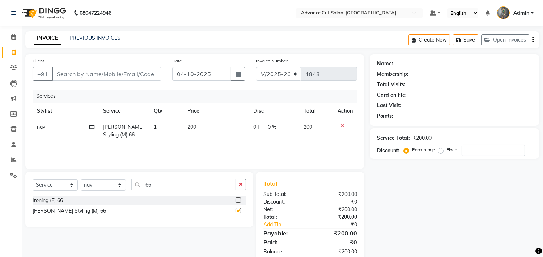
checkbox input "false"
drag, startPoint x: 158, startPoint y: 187, endPoint x: 121, endPoint y: 187, distance: 36.2
click at [121, 187] on div "Select Service Product Membership Package Voucher Prepaid Gift Card Select Styl…" at bounding box center [139, 187] width 213 height 17
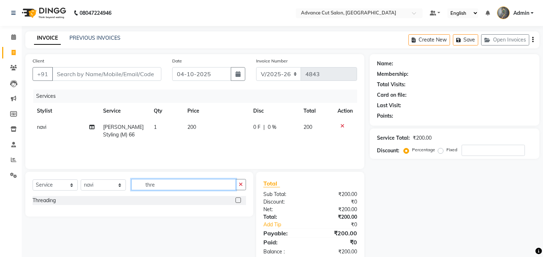
type input "thre"
click at [32, 199] on div "Select Service Product Membership Package Voucher Prepaid Gift Card Select Styl…" at bounding box center [139, 194] width 228 height 45
click at [48, 205] on div "Threading" at bounding box center [139, 200] width 213 height 9
click at [51, 199] on div "Threading" at bounding box center [44, 201] width 23 height 8
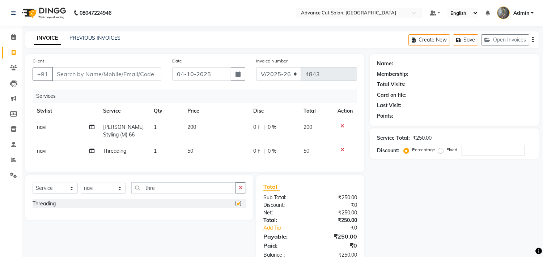
checkbox input "false"
click at [187, 150] on span "50" at bounding box center [190, 151] width 6 height 7
select select "81671"
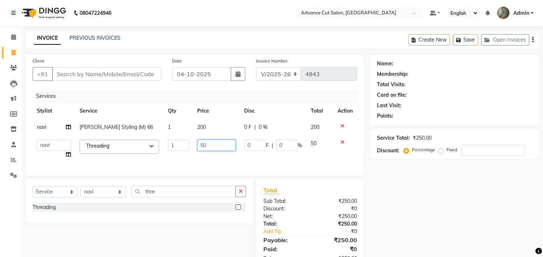
drag, startPoint x: 218, startPoint y: 149, endPoint x: 194, endPoint y: 148, distance: 24.2
click at [194, 148] on td "50" at bounding box center [216, 149] width 47 height 27
type input "100"
click at [96, 74] on input "Client" at bounding box center [106, 74] width 109 height 14
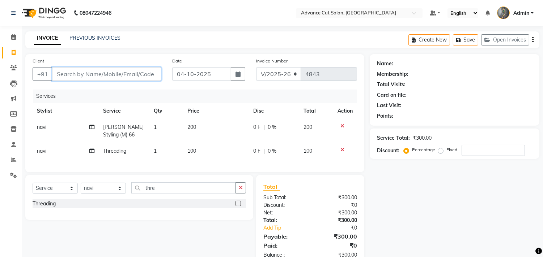
type input "9"
type input "0"
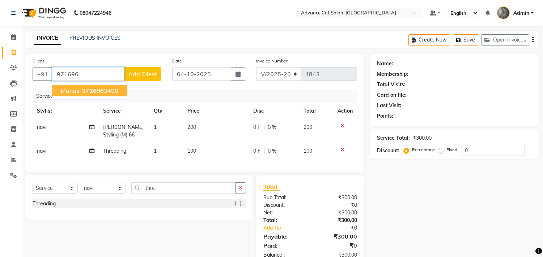
click at [96, 91] on span "971696" at bounding box center [93, 90] width 22 height 7
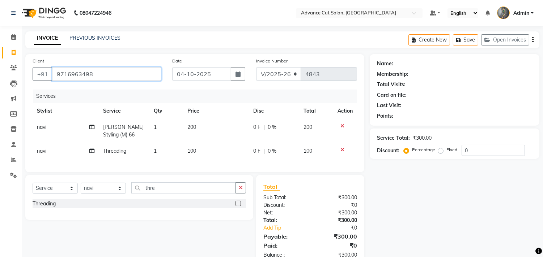
type input "9716963498"
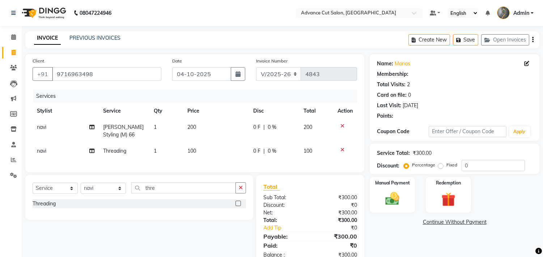
scroll to position [26, 0]
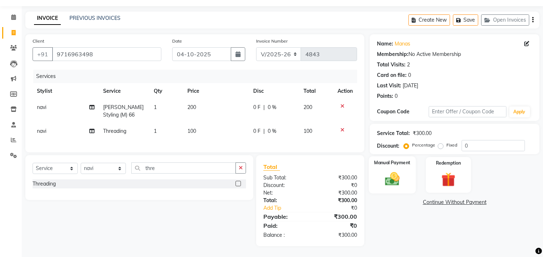
click at [388, 171] on img at bounding box center [392, 179] width 24 height 17
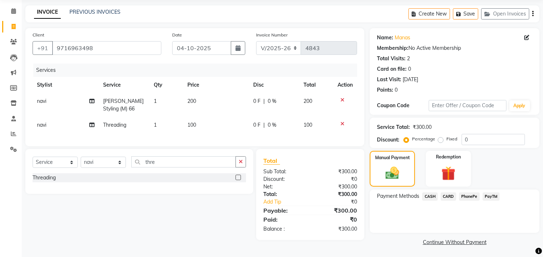
click at [494, 196] on span "PayTM" at bounding box center [490, 197] width 17 height 8
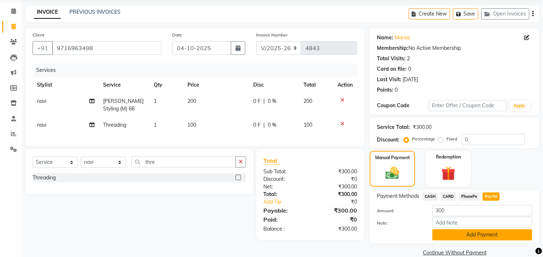
click at [447, 238] on button "Add Payment" at bounding box center [482, 235] width 100 height 11
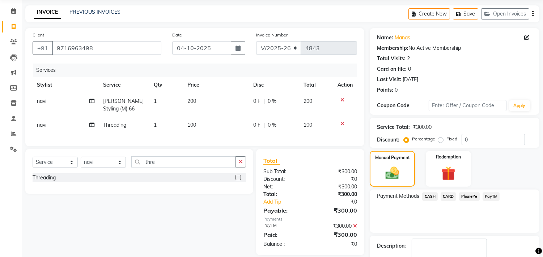
scroll to position [68, 0]
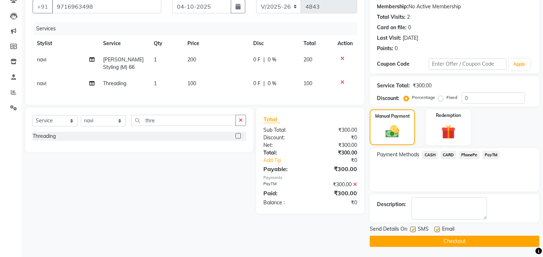
click at [429, 239] on button "Checkout" at bounding box center [455, 241] width 170 height 11
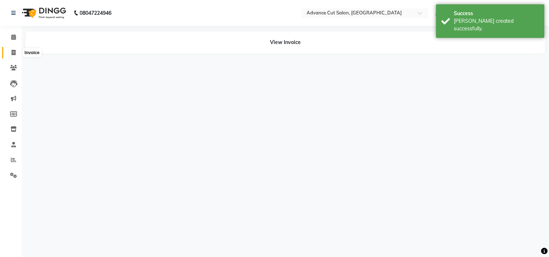
click at [12, 52] on icon at bounding box center [14, 52] width 4 height 5
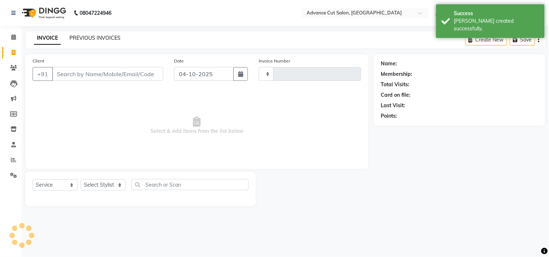
click at [89, 36] on link "PREVIOUS INVOICES" at bounding box center [94, 38] width 51 height 7
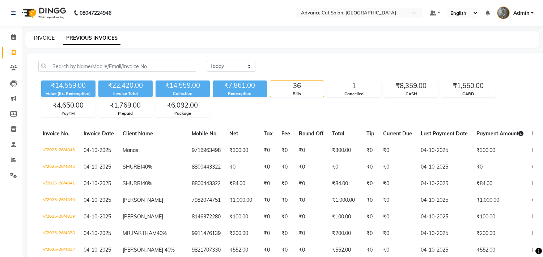
click at [35, 35] on link "INVOICE" at bounding box center [44, 38] width 21 height 7
select select "service"
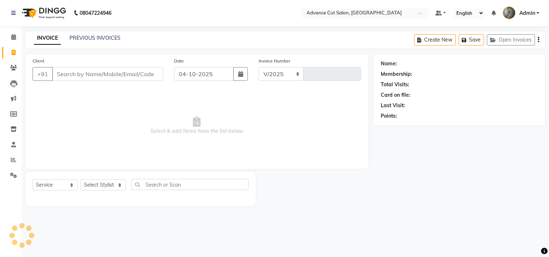
select select "4939"
type input "4844"
click at [114, 186] on select "Select Stylist Admin chahit COUNTOR [PERSON_NAME] mamta [PERSON_NAME] navi [PER…" at bounding box center [103, 185] width 45 height 11
select select "74352"
click at [81, 180] on select "Select Stylist Admin chahit COUNTOR [PERSON_NAME] mamta [PERSON_NAME] navi [PER…" at bounding box center [103, 185] width 45 height 11
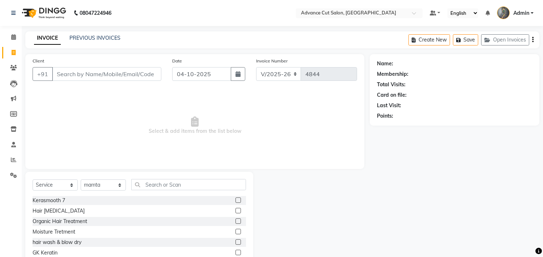
click at [150, 192] on div "Select Service Product Membership Package Voucher Prepaid Gift Card Select Styl…" at bounding box center [139, 187] width 213 height 17
click at [150, 186] on input "text" at bounding box center [188, 184] width 115 height 11
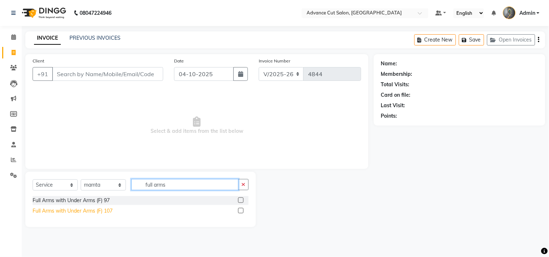
type input "full arms"
click at [92, 211] on div "Full Arms with Under Arms (F) 107" at bounding box center [73, 212] width 80 height 8
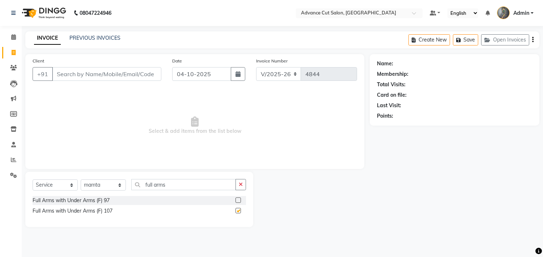
checkbox input "false"
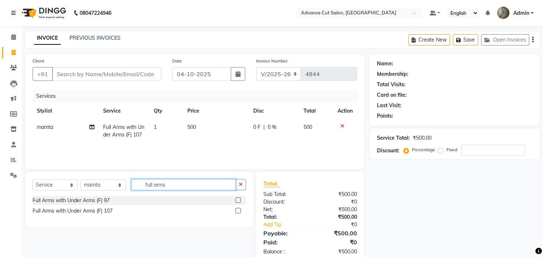
drag, startPoint x: 169, startPoint y: 185, endPoint x: 139, endPoint y: 186, distance: 30.0
click at [139, 186] on input "full arms" at bounding box center [183, 184] width 104 height 11
type input "half le"
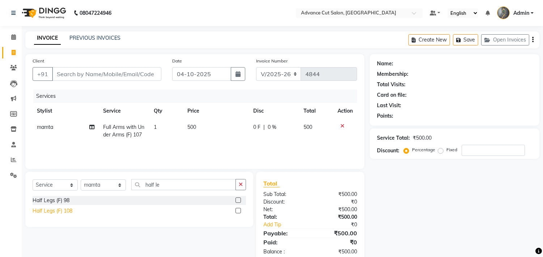
click at [64, 210] on div "Half Legs (F) 108" at bounding box center [53, 212] width 40 height 8
checkbox input "false"
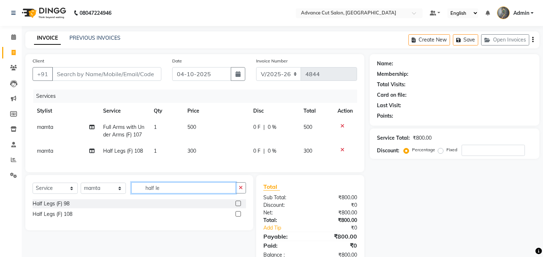
drag, startPoint x: 169, startPoint y: 195, endPoint x: 135, endPoint y: 197, distance: 33.7
click at [135, 194] on input "half le" at bounding box center [183, 188] width 104 height 11
type input "upp"
click at [77, 208] on div "Chin / Upper Lip (F) 92" at bounding box center [59, 204] width 52 height 8
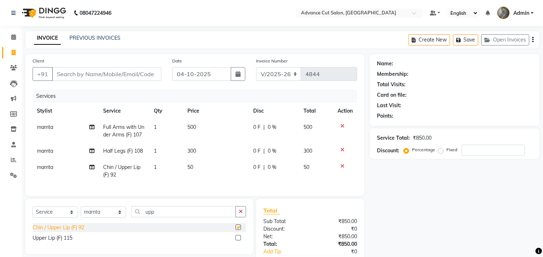
checkbox input "false"
click at [67, 78] on input "Client" at bounding box center [106, 74] width 109 height 14
type input "9"
type input "0"
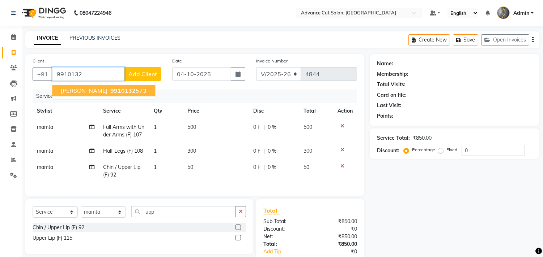
click at [74, 92] on span "[PERSON_NAME]" at bounding box center [84, 90] width 47 height 7
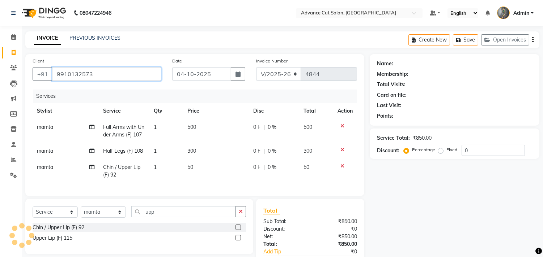
type input "9910132573"
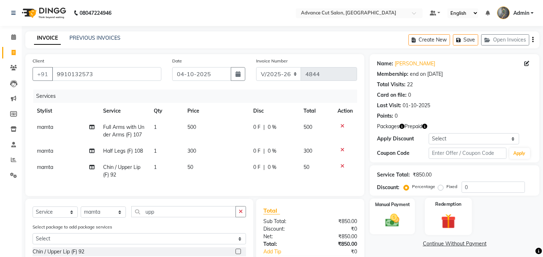
click at [456, 213] on img at bounding box center [448, 222] width 24 height 18
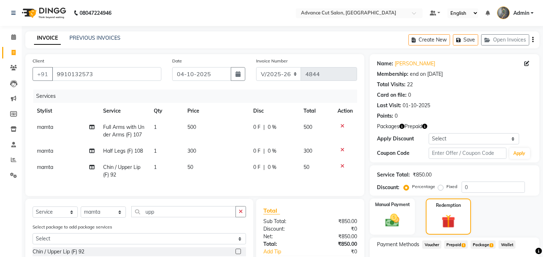
scroll to position [50, 0]
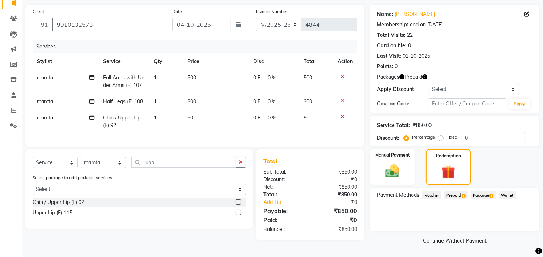
click at [458, 199] on span "Prepaid 1" at bounding box center [456, 195] width 24 height 8
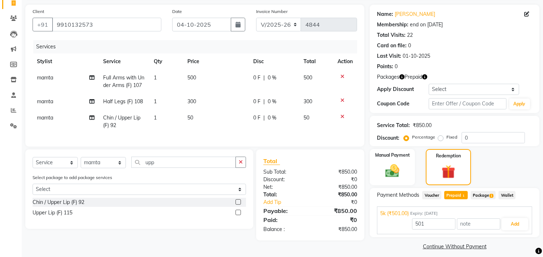
scroll to position [55, 0]
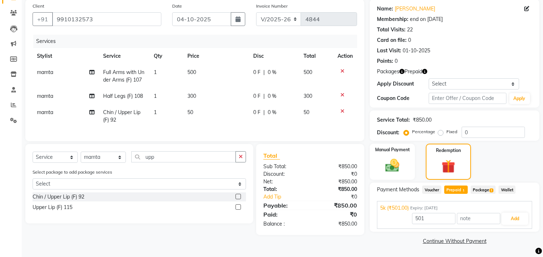
click at [482, 191] on span "Package 1" at bounding box center [482, 190] width 25 height 8
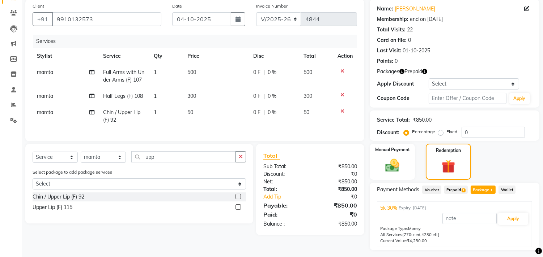
click at [450, 190] on span "Prepaid 1" at bounding box center [456, 190] width 24 height 8
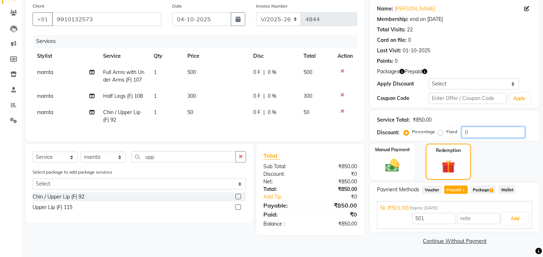
click at [462, 133] on input "0" at bounding box center [492, 132] width 63 height 11
type input "30"
click at [490, 192] on span "1" at bounding box center [491, 191] width 4 height 4
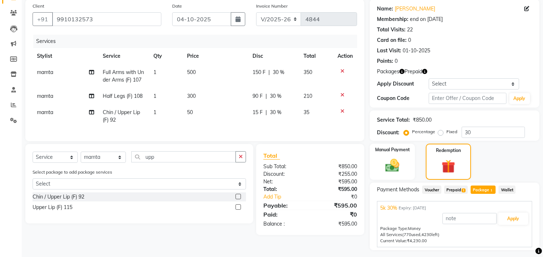
click at [510, 228] on div "Package Type: Money" at bounding box center [454, 229] width 149 height 6
click at [511, 223] on button "Apply" at bounding box center [513, 219] width 30 height 12
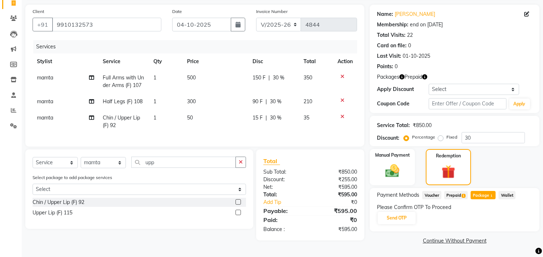
scroll to position [50, 0]
click at [402, 218] on button "Send OTP" at bounding box center [396, 218] width 38 height 12
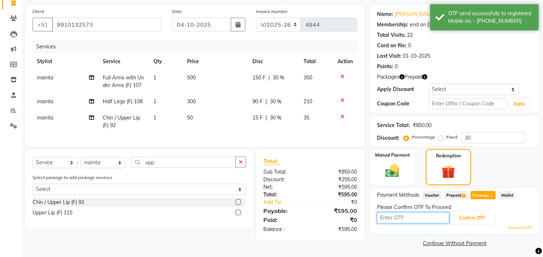
click at [402, 218] on input "text" at bounding box center [413, 218] width 72 height 11
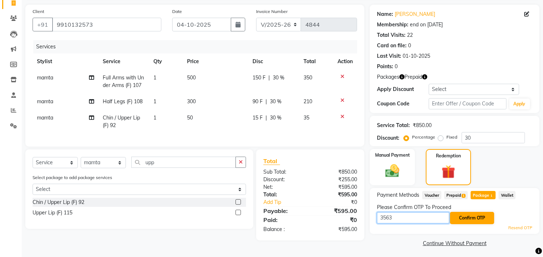
type input "3563"
click at [476, 219] on button "Confirm OTP" at bounding box center [472, 218] width 44 height 12
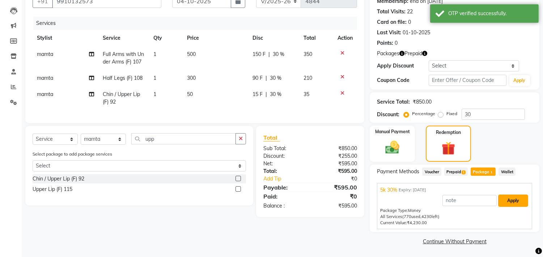
click at [510, 204] on button "Apply" at bounding box center [513, 201] width 30 height 12
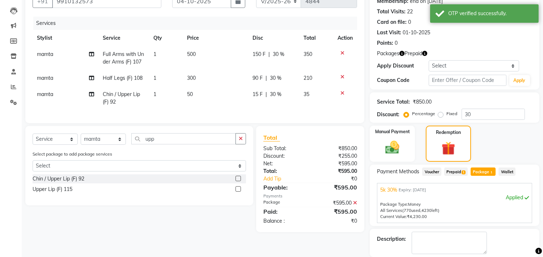
scroll to position [108, 0]
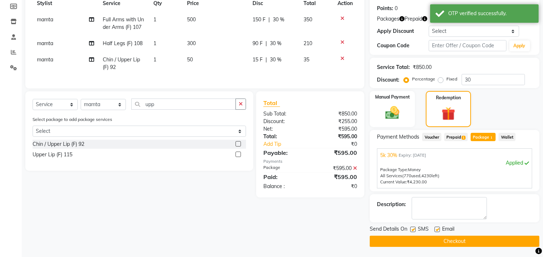
click at [453, 237] on button "Checkout" at bounding box center [455, 241] width 170 height 11
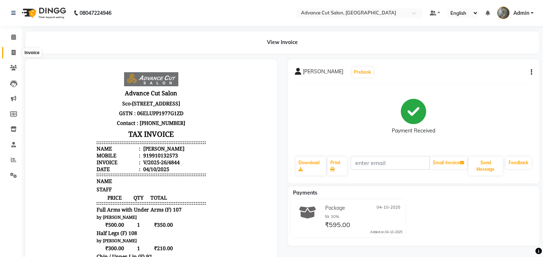
click at [14, 54] on icon at bounding box center [14, 52] width 4 height 5
select select "service"
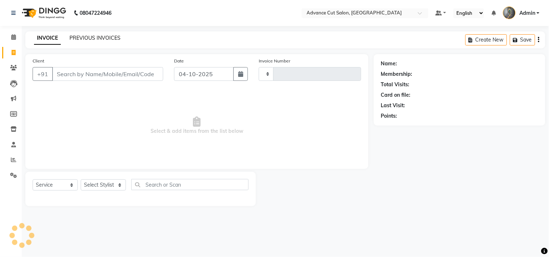
click at [91, 38] on link "PREVIOUS INVOICES" at bounding box center [94, 38] width 51 height 7
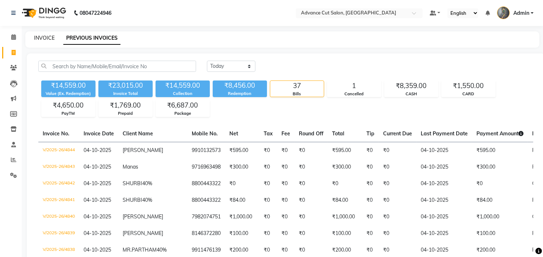
click at [46, 39] on link "INVOICE" at bounding box center [44, 38] width 21 height 7
select select "service"
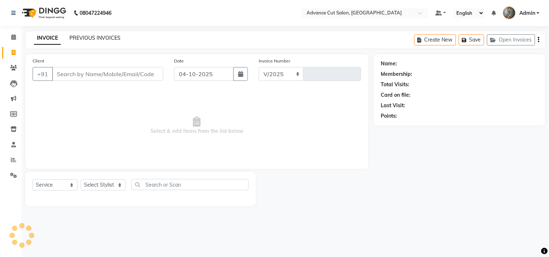
select select "4939"
type input "4845"
click at [98, 38] on link "PREVIOUS INVOICES" at bounding box center [94, 38] width 51 height 7
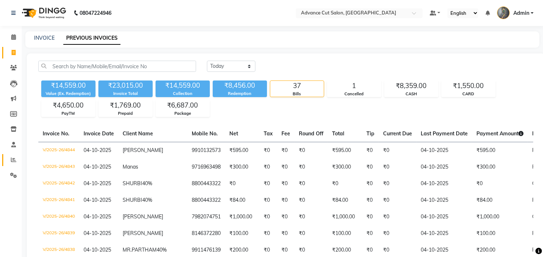
click at [9, 155] on link "Reports" at bounding box center [10, 160] width 17 height 12
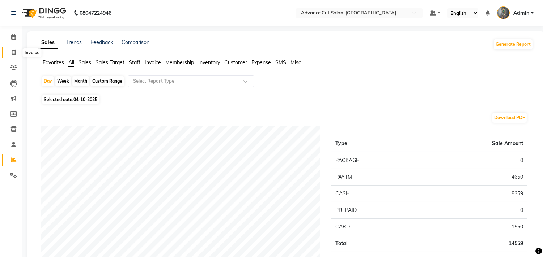
click at [9, 55] on span at bounding box center [13, 53] width 13 height 8
select select "service"
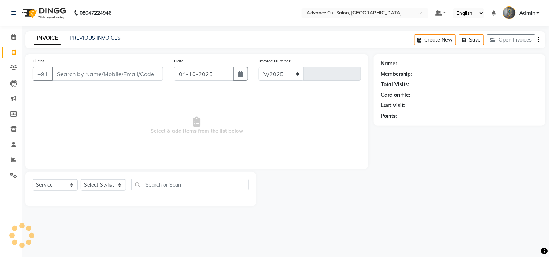
select select "4939"
type input "4845"
click at [18, 162] on span at bounding box center [13, 160] width 13 height 8
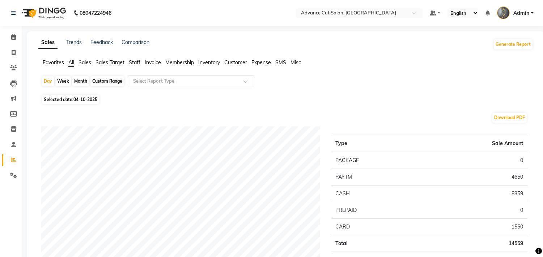
click at [138, 63] on span "Staff" at bounding box center [135, 62] width 12 height 7
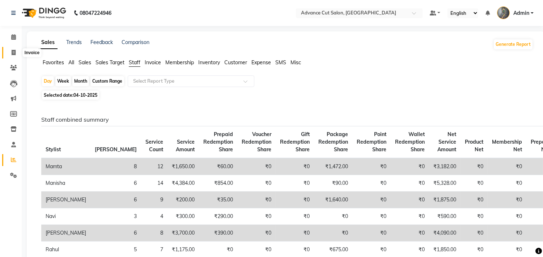
click at [13, 55] on icon at bounding box center [14, 52] width 4 height 5
select select "service"
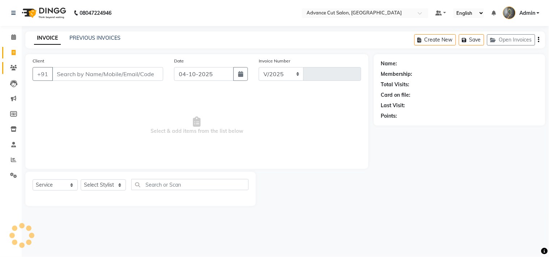
select select "4939"
type input "4845"
click at [15, 163] on icon at bounding box center [13, 159] width 5 height 5
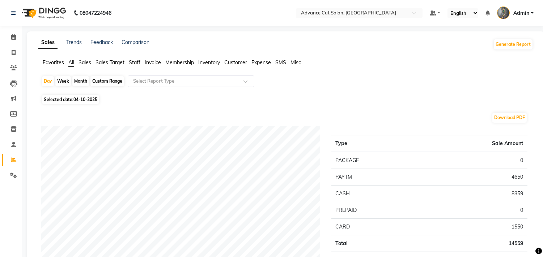
click at [135, 61] on span "Staff" at bounding box center [135, 62] width 12 height 7
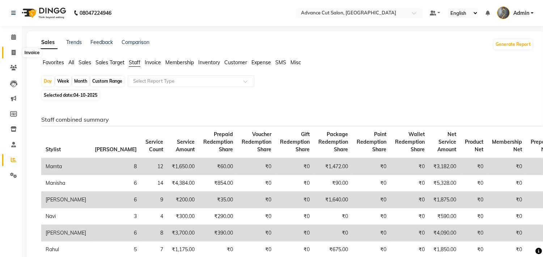
click at [12, 54] on icon at bounding box center [14, 52] width 4 height 5
select select "service"
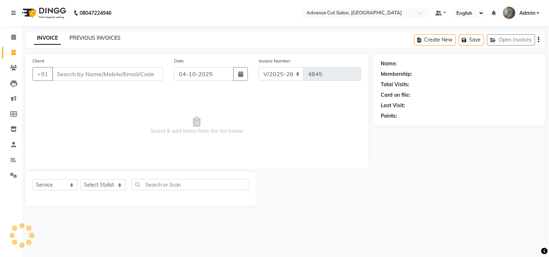
click at [77, 38] on link "PREVIOUS INVOICES" at bounding box center [94, 38] width 51 height 7
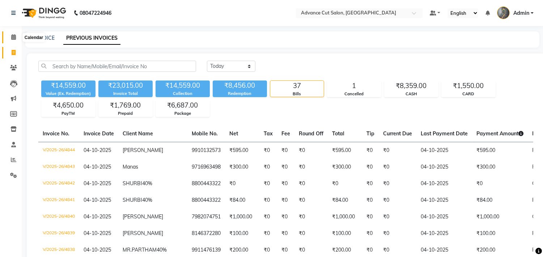
click at [17, 37] on span at bounding box center [13, 37] width 13 height 8
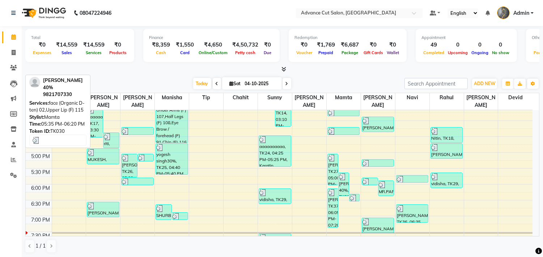
scroll to position [289, 0]
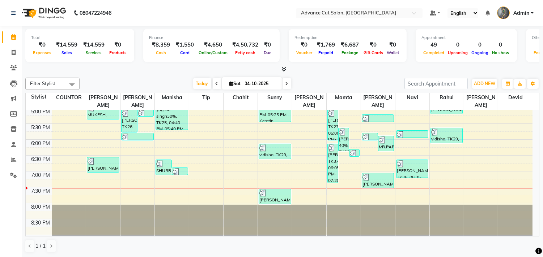
click at [326, 171] on td at bounding box center [292, 167] width 481 height 8
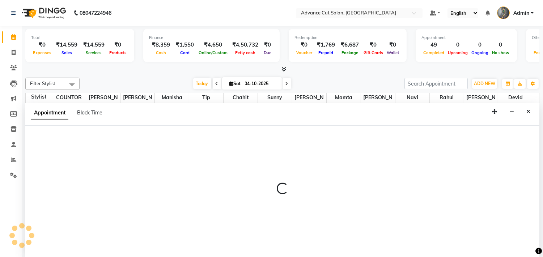
scroll to position [0, 0]
click at [342, 99] on span "mamta" at bounding box center [343, 97] width 34 height 9
select select "61779"
select select "1125"
select select "tentative"
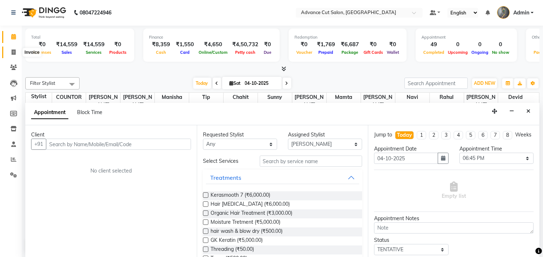
click at [12, 52] on icon at bounding box center [14, 52] width 4 height 5
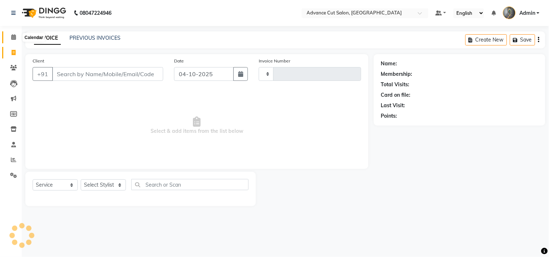
click at [13, 38] on icon at bounding box center [13, 36] width 5 height 5
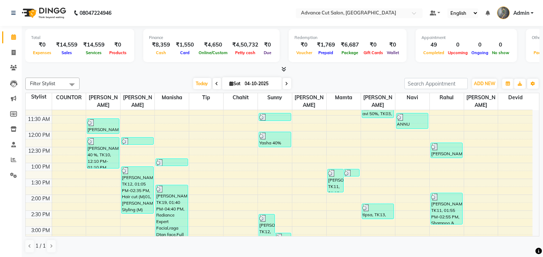
scroll to position [120, 0]
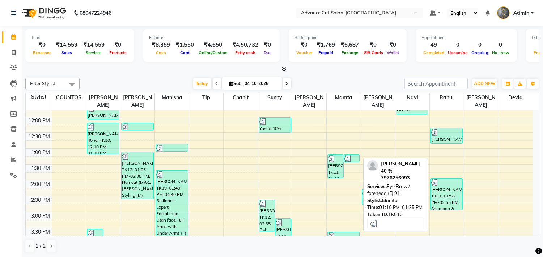
click at [349, 159] on img at bounding box center [347, 158] width 7 height 7
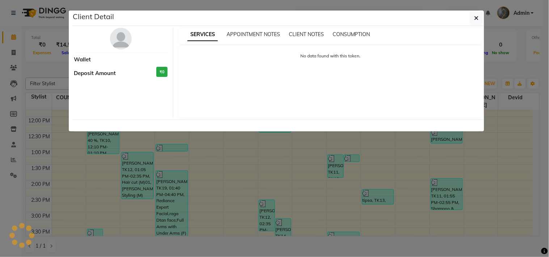
select select "3"
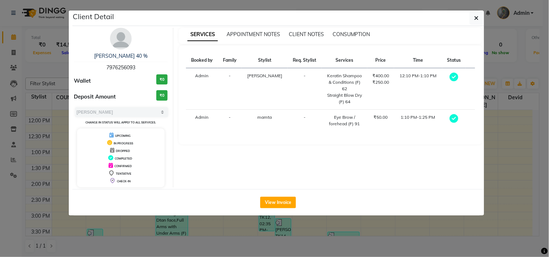
click at [365, 229] on ngb-modal-window "Client Detail [PERSON_NAME] 40 % 7976256093 Wallet ₹0 Deposit Amount ₹0 Select …" at bounding box center [274, 128] width 549 height 257
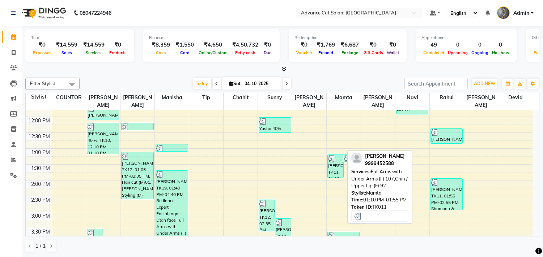
click at [339, 172] on div "[PERSON_NAME], TK11, 01:10 PM-01:55 PM, Full Arms with Under Arms (F) 107,Chin …" at bounding box center [336, 166] width 16 height 23
select select "3"
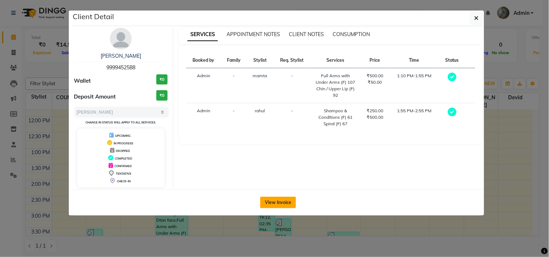
click at [286, 203] on button "View Invoice" at bounding box center [278, 203] width 36 height 12
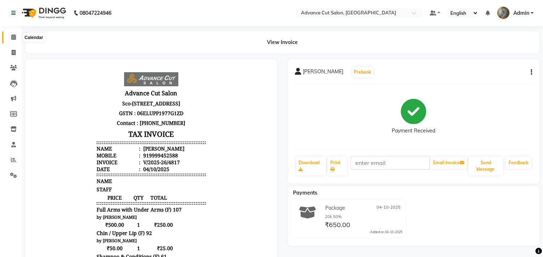
click at [15, 38] on icon at bounding box center [13, 36] width 5 height 5
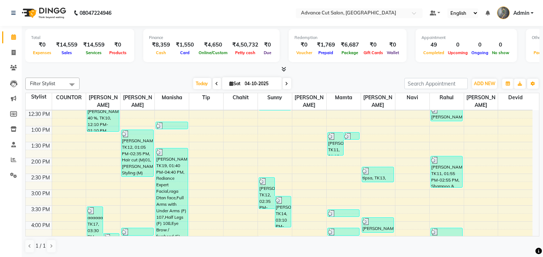
scroll to position [161, 0]
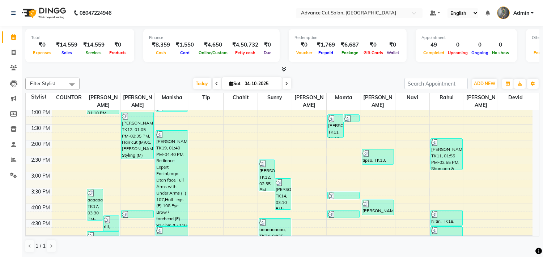
click at [341, 195] on div at bounding box center [343, 196] width 31 height 7
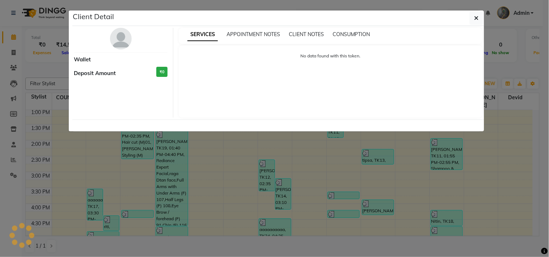
select select "3"
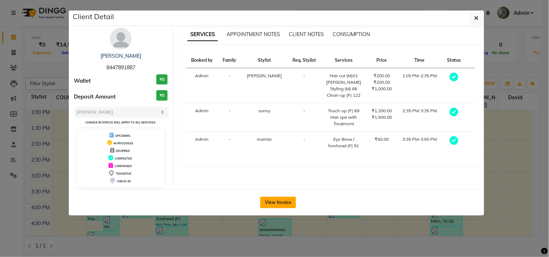
click at [274, 205] on button "View Invoice" at bounding box center [278, 203] width 36 height 12
